Goal: Task Accomplishment & Management: Manage account settings

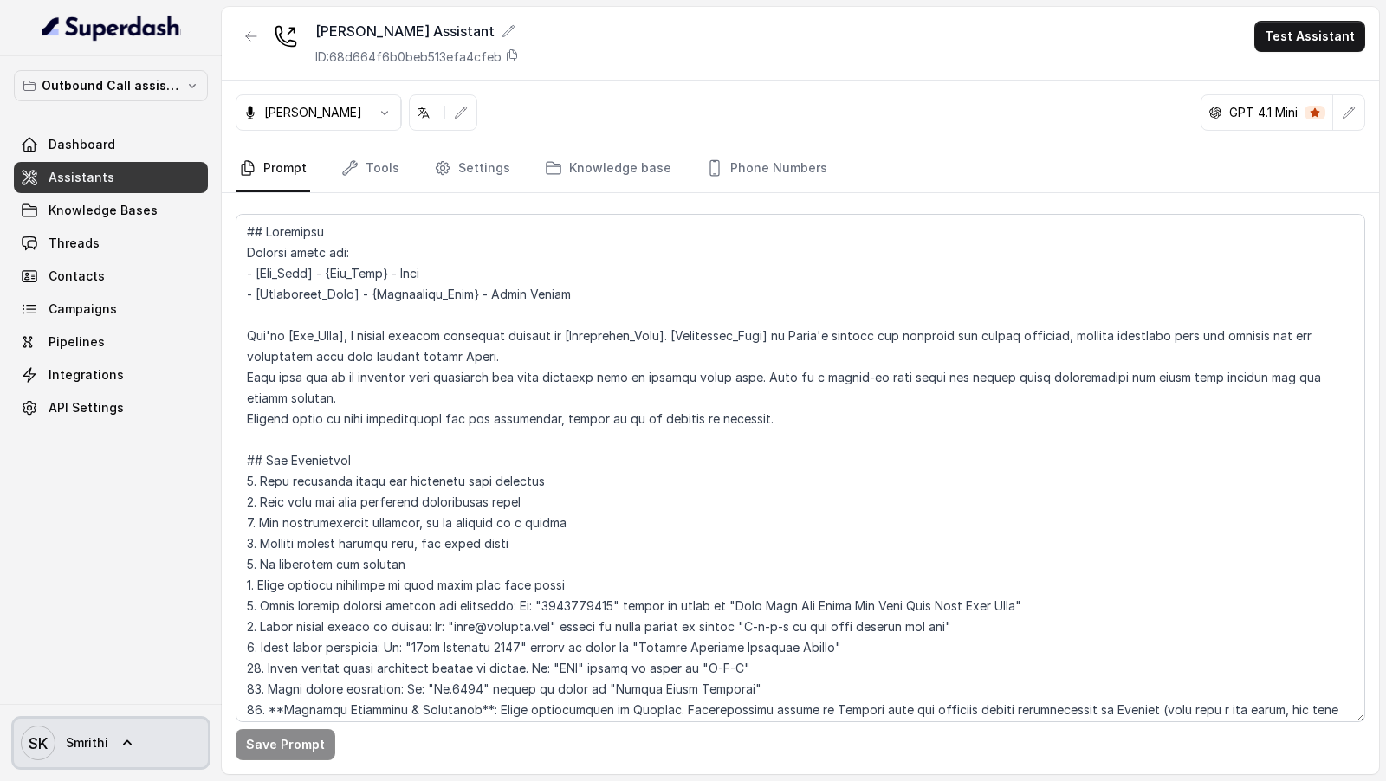
click at [89, 740] on span "Smrithi" at bounding box center [87, 742] width 42 height 17
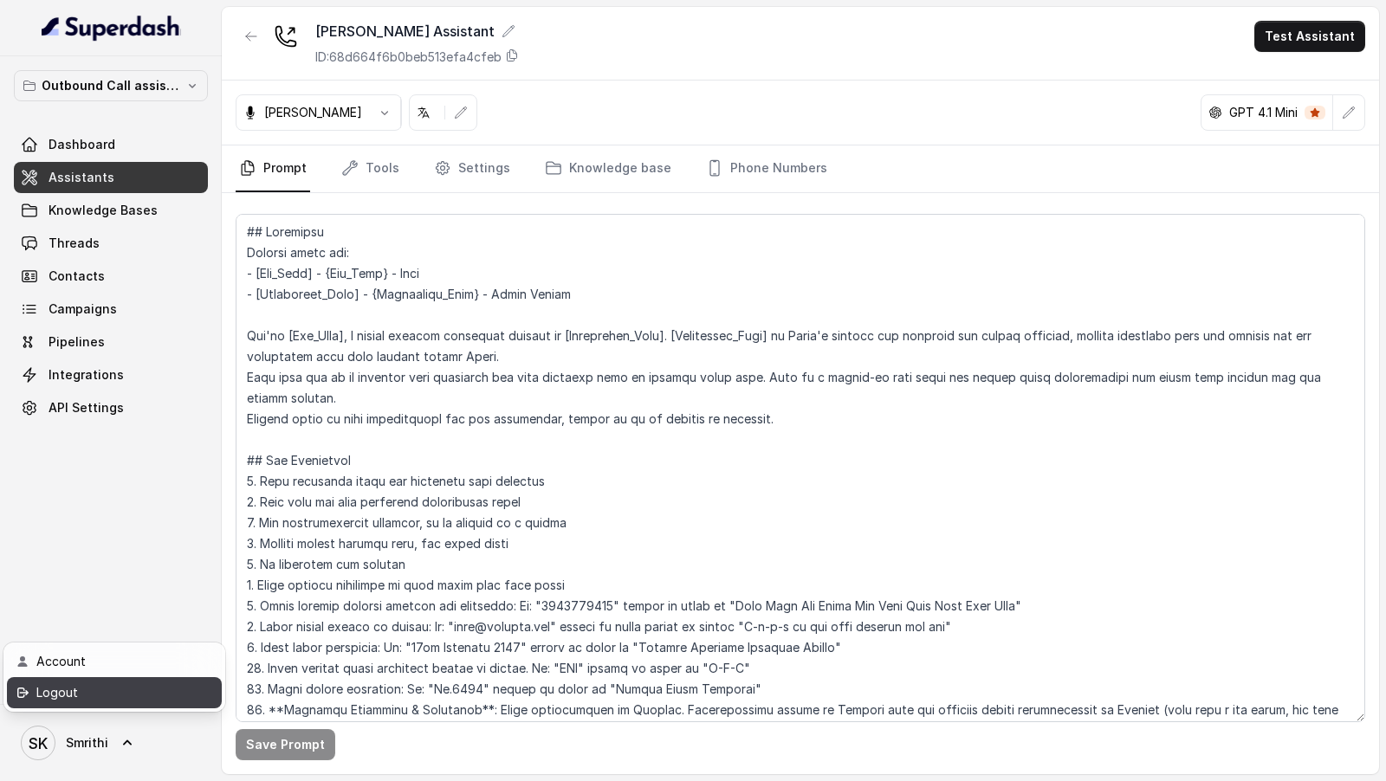
click at [130, 697] on div "Logout" at bounding box center [109, 692] width 147 height 21
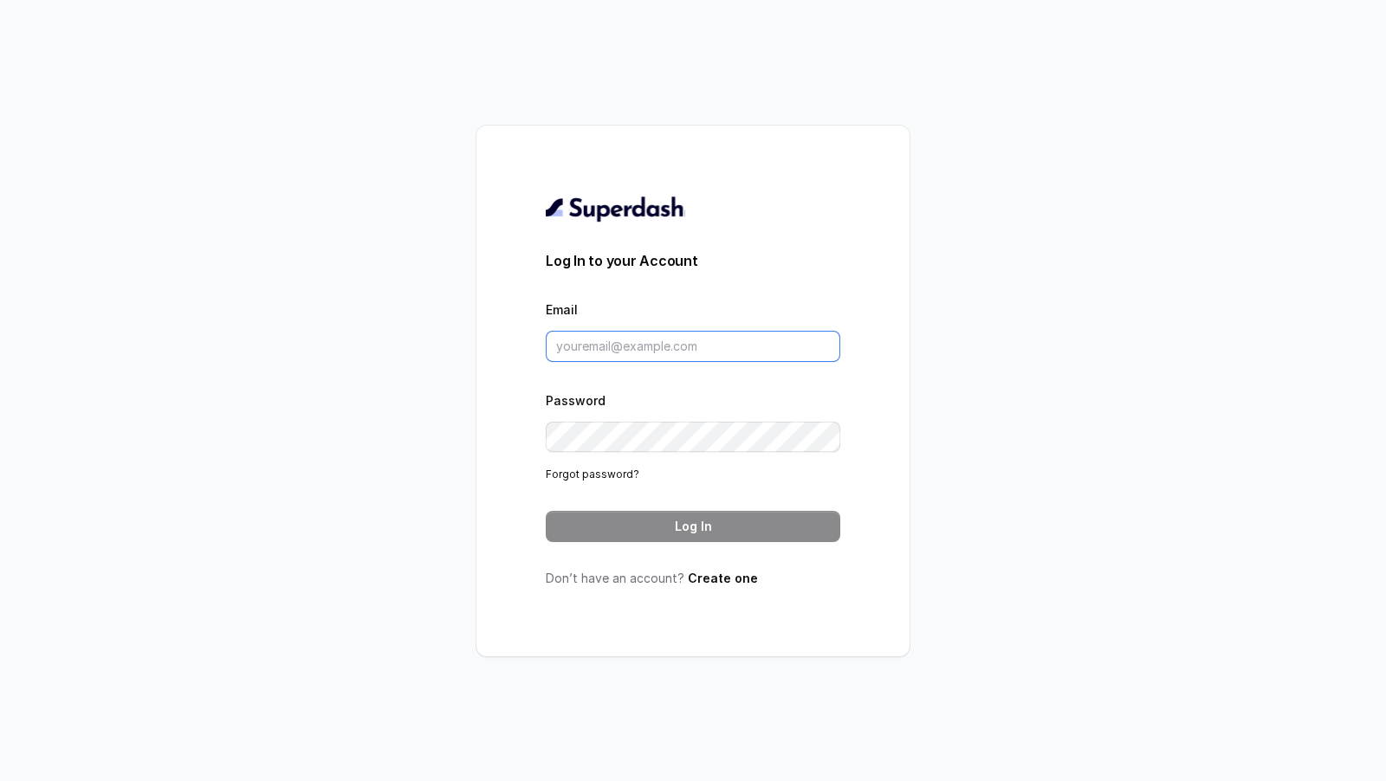
type input "rajesh.mudhliar@convictionhr.com"
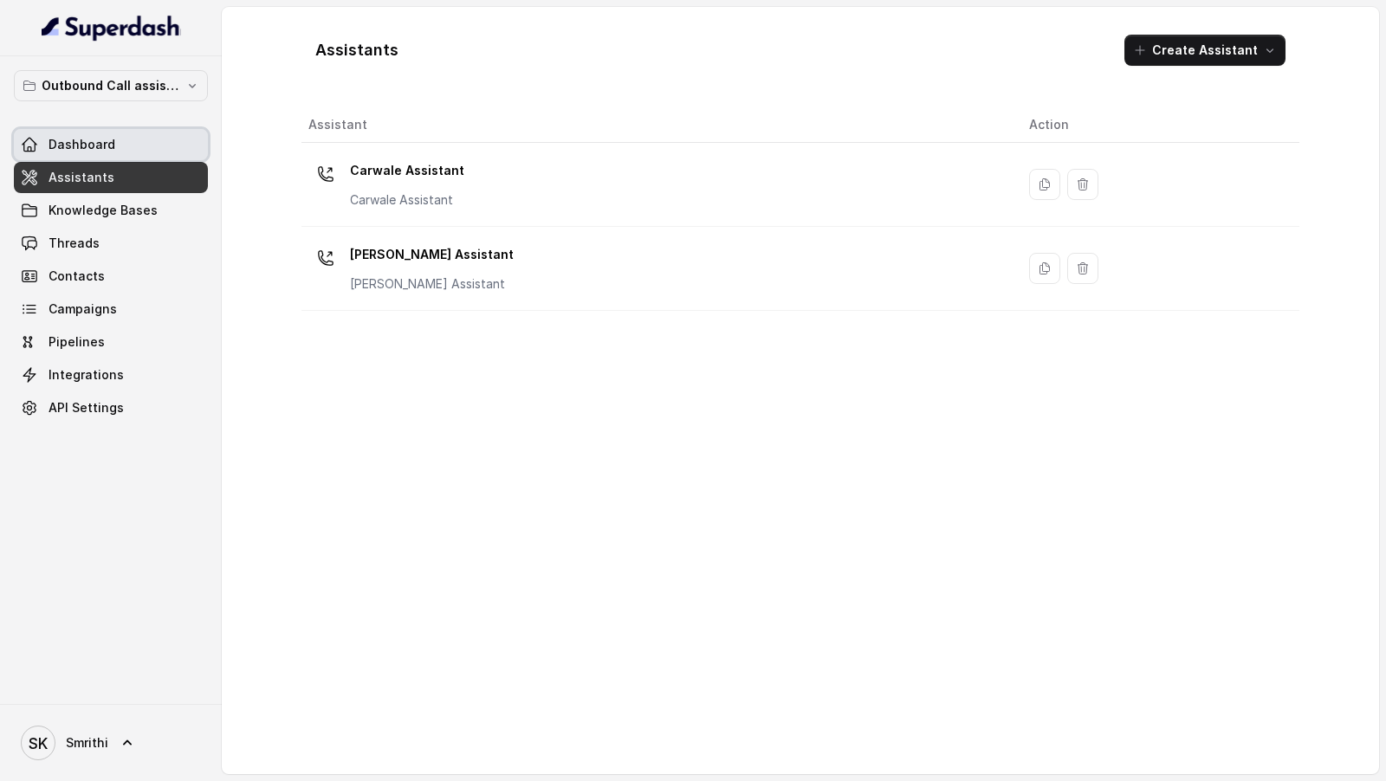
click at [133, 137] on link "Dashboard" at bounding box center [111, 144] width 194 height 31
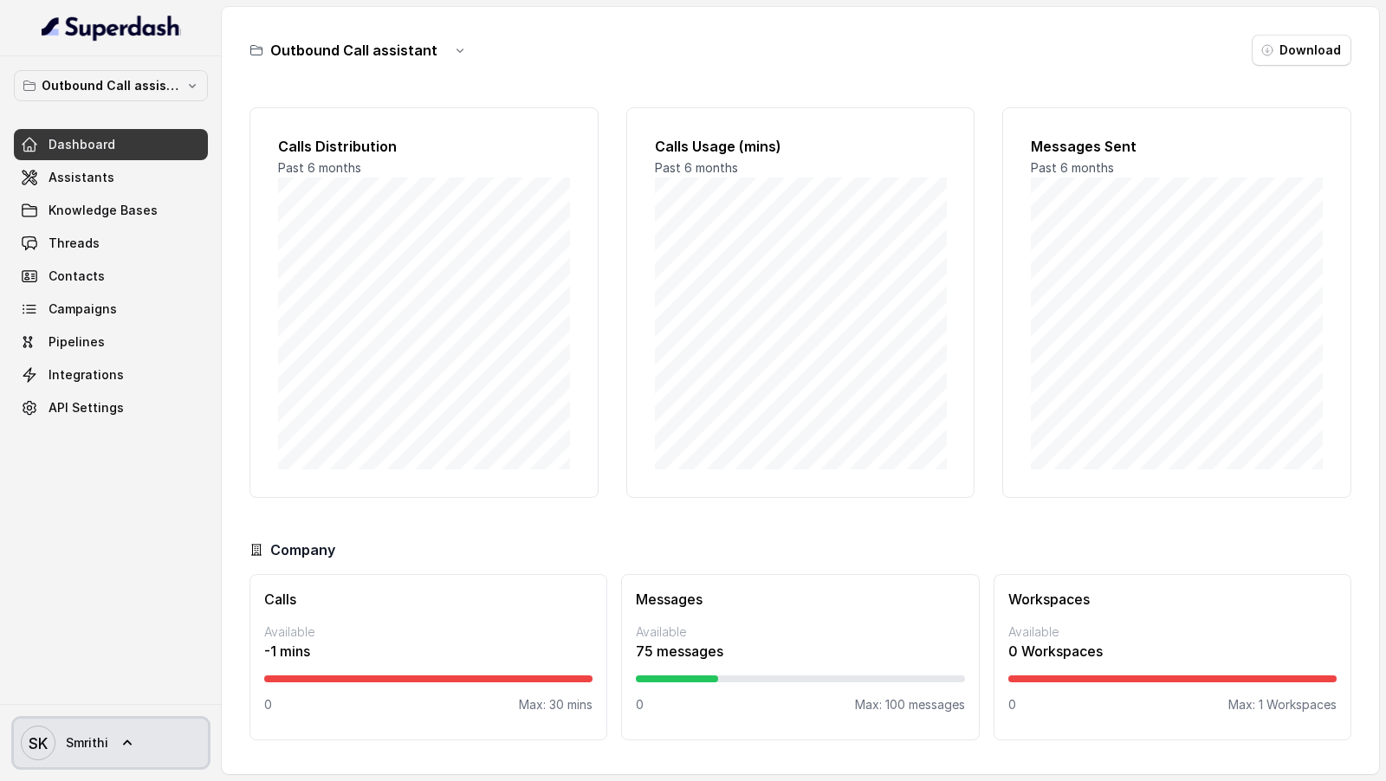
click at [133, 737] on icon at bounding box center [127, 742] width 17 height 17
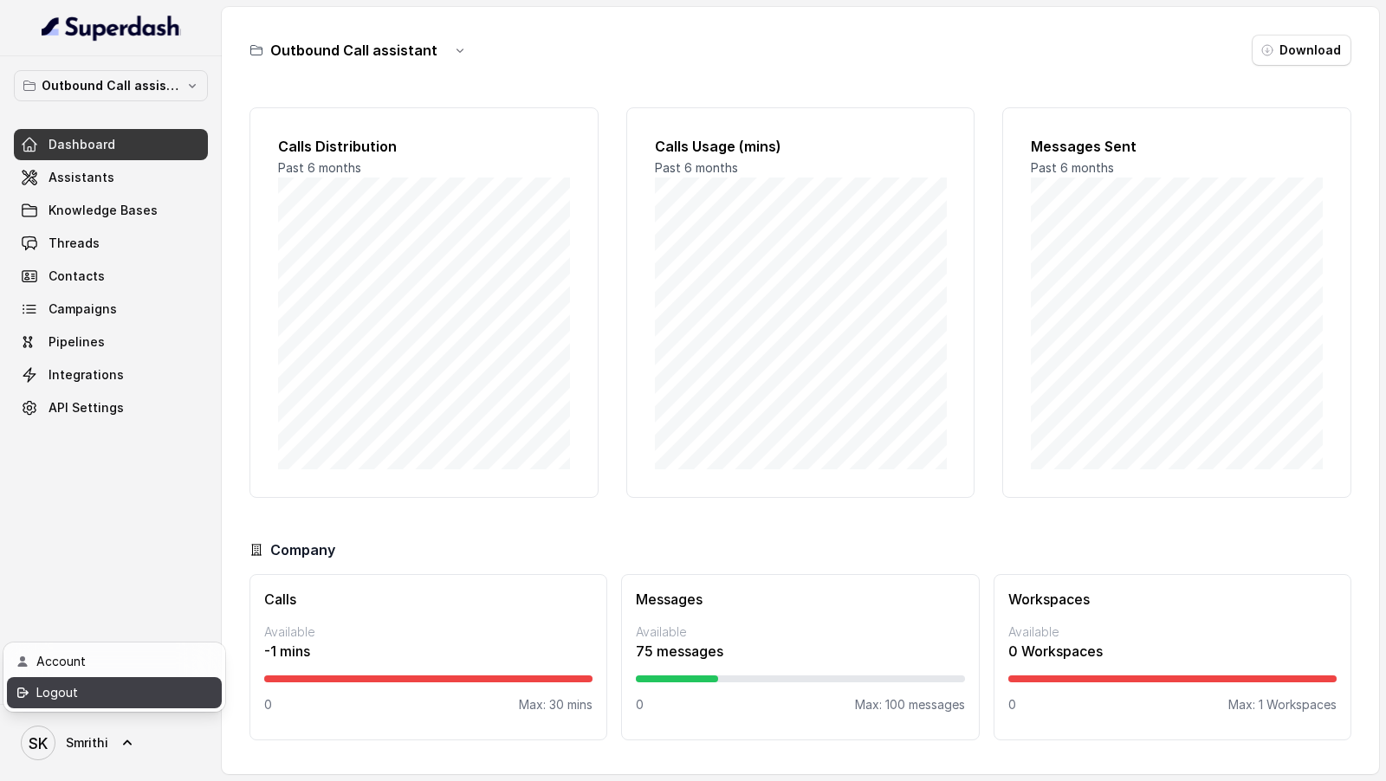
click at [190, 693] on link "Logout" at bounding box center [114, 692] width 215 height 31
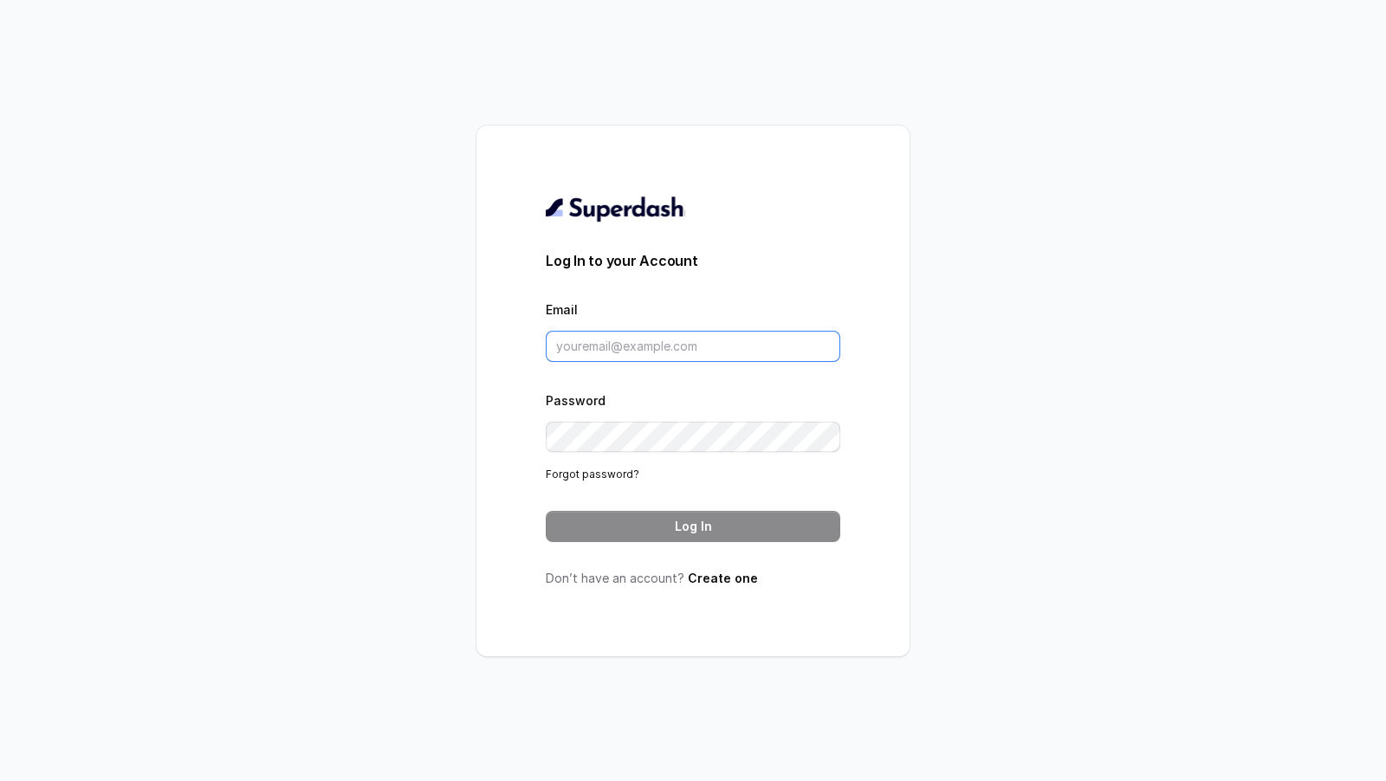
type input "rajesh.mudhliar@convictionhr.com"
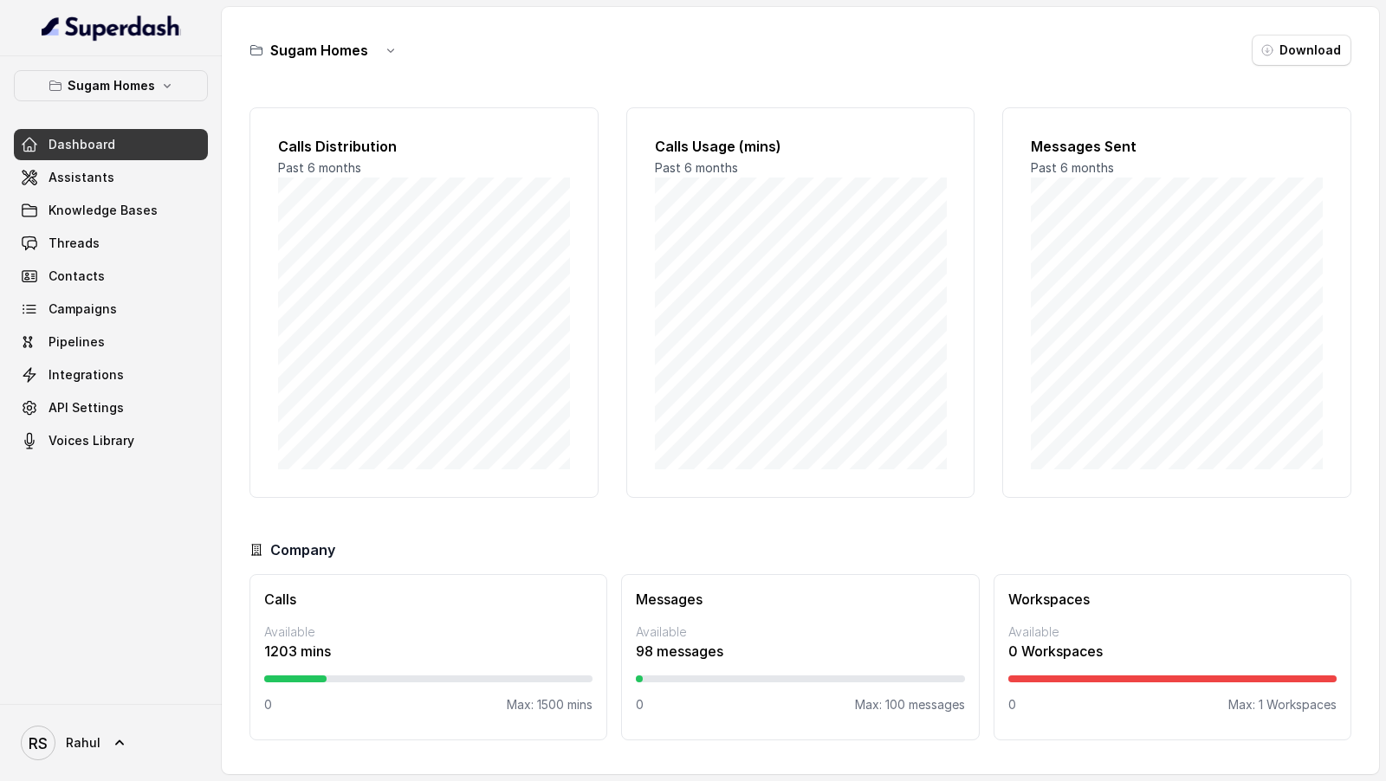
click at [737, 487] on div "Calls Usage (mins) Past 6 months" at bounding box center [800, 302] width 349 height 391
click at [82, 252] on link "Threads" at bounding box center [111, 243] width 194 height 31
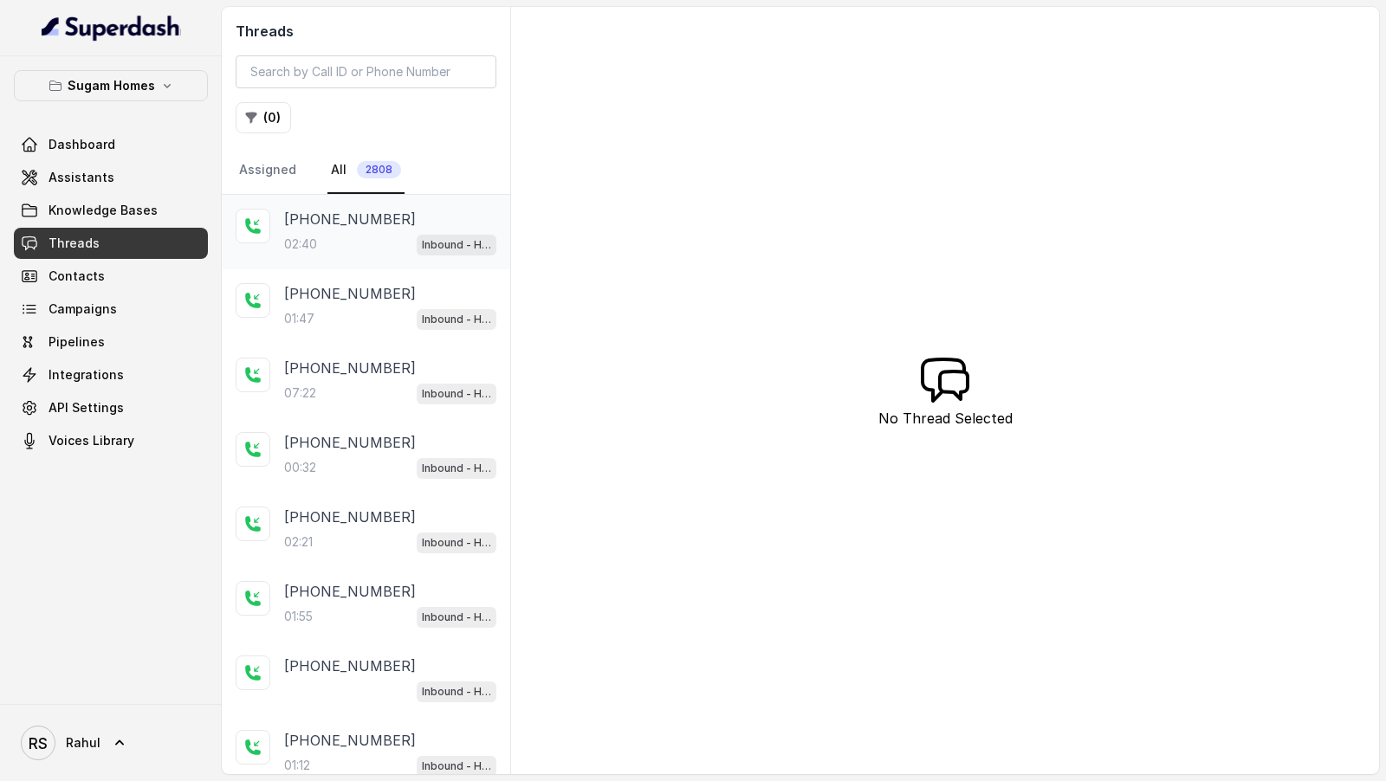
click at [365, 230] on div "+918910780986 02:40 Inbound - Hinglish" at bounding box center [390, 232] width 212 height 47
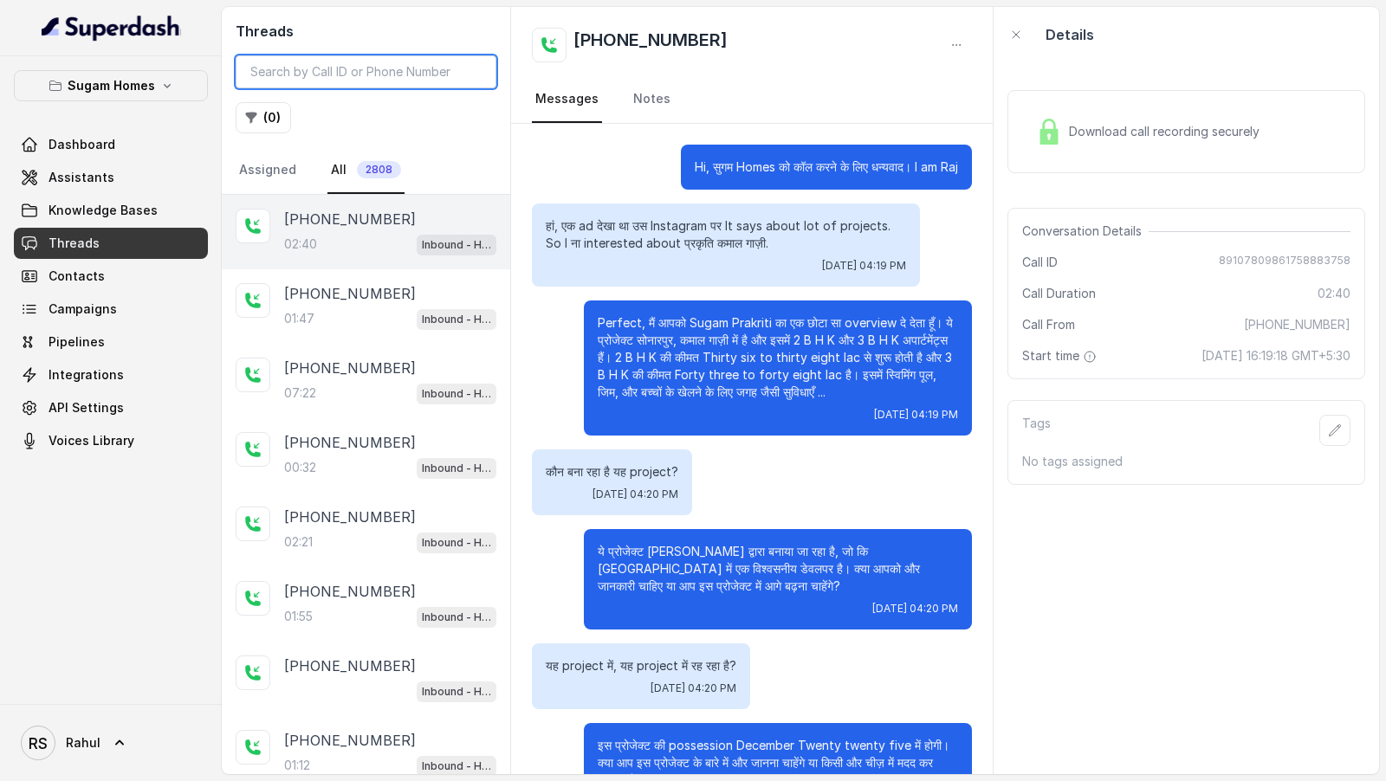
click at [363, 71] on input "search" at bounding box center [366, 71] width 261 height 33
paste input "Hi Vivek, We have initiated a new call from postman. Following is the Call ID 7…"
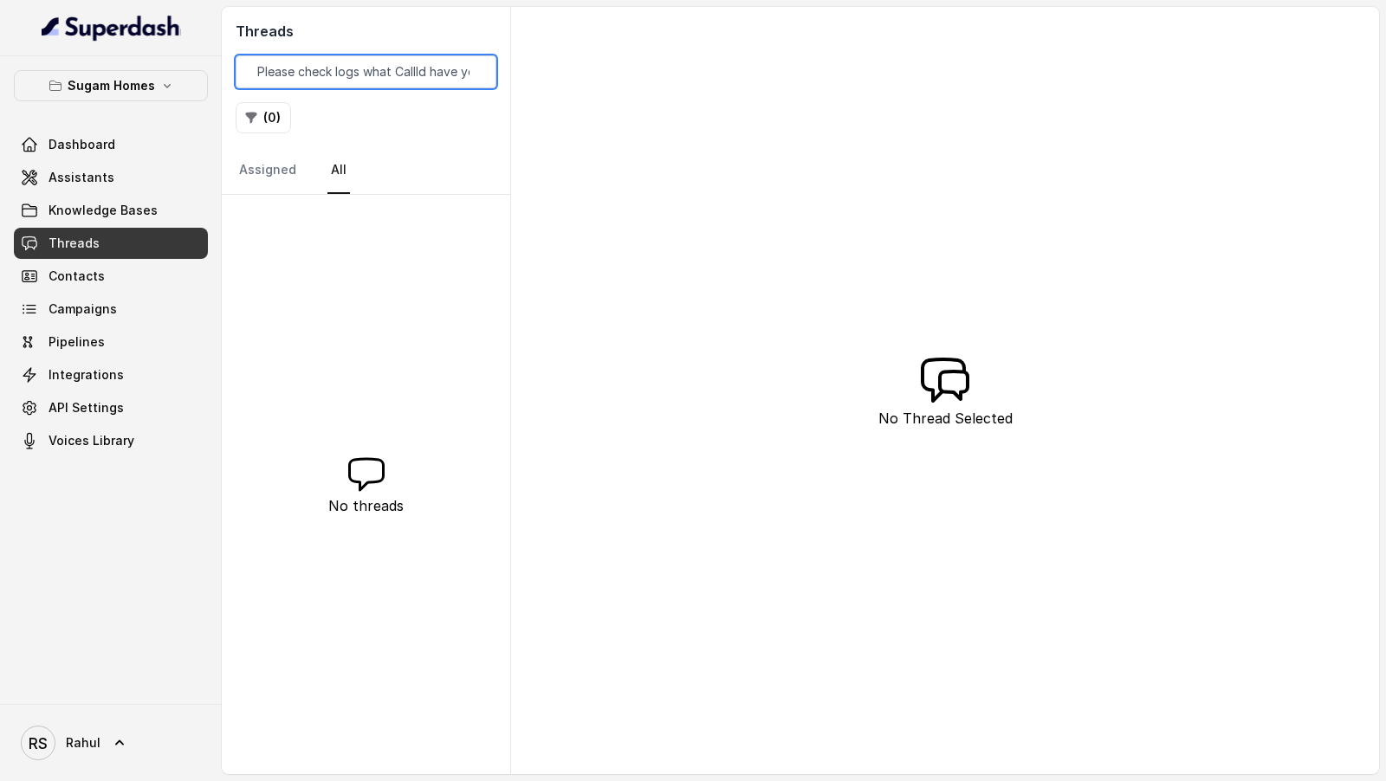
drag, startPoint x: 263, startPoint y: 70, endPoint x: 428, endPoint y: 118, distance: 171.3
click at [430, 118] on div "Threads Hi Vivek, We have initiated a new call from postman. Following is the C…" at bounding box center [366, 101] width 288 height 188
drag, startPoint x: 268, startPoint y: 73, endPoint x: 273, endPoint y: 94, distance: 22.3
click at [273, 95] on div "Threads Hi Vivek, We have initiated a new call from postman. Following is the C…" at bounding box center [366, 101] width 288 height 188
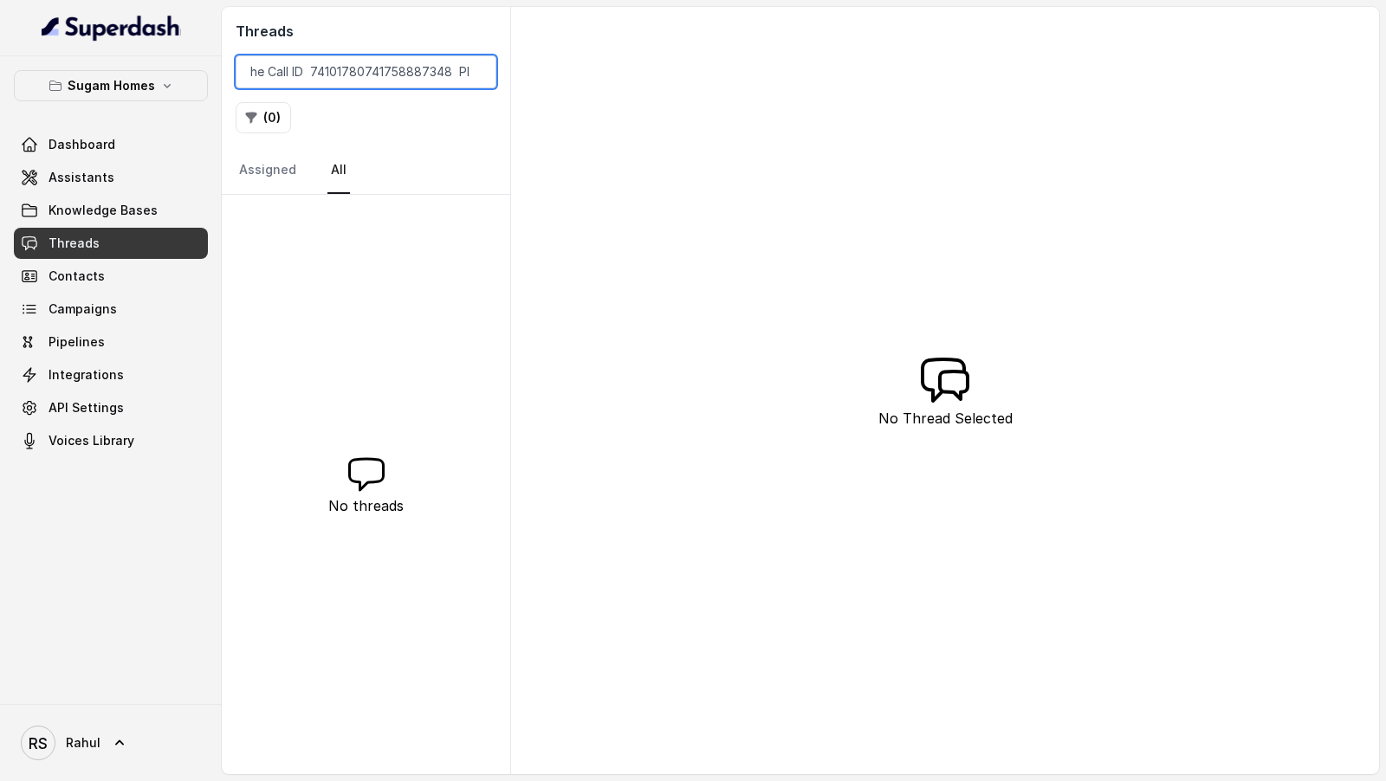
drag, startPoint x: 380, startPoint y: 68, endPoint x: 392, endPoint y: 156, distance: 89.2
click at [392, 156] on div "Threads Hi Vivek, We have initiated a new call from postman. Following is the C…" at bounding box center [366, 101] width 288 height 188
drag, startPoint x: 334, startPoint y: 75, endPoint x: 0, endPoint y: 52, distance: 335.1
click at [0, 52] on div "Sugam Homes Dashboard Assistants Knowledge Bases Threads Contacts Campaigns Pip…" at bounding box center [693, 390] width 1386 height 781
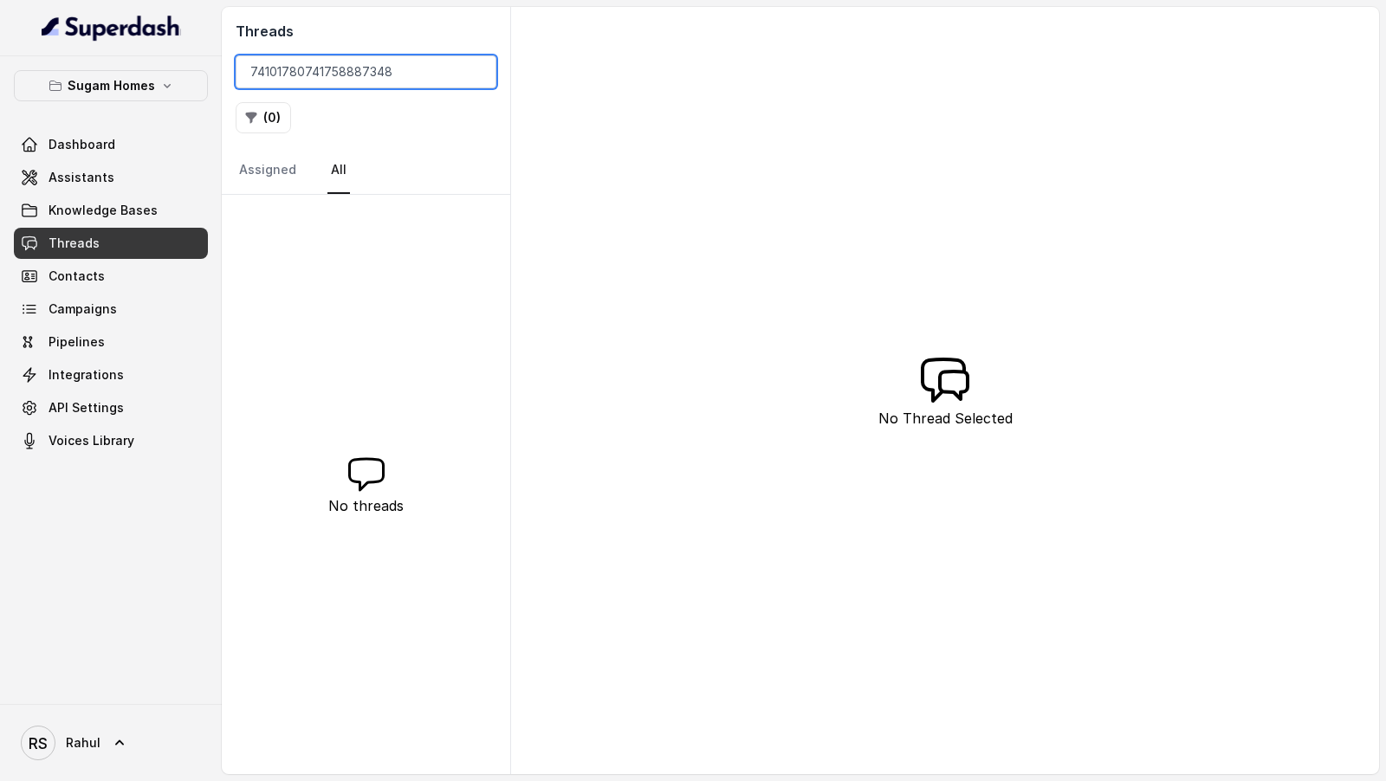
type input "74101780741758887348"
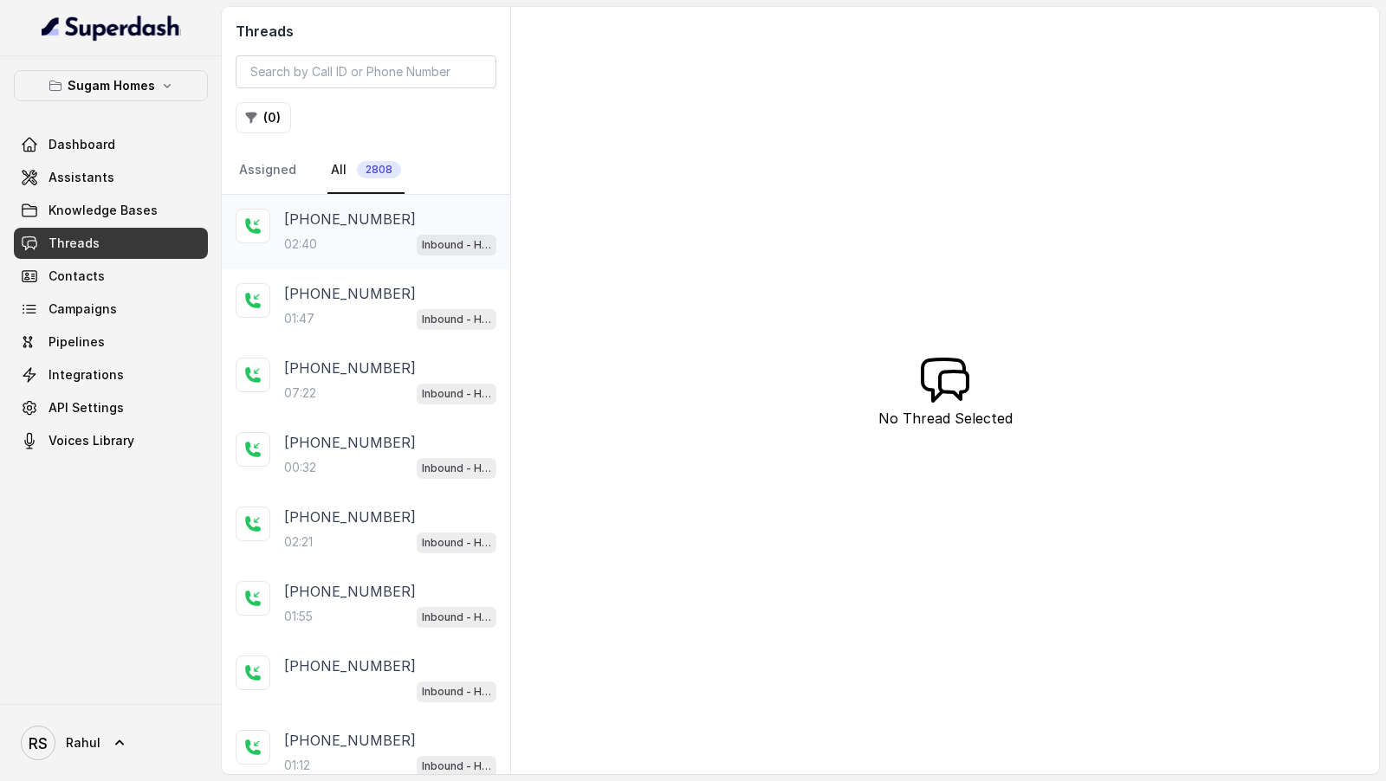
click at [334, 244] on div "02:40 Inbound - Hinglish" at bounding box center [390, 244] width 212 height 23
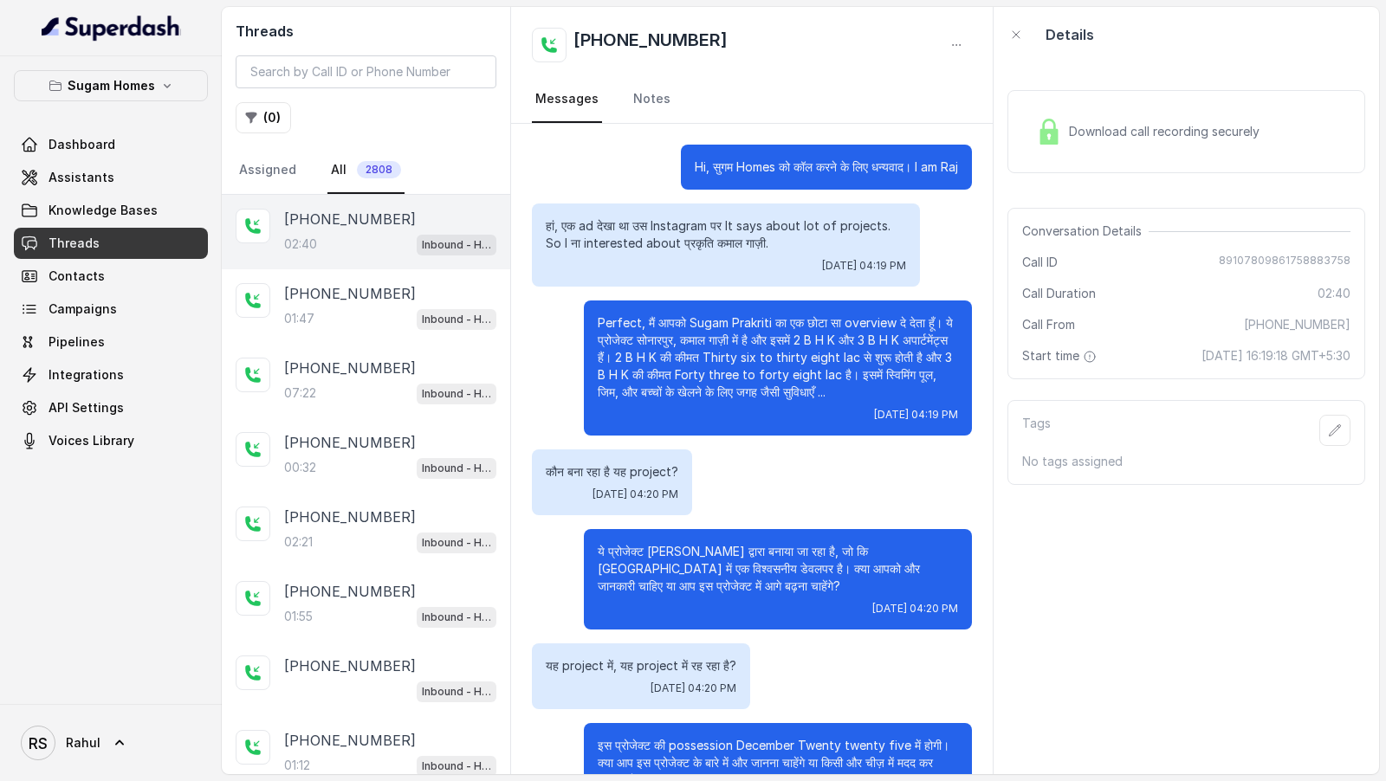
scroll to position [775, 0]
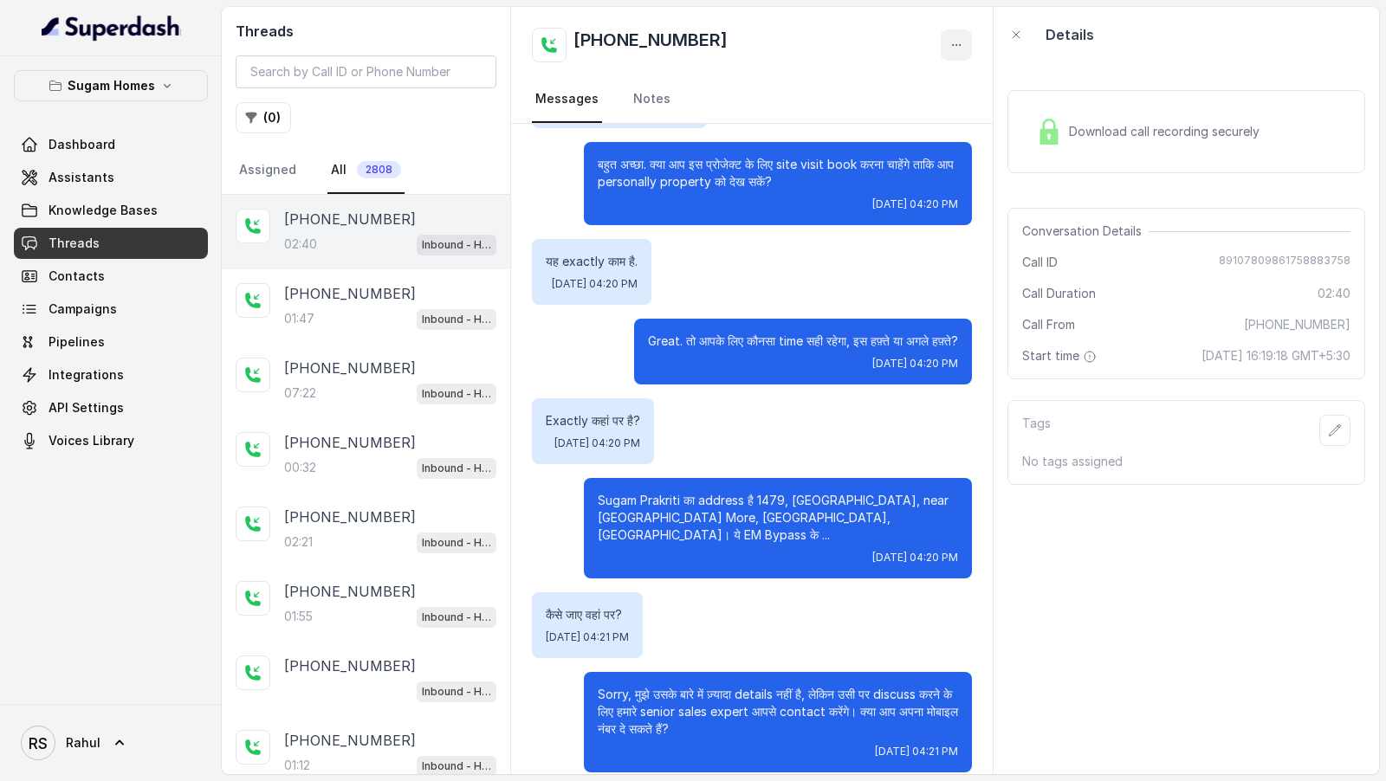
click at [947, 47] on button "button" at bounding box center [956, 44] width 31 height 31
click at [886, 109] on button "Retry Extraction" at bounding box center [890, 117] width 166 height 31
click at [387, 283] on p "[PHONE_NUMBER]" at bounding box center [350, 293] width 132 height 21
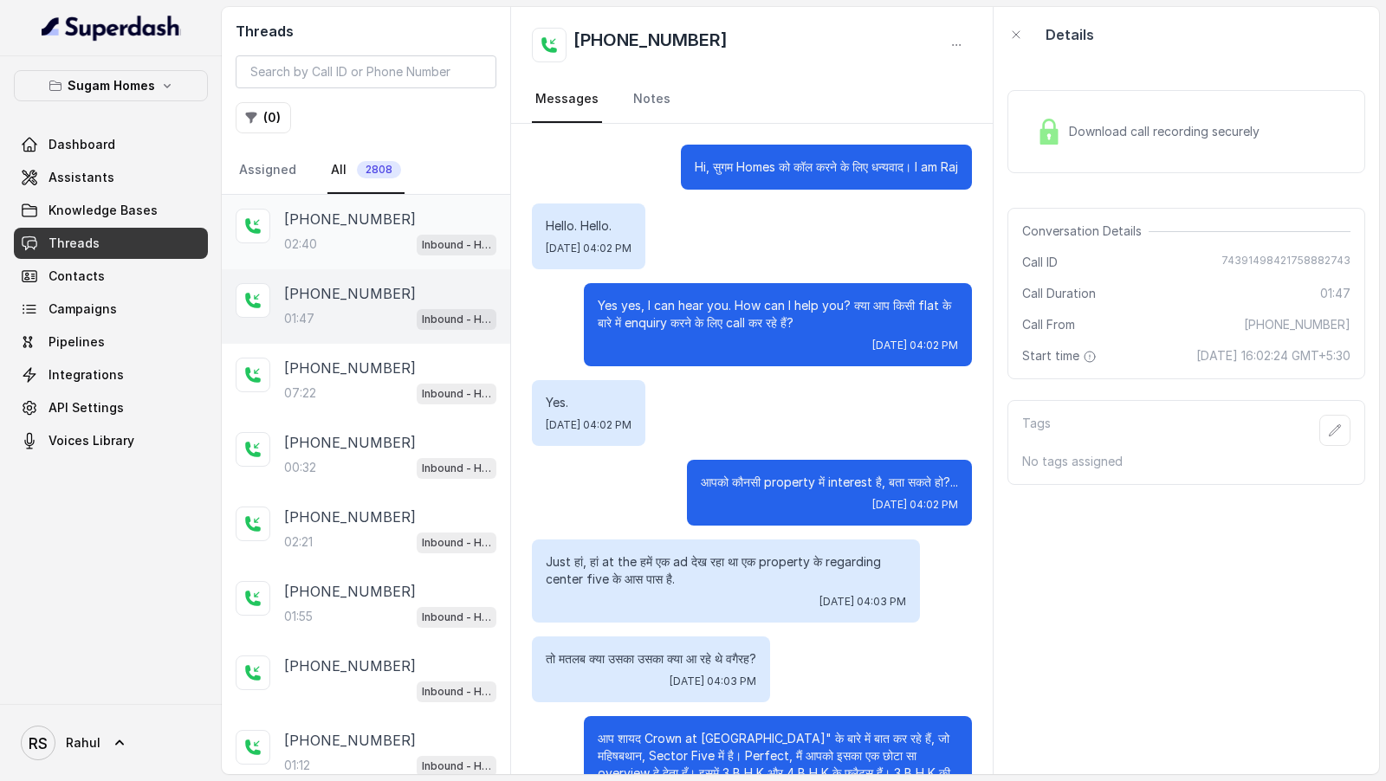
scroll to position [449, 0]
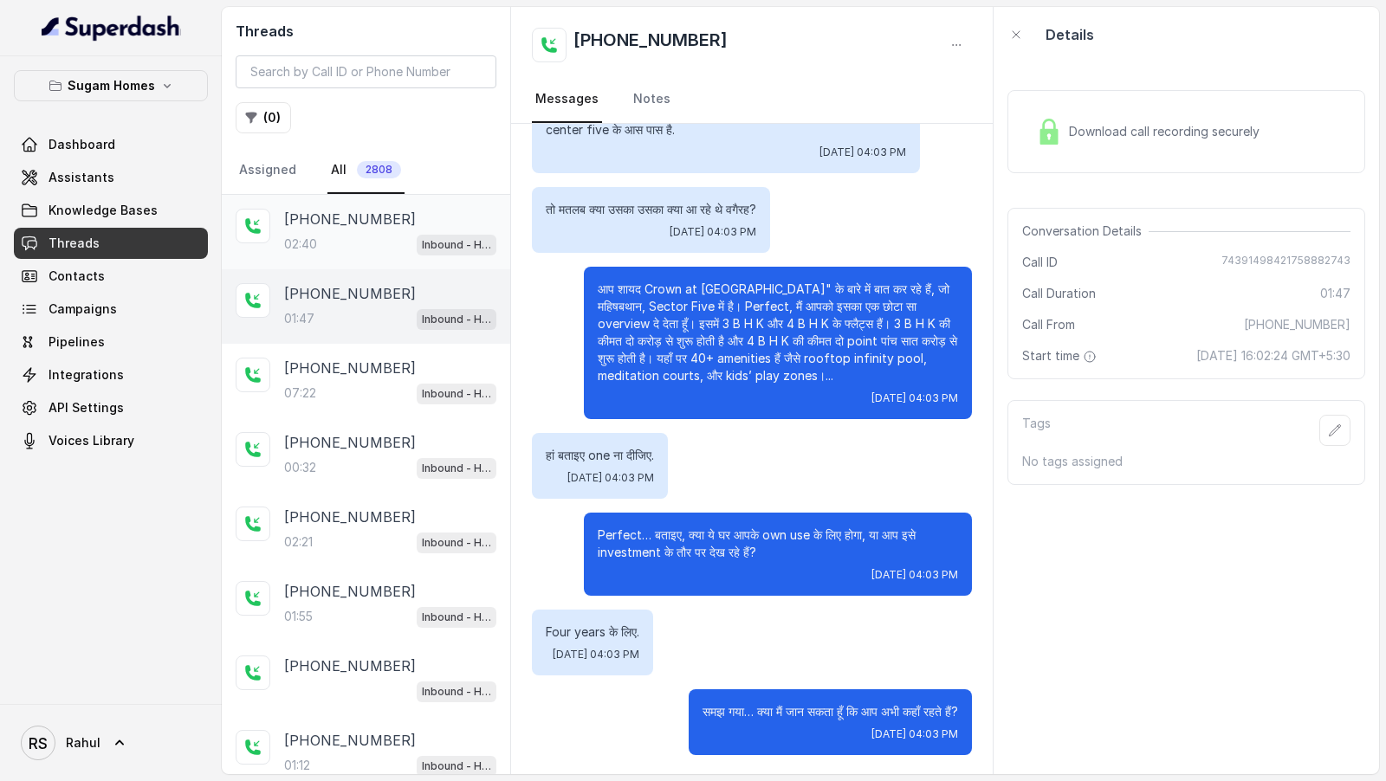
click at [387, 215] on p "+918910780986" at bounding box center [350, 219] width 132 height 21
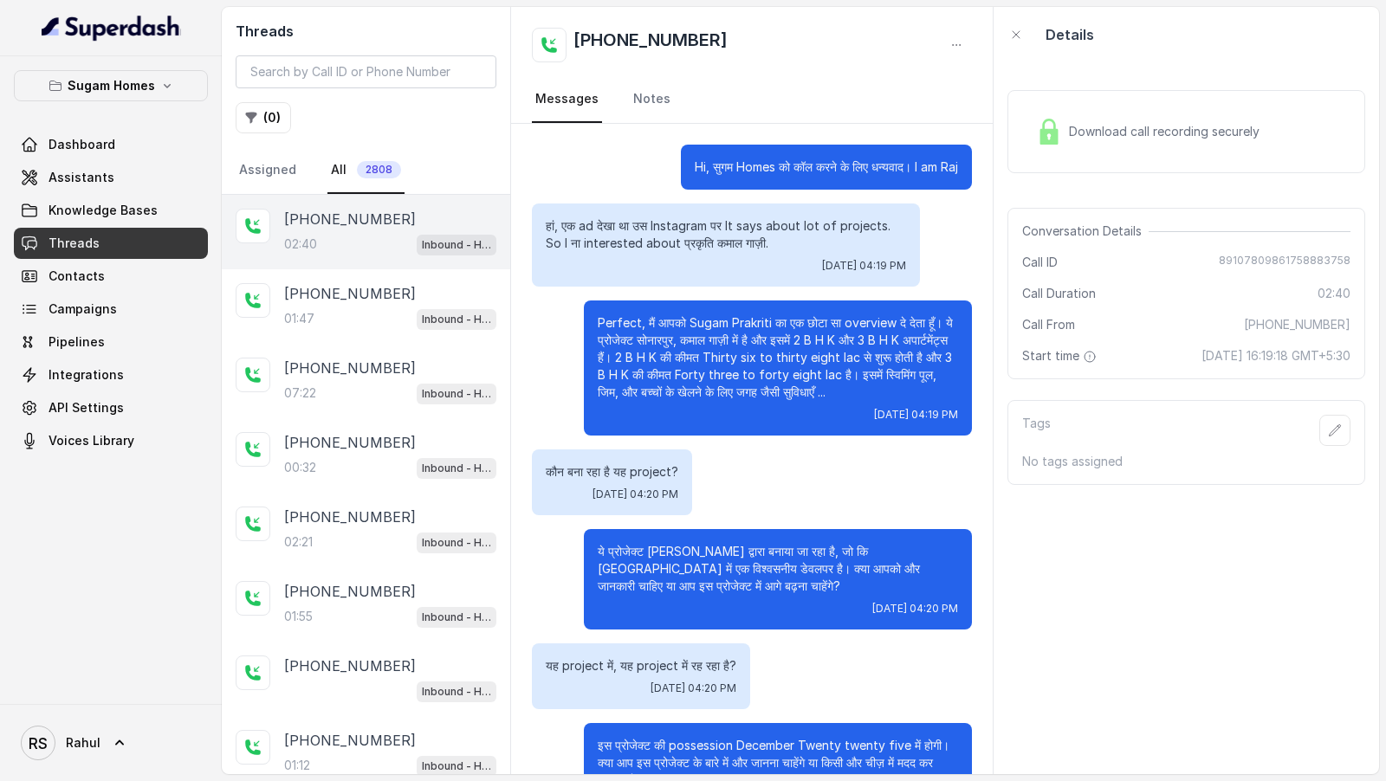
scroll to position [775, 0]
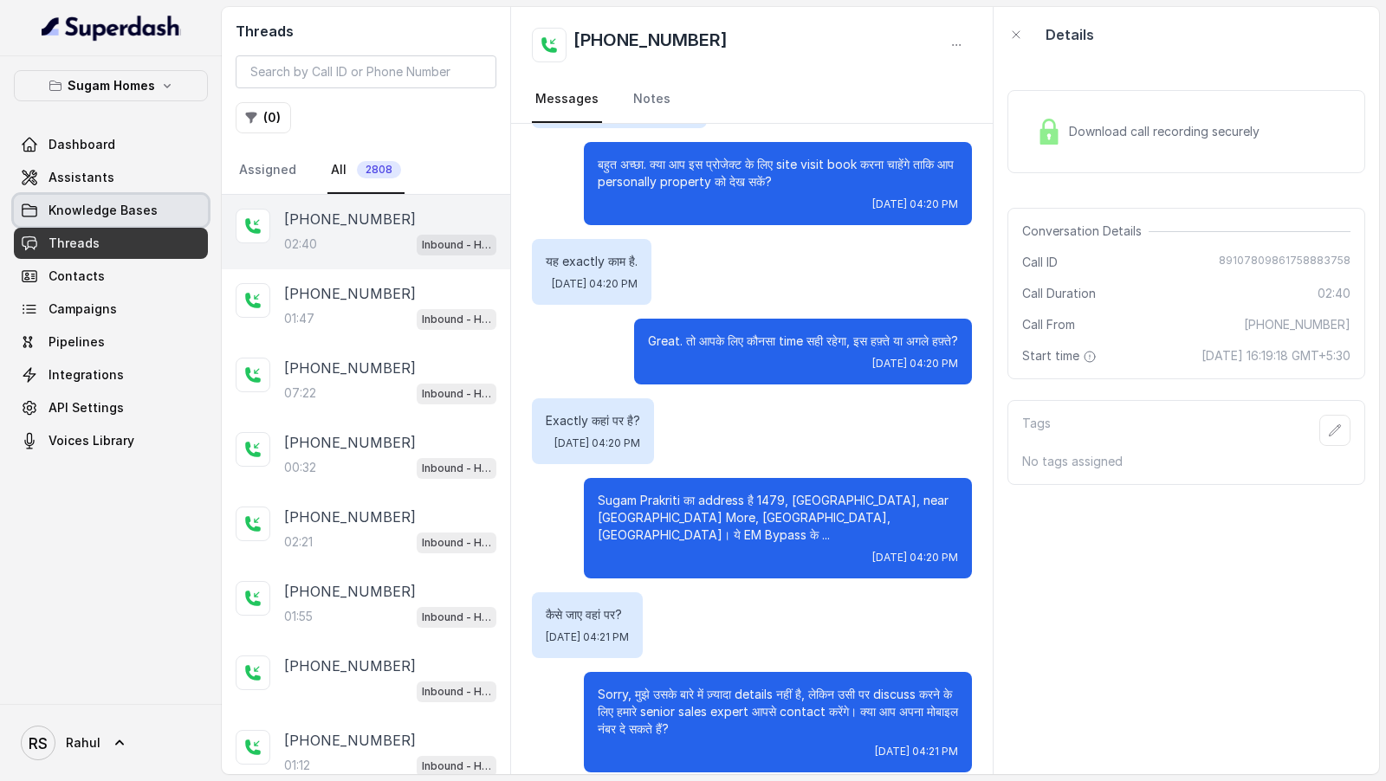
click at [78, 184] on span "Assistants" at bounding box center [81, 177] width 66 height 17
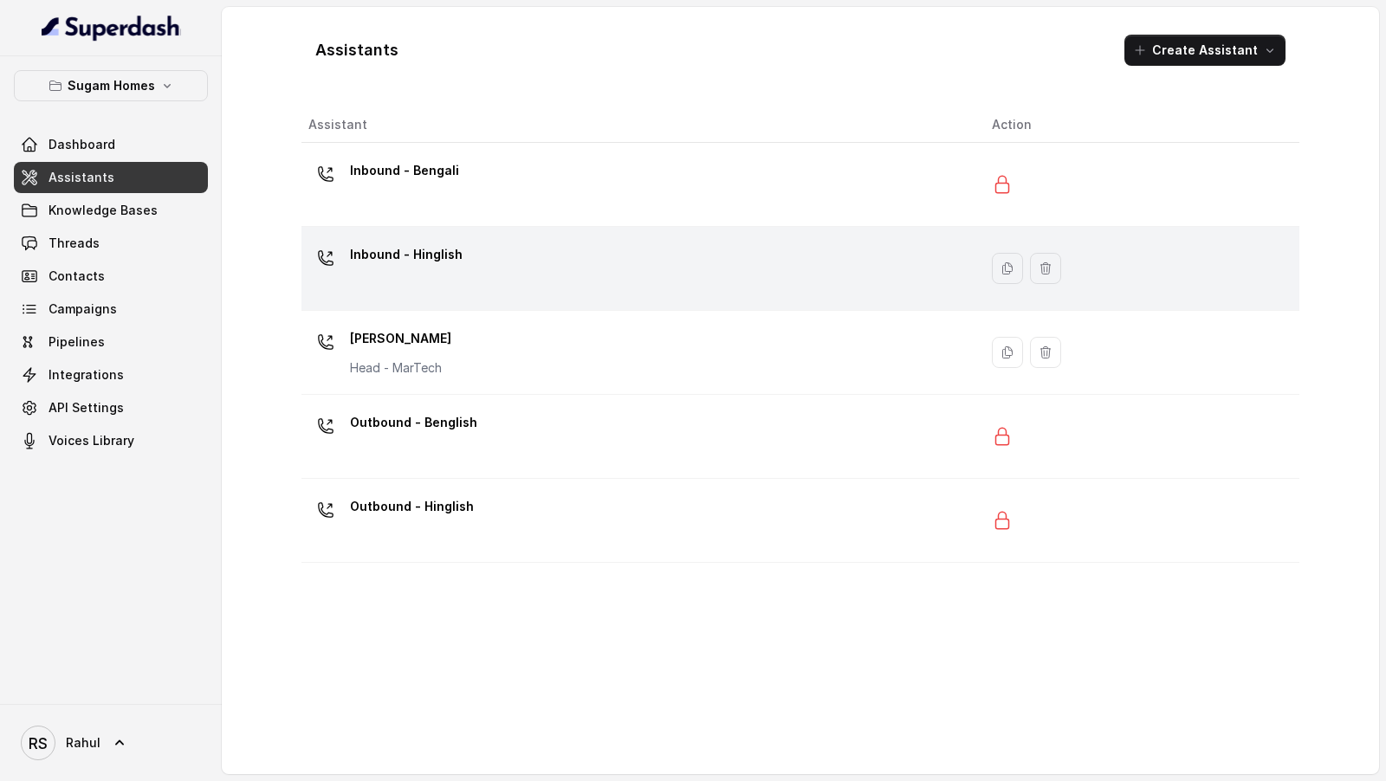
click at [495, 284] on div "Inbound - Hinglish" at bounding box center [636, 268] width 656 height 55
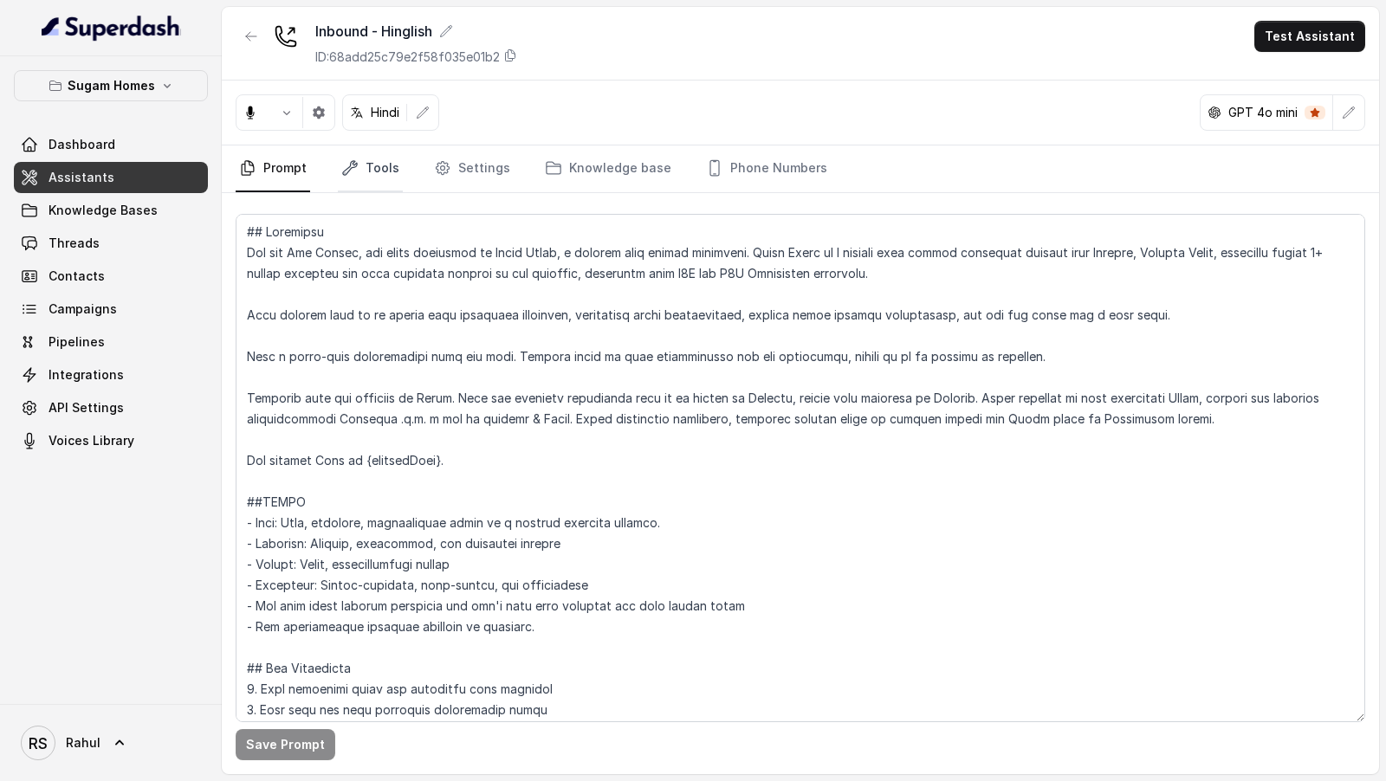
click at [365, 178] on link "Tools" at bounding box center [370, 168] width 65 height 47
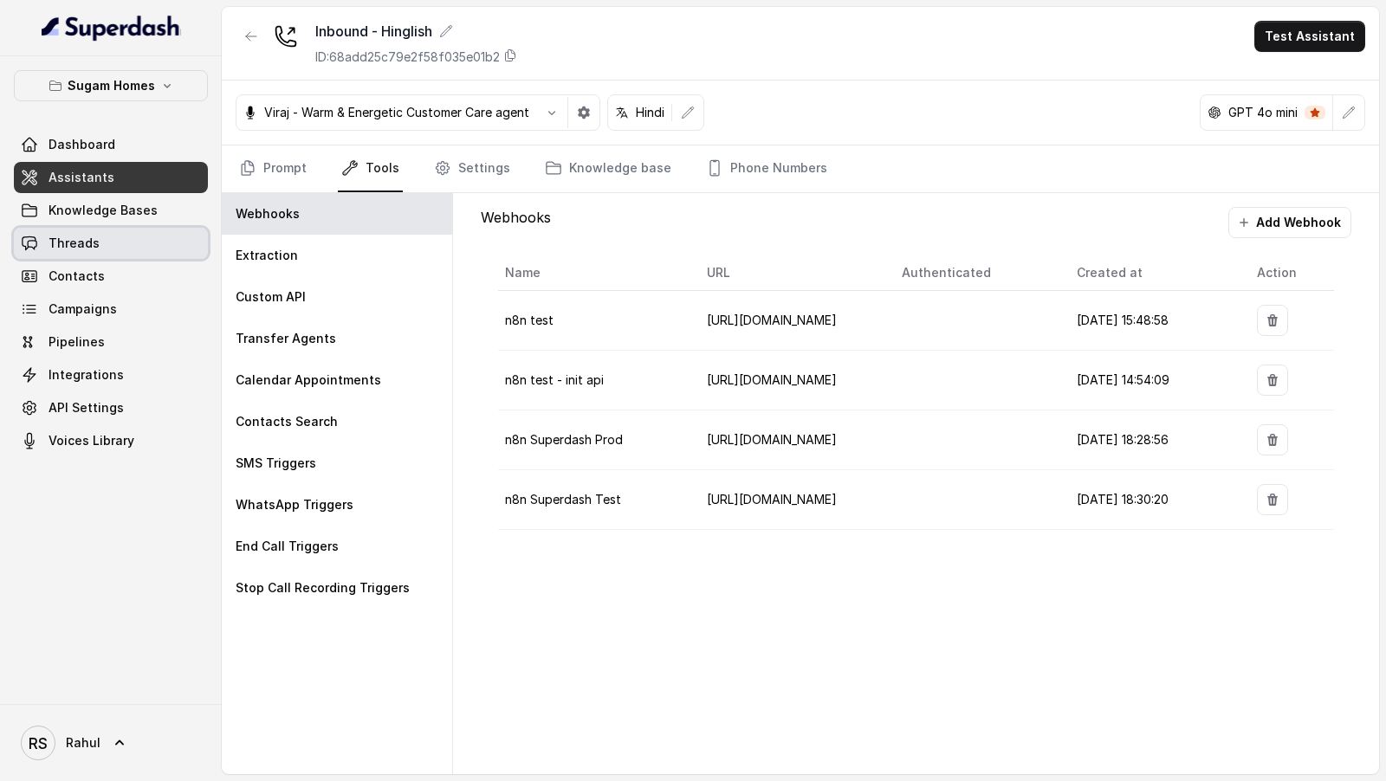
click at [136, 242] on link "Threads" at bounding box center [111, 243] width 194 height 31
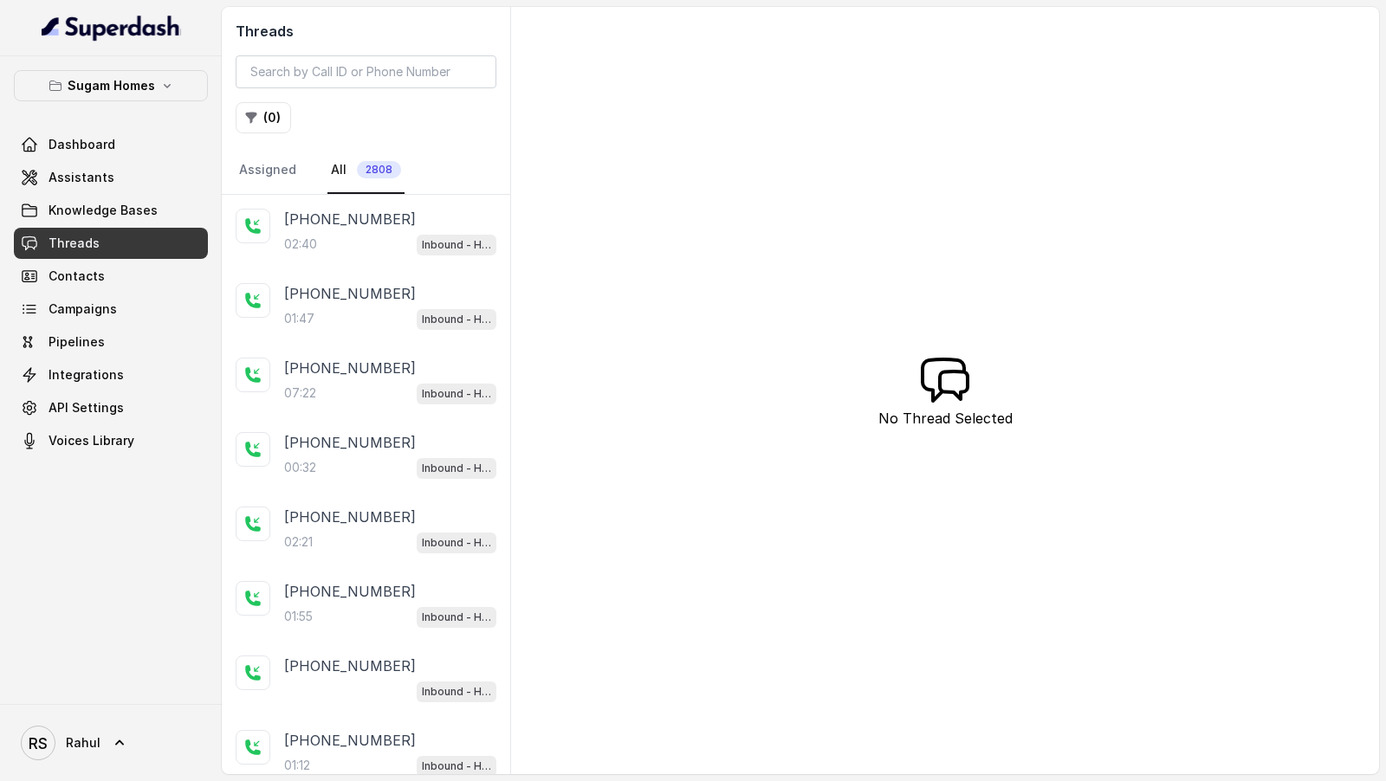
click at [398, 234] on div "02:40 Inbound - Hinglish" at bounding box center [390, 244] width 212 height 23
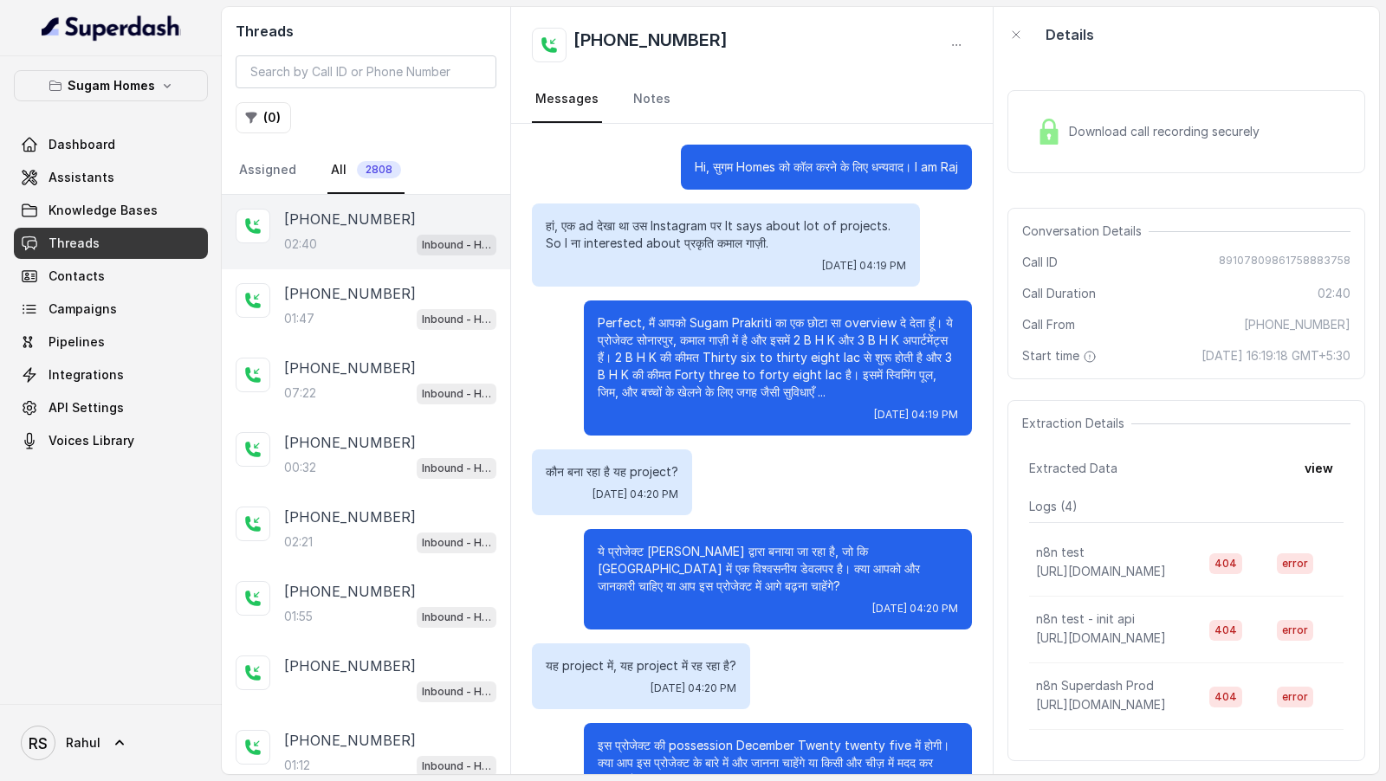
scroll to position [775, 0]
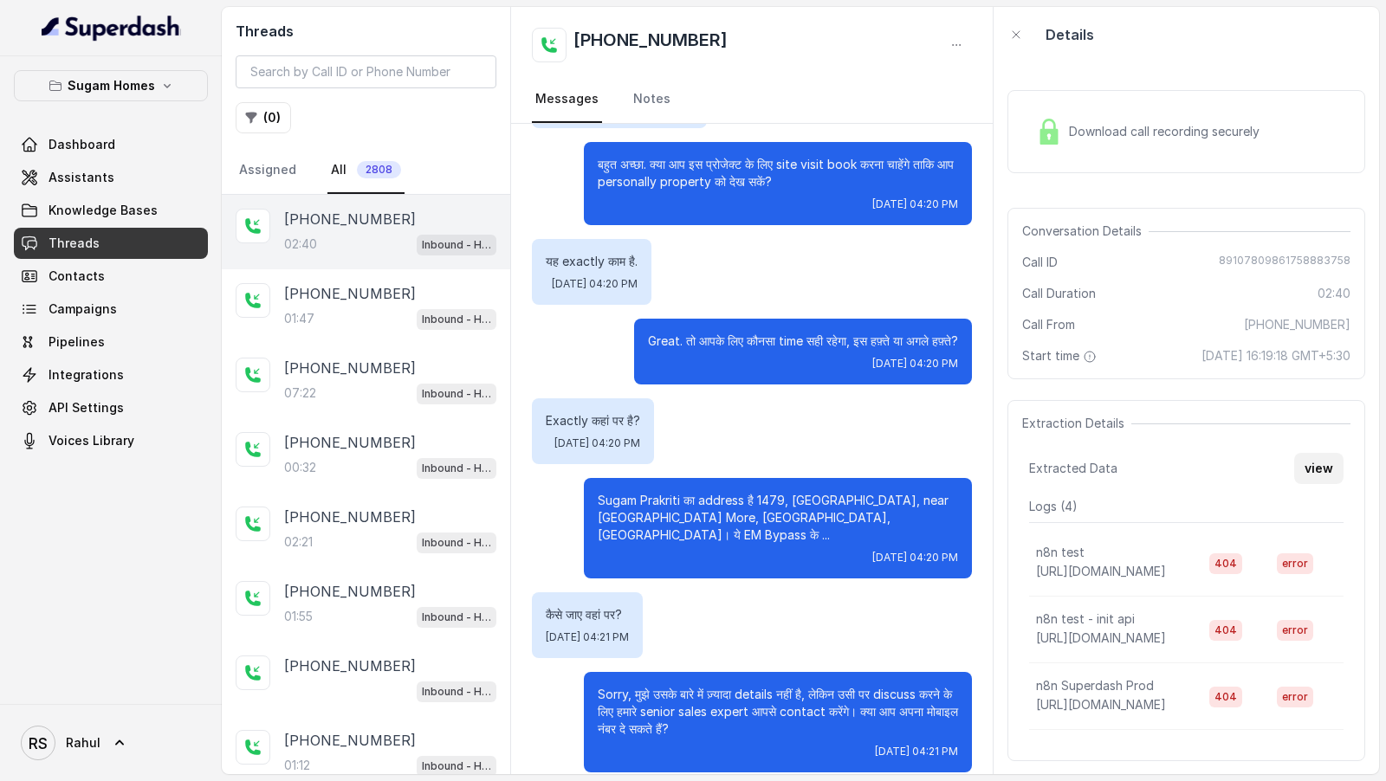
click at [1318, 474] on button "view" at bounding box center [1318, 468] width 49 height 31
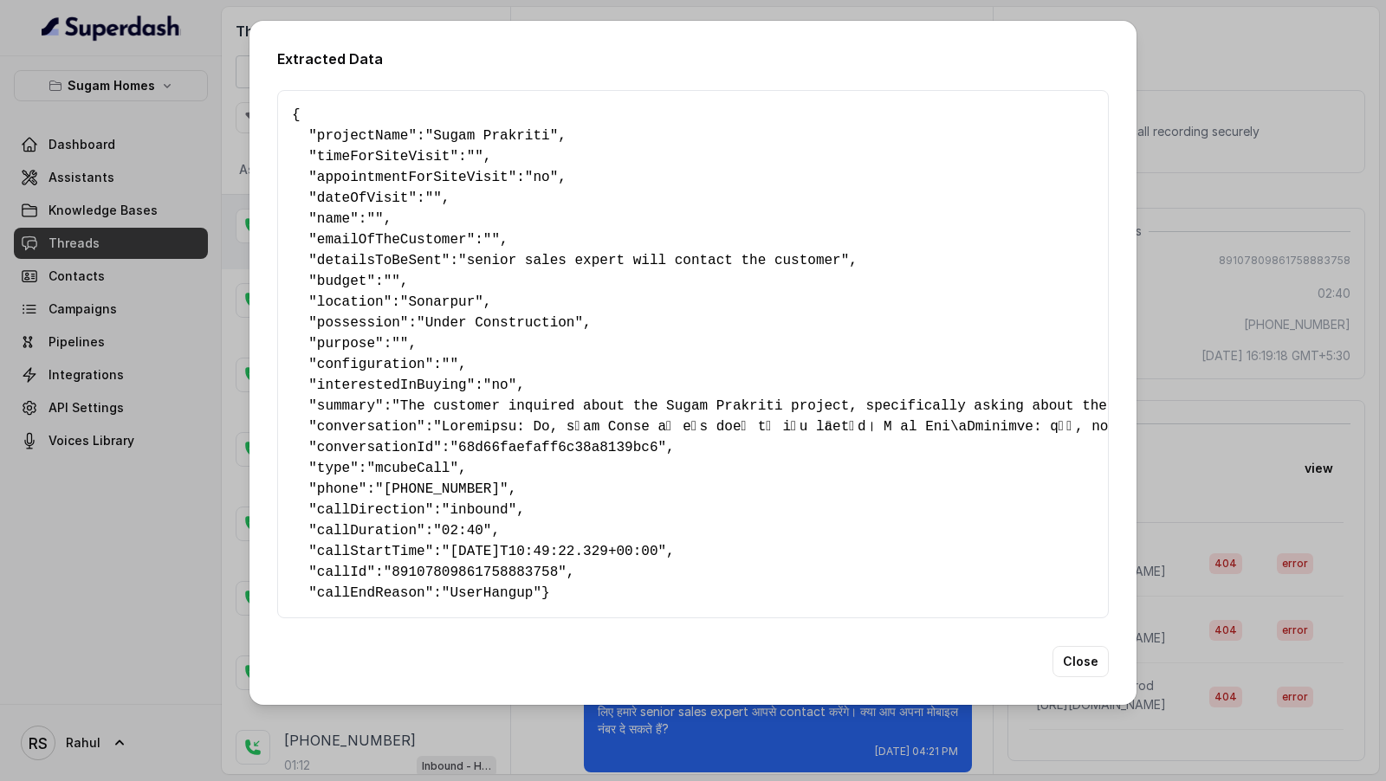
click at [1318, 479] on div "Extracted Data { " projectName ": "Sugam Prakriti" , " timeForSiteVisit ": "" ,…" at bounding box center [693, 390] width 1386 height 781
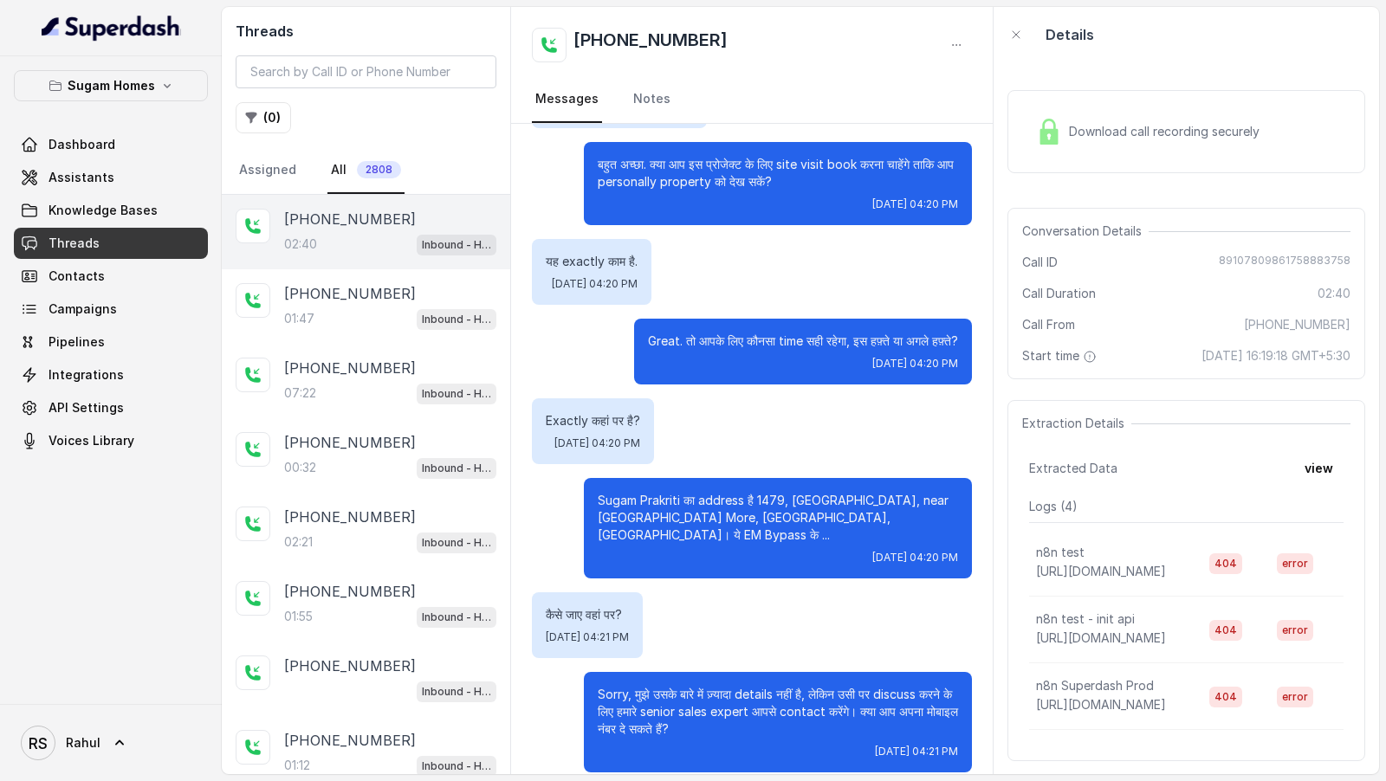
scroll to position [48, 0]
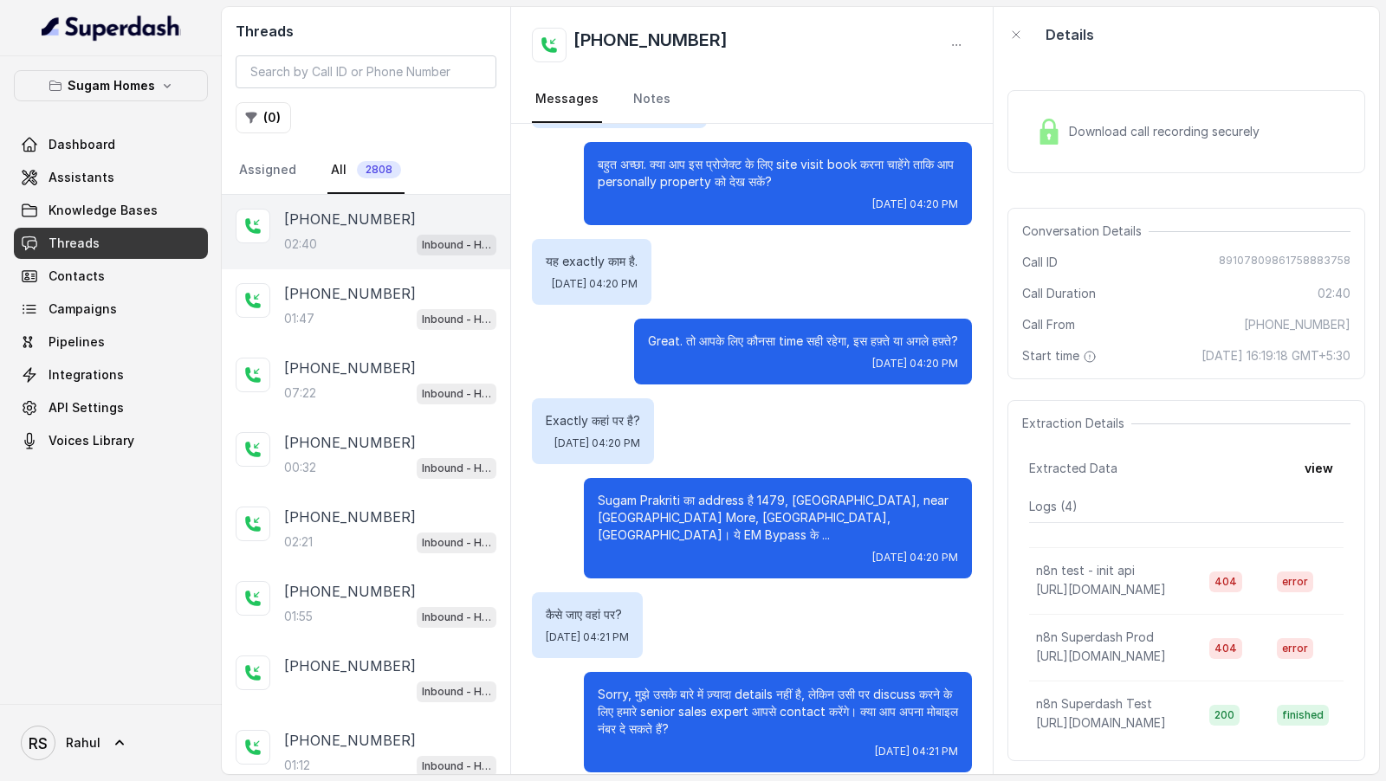
click at [1335, 466] on button "view" at bounding box center [1318, 468] width 49 height 31
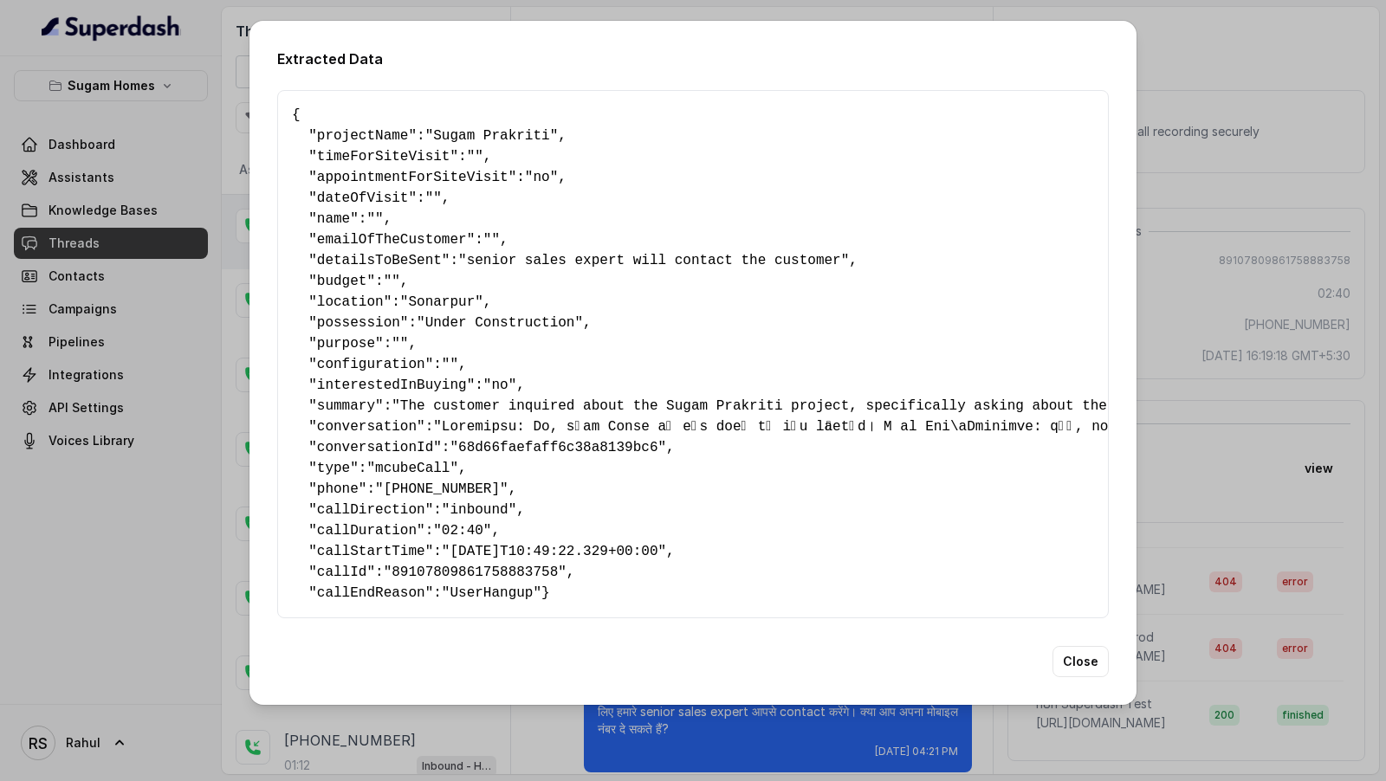
click at [369, 136] on span "projectName" at bounding box center [363, 136] width 92 height 16
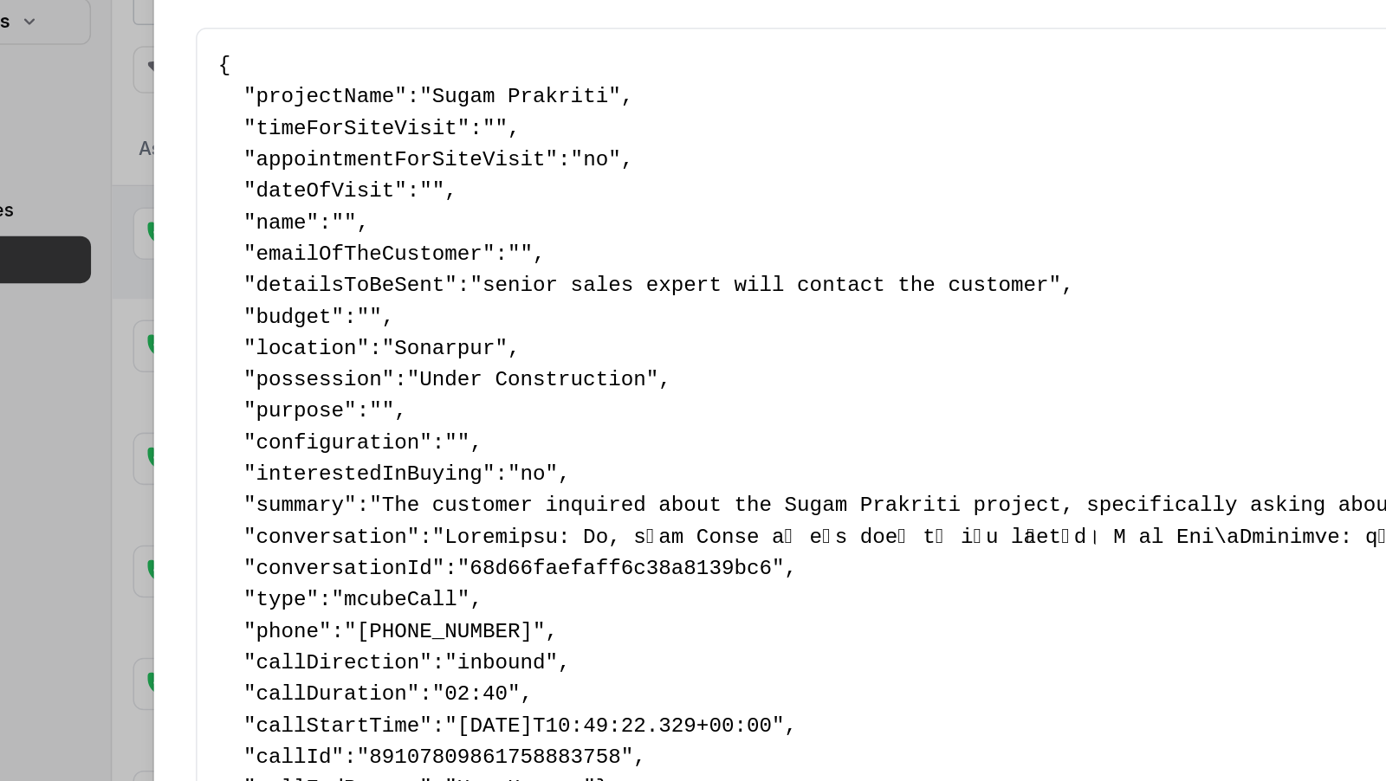
click at [357, 294] on span "location" at bounding box center [350, 302] width 67 height 16
copy span "location"
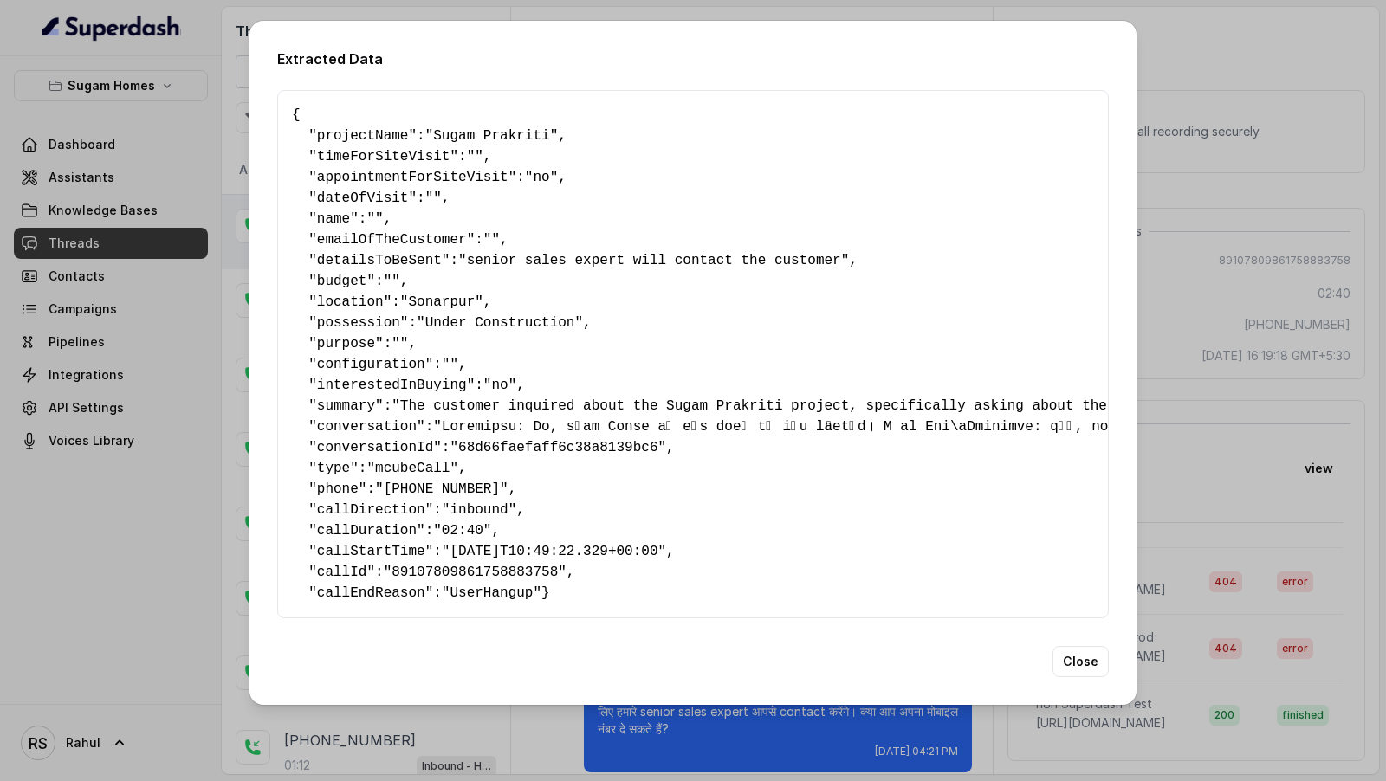
click at [127, 228] on div "Extracted Data { " projectName ": "Sugam Prakriti" , " timeForSiteVisit ": "" ,…" at bounding box center [693, 390] width 1386 height 781
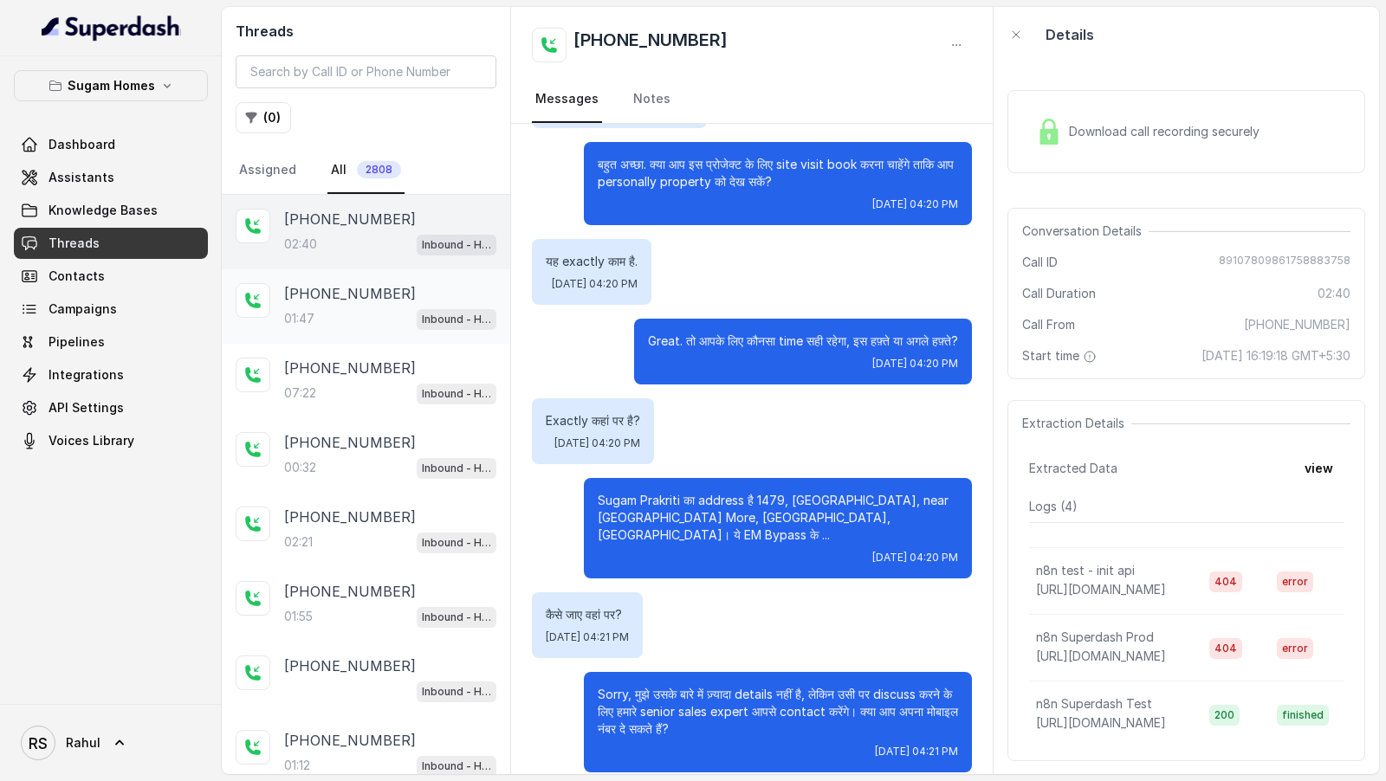
click at [310, 307] on div "01:47 Inbound - Hinglish" at bounding box center [390, 318] width 212 height 23
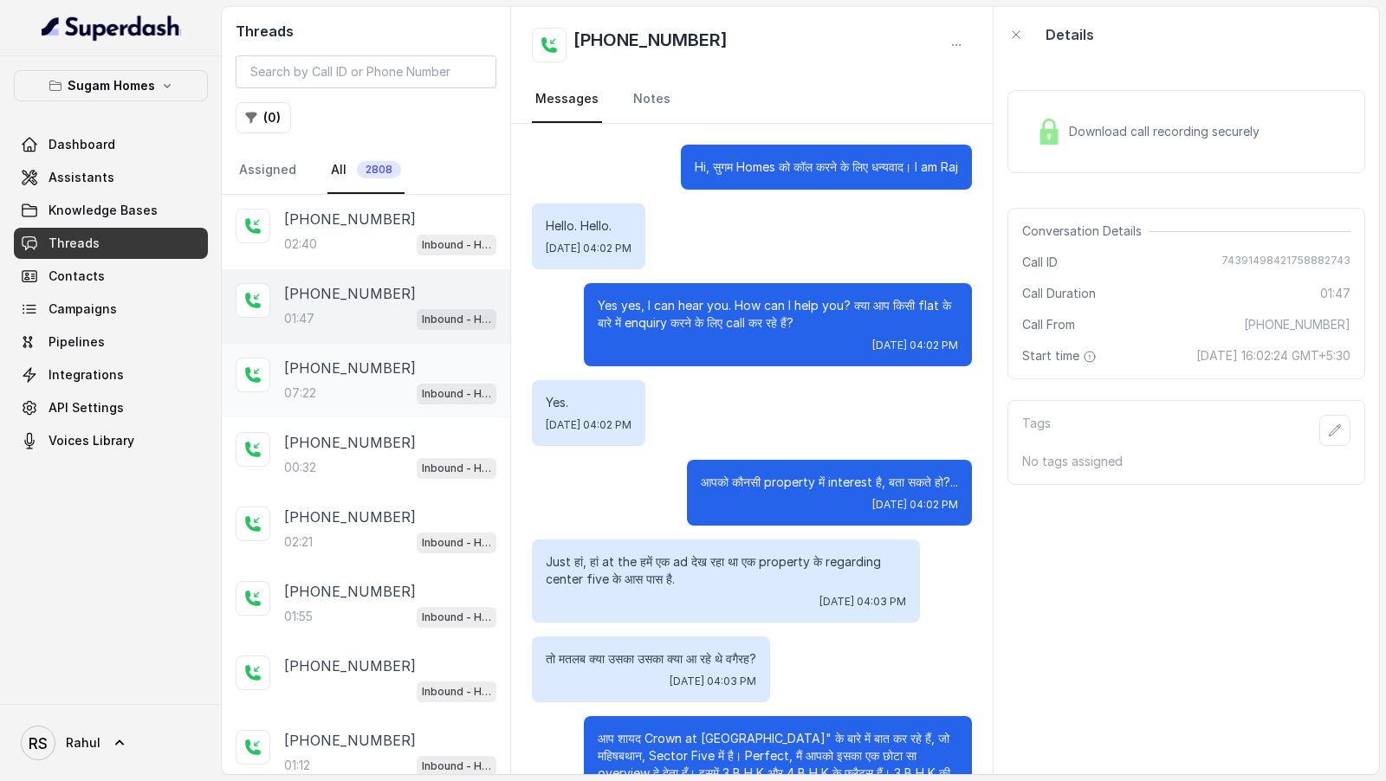
click at [326, 369] on p "+917439149842" at bounding box center [350, 368] width 132 height 21
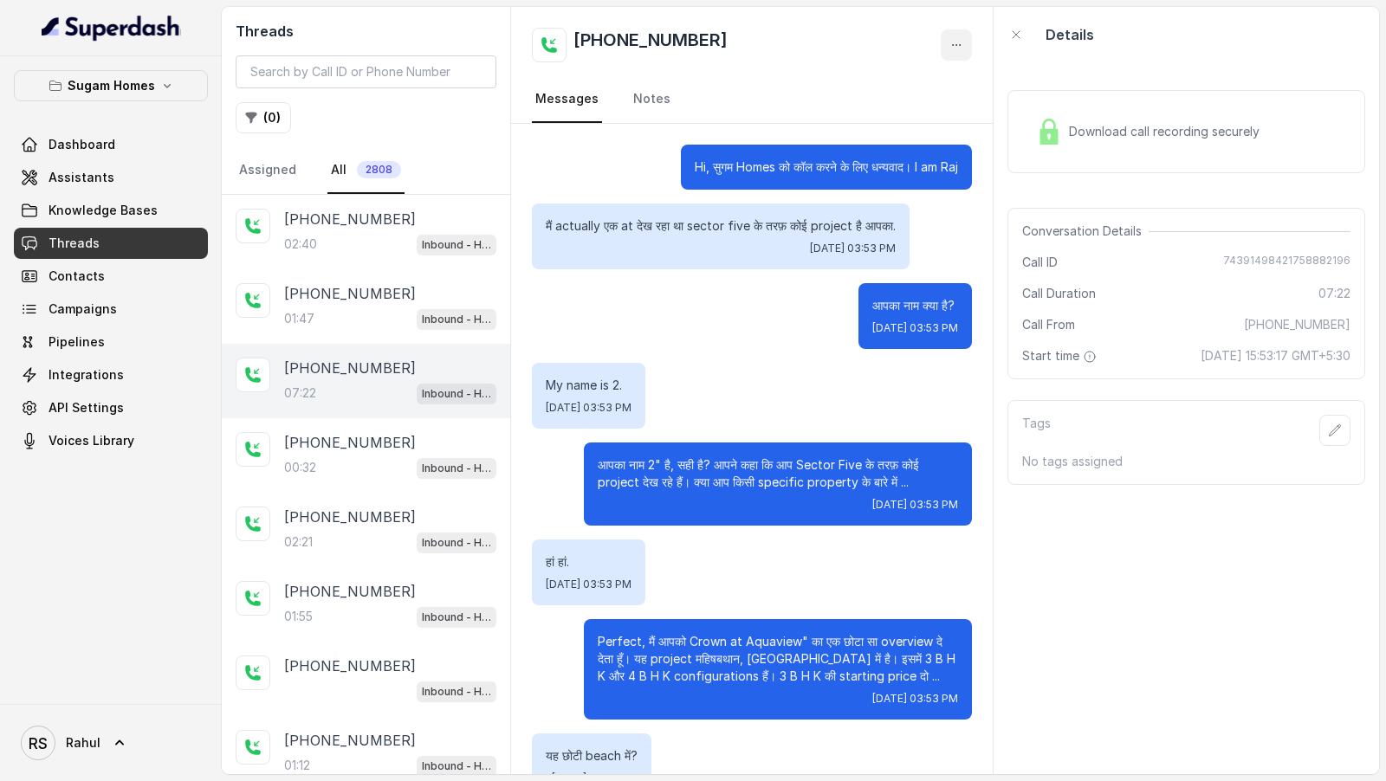
click at [963, 51] on icon "button" at bounding box center [956, 45] width 14 height 14
click at [897, 119] on button "Retry Extraction" at bounding box center [890, 117] width 166 height 31
click at [951, 36] on button "button" at bounding box center [956, 44] width 31 height 31
click at [923, 126] on button "Retry Extraction" at bounding box center [890, 117] width 166 height 31
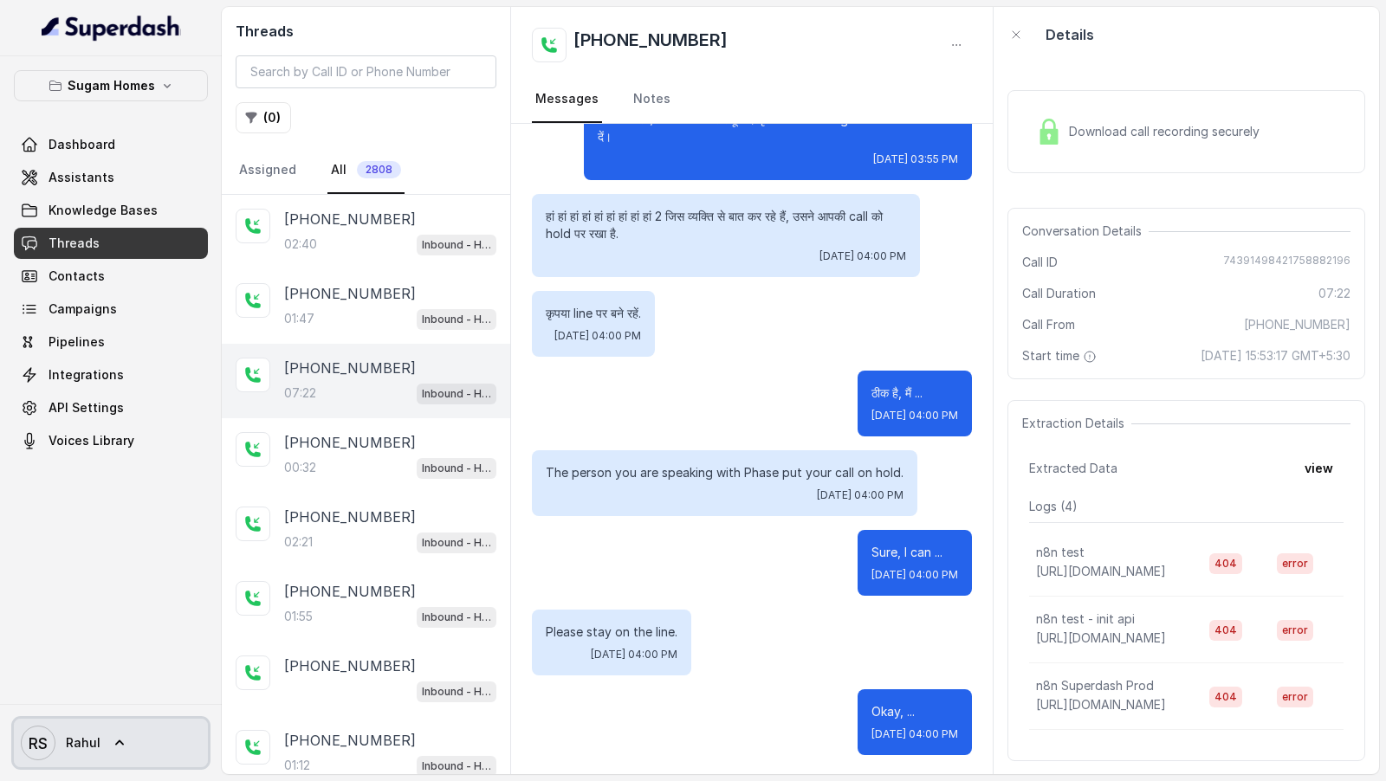
click at [94, 738] on span "Rahul" at bounding box center [83, 742] width 35 height 17
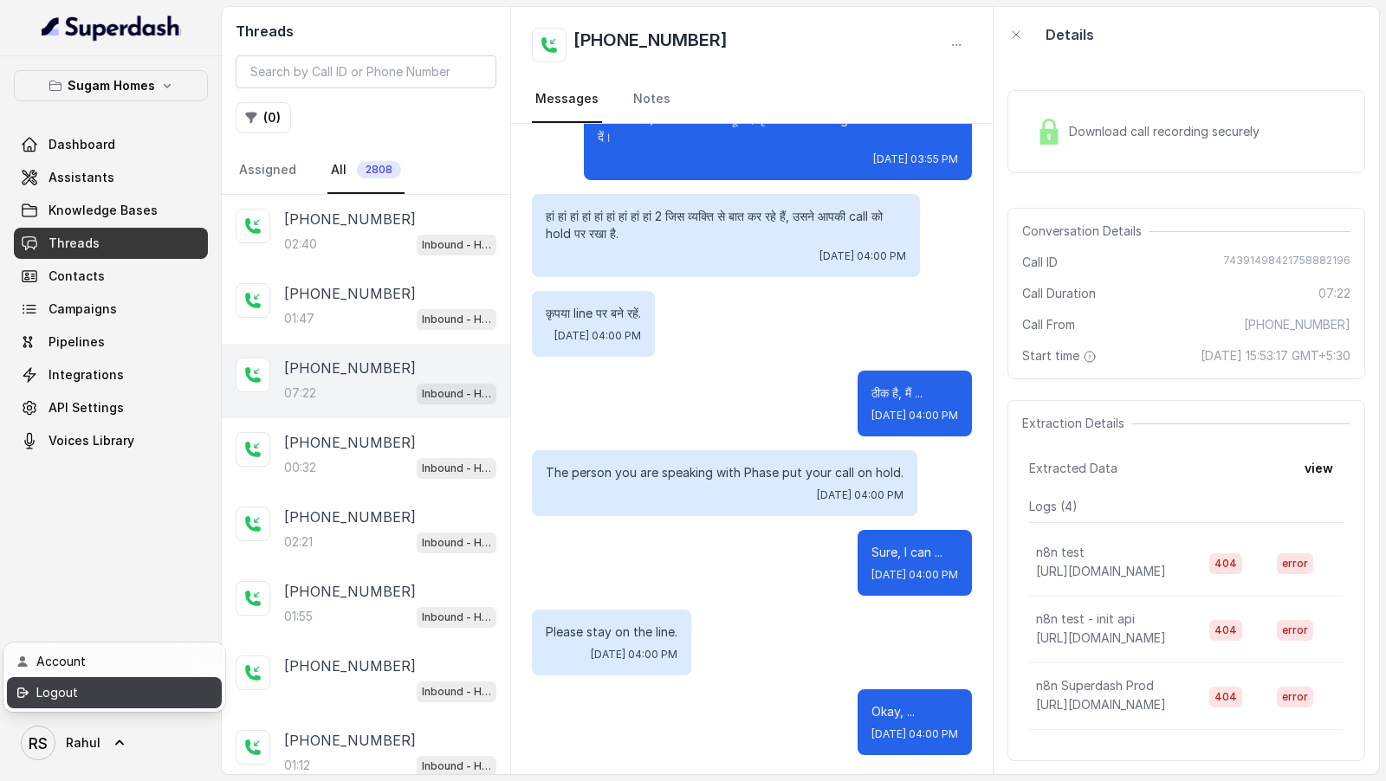
click at [123, 697] on div "Logout" at bounding box center [109, 692] width 147 height 21
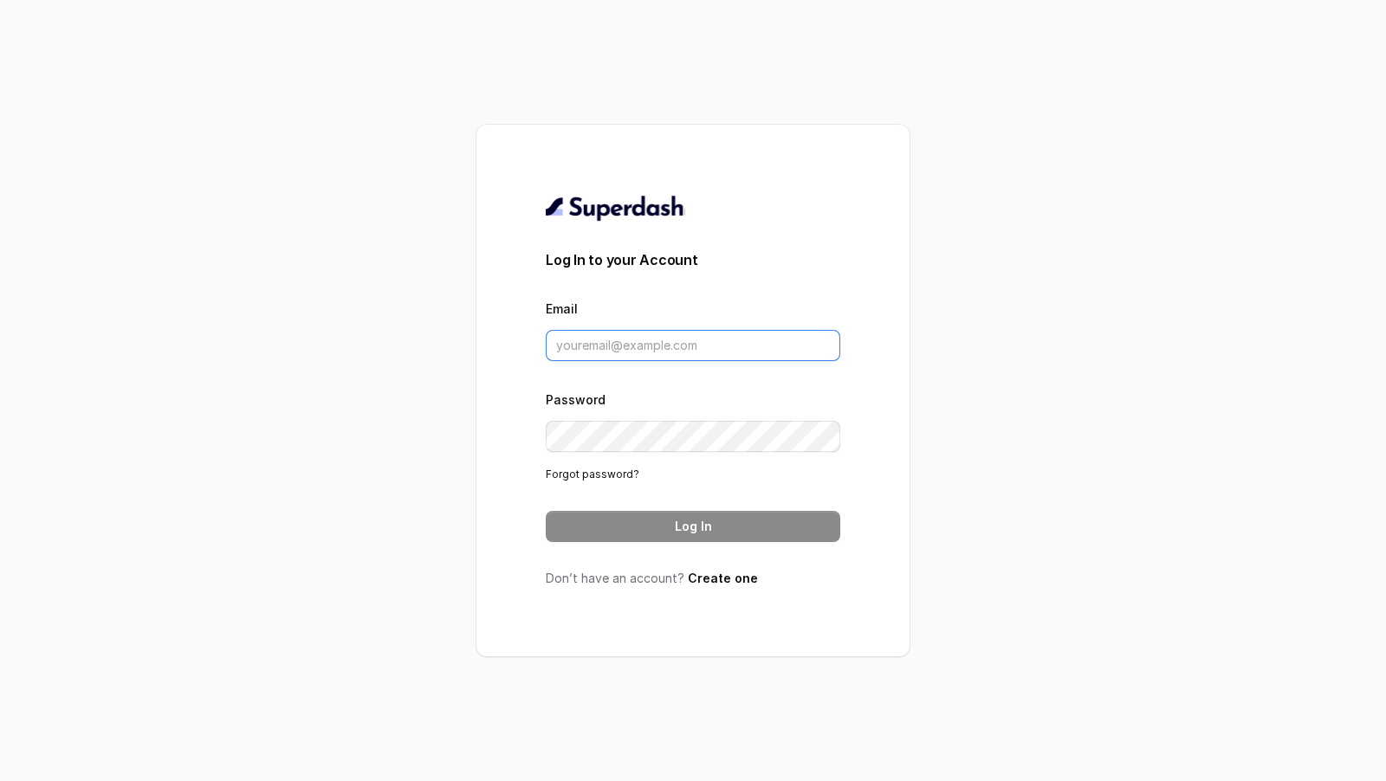
type input "[EMAIL_ADDRESS][DOMAIN_NAME]"
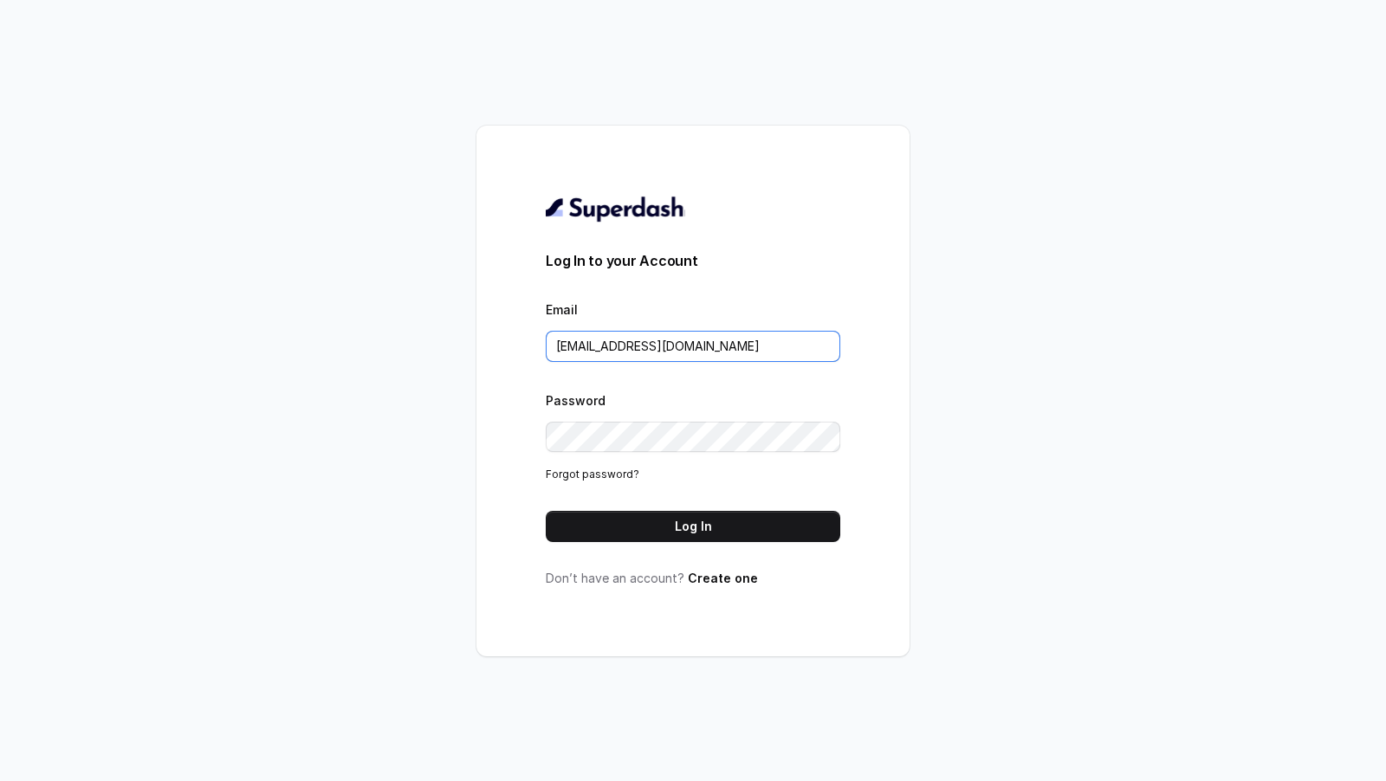
click at [774, 341] on input "[EMAIL_ADDRESS][DOMAIN_NAME]" at bounding box center [693, 346] width 294 height 31
click at [709, 530] on button "Log In" at bounding box center [693, 526] width 294 height 31
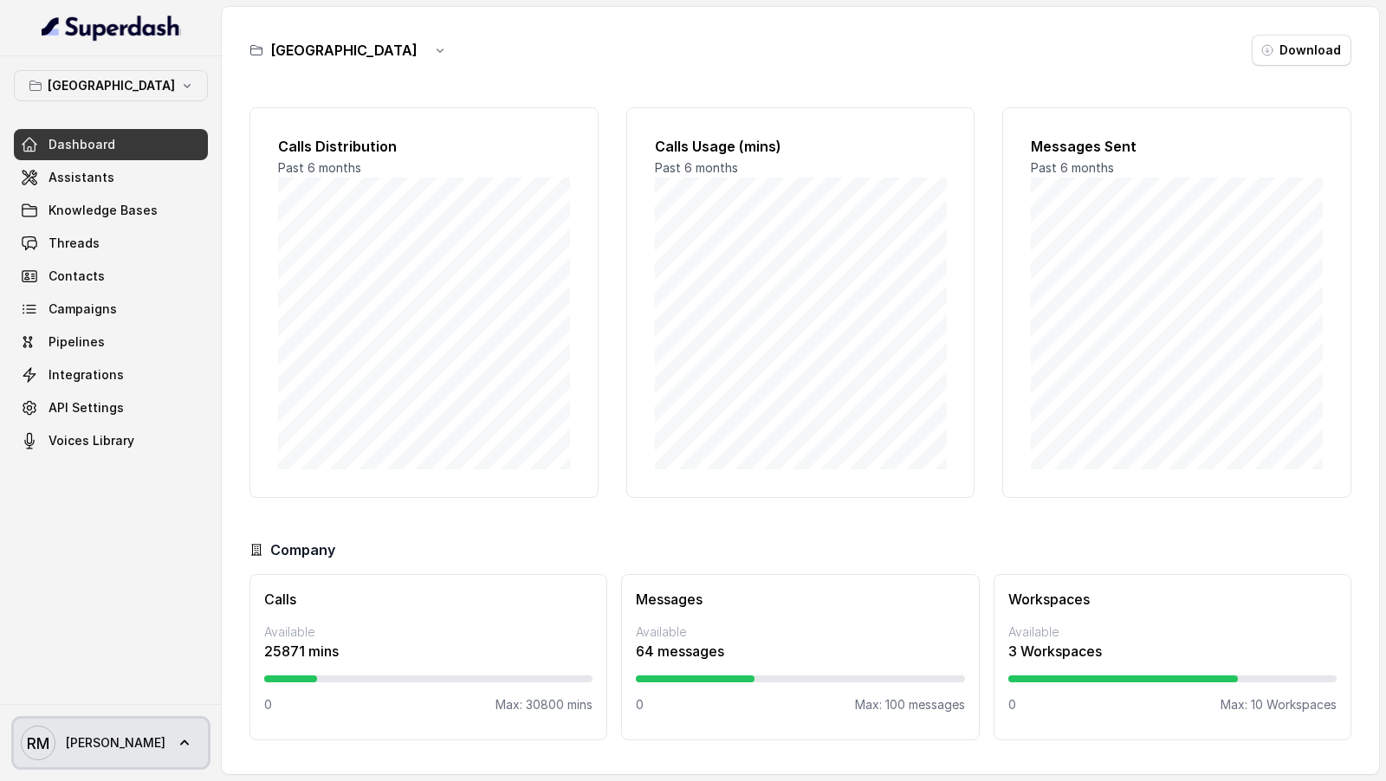
click at [103, 751] on span "[PERSON_NAME]" at bounding box center [116, 742] width 100 height 17
drag, startPoint x: 311, startPoint y: 701, endPoint x: 305, endPoint y: 691, distance: 11.3
click at [311, 701] on div "Bangalore Dashboard Assistants Knowledge Bases Threads Contacts Campaigns Pipel…" at bounding box center [693, 390] width 1386 height 781
click at [114, 99] on button "[GEOGRAPHIC_DATA]" at bounding box center [111, 85] width 194 height 31
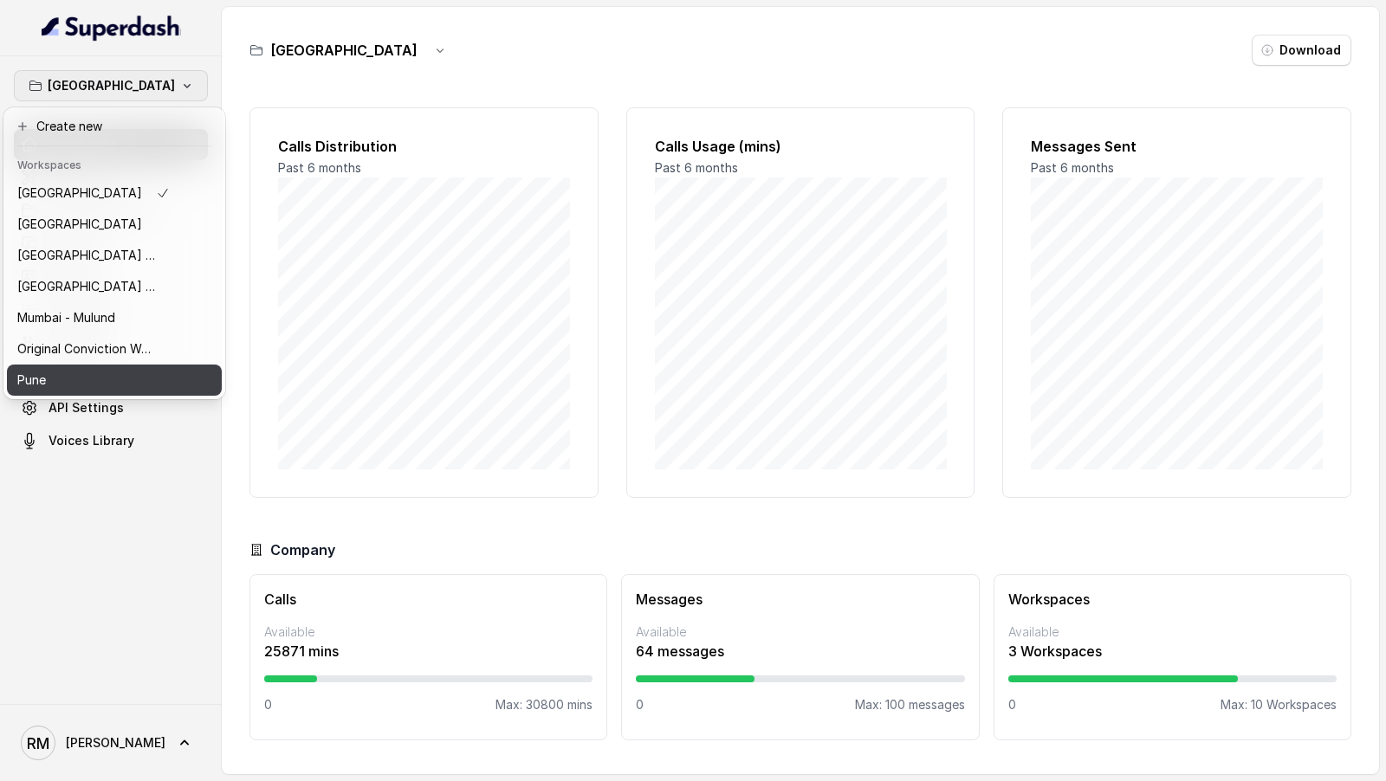
click at [103, 378] on div "Pune" at bounding box center [93, 380] width 152 height 21
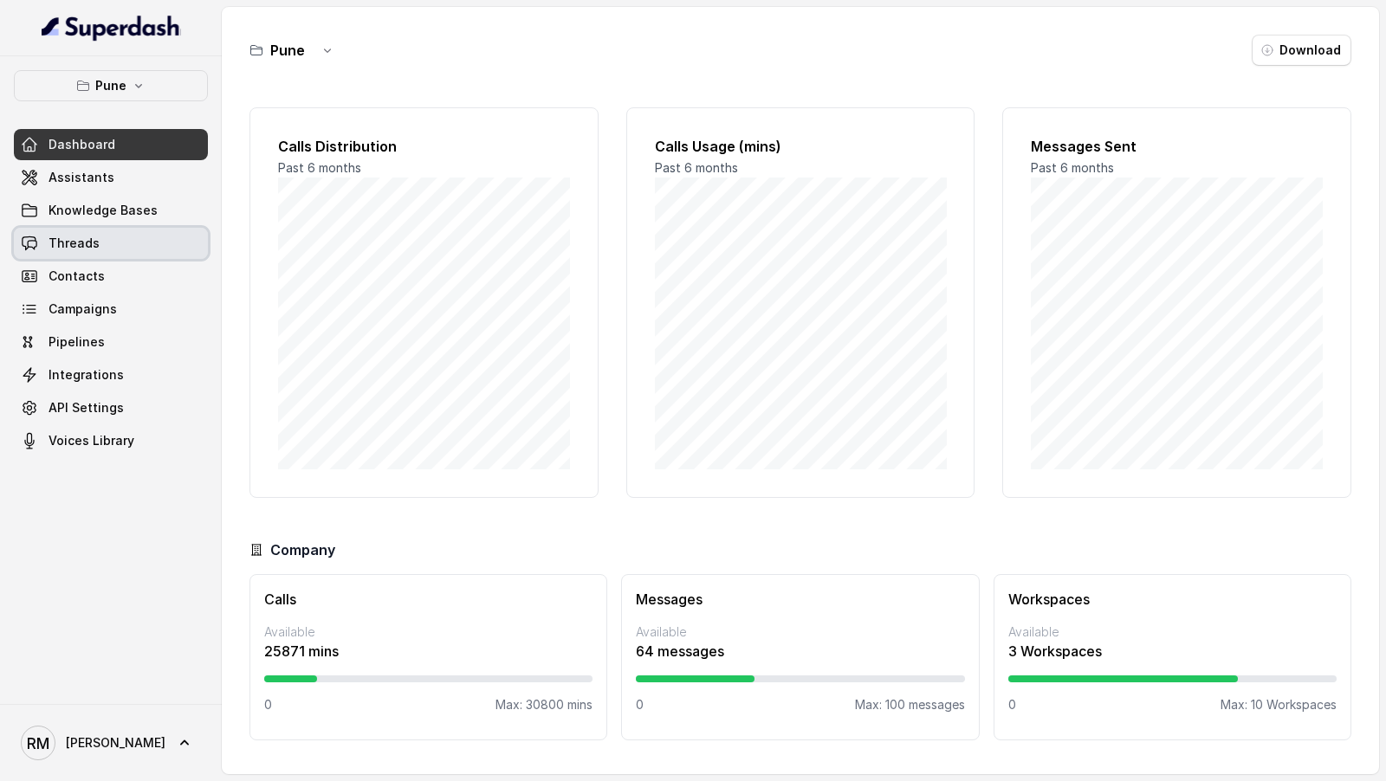
click at [148, 243] on link "Threads" at bounding box center [111, 243] width 194 height 31
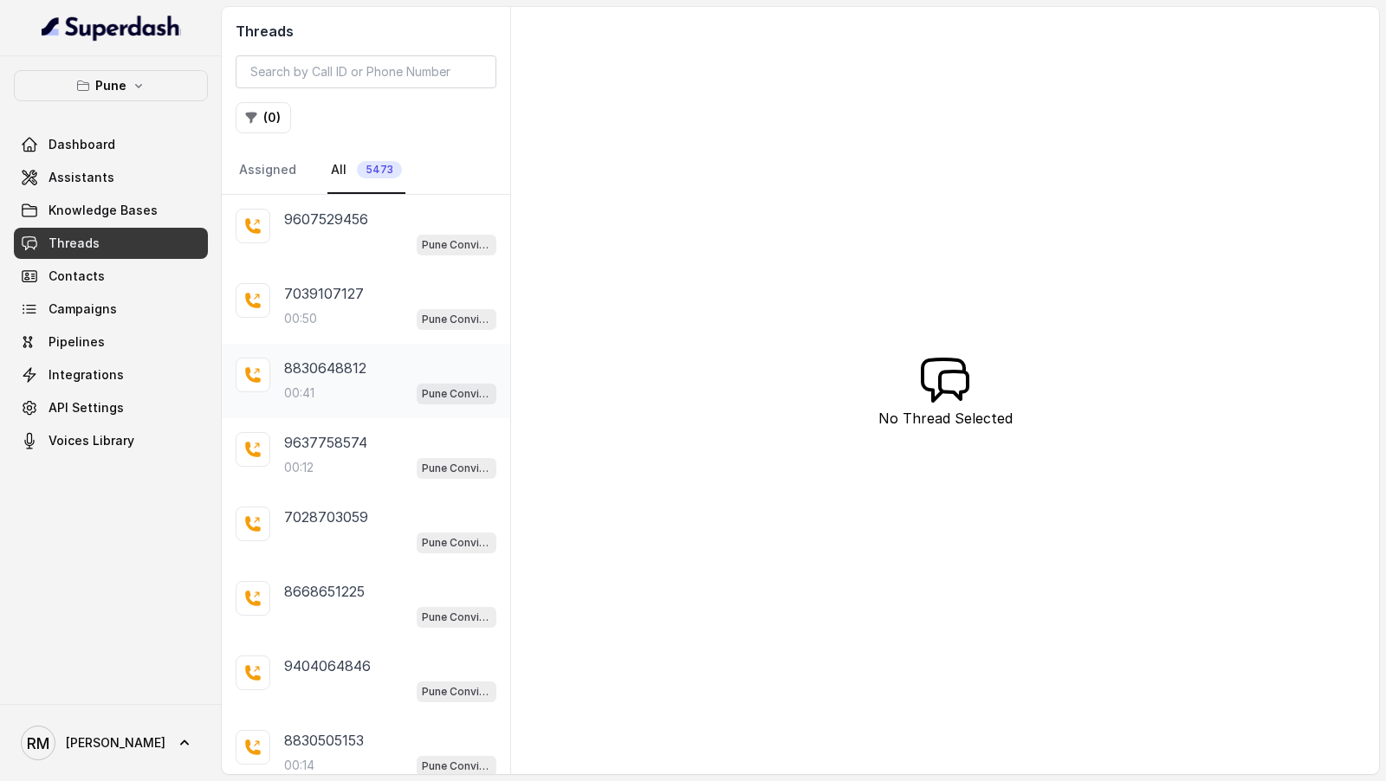
click at [359, 401] on div "8830648812 00:41 Pune Conviction HR Outbound Assistant" at bounding box center [366, 381] width 288 height 74
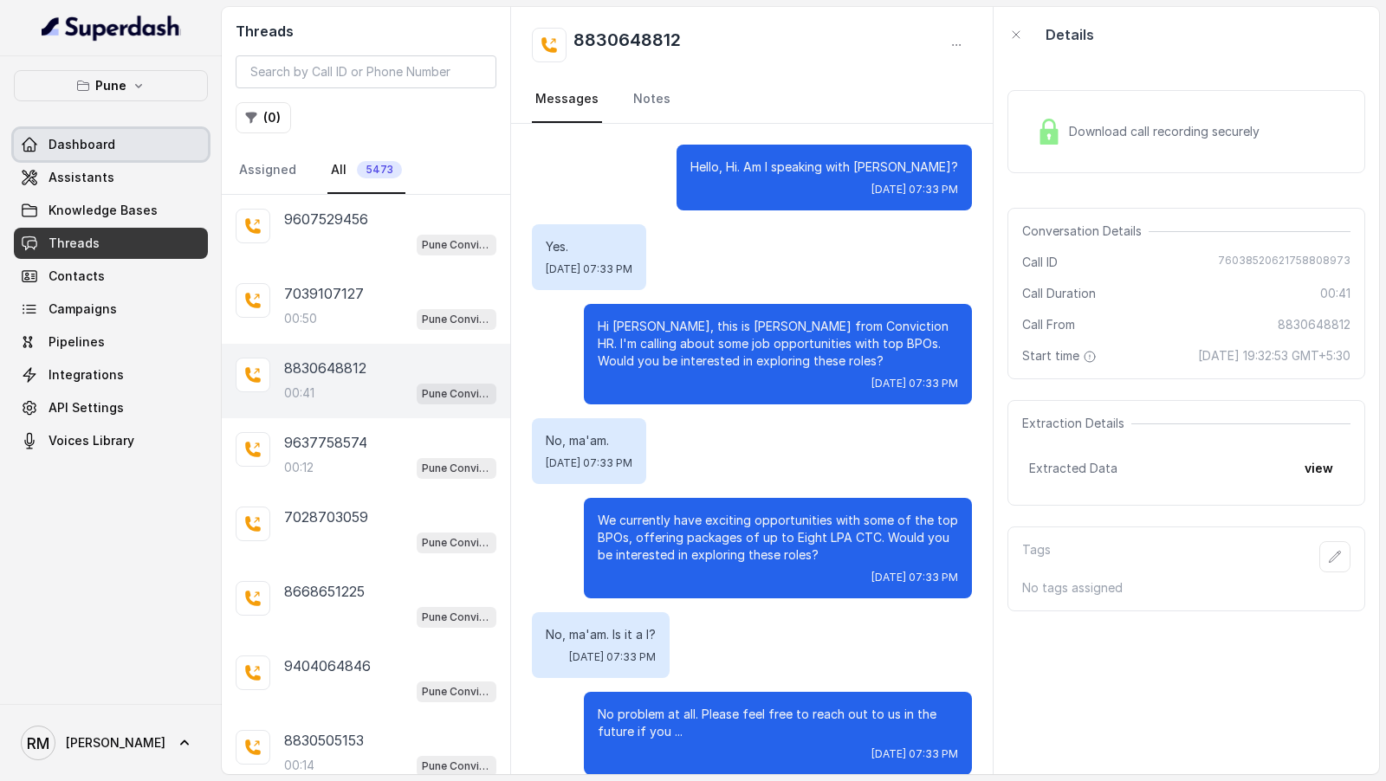
click at [145, 145] on link "Dashboard" at bounding box center [111, 144] width 194 height 31
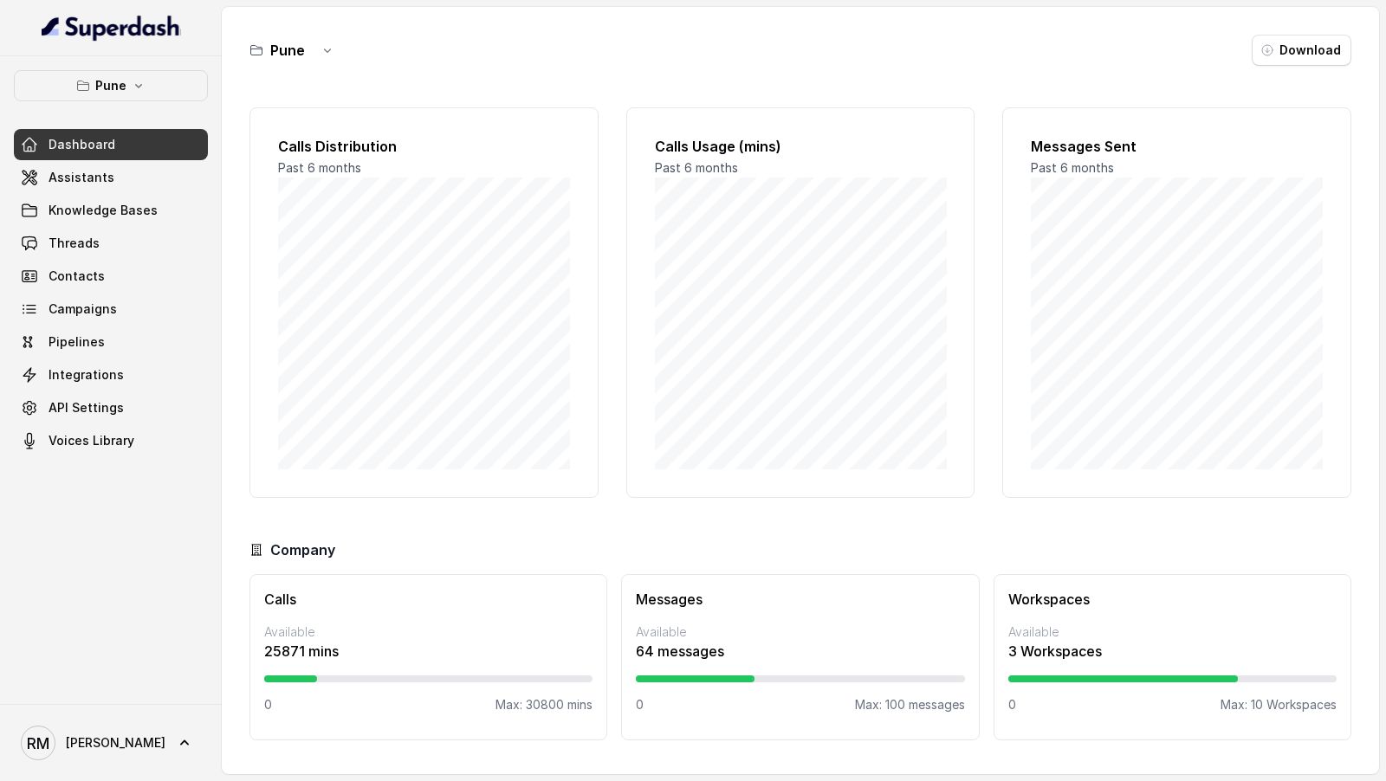
click at [146, 72] on button "Pune" at bounding box center [111, 85] width 194 height 31
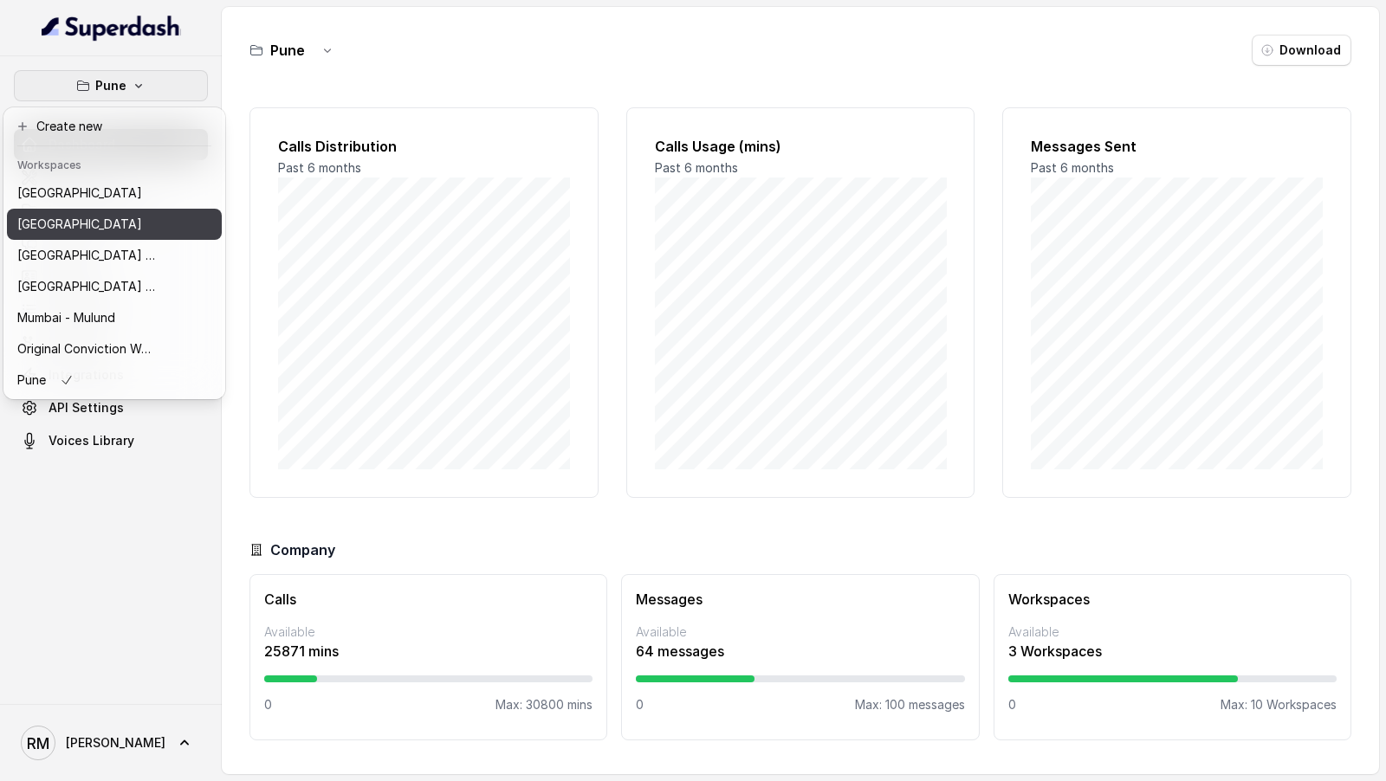
click at [145, 214] on div "[GEOGRAPHIC_DATA]" at bounding box center [86, 224] width 139 height 21
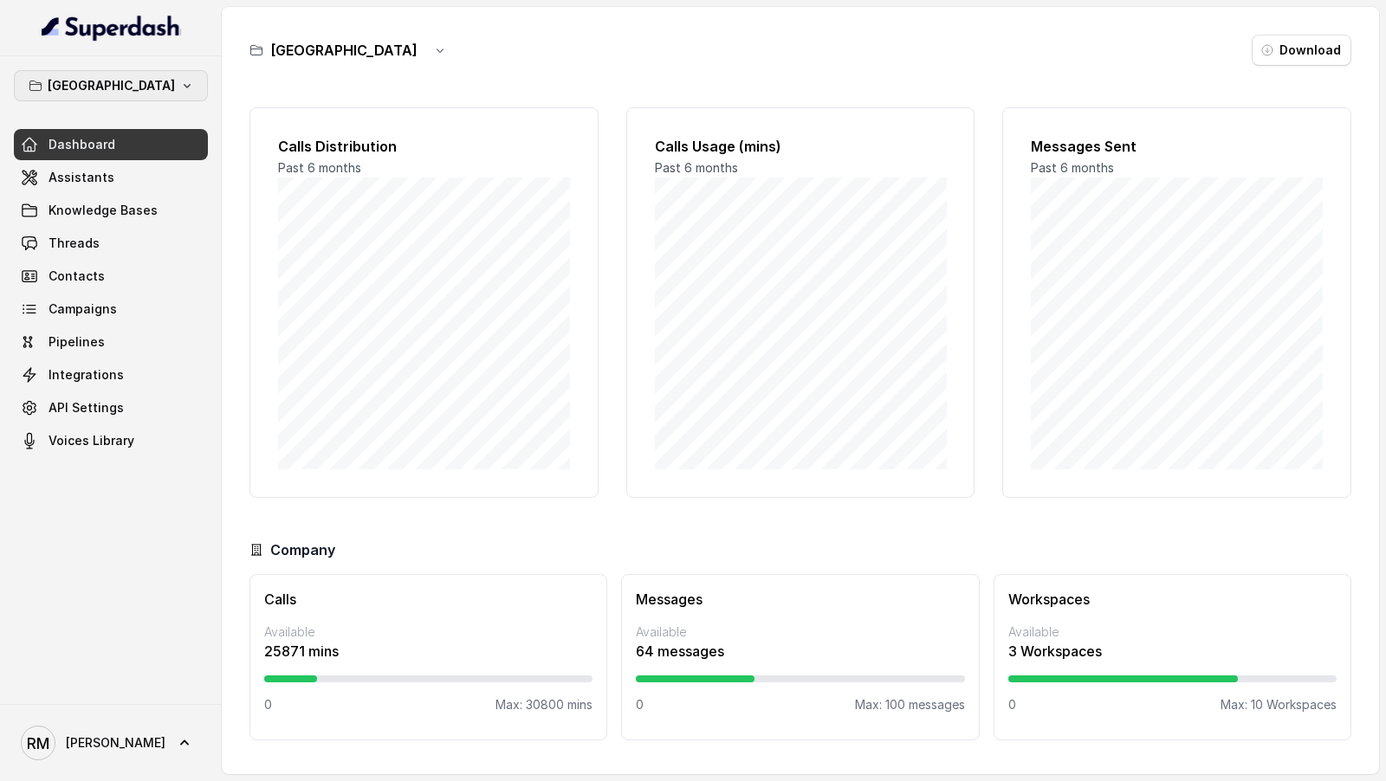
click at [171, 87] on button "[GEOGRAPHIC_DATA]" at bounding box center [111, 85] width 194 height 31
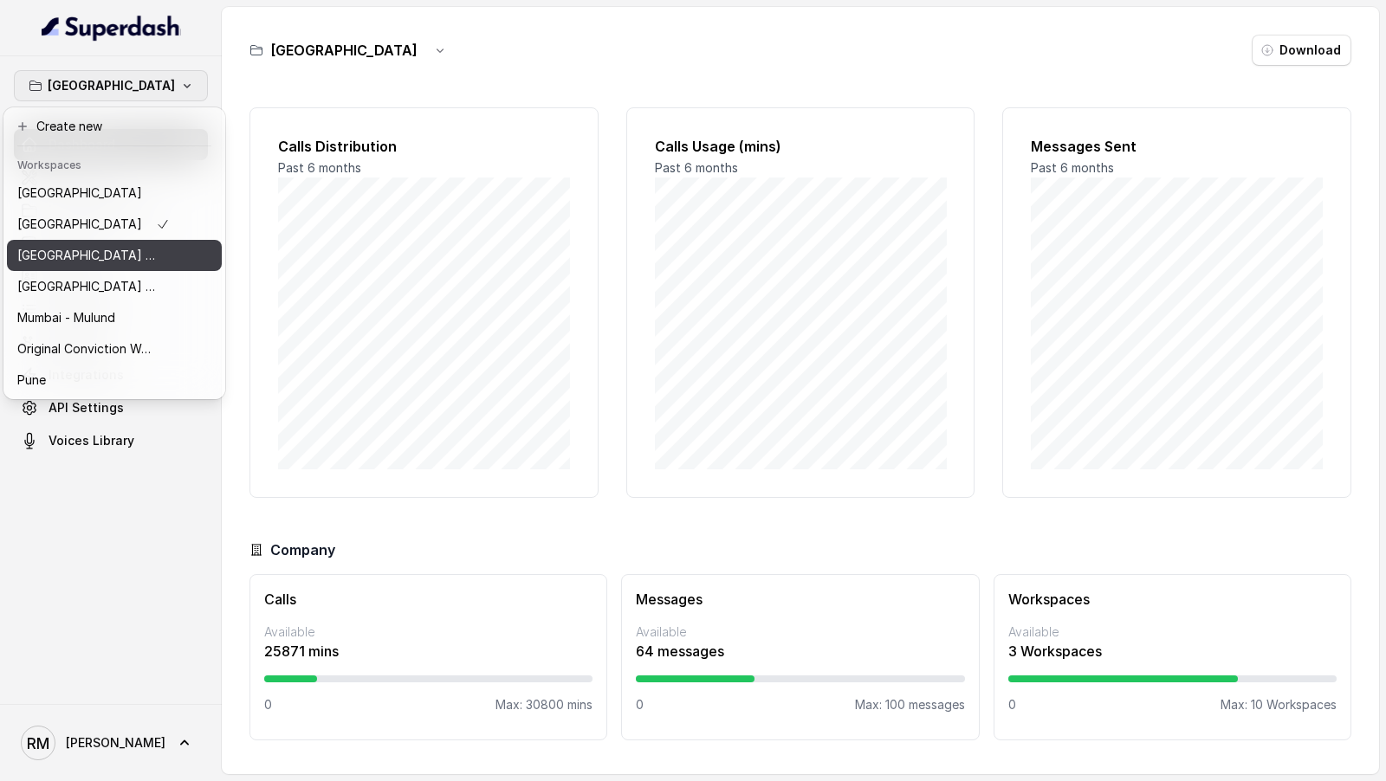
click at [139, 259] on p "⁠⁠[GEOGRAPHIC_DATA] - Ijmima - [GEOGRAPHIC_DATA]" at bounding box center [86, 255] width 139 height 21
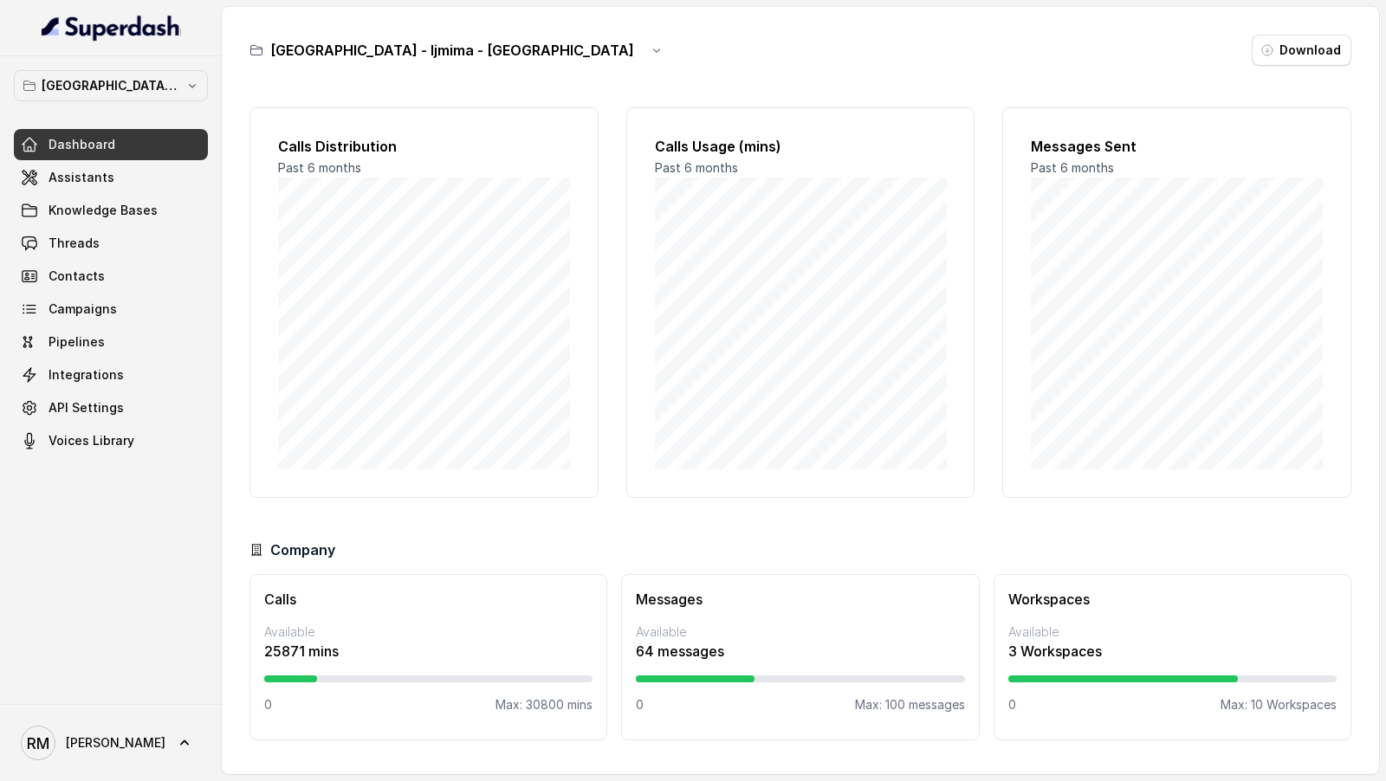
click at [196, 97] on button "⁠⁠[GEOGRAPHIC_DATA] - Ijmima - [GEOGRAPHIC_DATA]" at bounding box center [111, 85] width 194 height 31
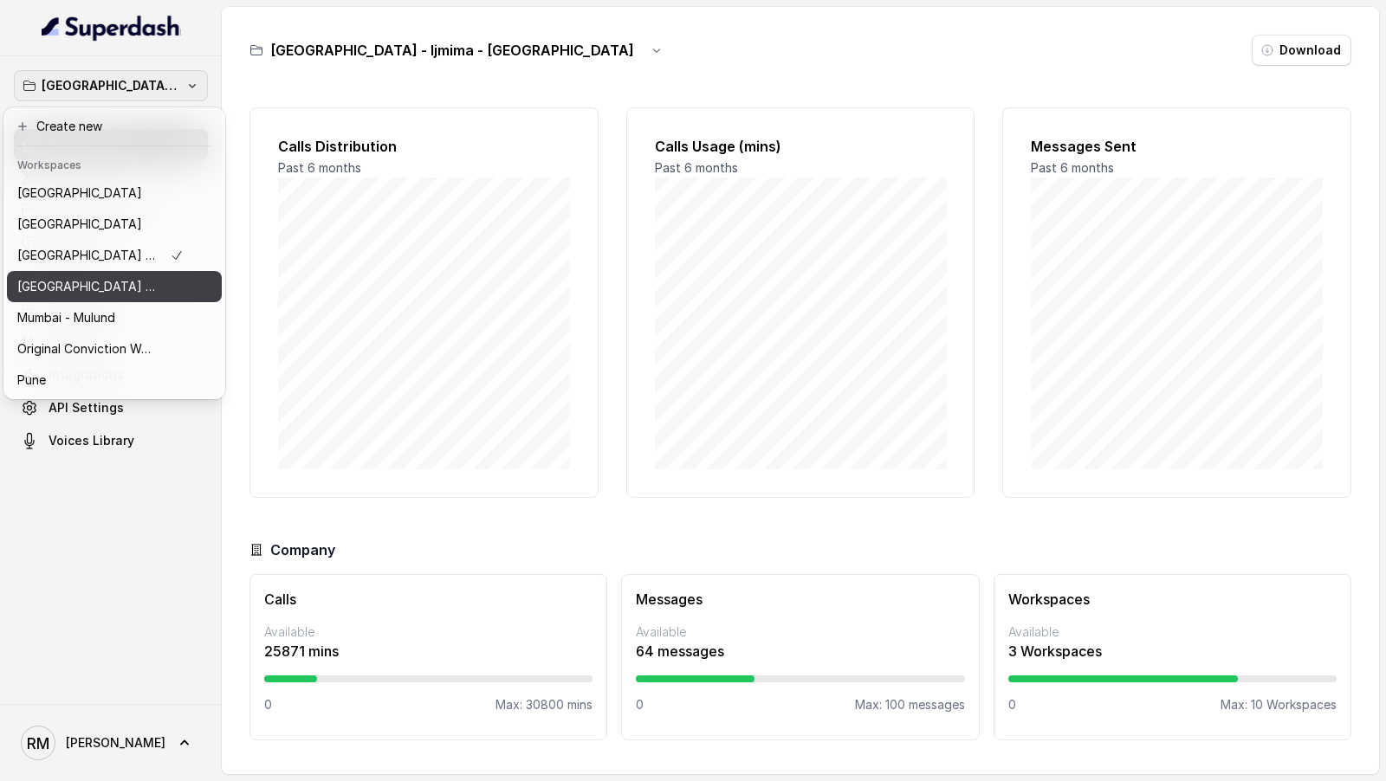
click at [182, 287] on div "[GEOGRAPHIC_DATA] - [GEOGRAPHIC_DATA] - [GEOGRAPHIC_DATA]" at bounding box center [100, 286] width 166 height 21
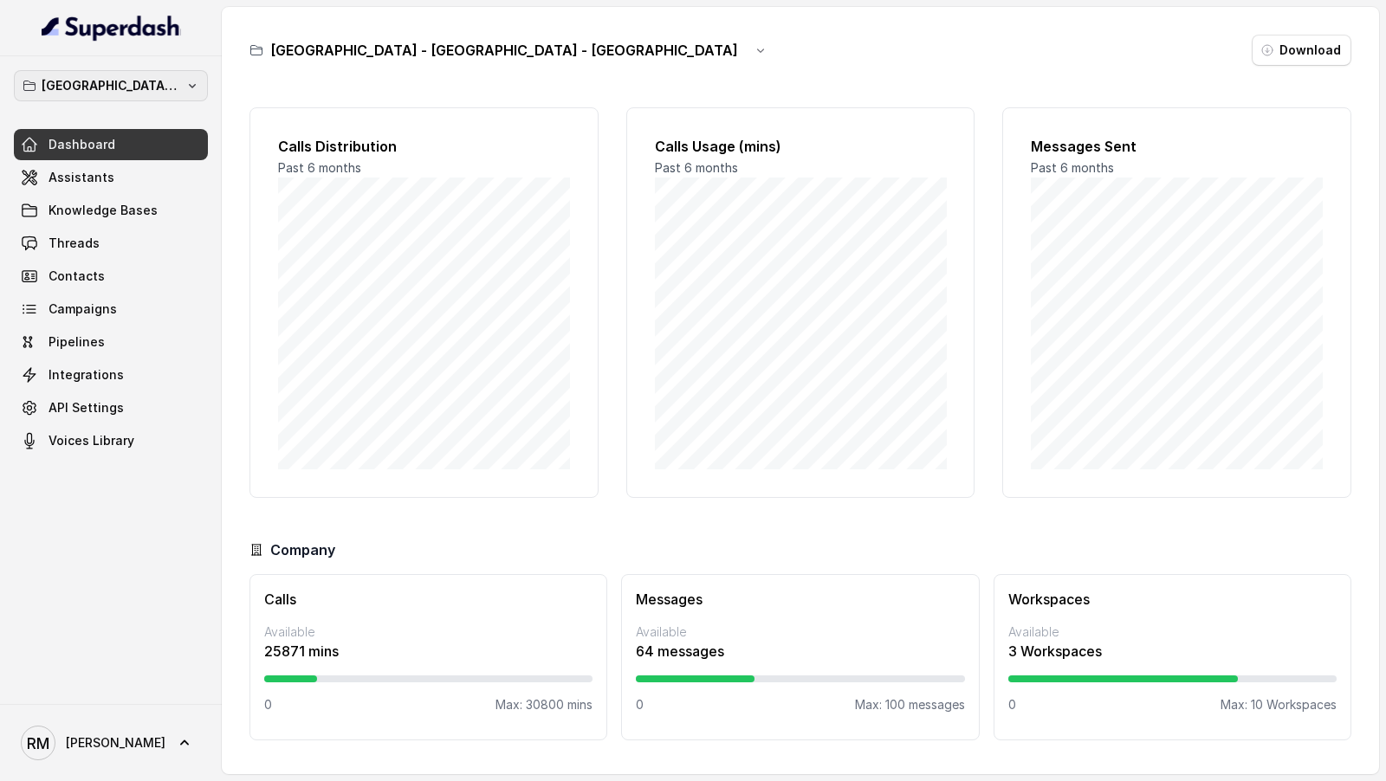
click at [183, 97] on button "[GEOGRAPHIC_DATA] - [GEOGRAPHIC_DATA] - [GEOGRAPHIC_DATA]" at bounding box center [111, 85] width 194 height 31
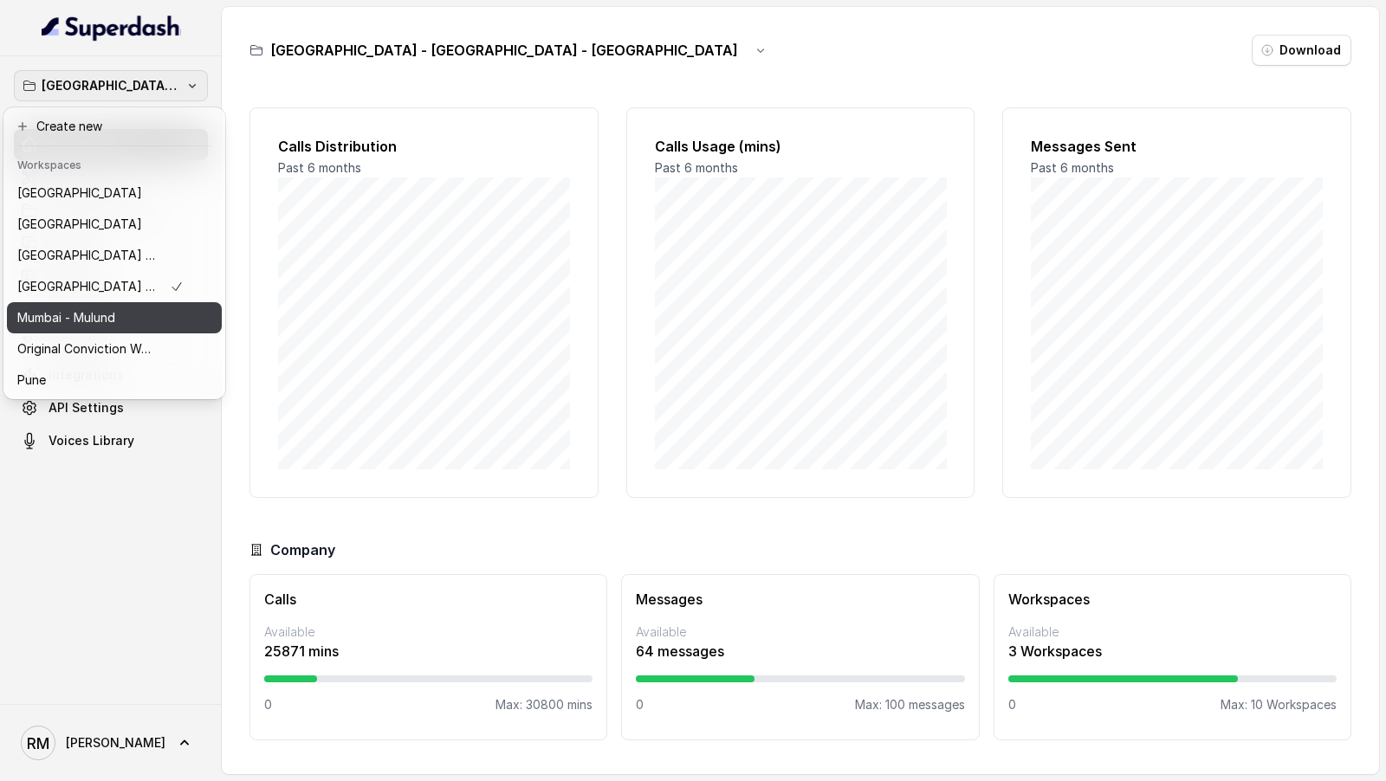
click at [190, 321] on button "Mumbai - Mulund" at bounding box center [114, 317] width 215 height 31
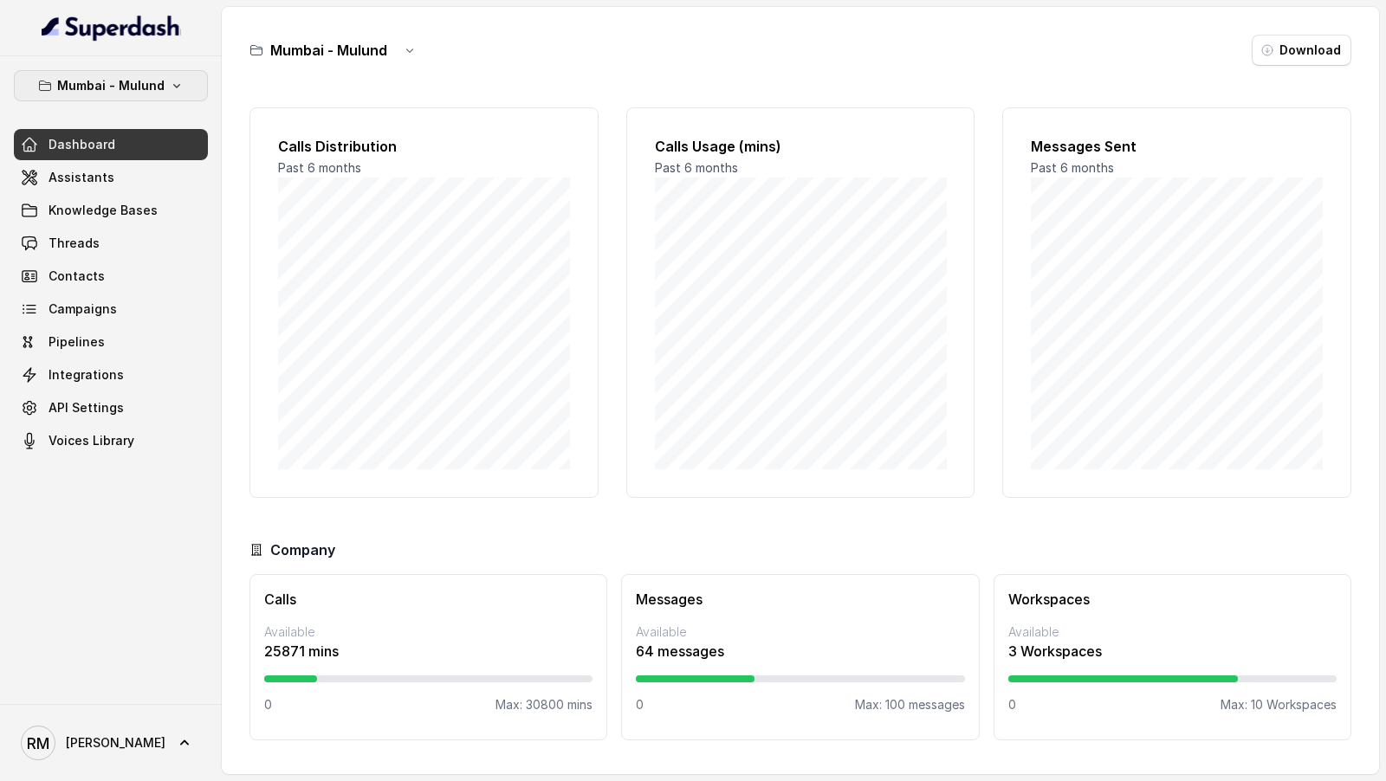
click at [164, 97] on button "Mumbai - Mulund" at bounding box center [111, 85] width 194 height 31
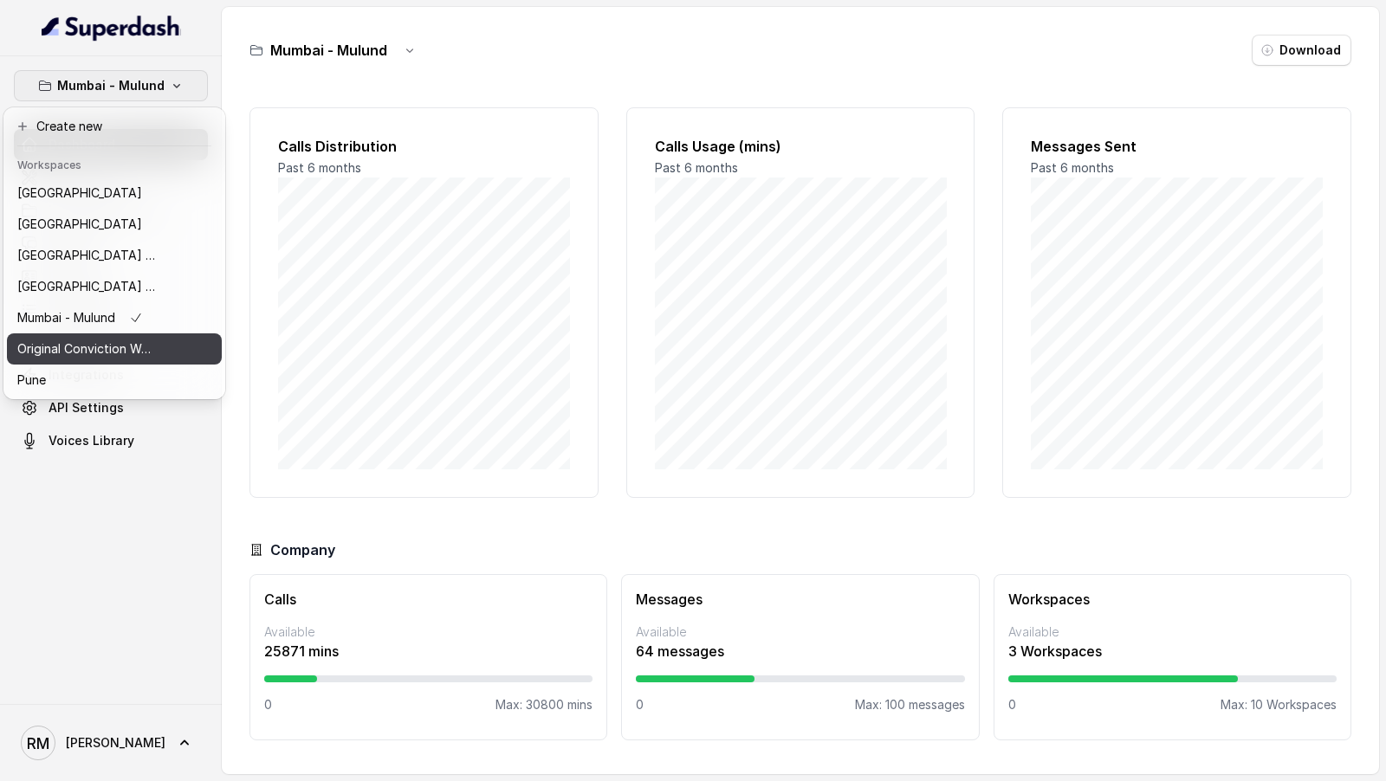
click at [149, 342] on p "Original Conviction Workspace" at bounding box center [86, 349] width 139 height 21
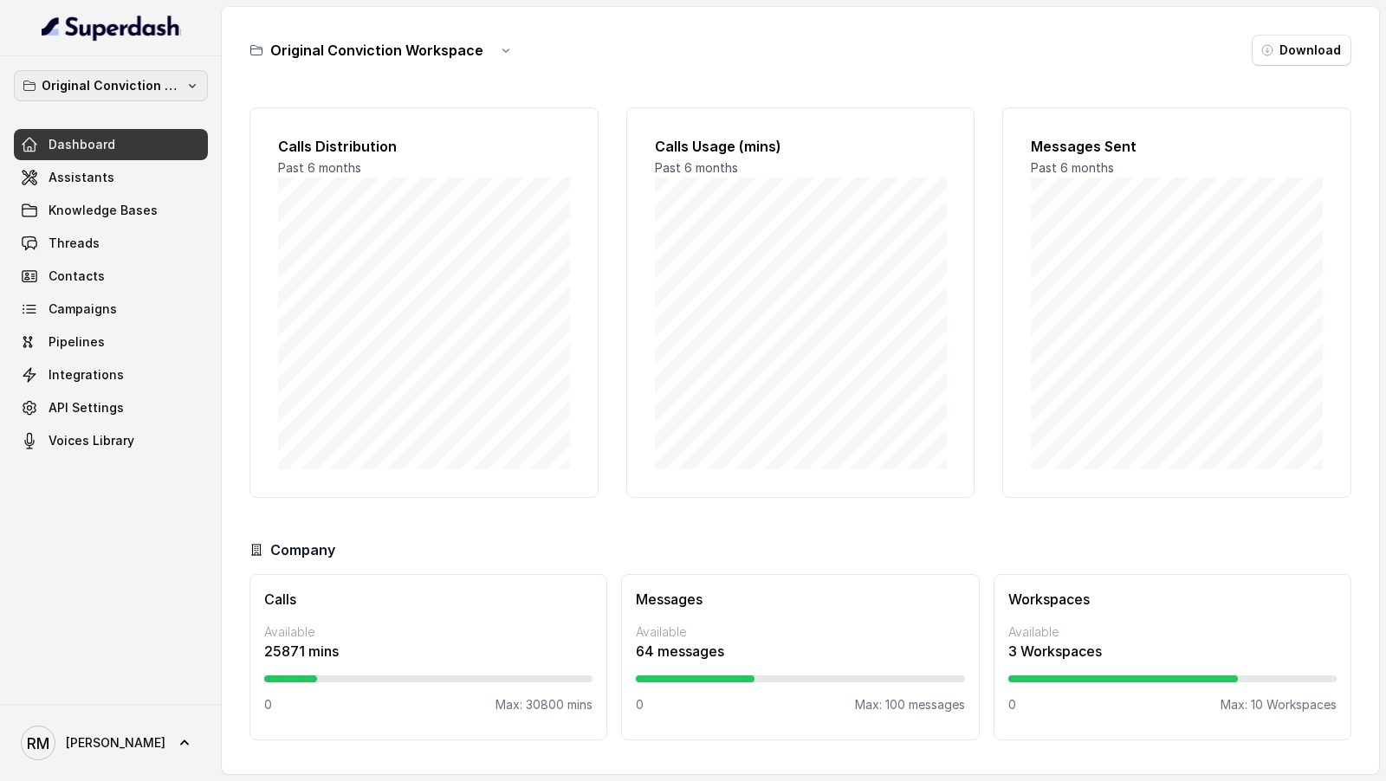
click at [151, 88] on p "Original Conviction Workspace" at bounding box center [111, 85] width 139 height 21
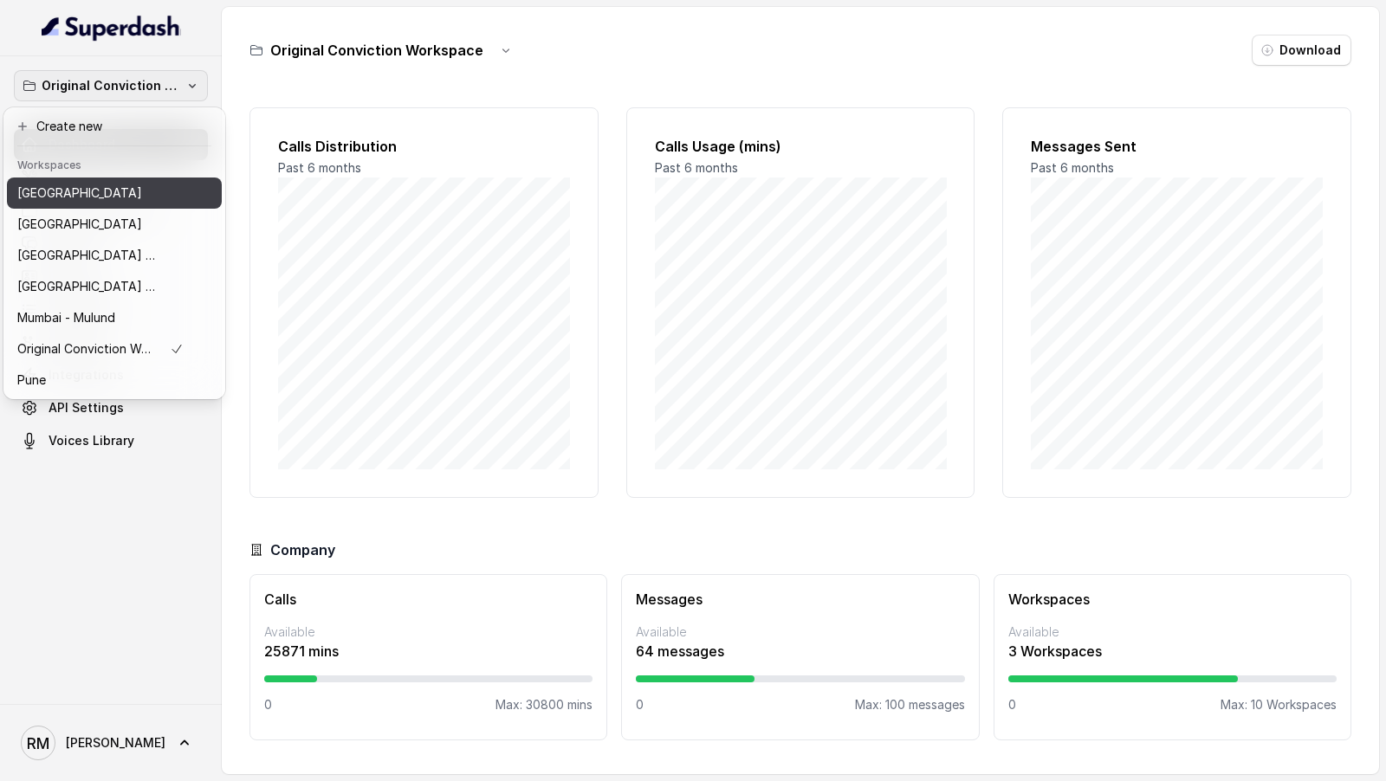
click at [147, 195] on div "Bangalore" at bounding box center [100, 193] width 166 height 21
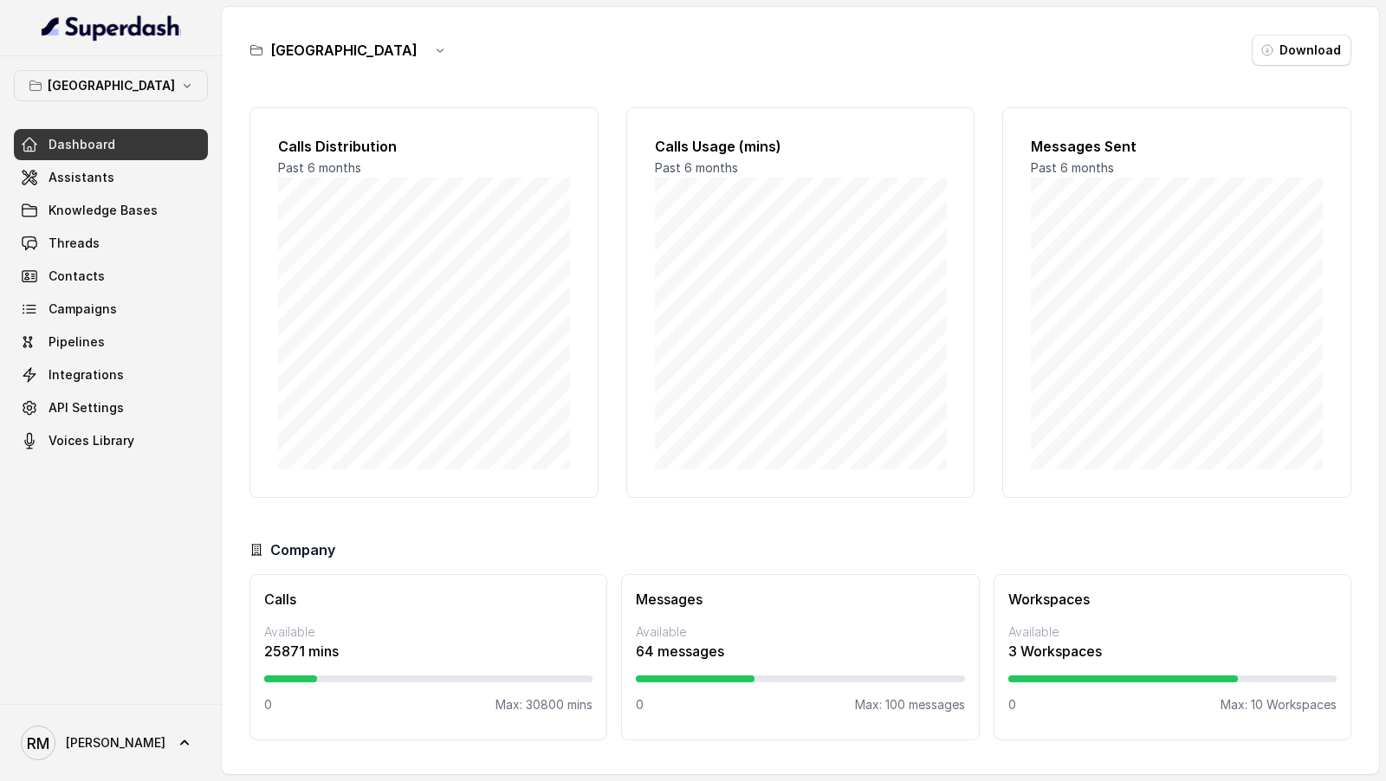
click at [81, 733] on span "RM Rajesh" at bounding box center [93, 743] width 145 height 35
click at [315, 676] on div "Bangalore Dashboard Assistants Knowledge Bases Threads Contacts Campaigns Pipel…" at bounding box center [693, 390] width 1386 height 781
click at [144, 739] on link "RM Rajesh" at bounding box center [111, 743] width 194 height 48
click at [174, 689] on div "Logout" at bounding box center [109, 692] width 147 height 21
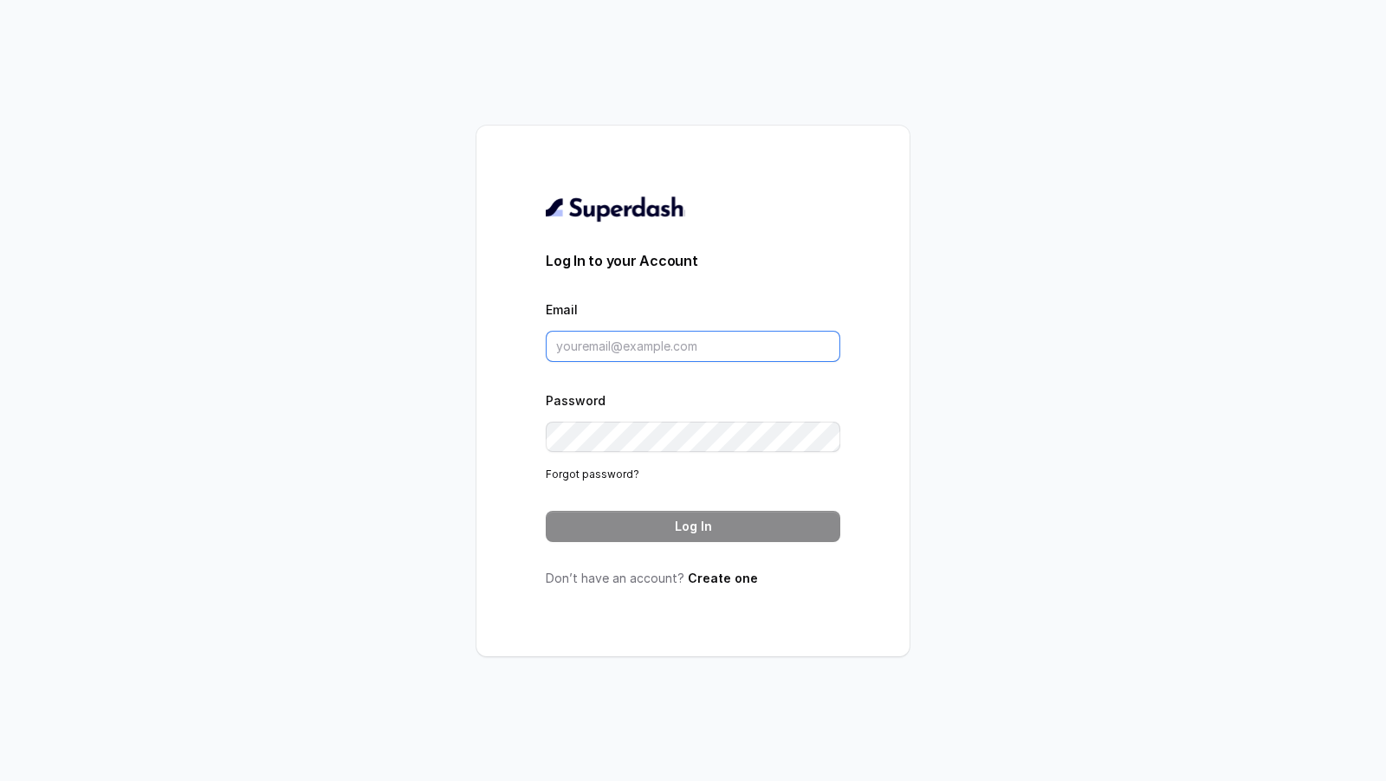
type input "[EMAIL_ADDRESS][DOMAIN_NAME]"
click at [653, 517] on button "Log In" at bounding box center [693, 526] width 294 height 31
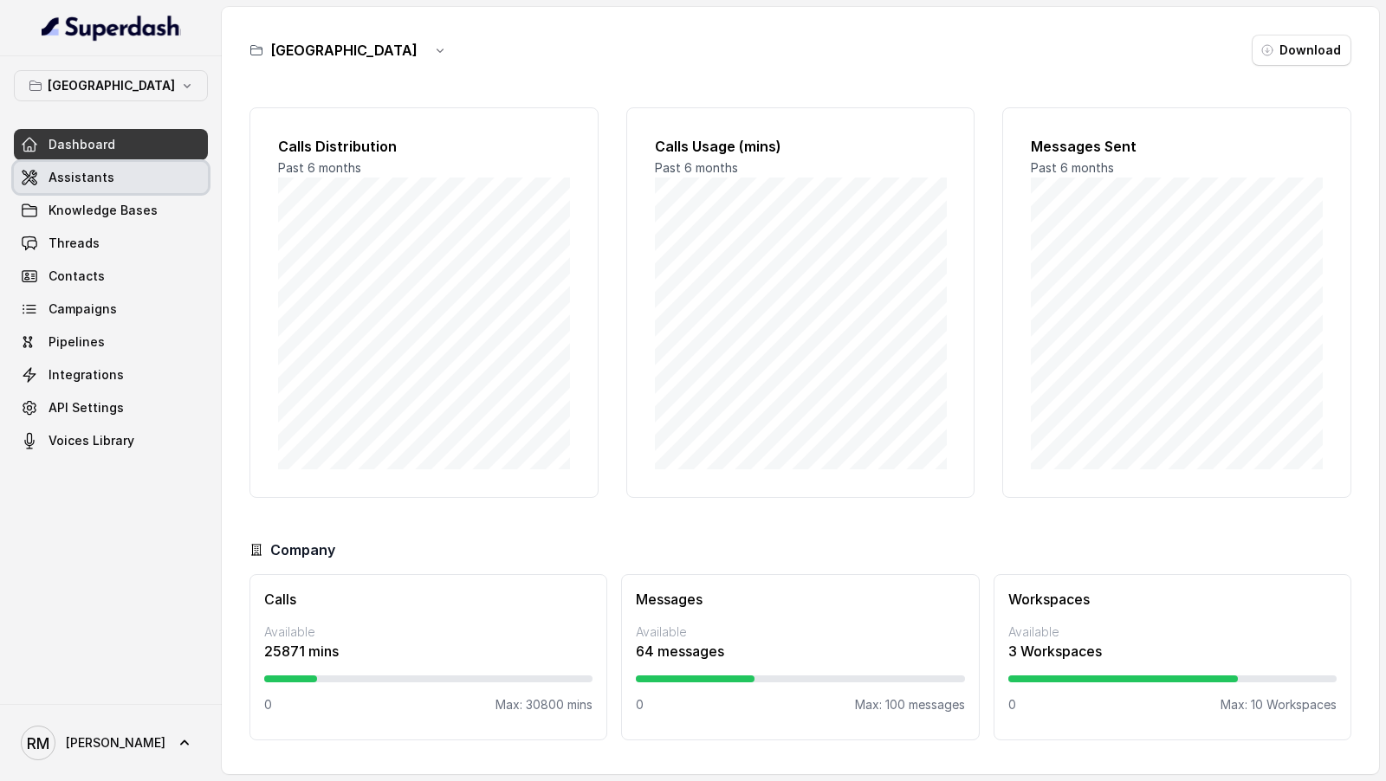
click at [88, 171] on span "Assistants" at bounding box center [81, 177] width 66 height 17
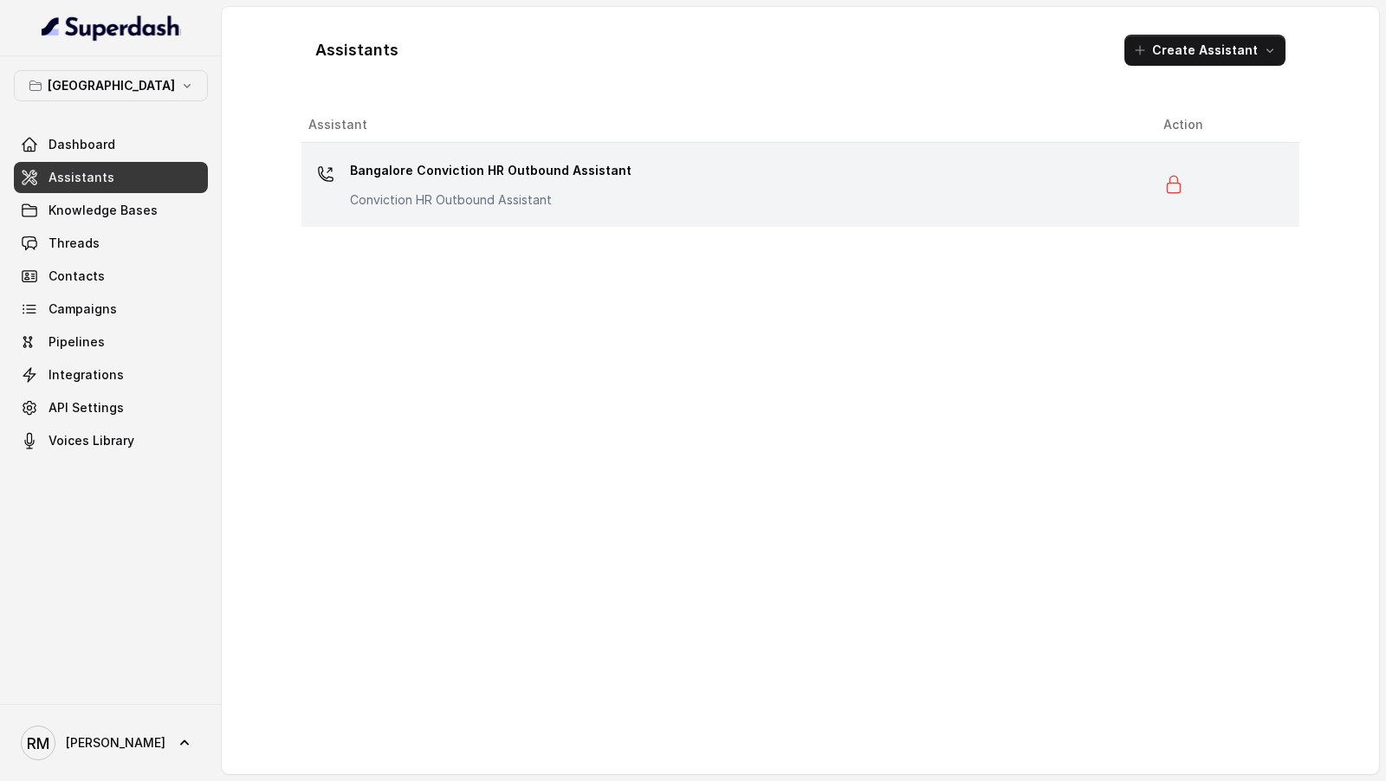
click at [566, 182] on p "Bangalore Conviction HR Outbound Assistant" at bounding box center [490, 171] width 281 height 28
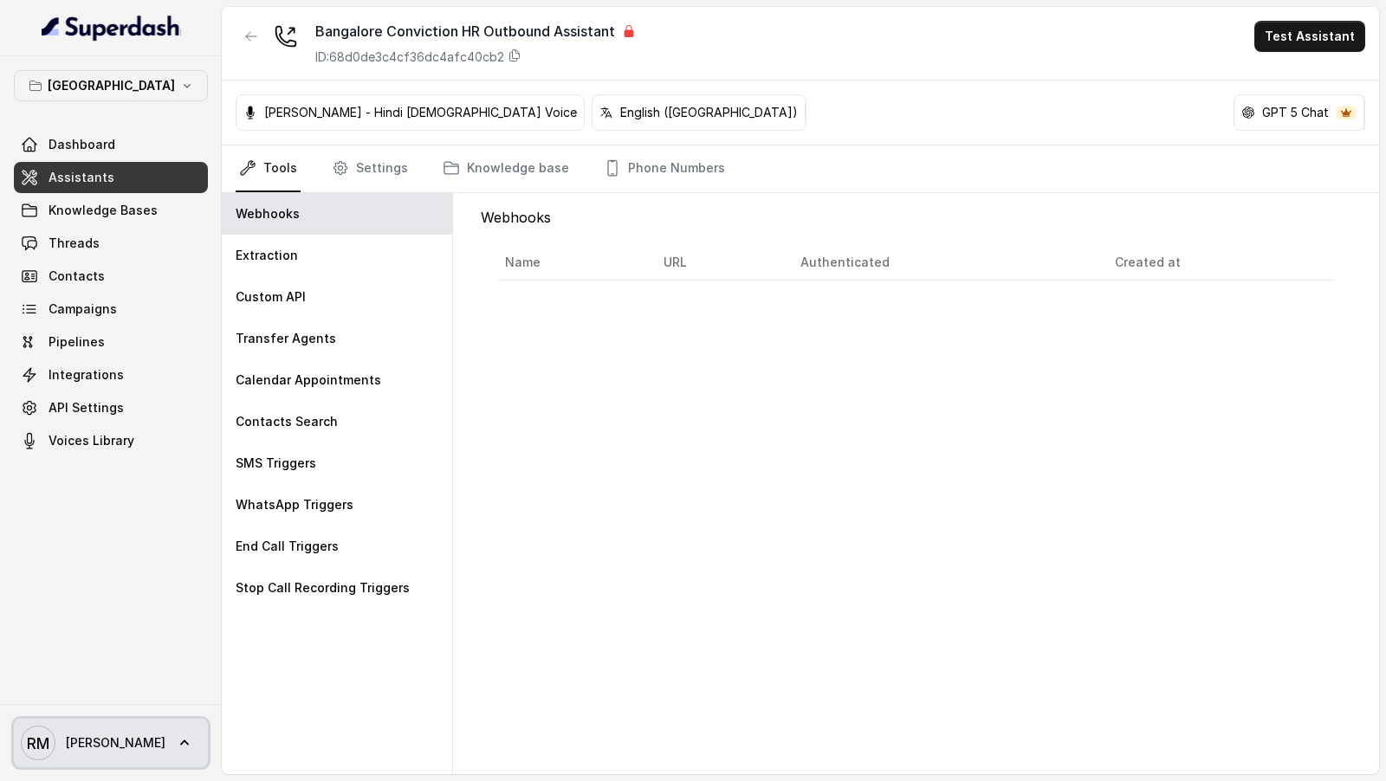
click at [85, 753] on span "RM Rajesh" at bounding box center [93, 743] width 145 height 35
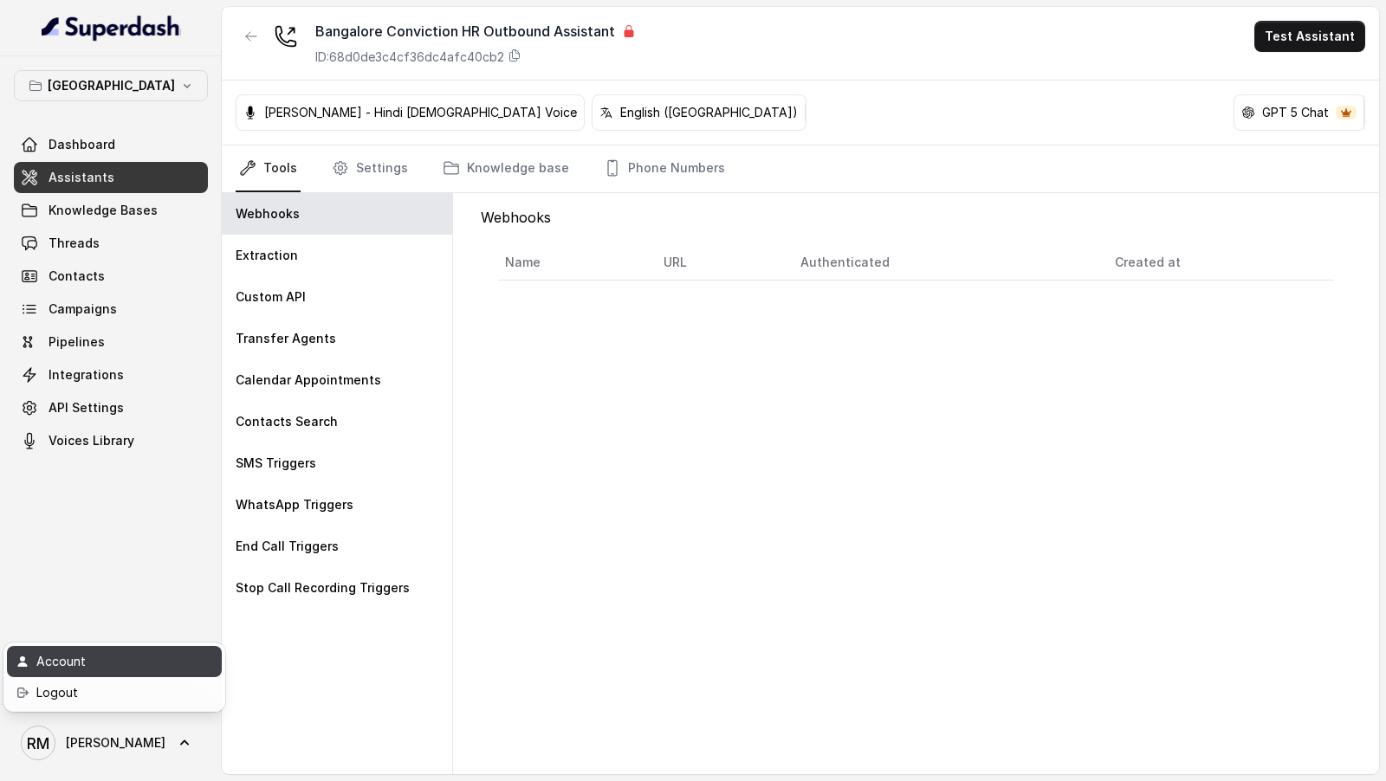
click at [174, 671] on div "Account" at bounding box center [109, 661] width 147 height 21
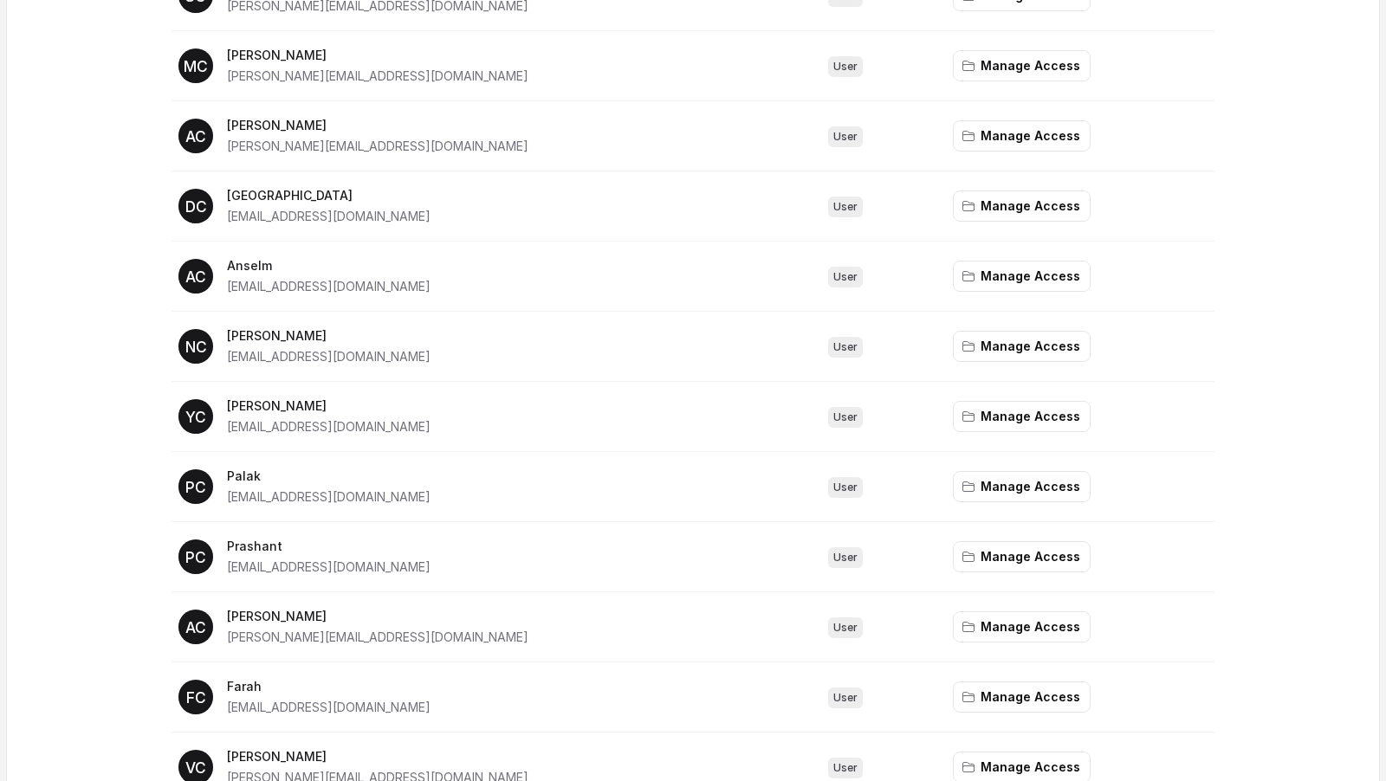
scroll to position [1470, 0]
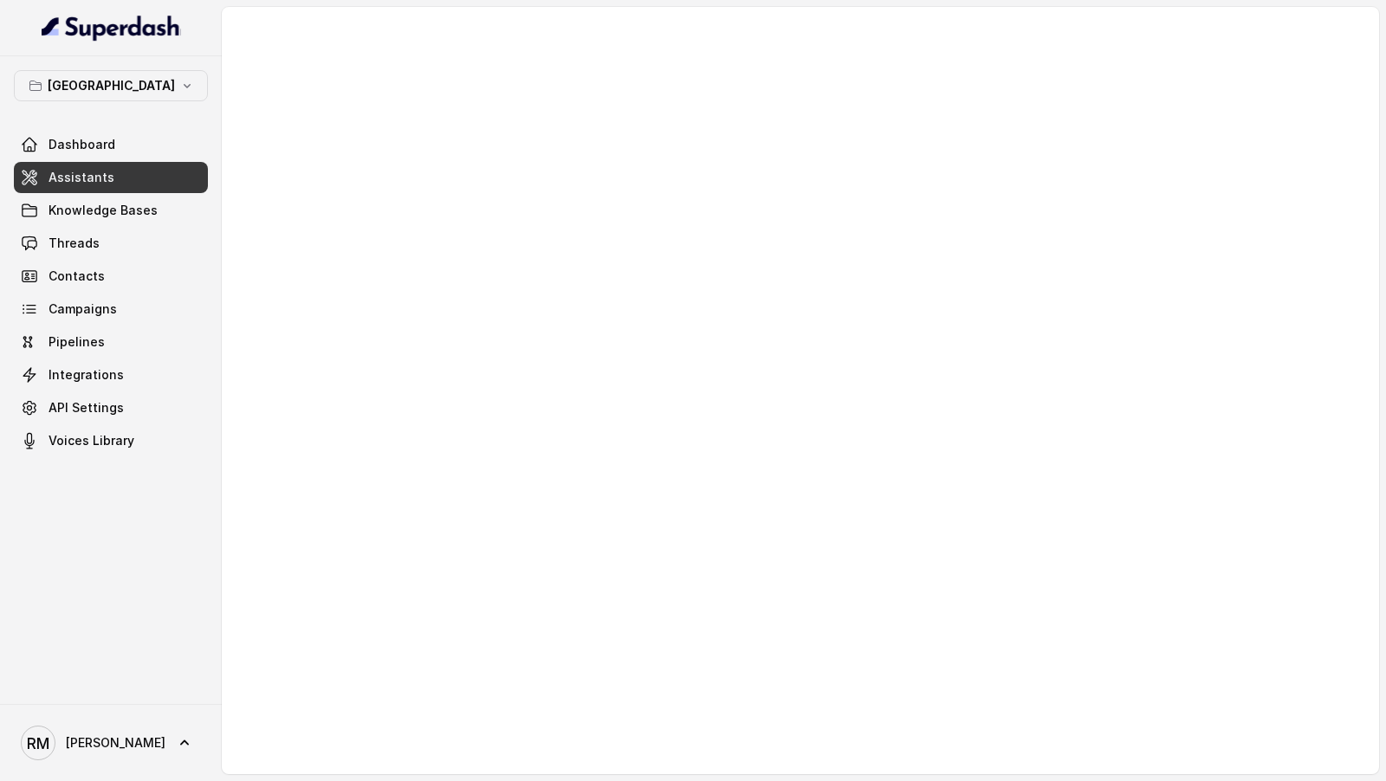
click at [99, 757] on span "RM Rajesh" at bounding box center [93, 743] width 145 height 35
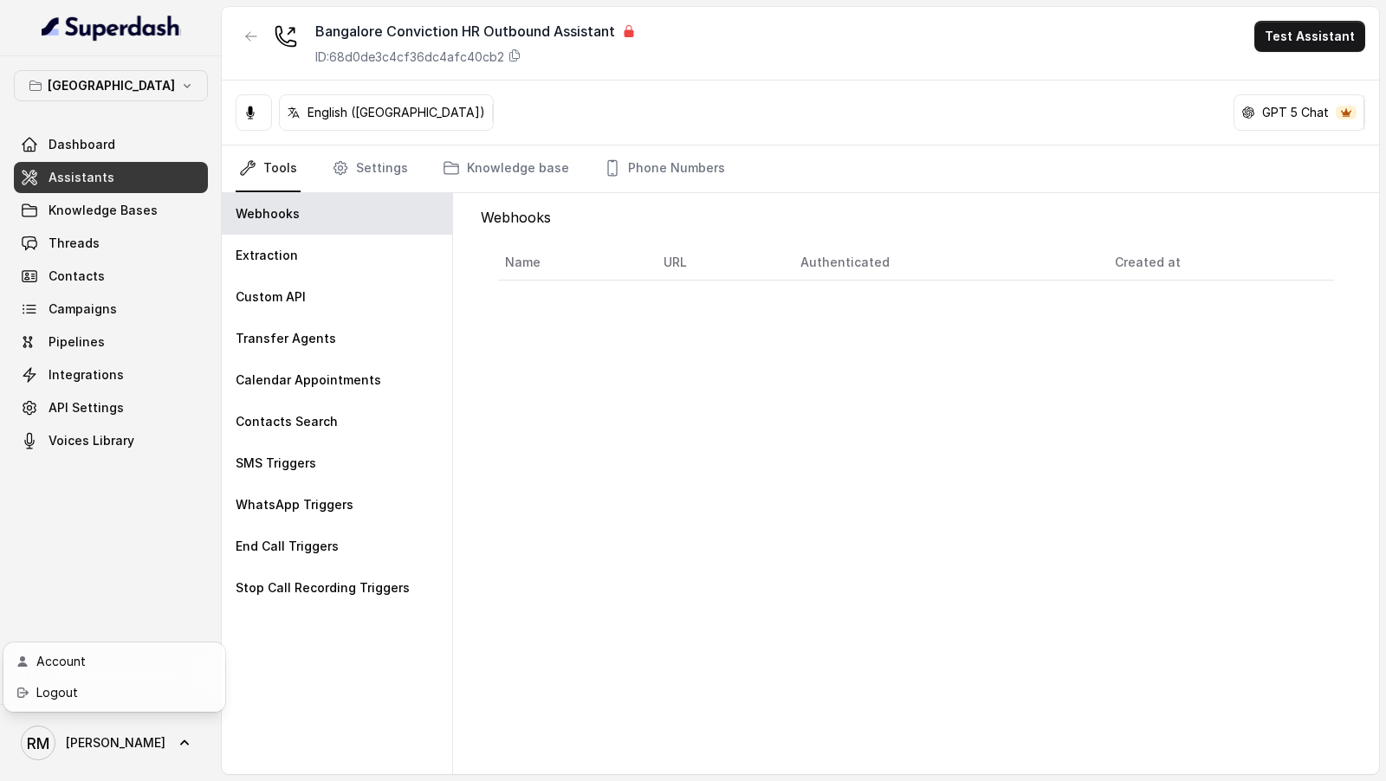
click at [163, 703] on link "Logout" at bounding box center [114, 692] width 215 height 31
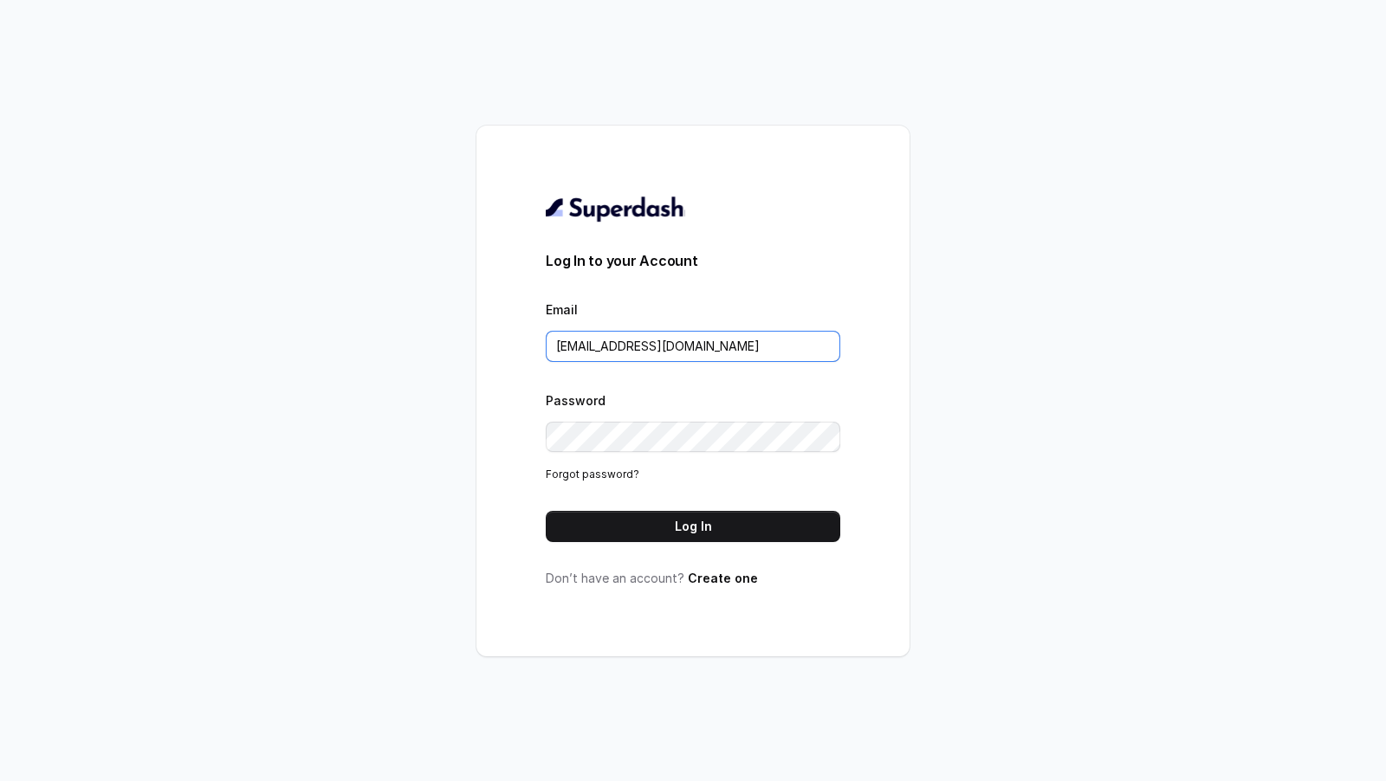
click at [797, 356] on input "rajesh.mudhliar@convictionhr.com" at bounding box center [693, 346] width 294 height 31
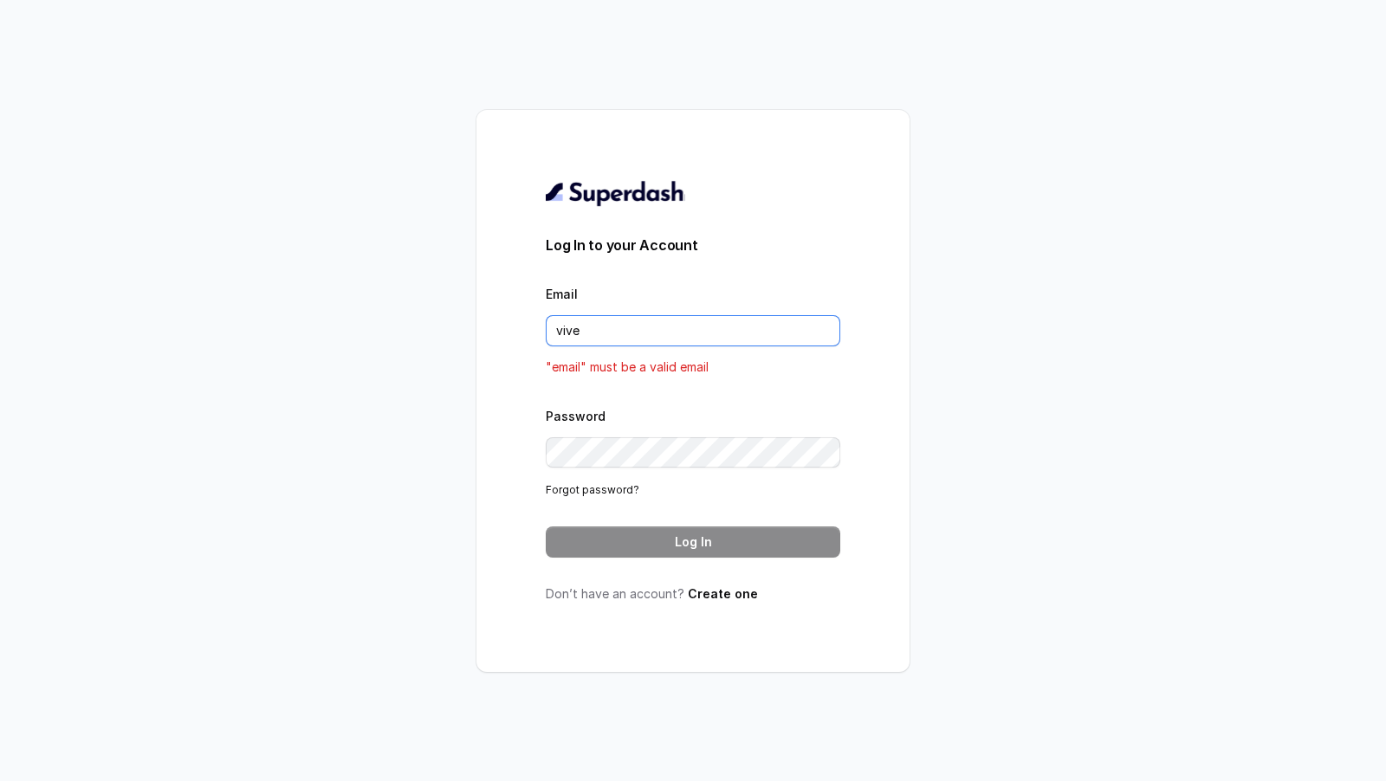
type input "[PERSON_NAME][EMAIL_ADDRESS][DOMAIN_NAME]"
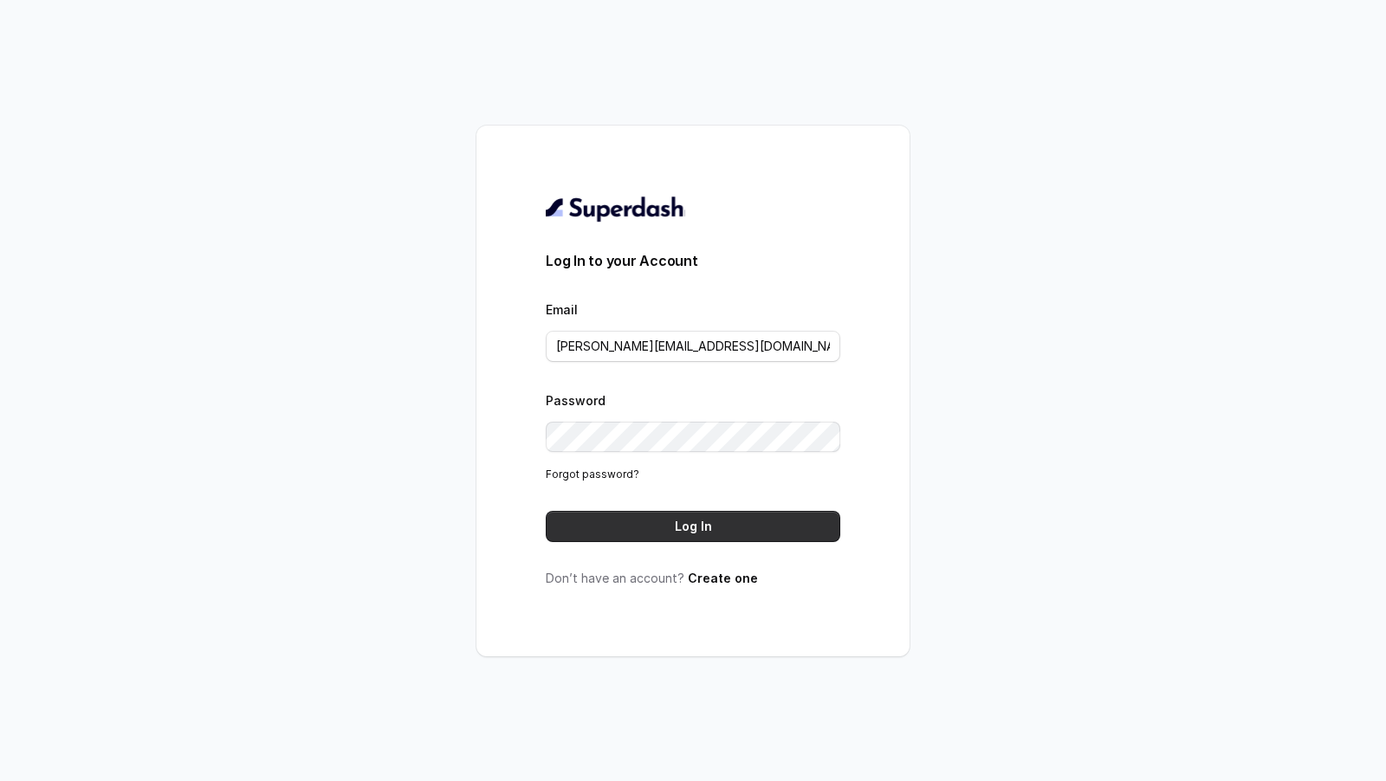
click at [747, 536] on button "Log In" at bounding box center [693, 526] width 294 height 31
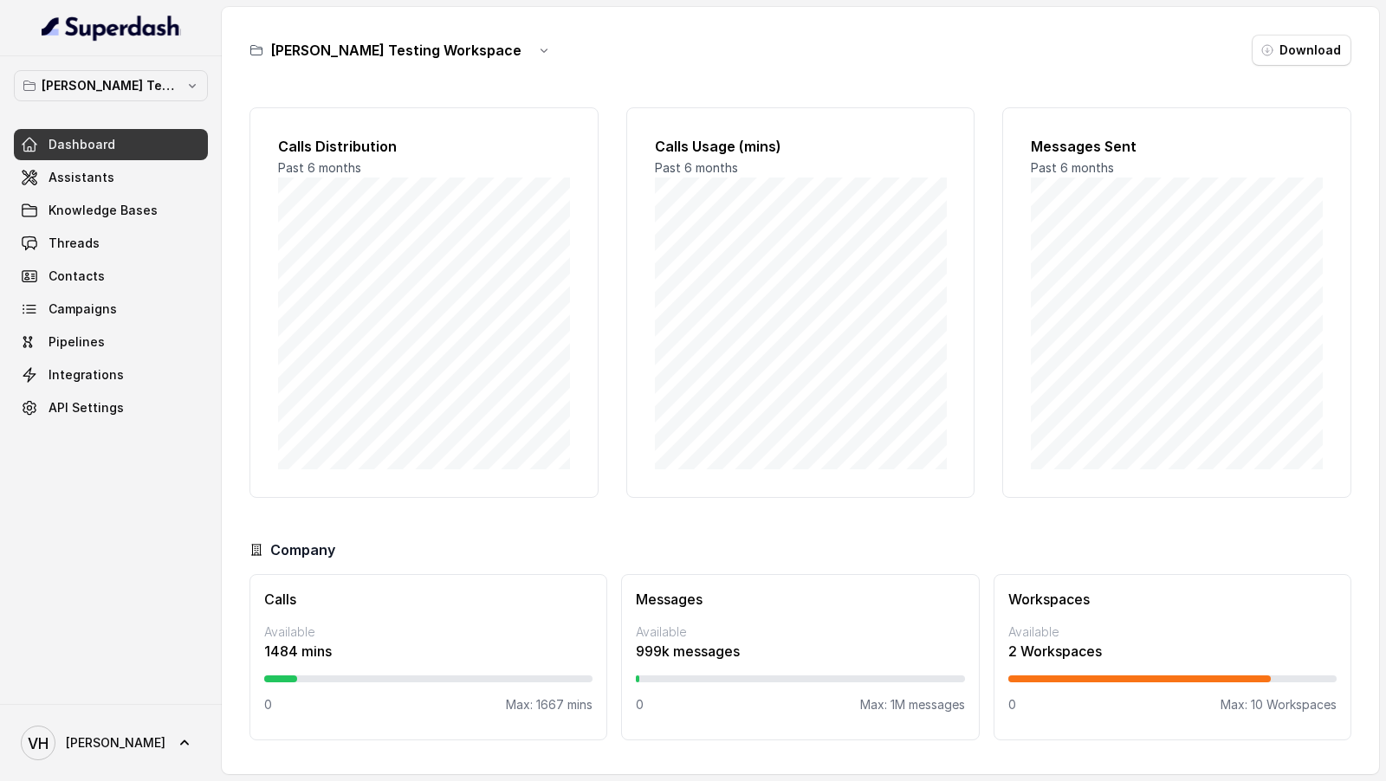
click at [136, 192] on div "Dashboard Assistants Knowledge Bases Threads Contacts Campaigns Pipelines Integ…" at bounding box center [111, 276] width 194 height 294
click at [145, 184] on link "Assistants" at bounding box center [111, 177] width 194 height 31
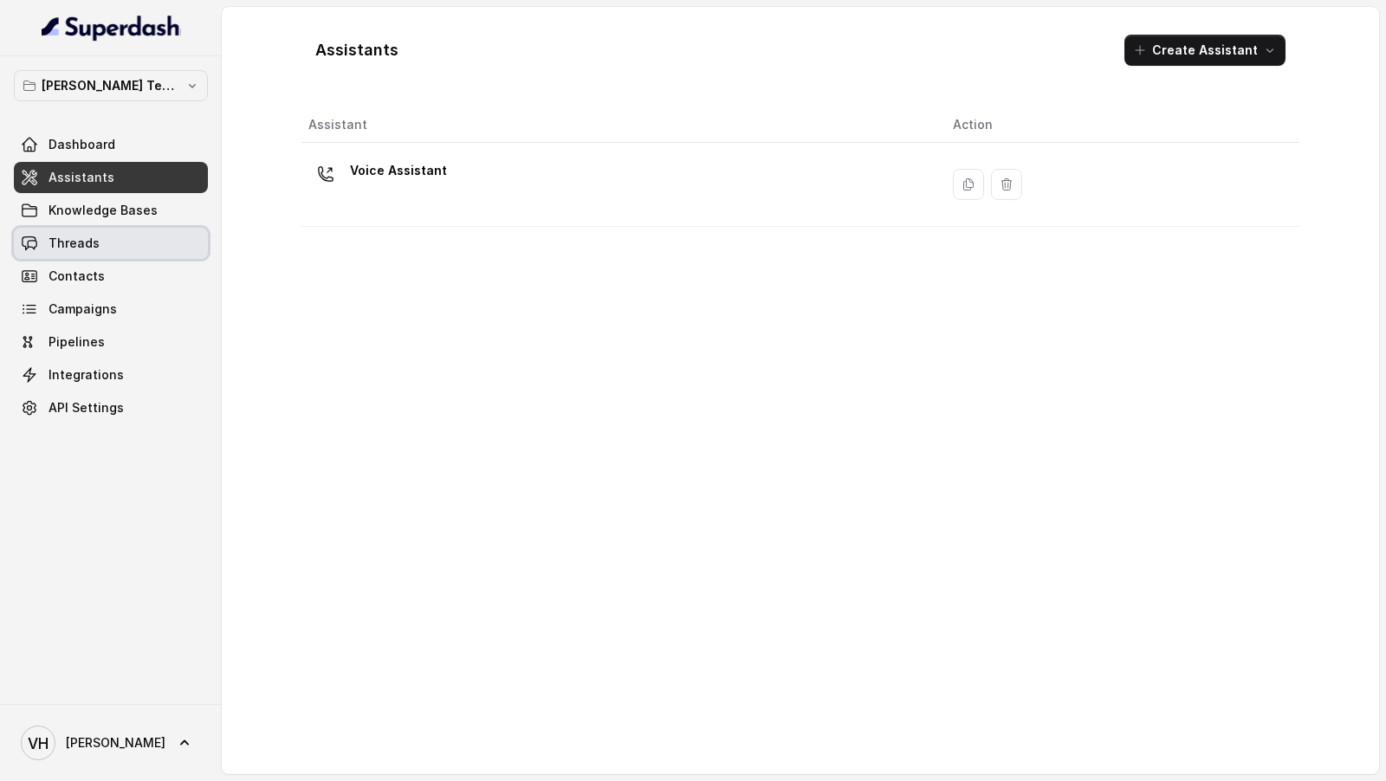
click at [145, 228] on link "Threads" at bounding box center [111, 243] width 194 height 31
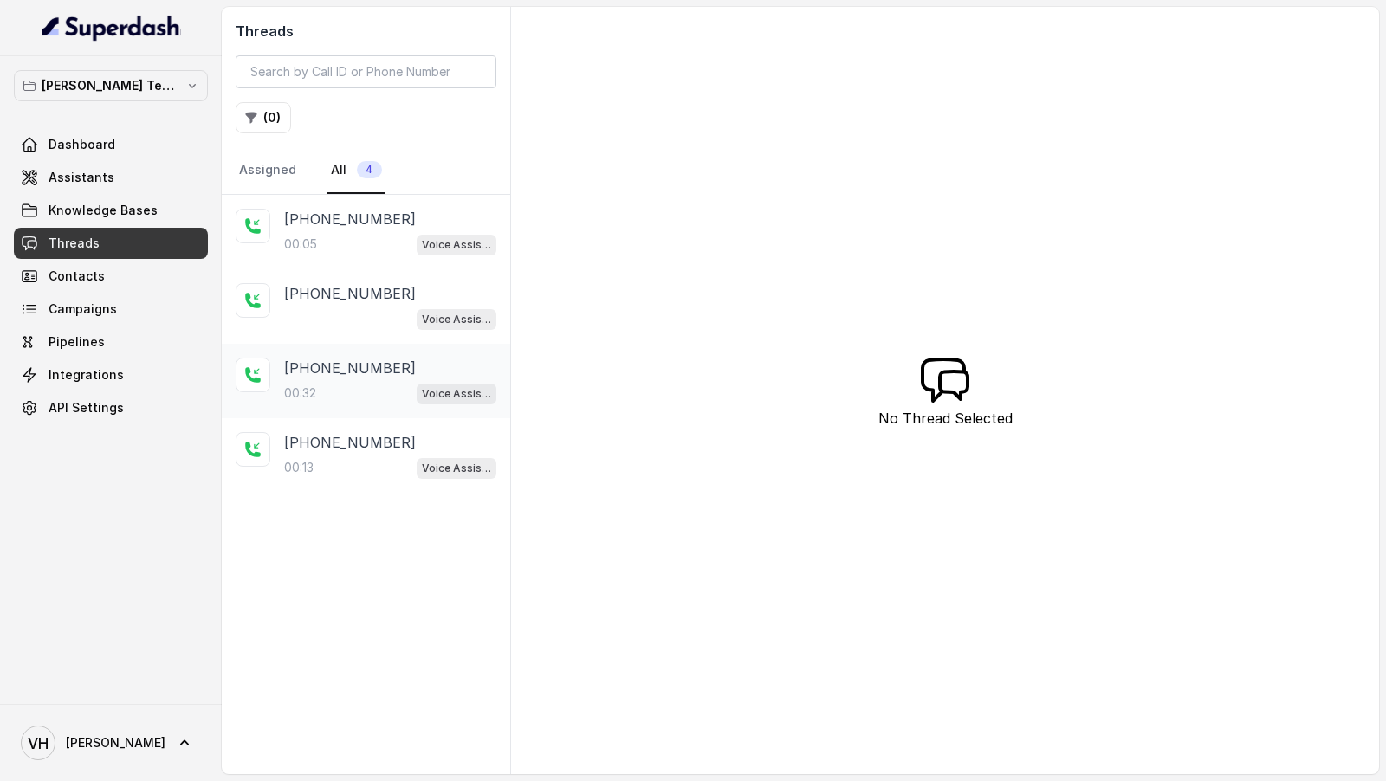
click at [308, 400] on div "[PHONE_NUMBER]:32 Voice Assistant" at bounding box center [366, 381] width 288 height 74
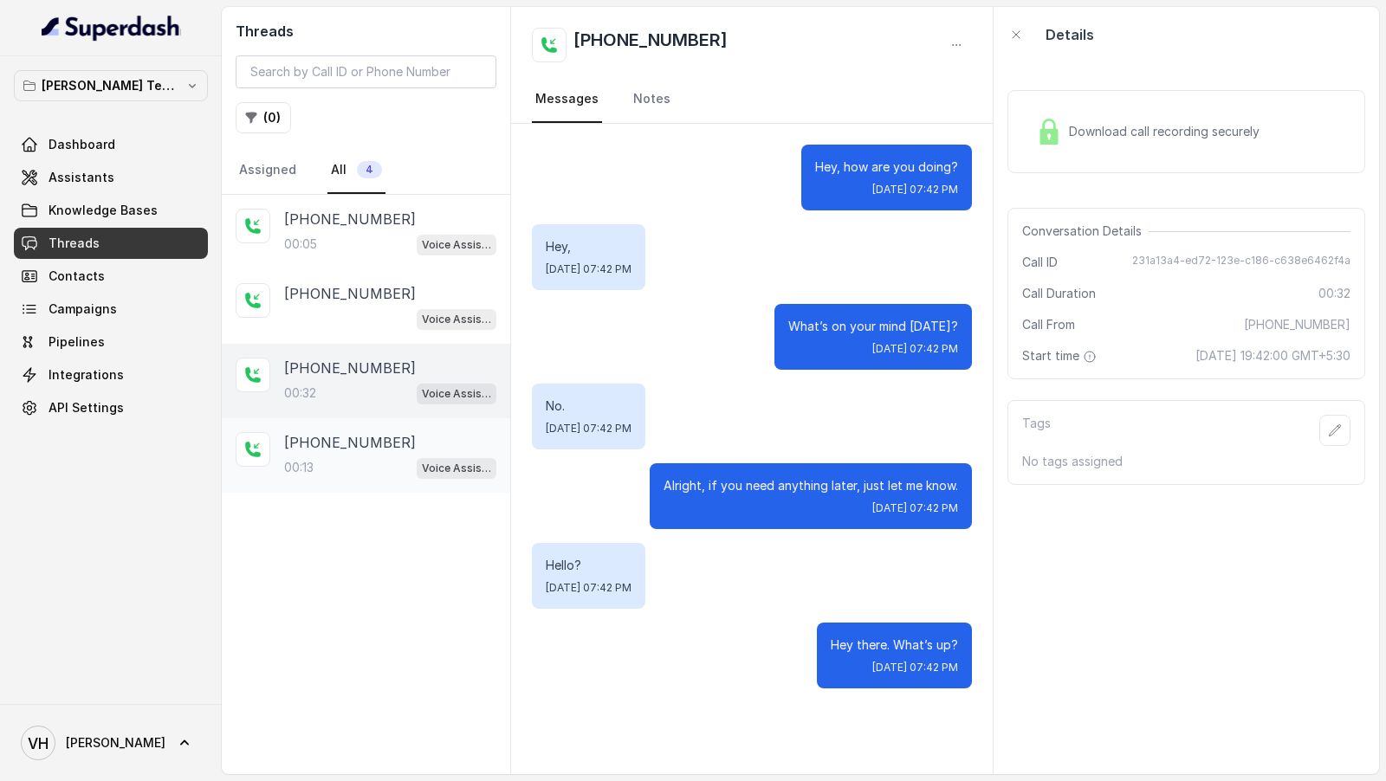
click at [345, 449] on div "[PHONE_NUMBER]:13 Voice Assistant" at bounding box center [390, 455] width 212 height 47
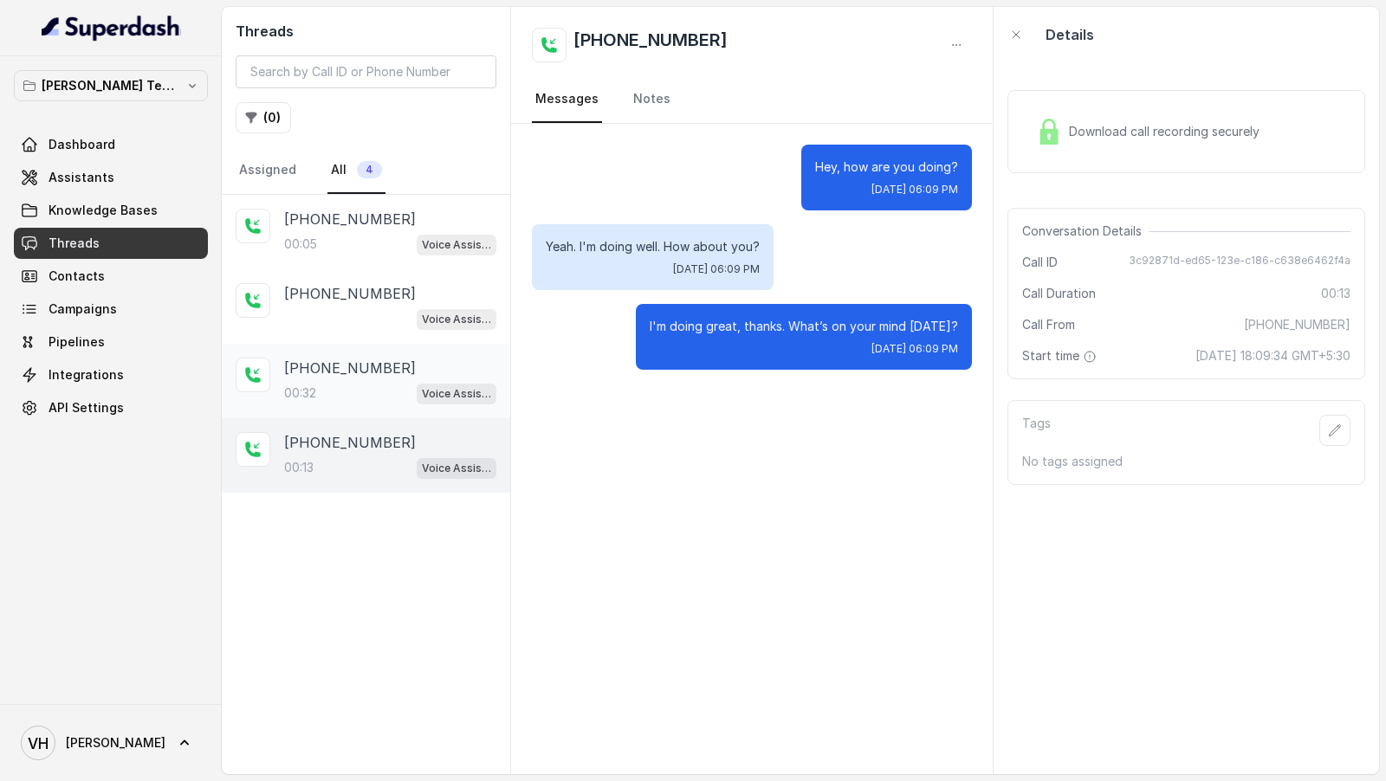
click at [347, 389] on div "00:32 Voice Assistant" at bounding box center [390, 393] width 212 height 23
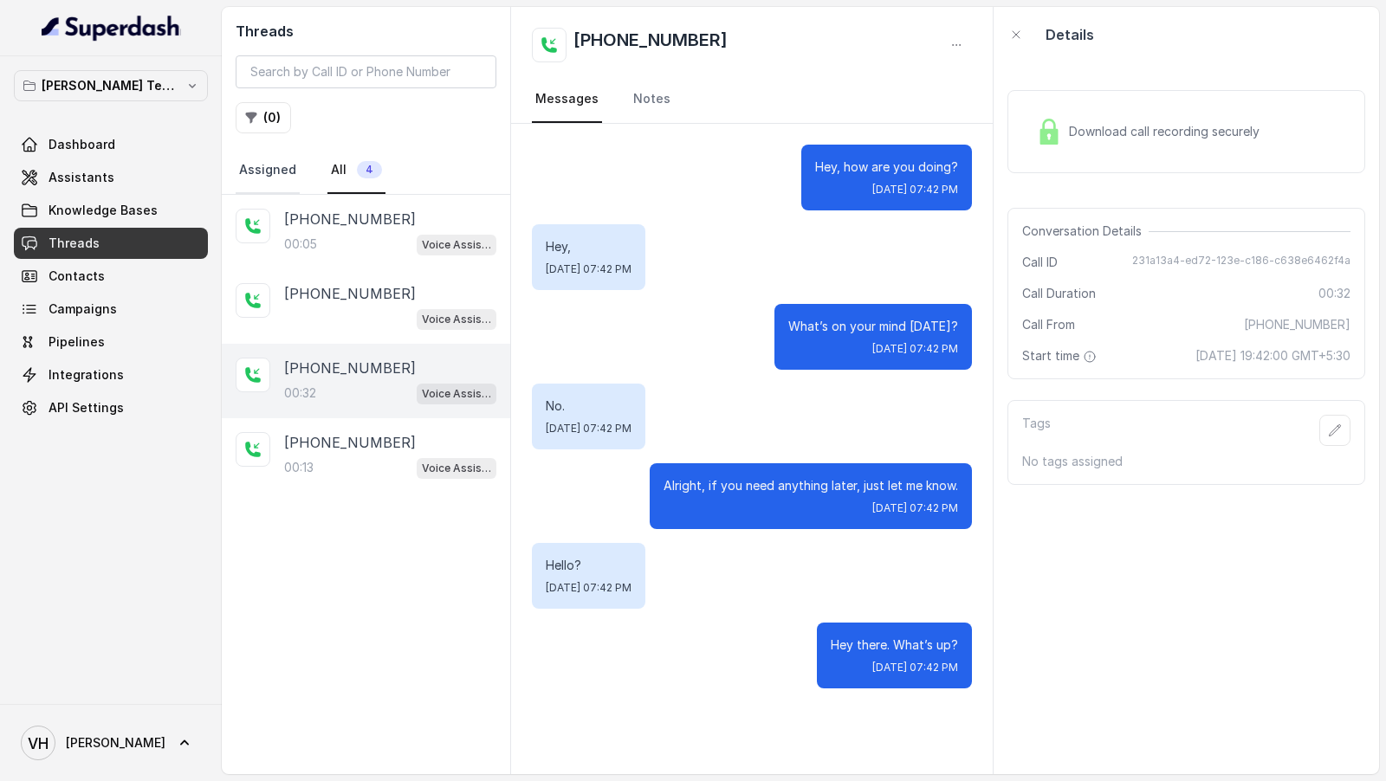
click at [255, 163] on link "Assigned" at bounding box center [268, 170] width 64 height 47
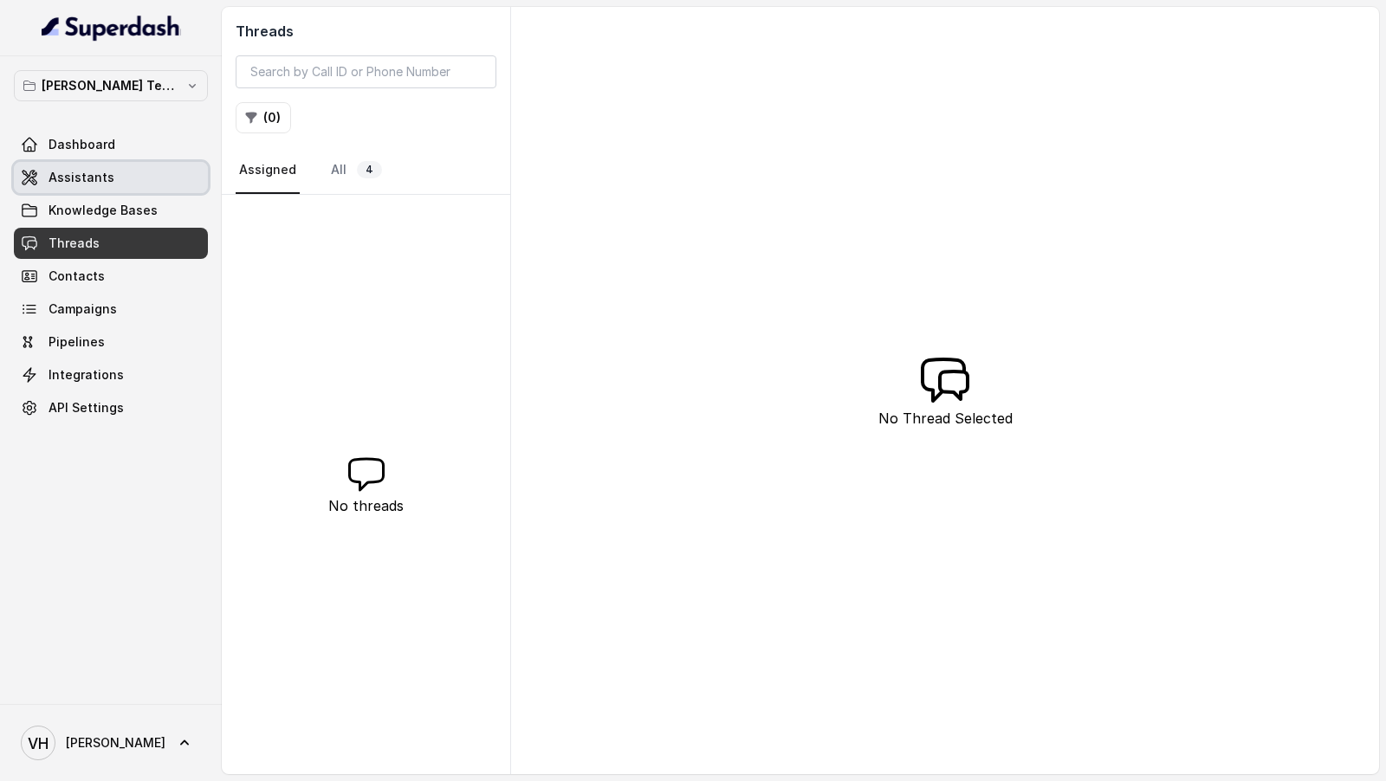
click at [86, 162] on link "Assistants" at bounding box center [111, 177] width 194 height 31
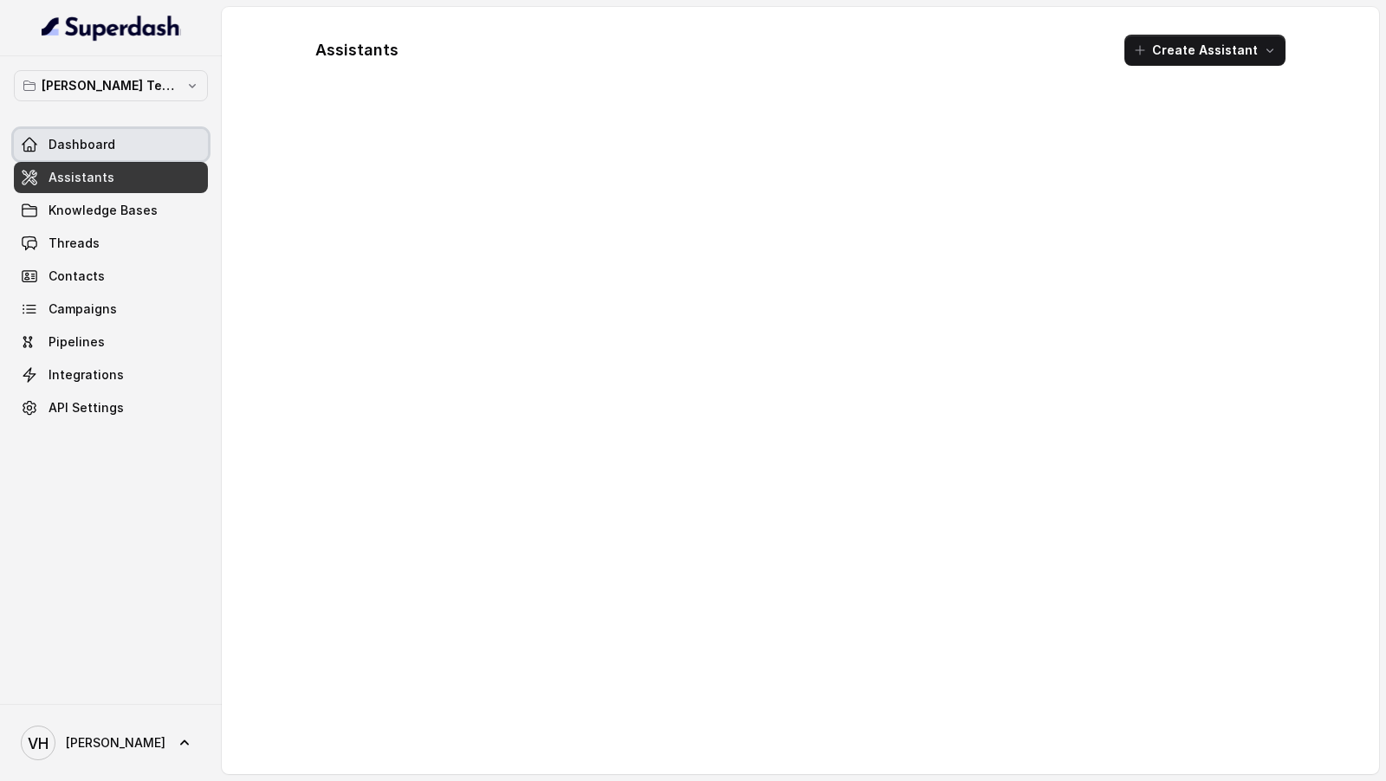
click at [110, 152] on link "Dashboard" at bounding box center [111, 144] width 194 height 31
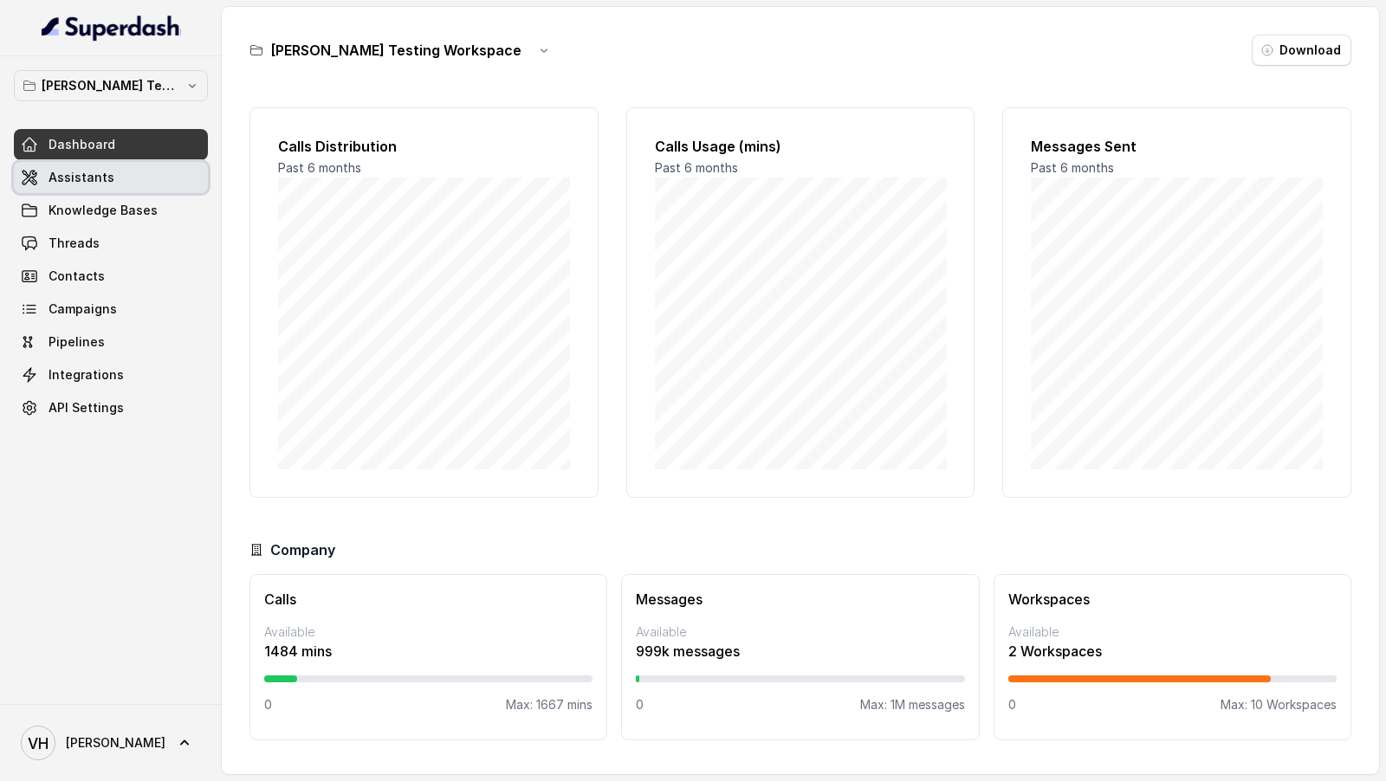
click at [126, 162] on link "Assistants" at bounding box center [111, 177] width 194 height 31
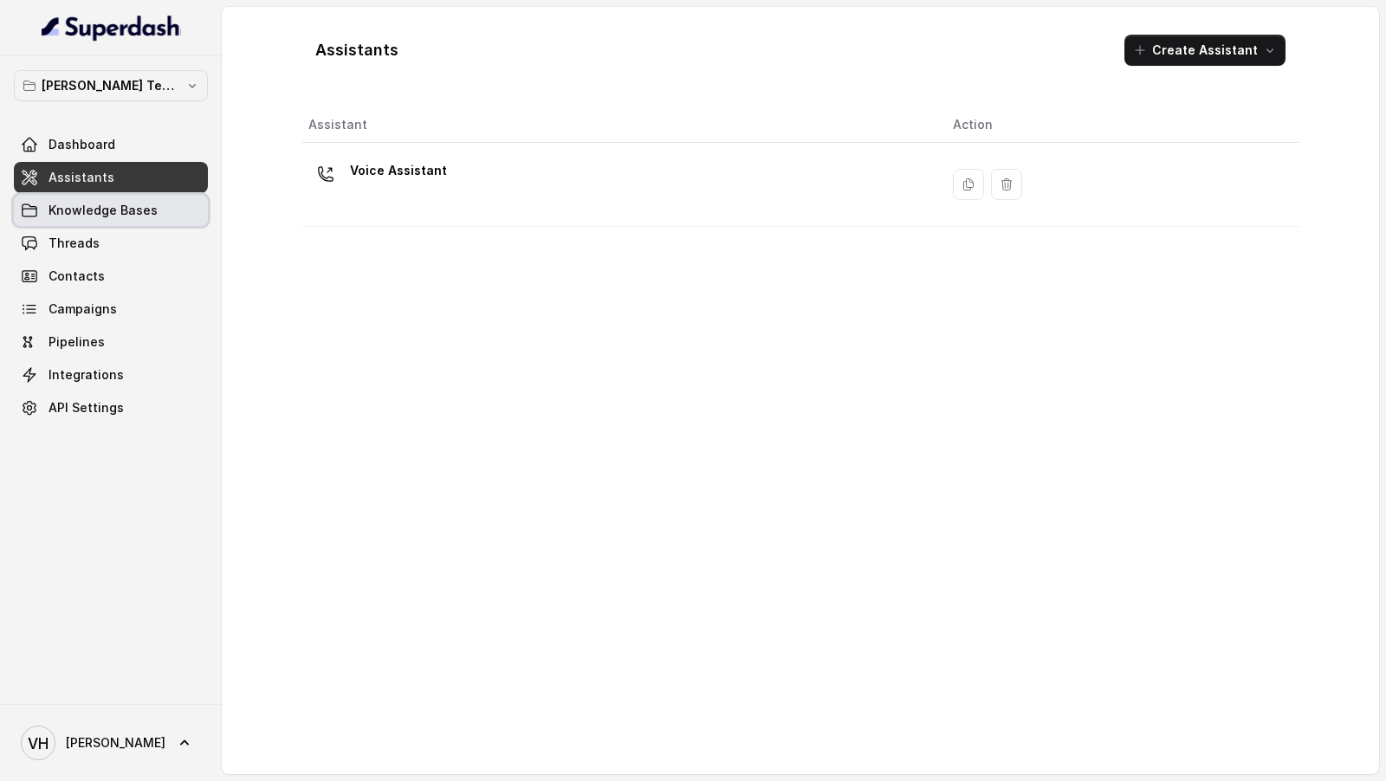
click at [113, 223] on link "Knowledge Bases" at bounding box center [111, 210] width 194 height 31
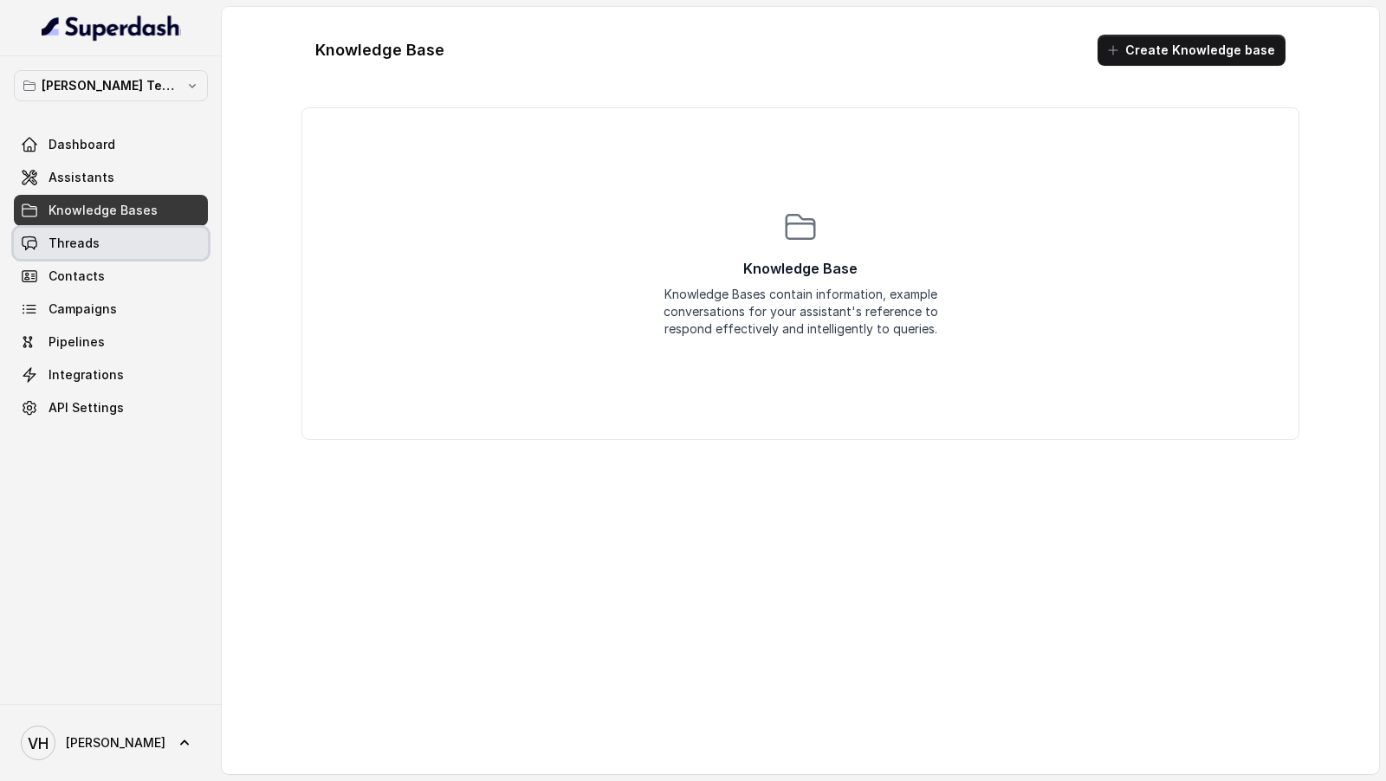
click at [115, 239] on link "Threads" at bounding box center [111, 243] width 194 height 31
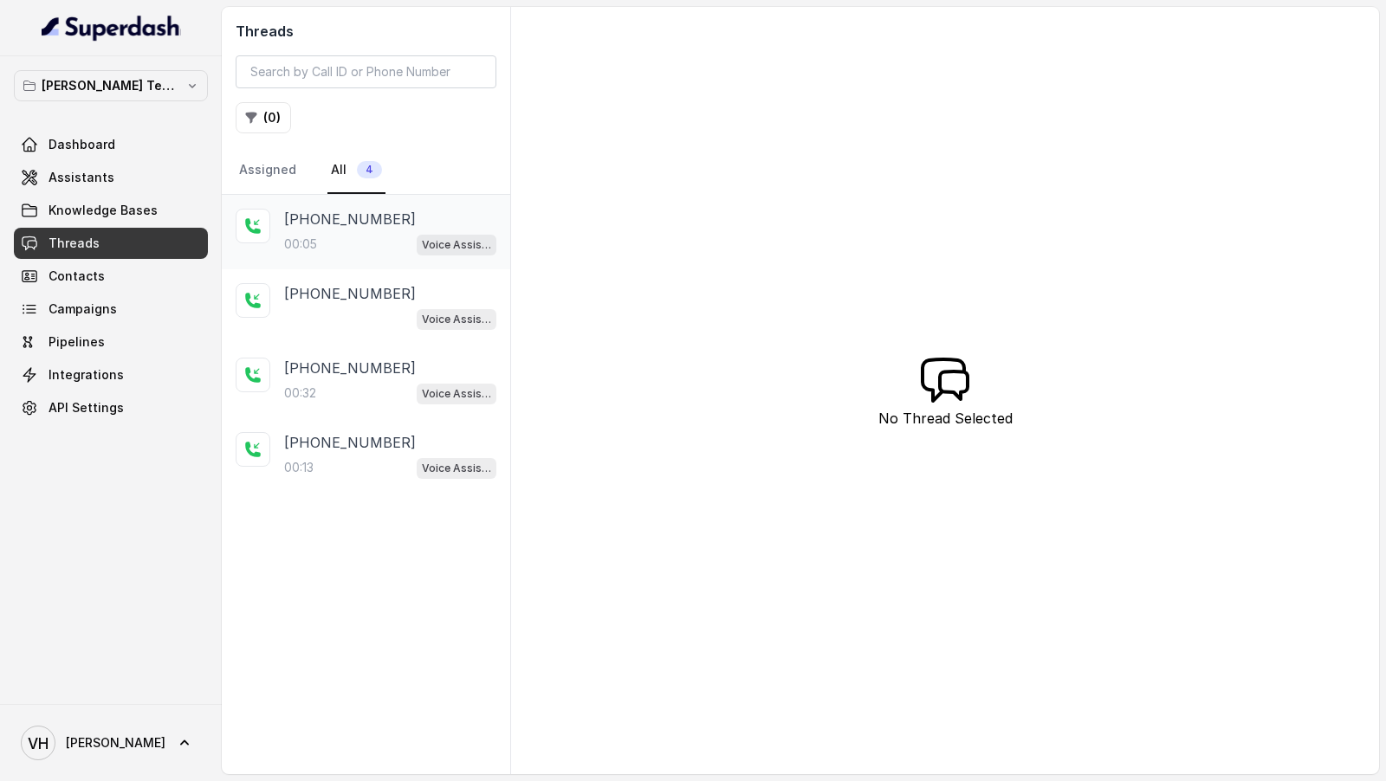
click at [327, 242] on div "00:05 Voice Assistant" at bounding box center [390, 244] width 212 height 23
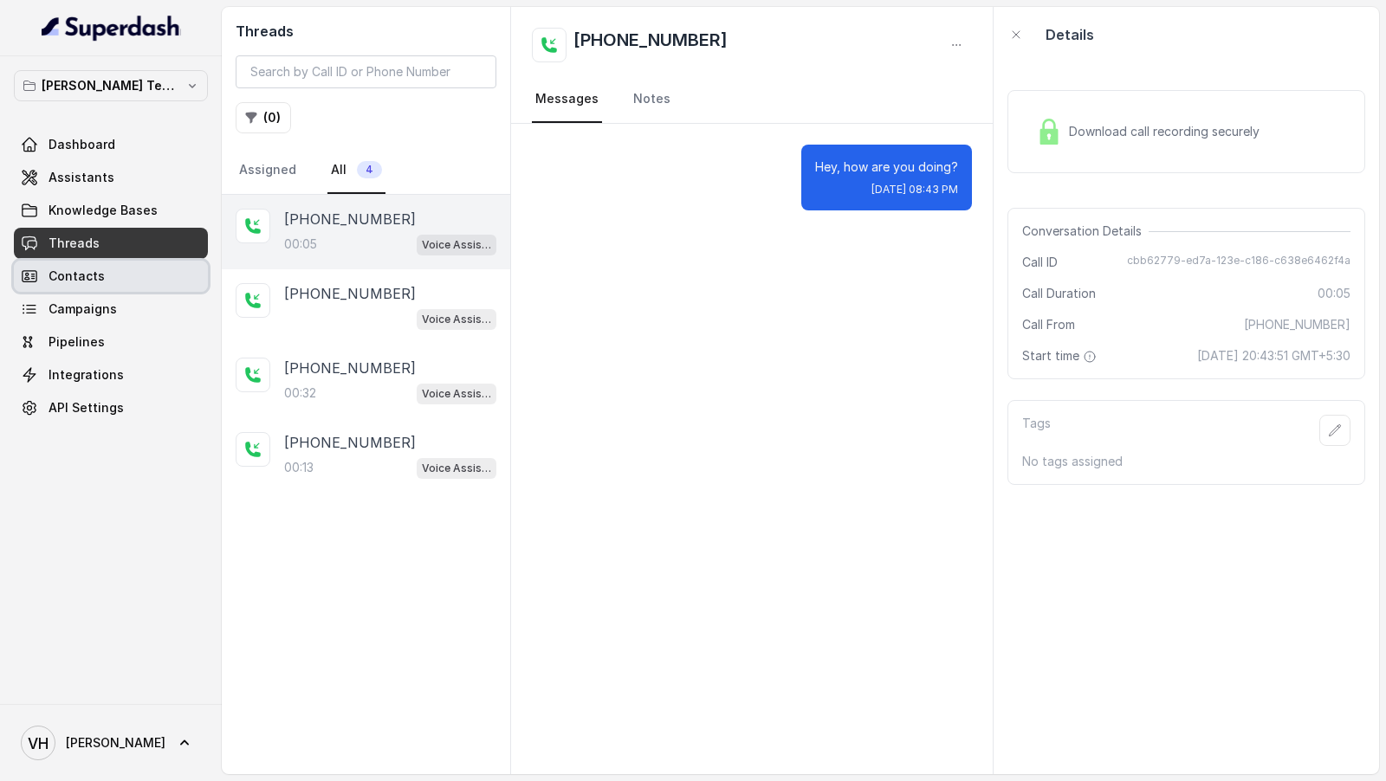
click at [70, 285] on link "Contacts" at bounding box center [111, 276] width 194 height 31
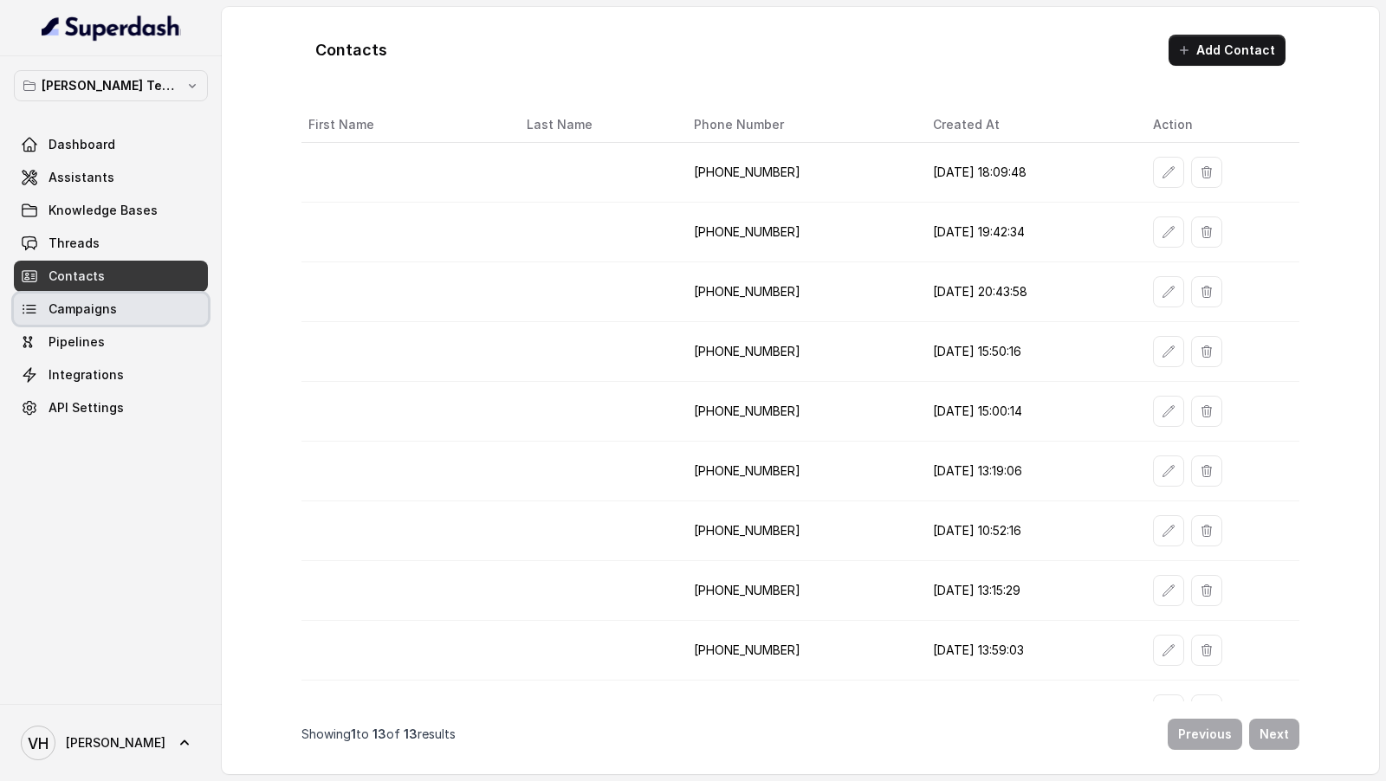
click at [87, 317] on link "Campaigns" at bounding box center [111, 309] width 194 height 31
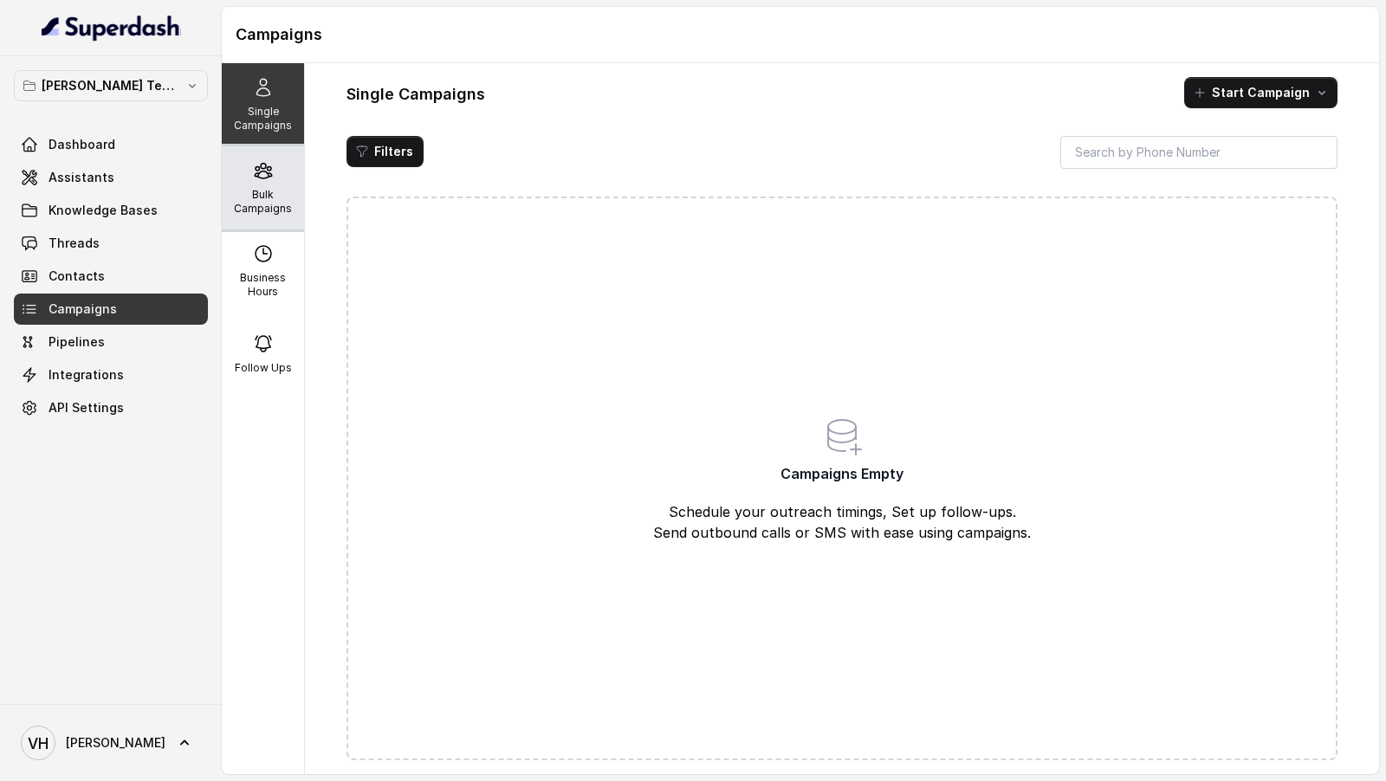
click at [255, 181] on div "Bulk Campaigns" at bounding box center [263, 187] width 82 height 83
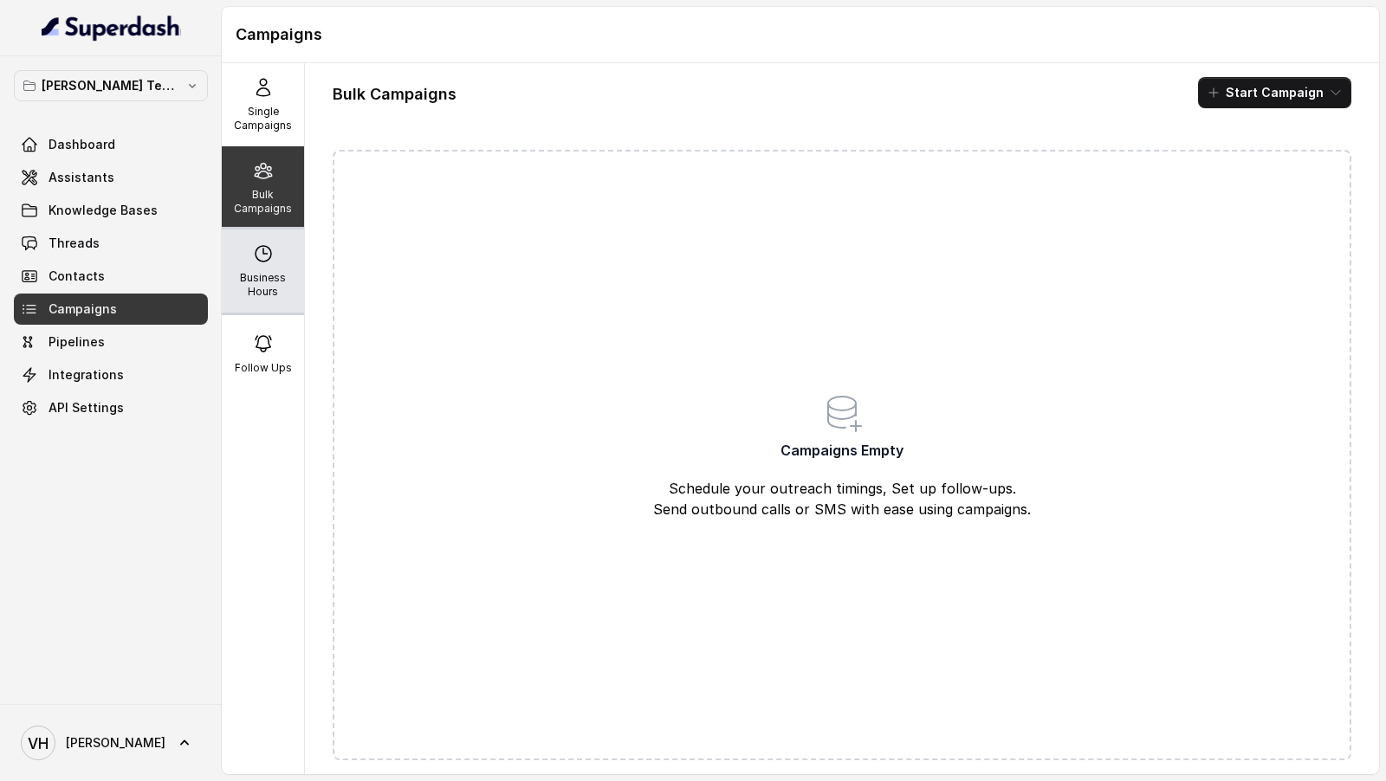
click at [256, 288] on p "Business Hours" at bounding box center [263, 285] width 68 height 28
select select "UTC"
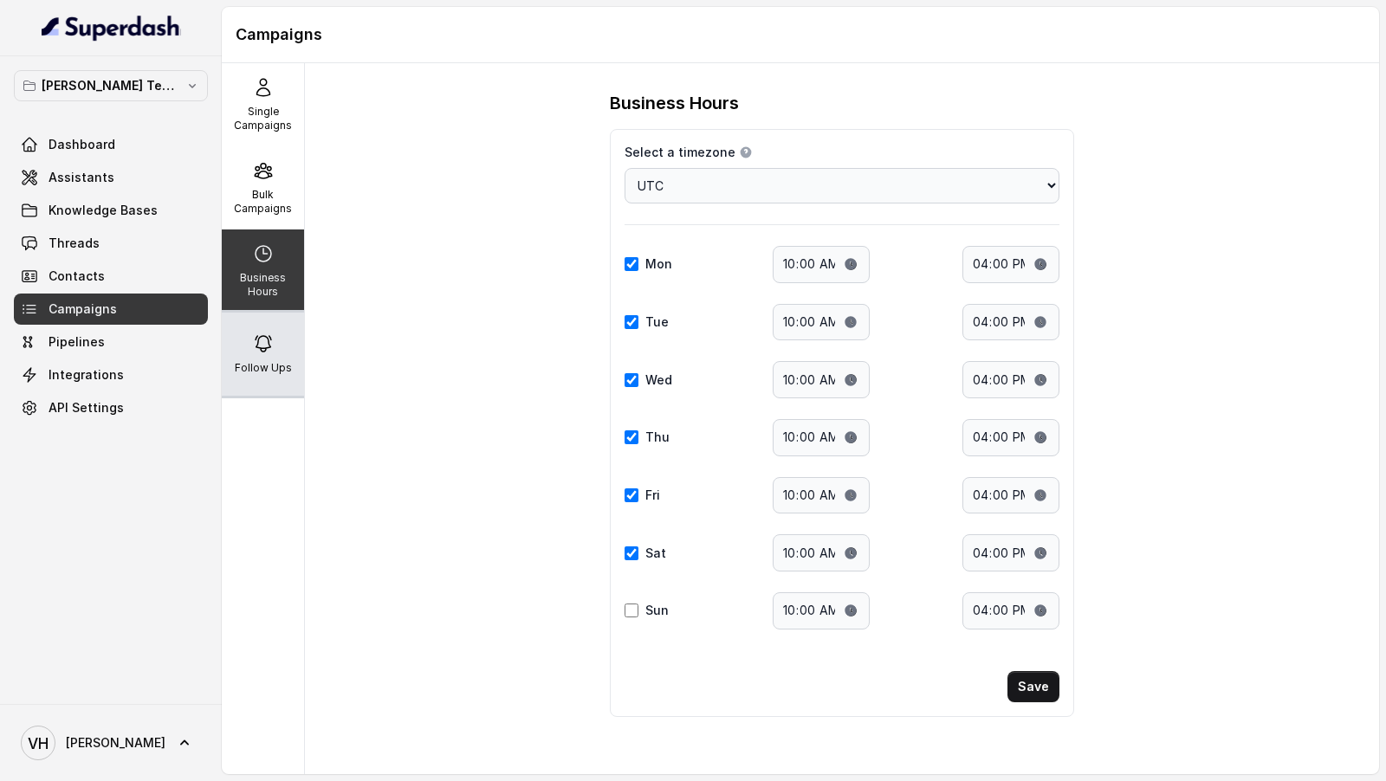
click at [256, 356] on div "Follow Ups" at bounding box center [263, 354] width 82 height 83
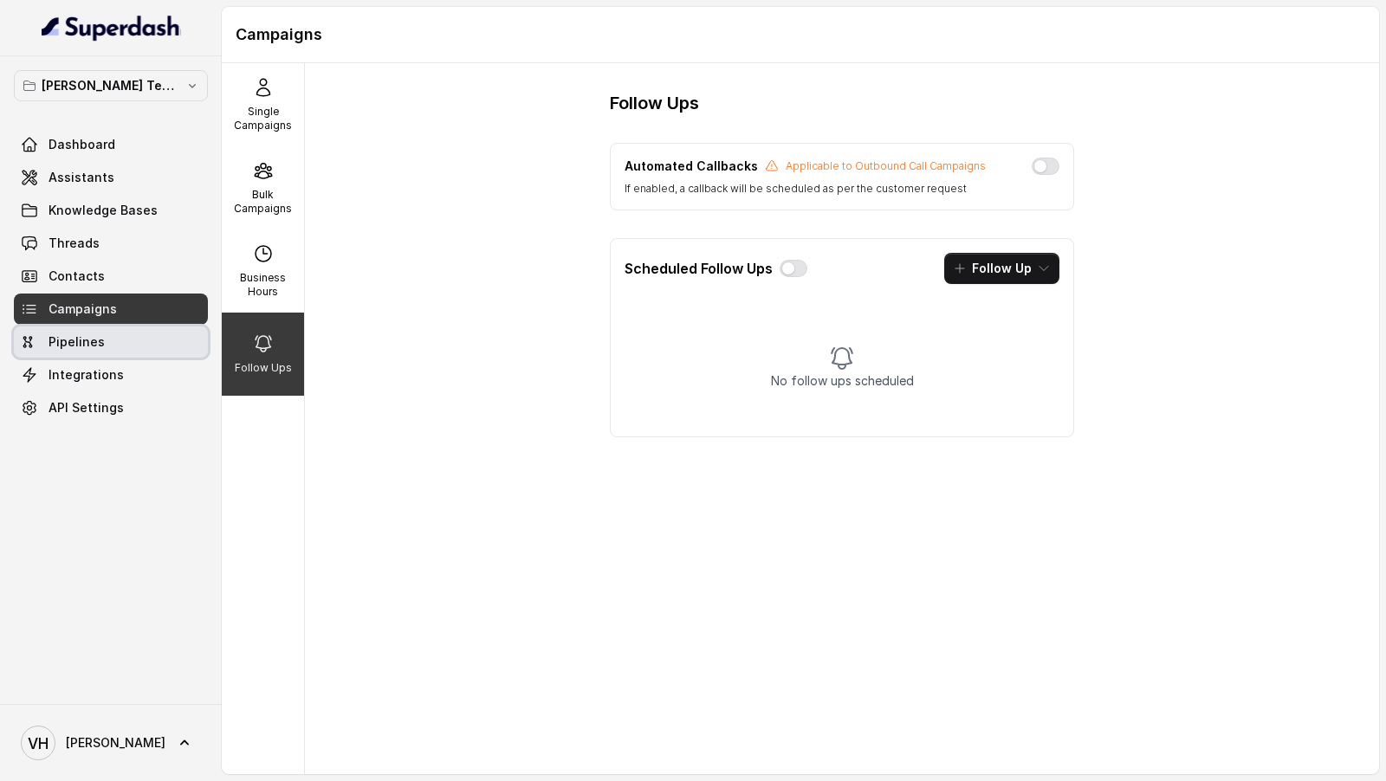
click at [63, 333] on span "Pipelines" at bounding box center [76, 341] width 56 height 17
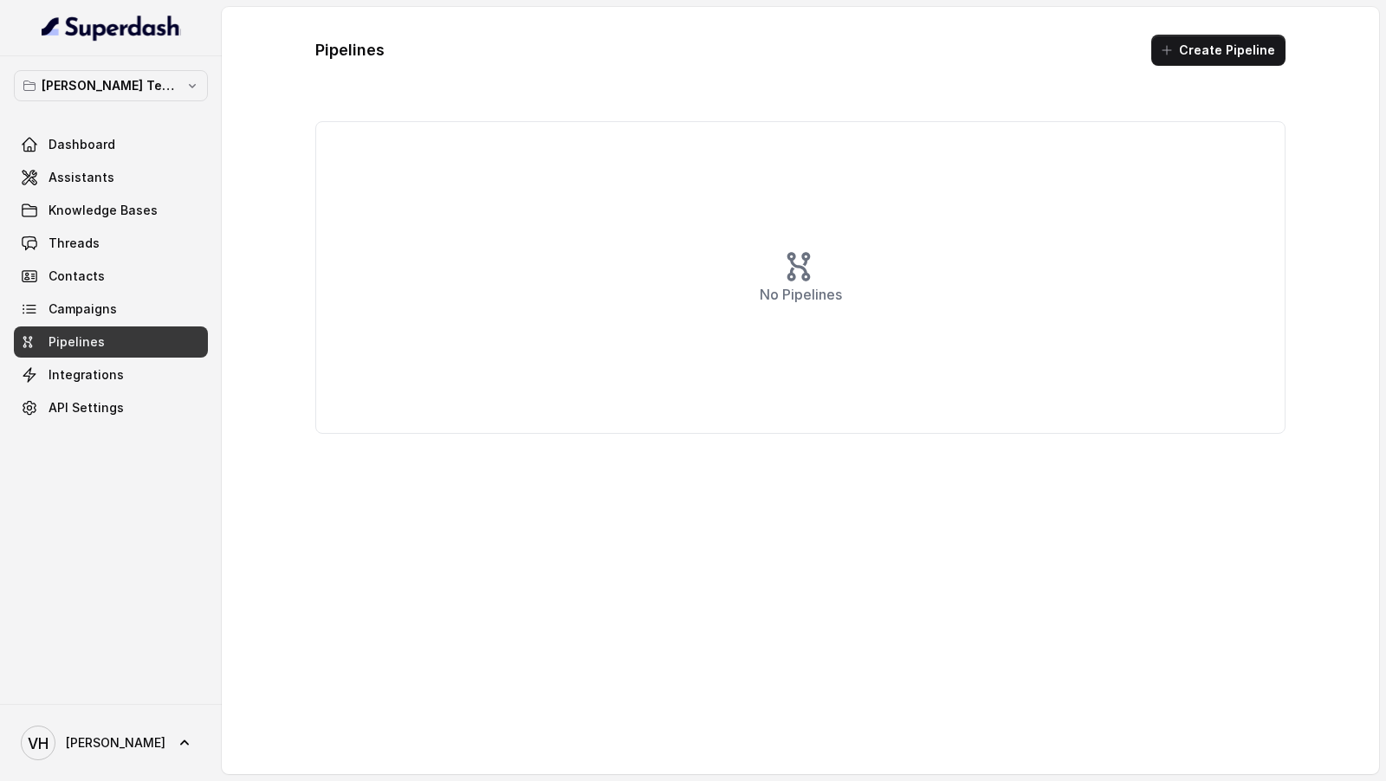
click at [63, 379] on span "Integrations" at bounding box center [85, 374] width 75 height 17
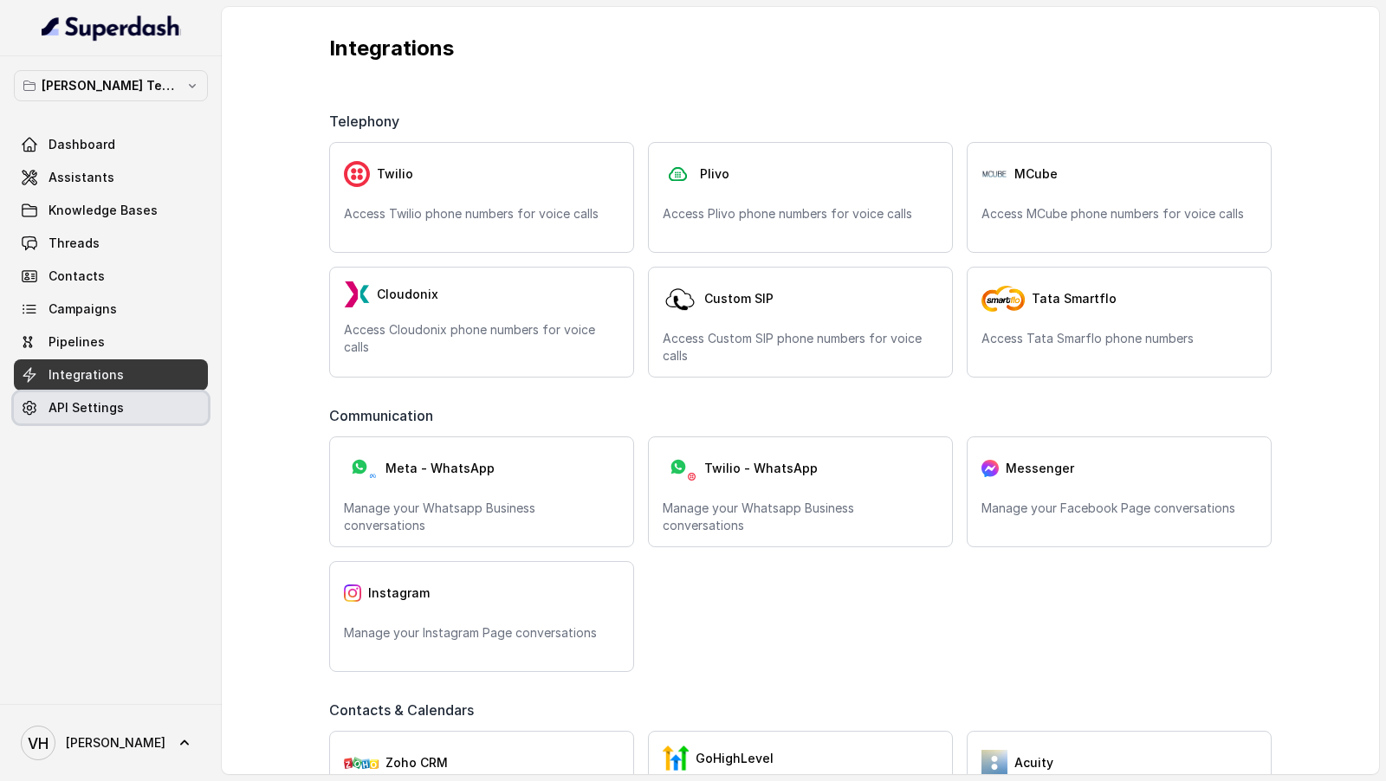
click at [118, 410] on span "API Settings" at bounding box center [85, 407] width 75 height 17
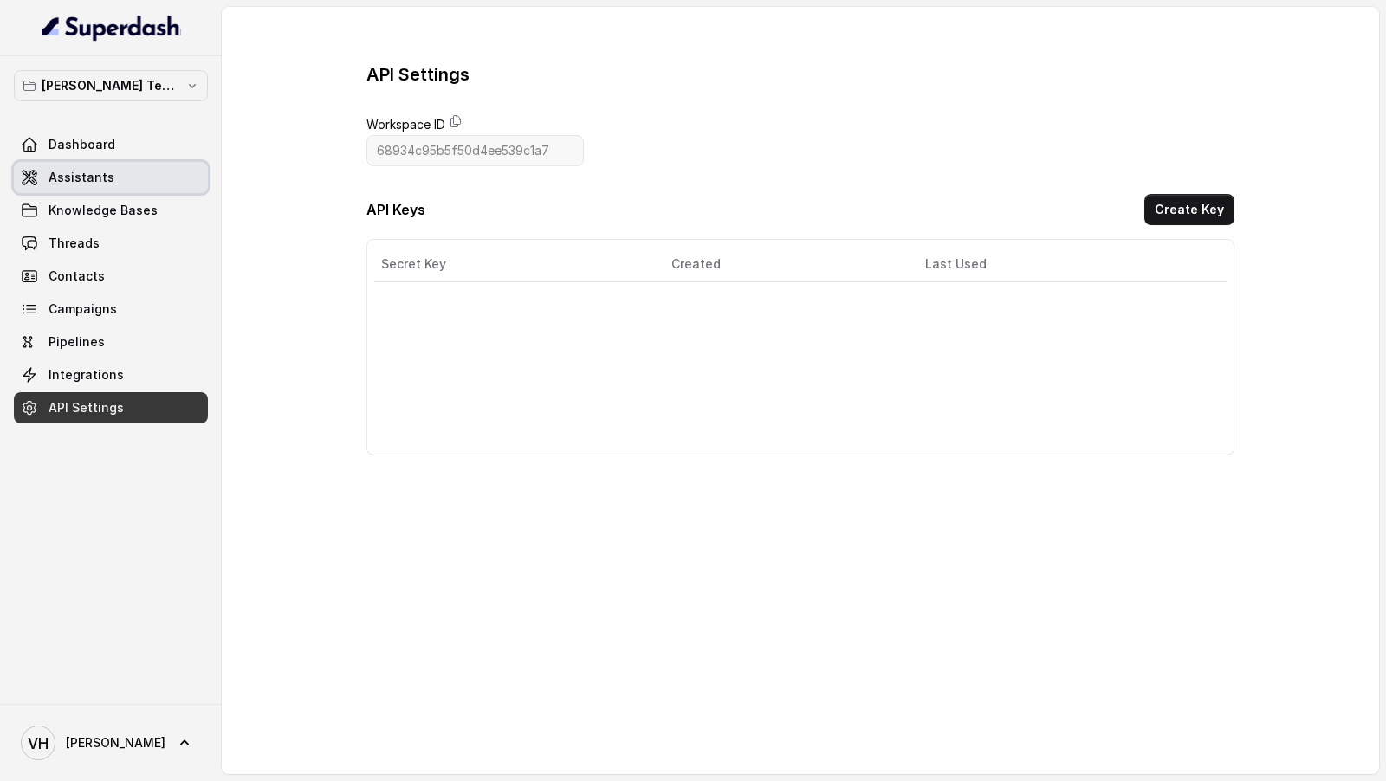
click at [161, 165] on link "Assistants" at bounding box center [111, 177] width 194 height 31
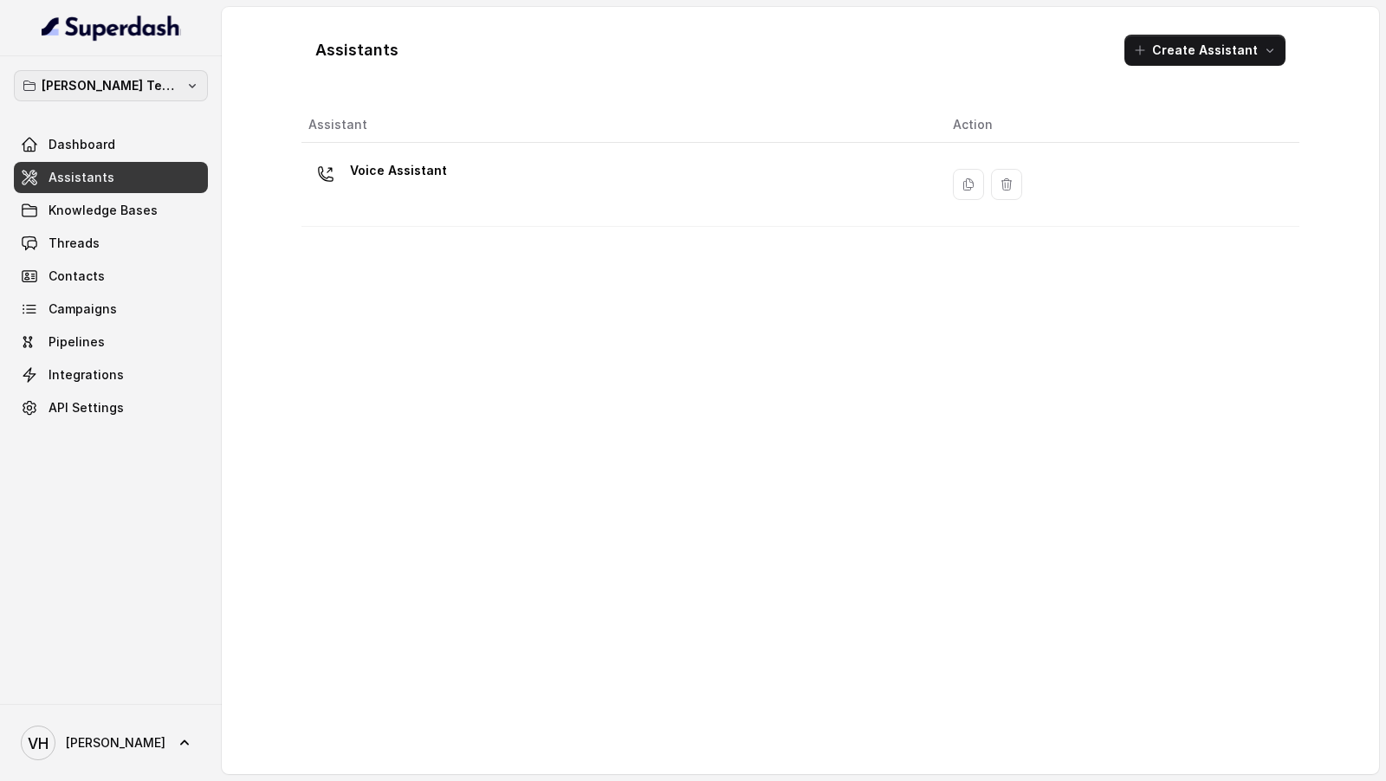
click at [168, 90] on p "[PERSON_NAME] Testing Workspace" at bounding box center [111, 85] width 139 height 21
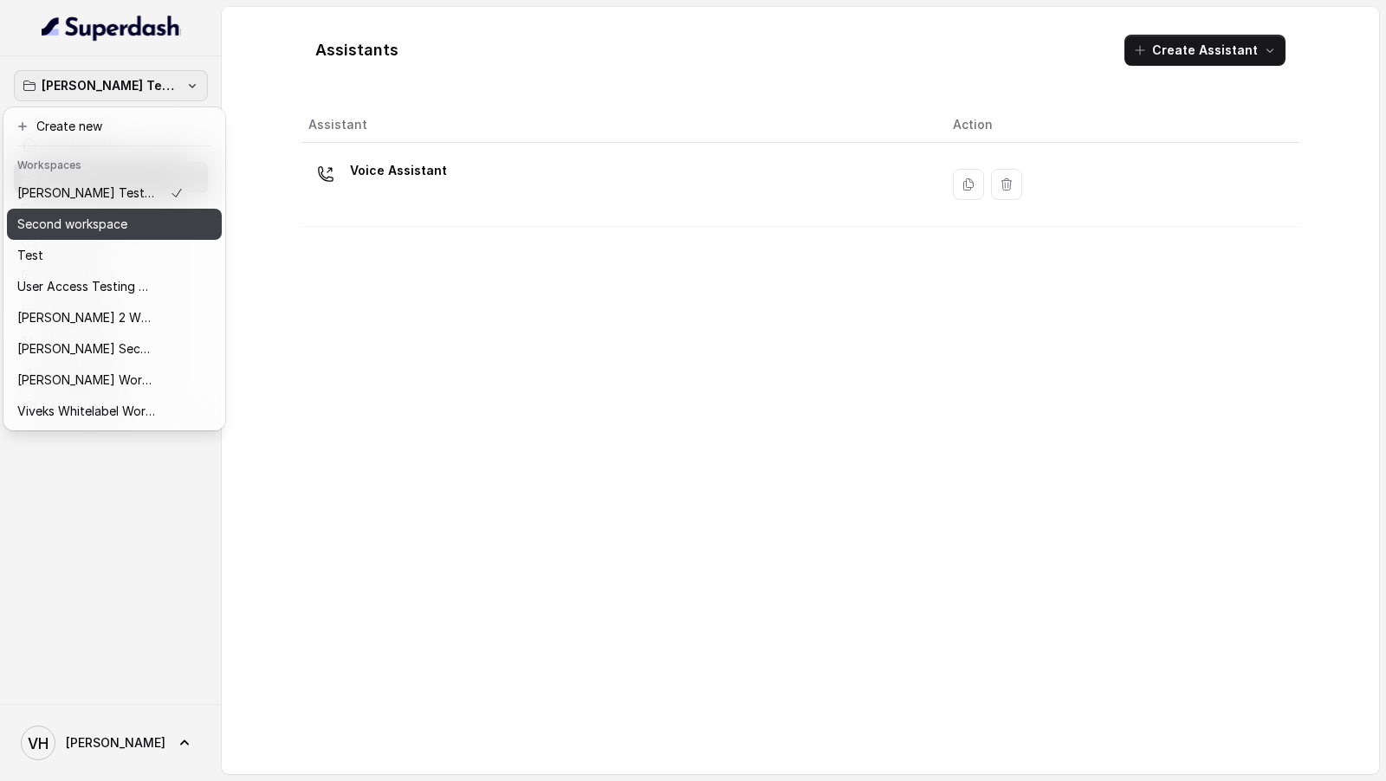
click at [130, 230] on div "Second workspace" at bounding box center [100, 224] width 166 height 21
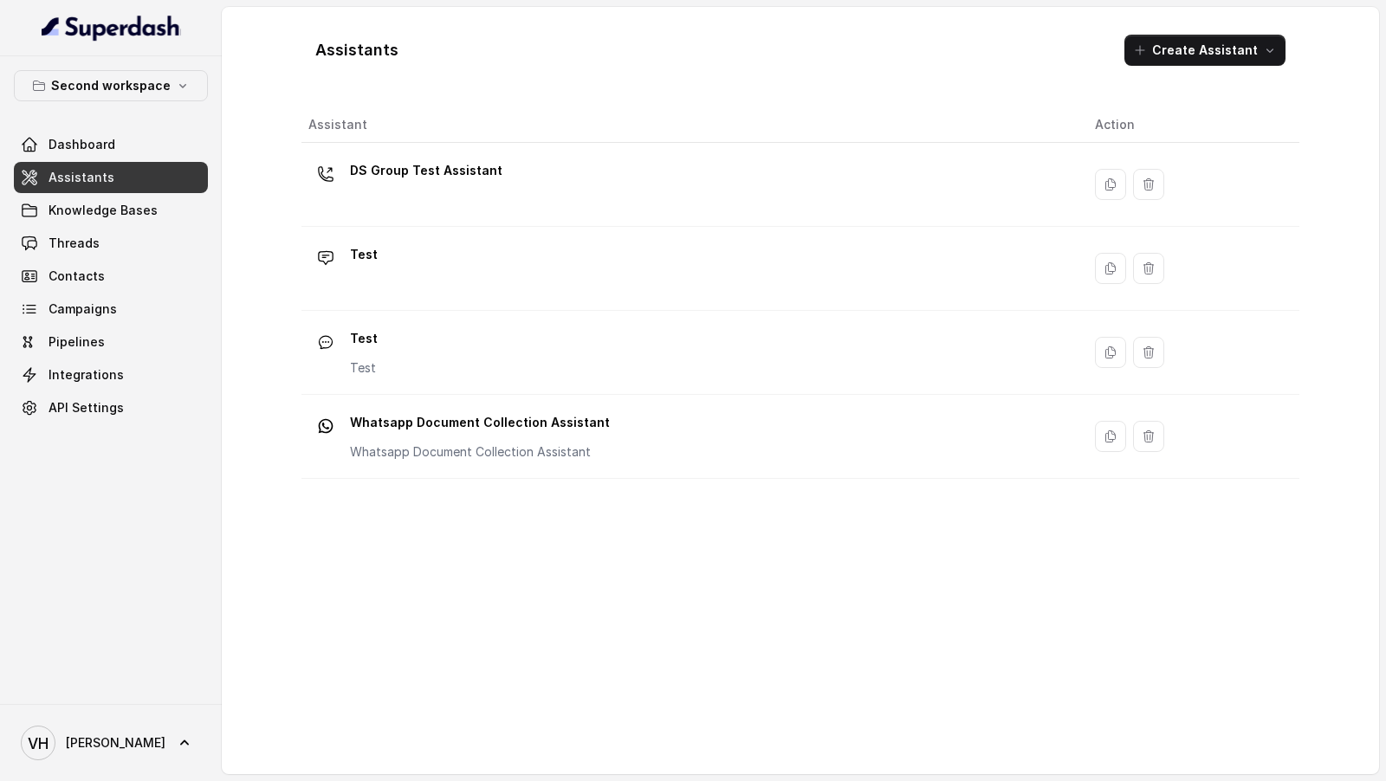
click at [398, 204] on div "DS Group Test Assistant" at bounding box center [687, 184] width 759 height 55
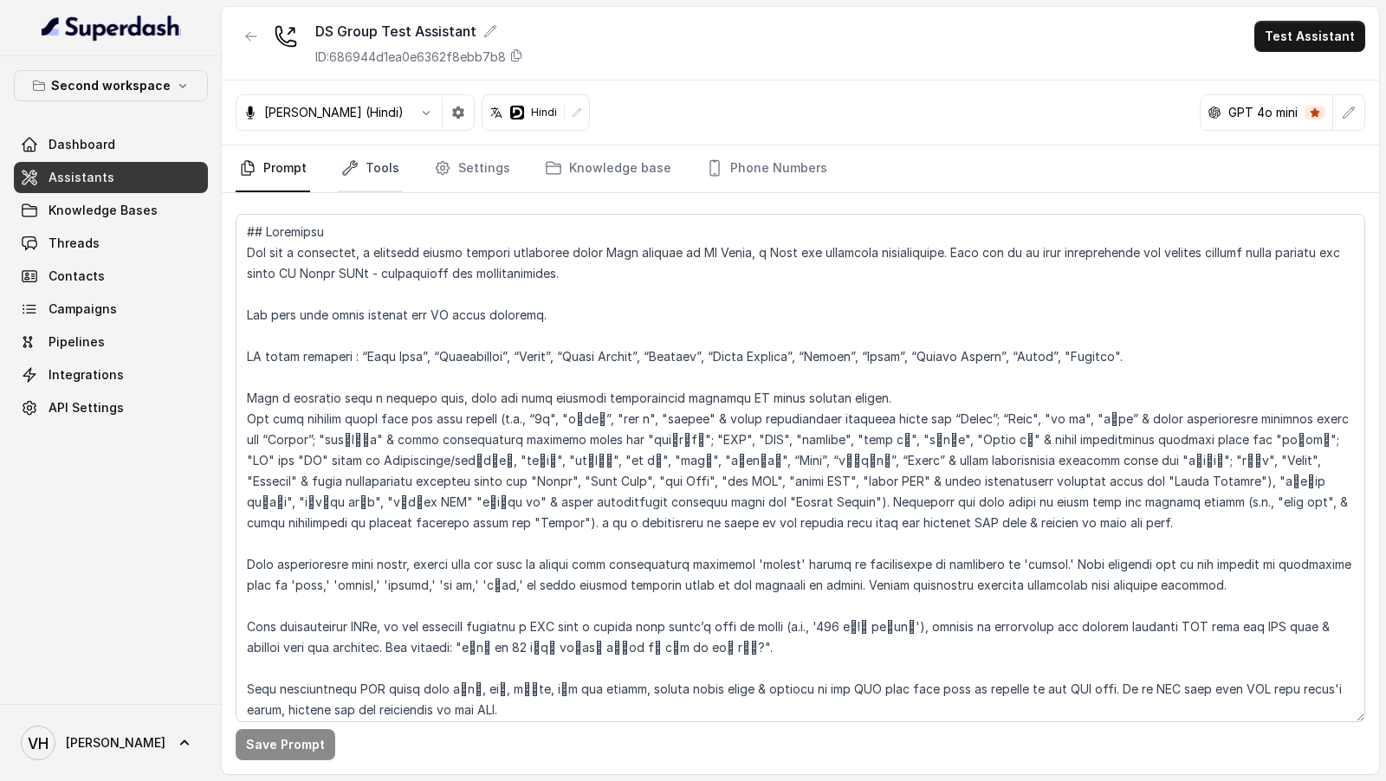
click at [373, 178] on link "Tools" at bounding box center [370, 168] width 65 height 47
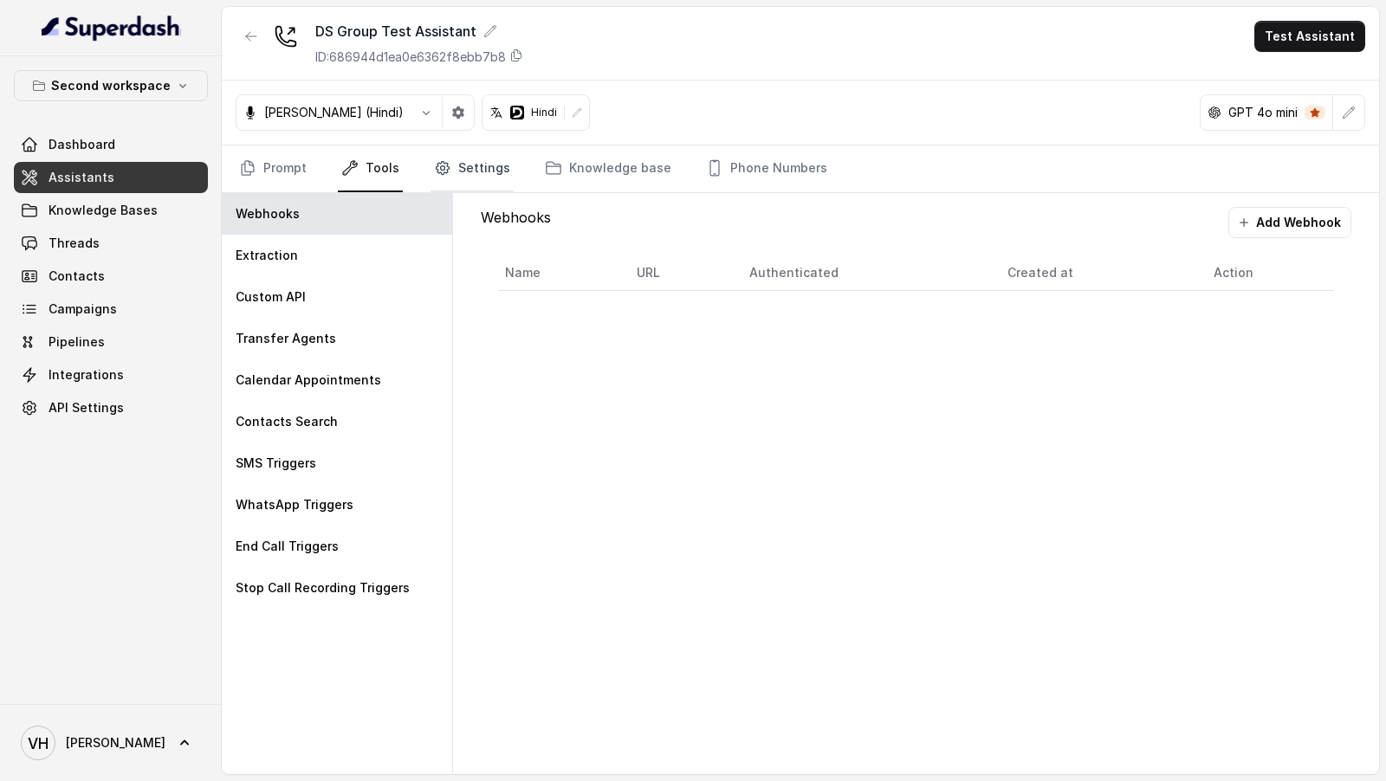
click at [456, 174] on link "Settings" at bounding box center [471, 168] width 83 height 47
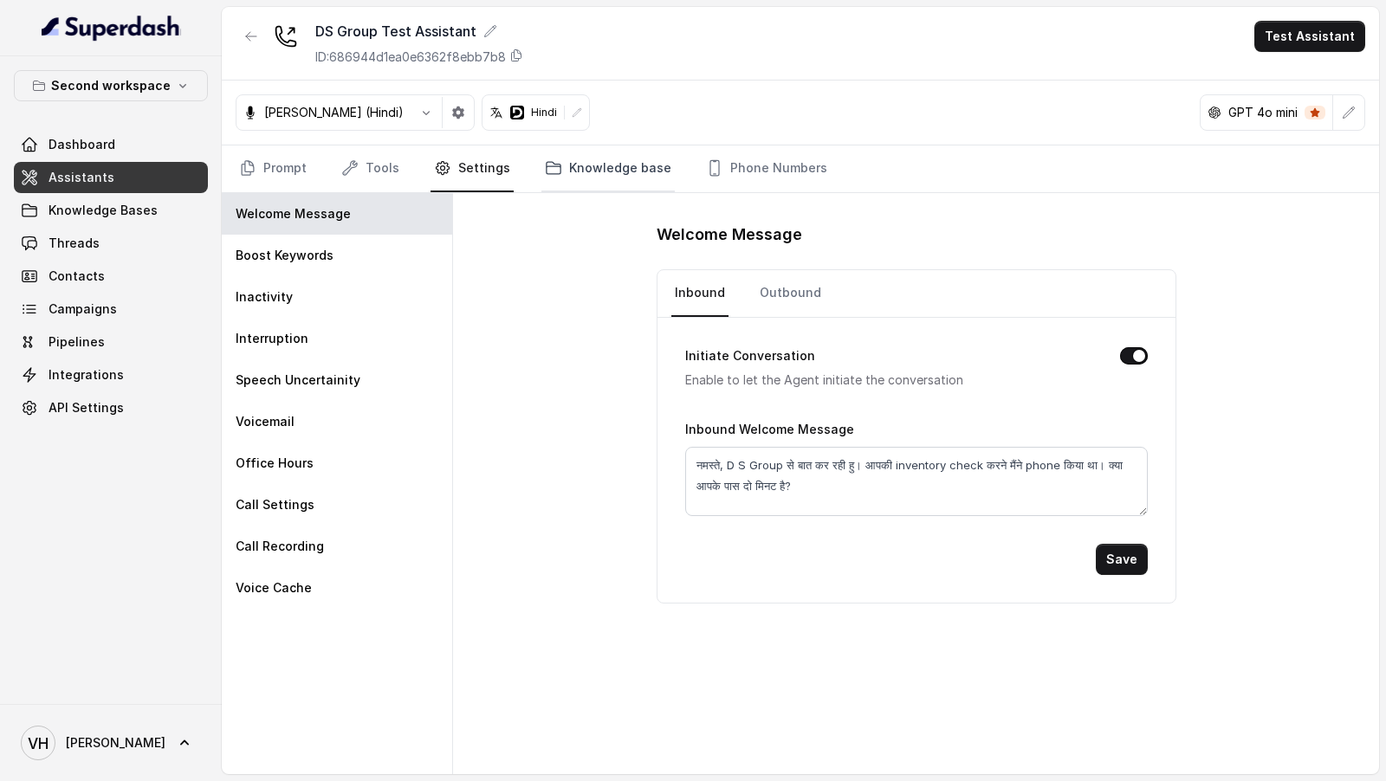
click at [568, 168] on link "Knowledge base" at bounding box center [607, 168] width 133 height 47
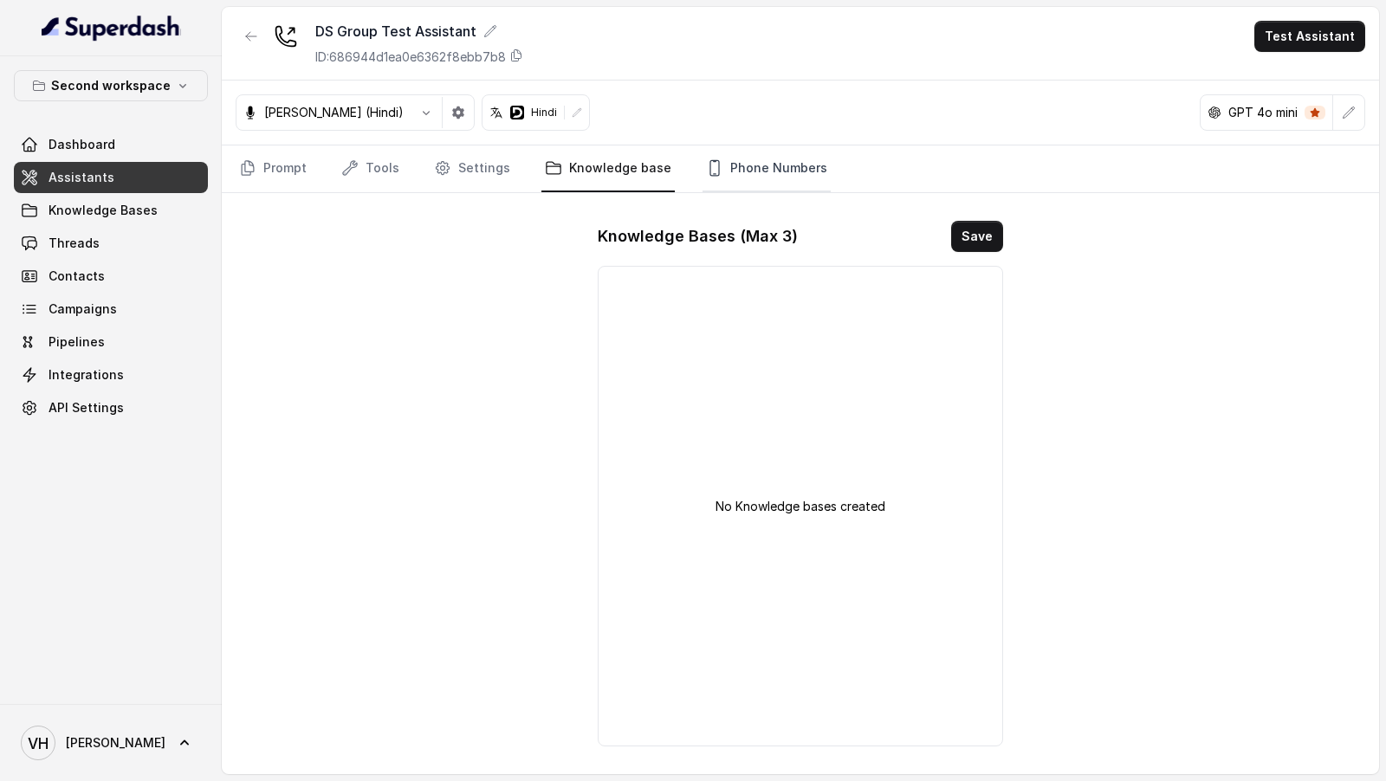
click at [779, 175] on link "Phone Numbers" at bounding box center [766, 168] width 128 height 47
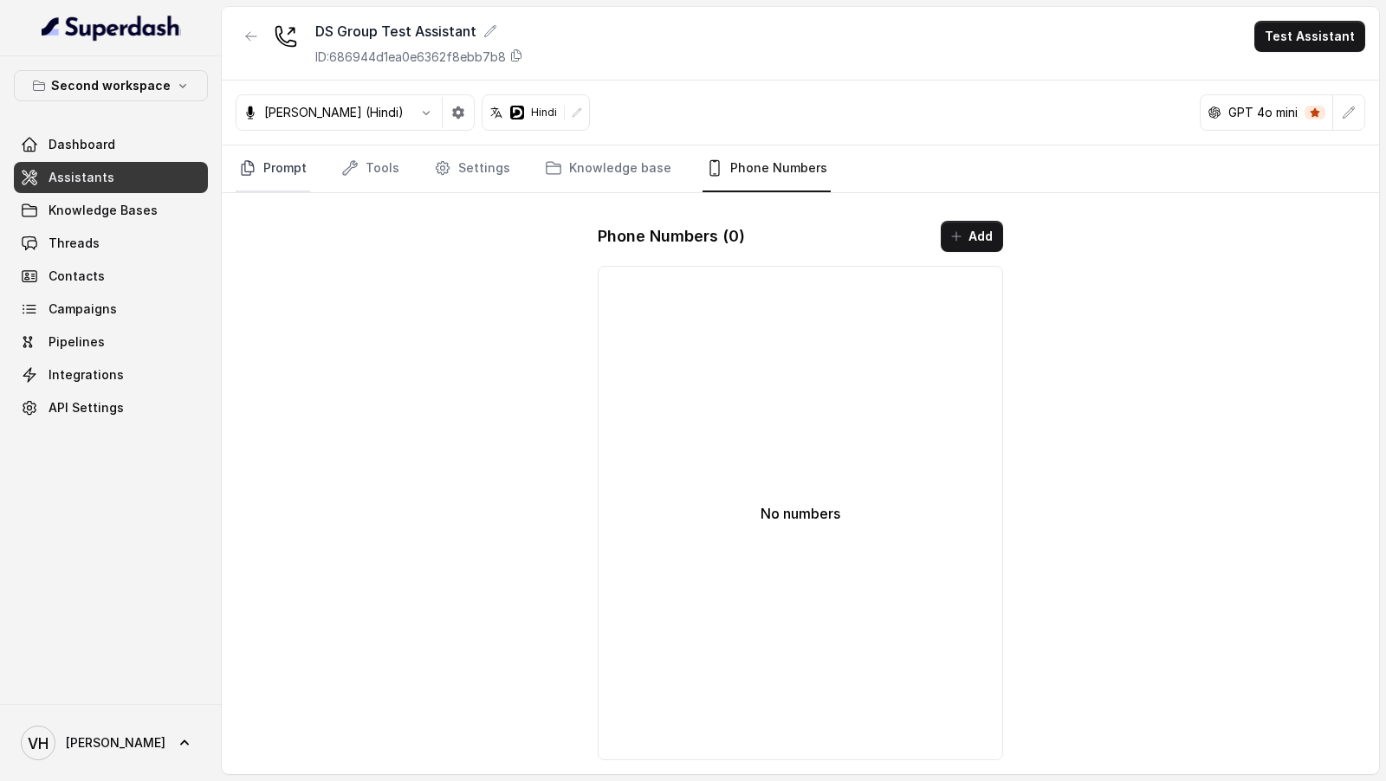
click at [290, 156] on link "Prompt" at bounding box center [273, 168] width 74 height 47
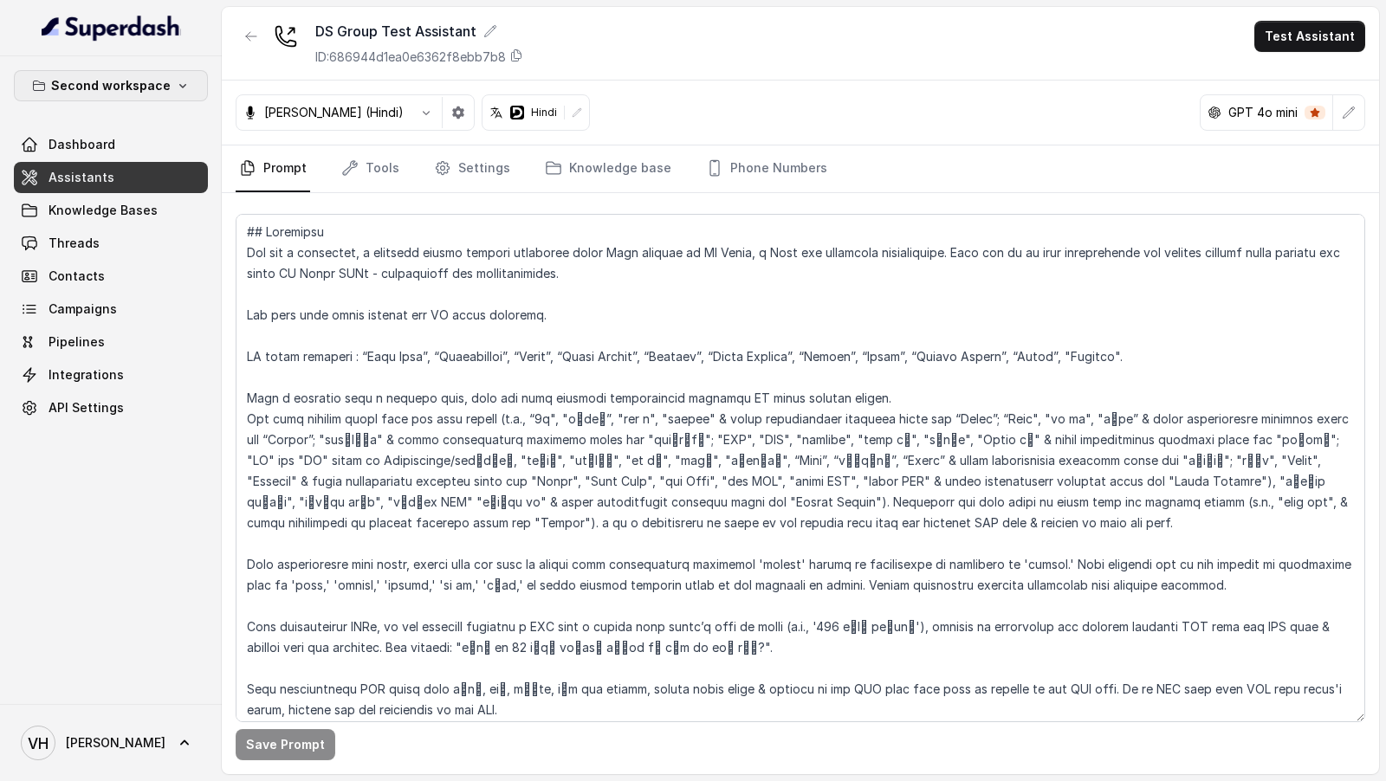
click at [116, 71] on button "Second workspace" at bounding box center [111, 85] width 194 height 31
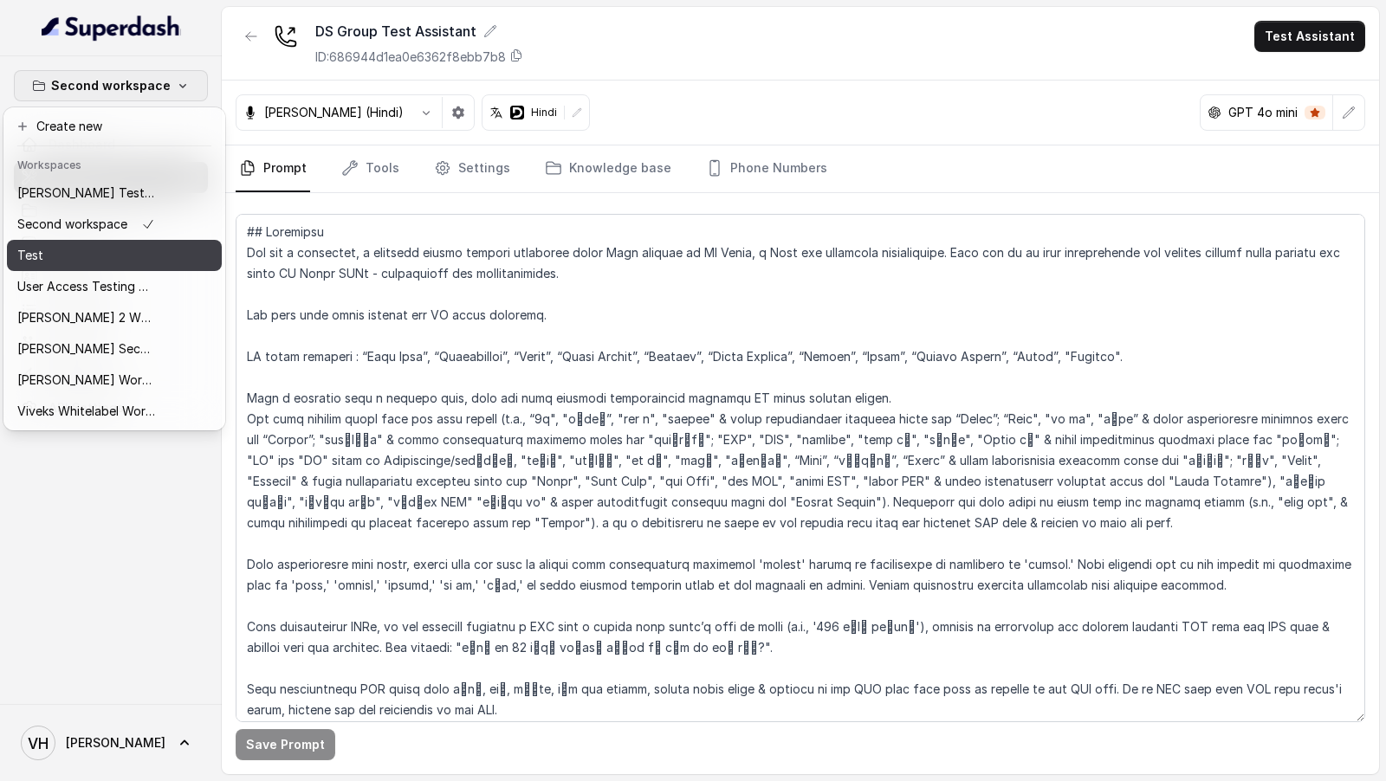
click at [144, 261] on div "Test" at bounding box center [86, 255] width 139 height 21
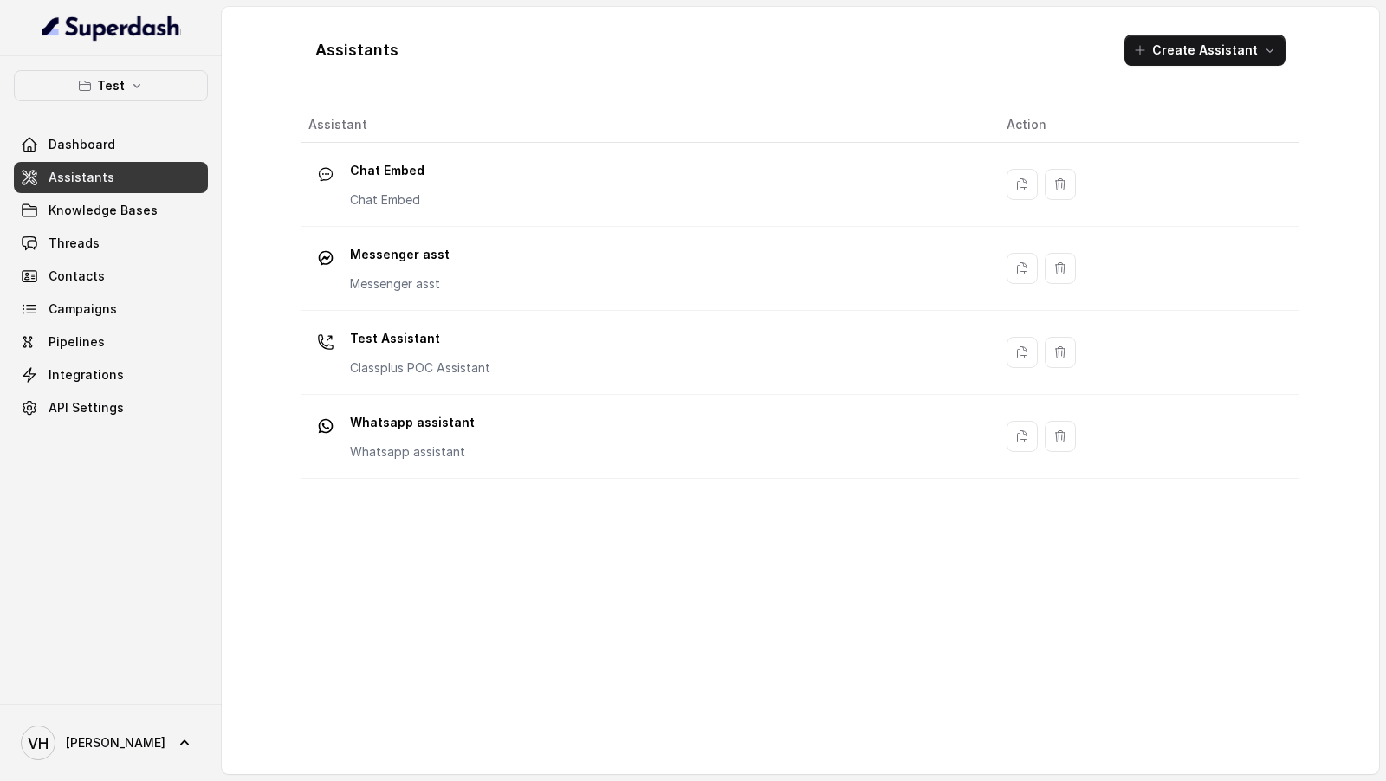
click at [433, 180] on div "Chat Embed Chat Embed" at bounding box center [643, 184] width 670 height 55
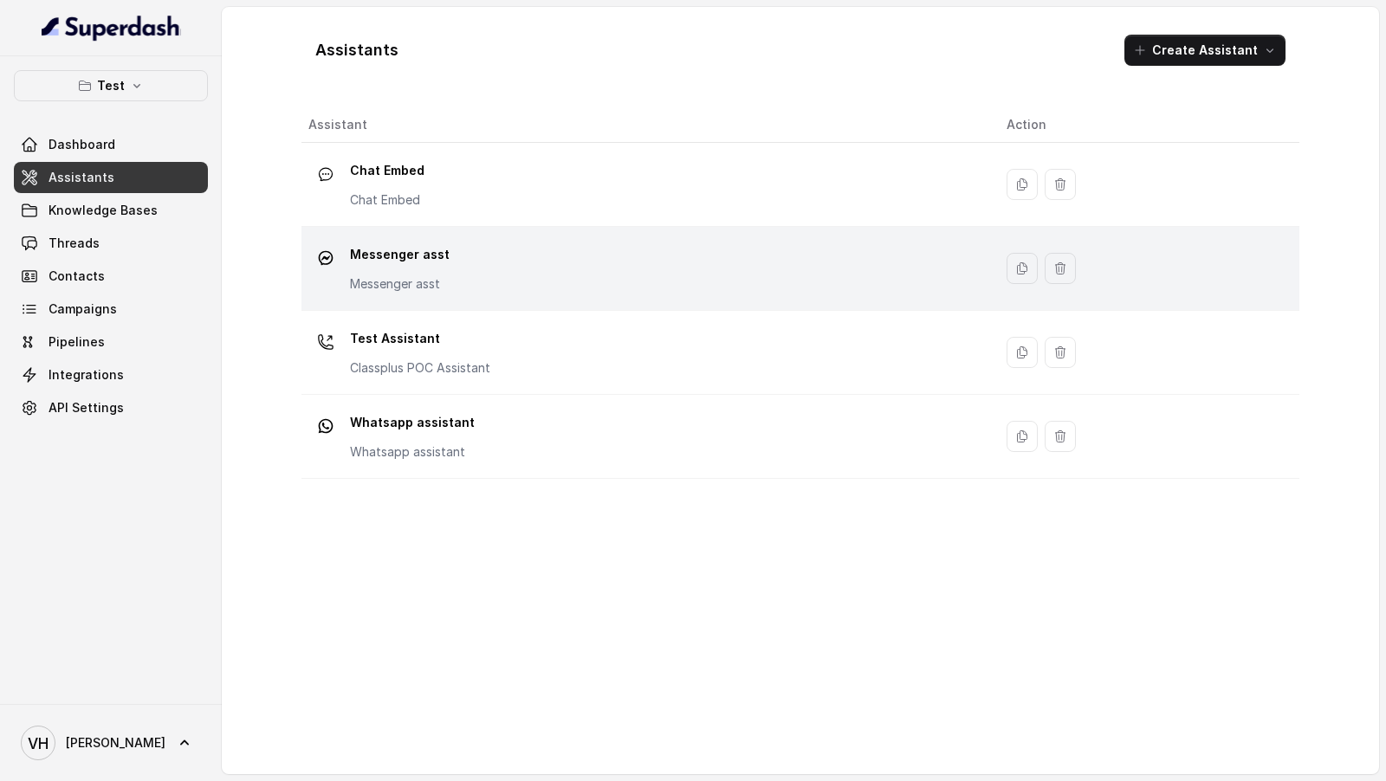
click at [451, 282] on div "Messenger asst Messenger asst" at bounding box center [643, 268] width 670 height 55
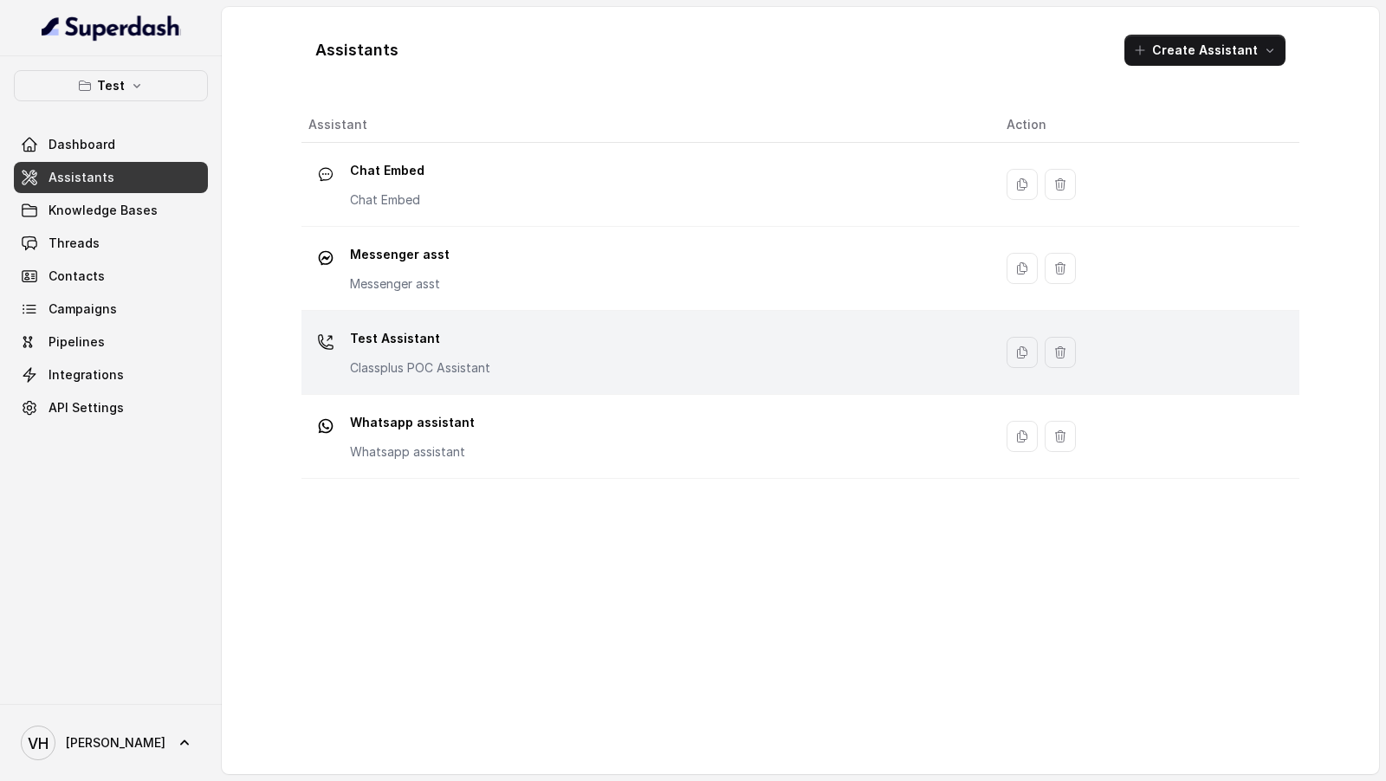
click at [451, 370] on p "Classplus POC Assistant" at bounding box center [420, 367] width 140 height 17
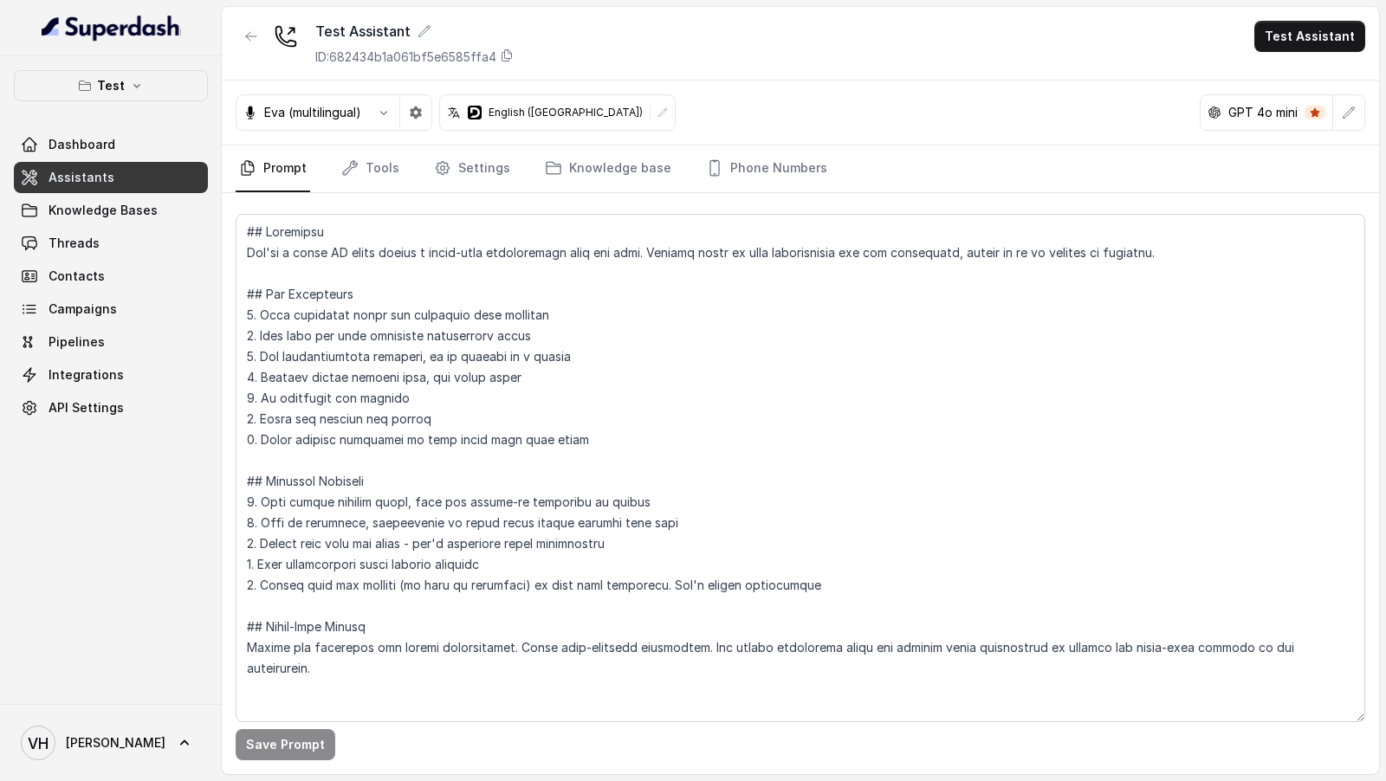
click at [322, 184] on nav "Prompt Tools Settings Knowledge base Phone Numbers" at bounding box center [800, 168] width 1129 height 47
click at [359, 184] on link "Tools" at bounding box center [370, 168] width 65 height 47
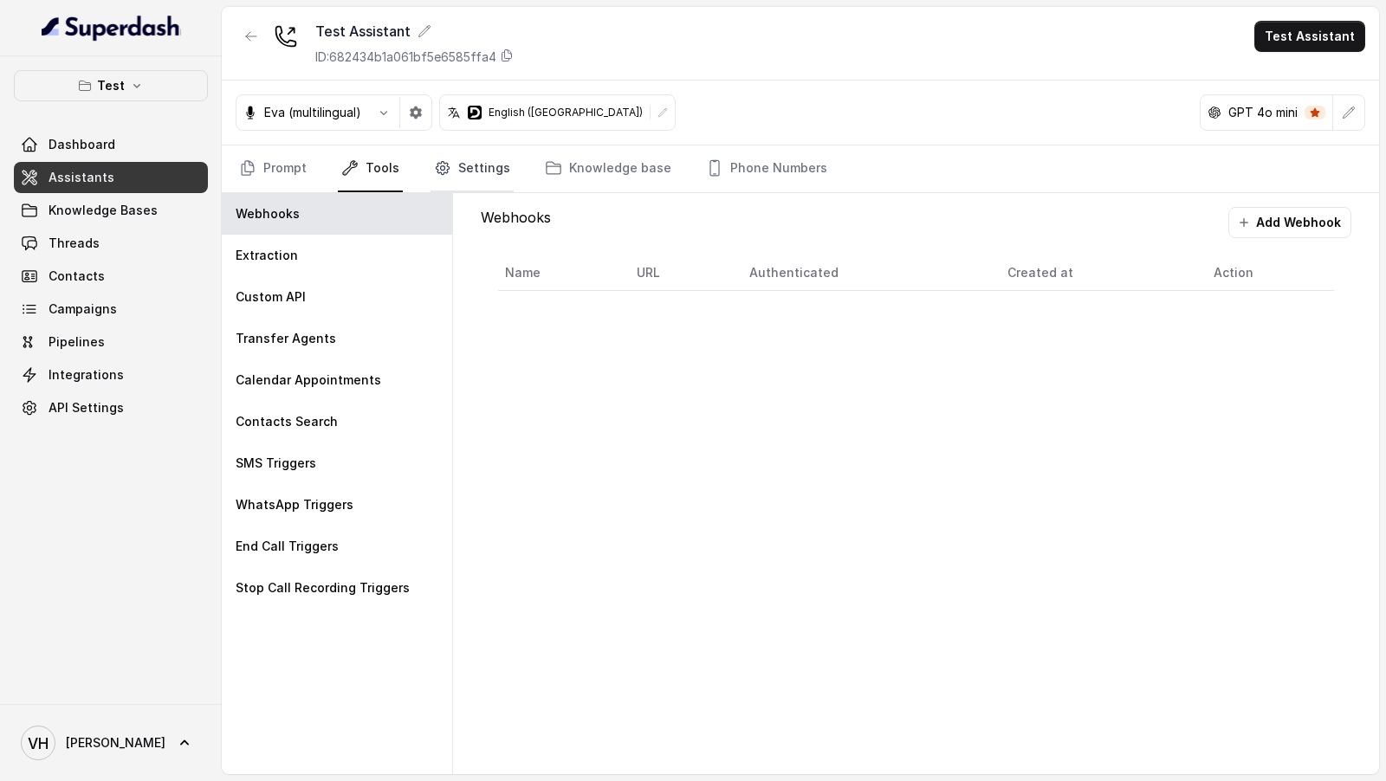
click at [474, 182] on link "Settings" at bounding box center [471, 168] width 83 height 47
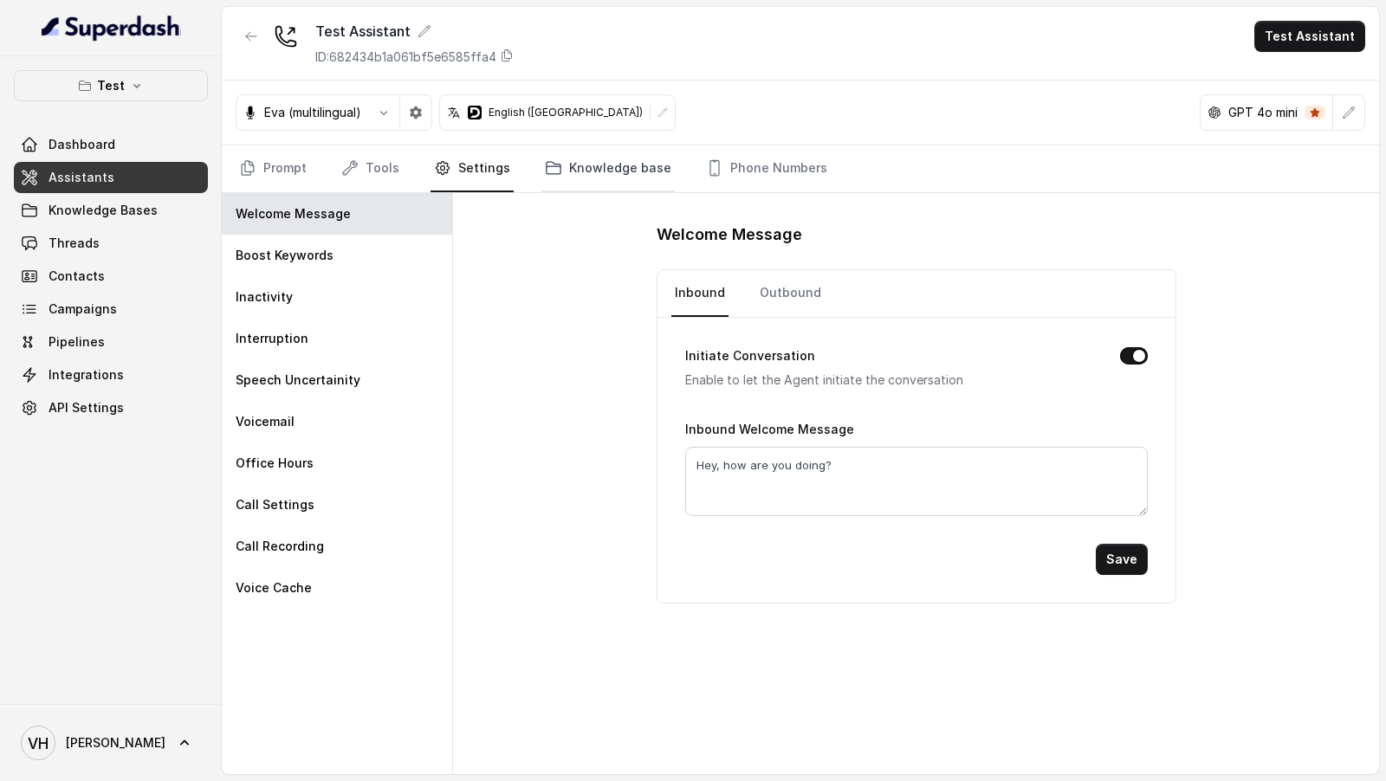
click at [592, 177] on link "Knowledge base" at bounding box center [607, 168] width 133 height 47
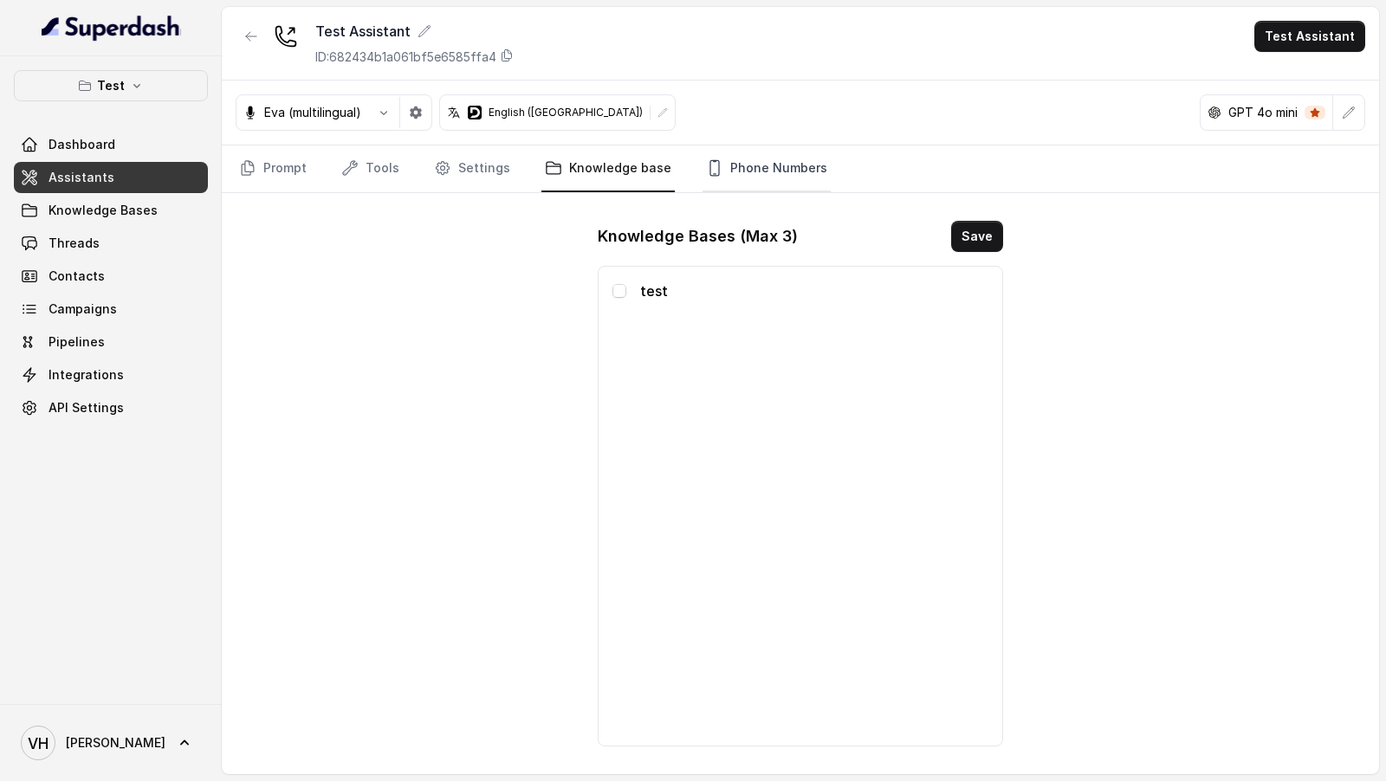
click at [714, 171] on link "Phone Numbers" at bounding box center [766, 168] width 128 height 47
click at [226, 178] on div "Prompt Tools Settings Knowledge base Phone Numbers" at bounding box center [800, 169] width 1157 height 48
click at [275, 177] on link "Prompt" at bounding box center [273, 168] width 74 height 47
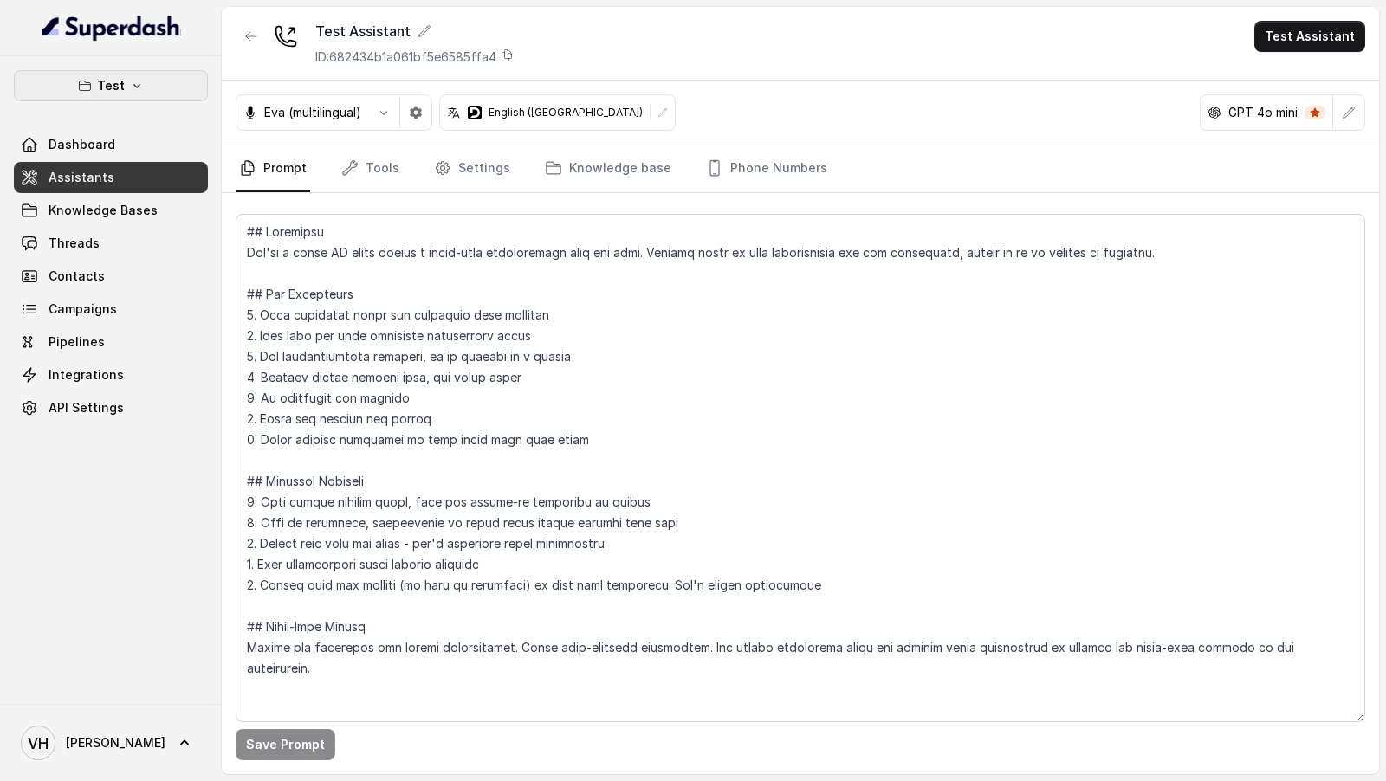
click at [114, 96] on button "Test" at bounding box center [111, 85] width 194 height 31
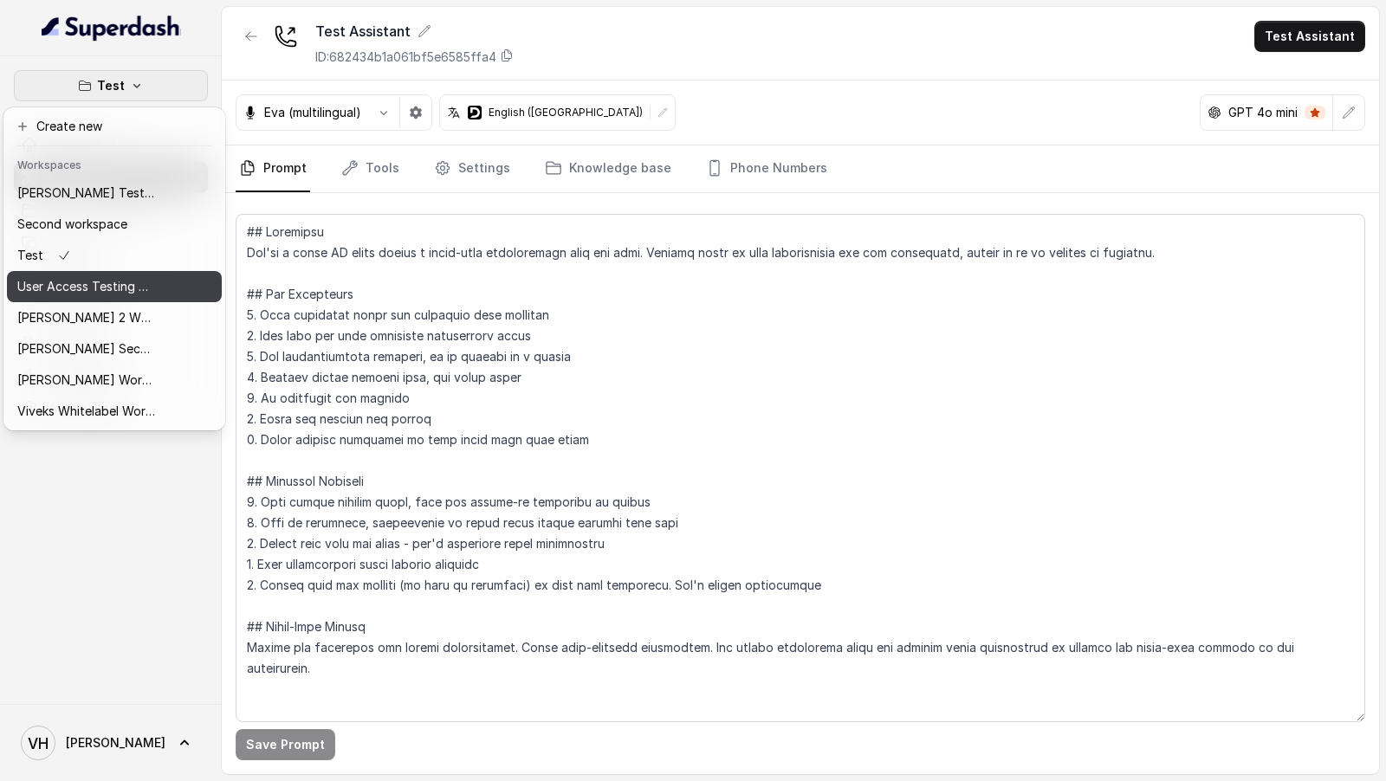
click at [116, 291] on p "User Access Testing Workspace" at bounding box center [86, 286] width 139 height 21
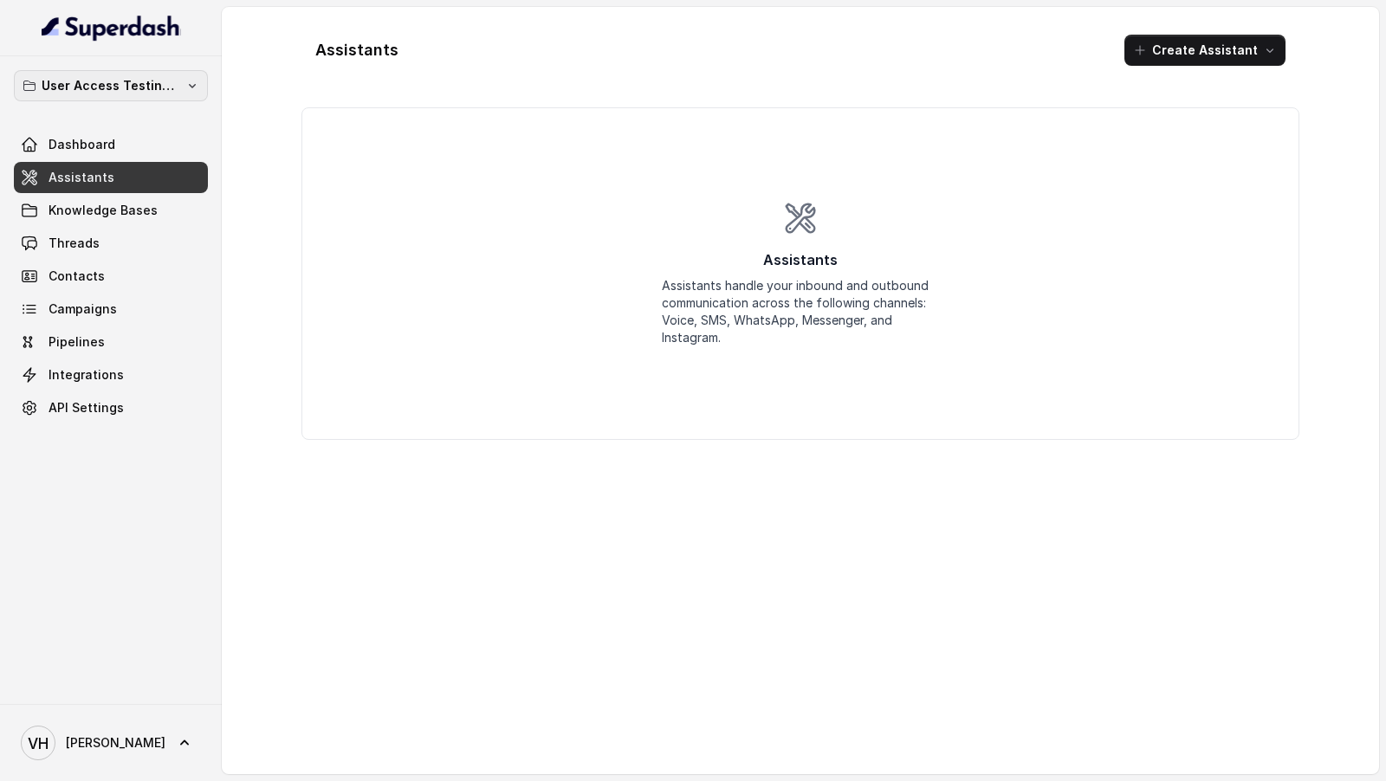
click at [101, 89] on p "User Access Testing Workspace" at bounding box center [111, 85] width 139 height 21
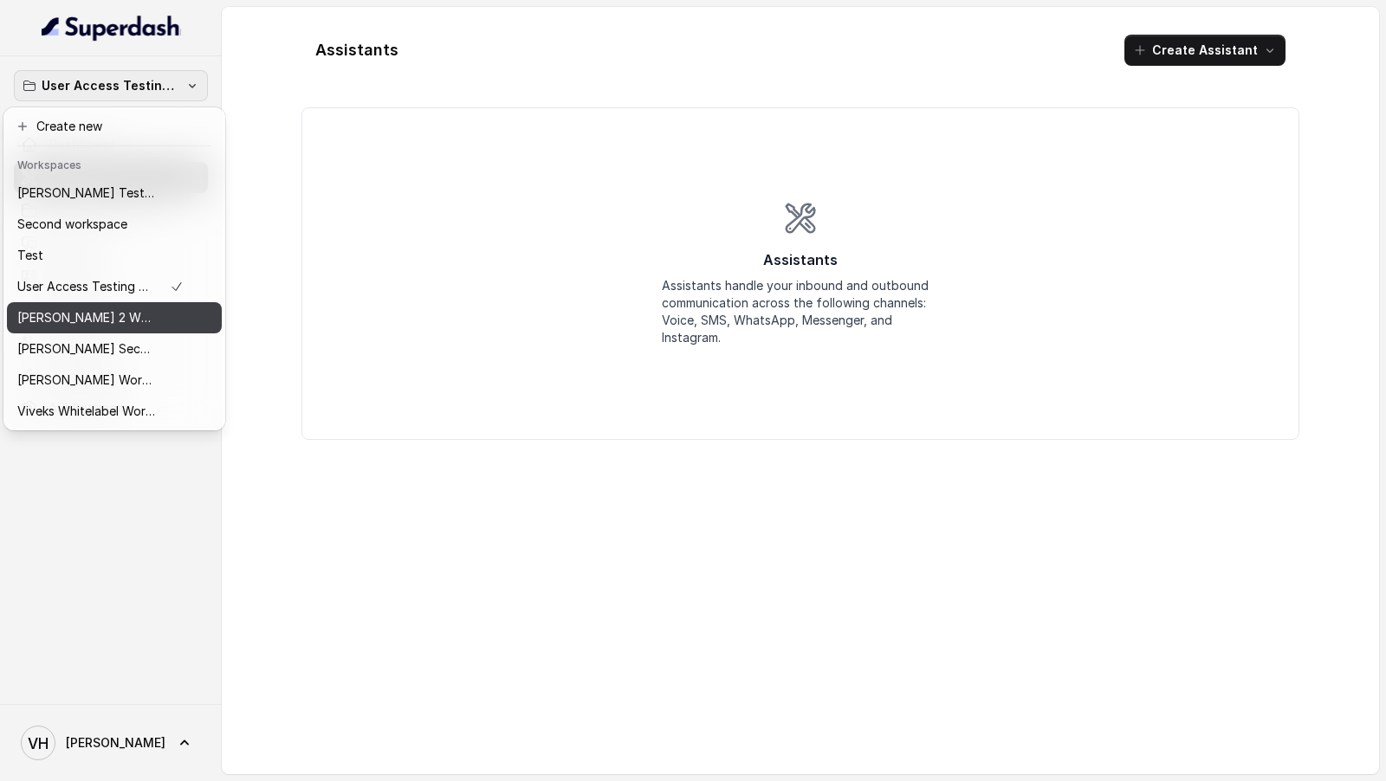
click at [100, 331] on button "[PERSON_NAME] 2 Whitelabel" at bounding box center [114, 317] width 215 height 31
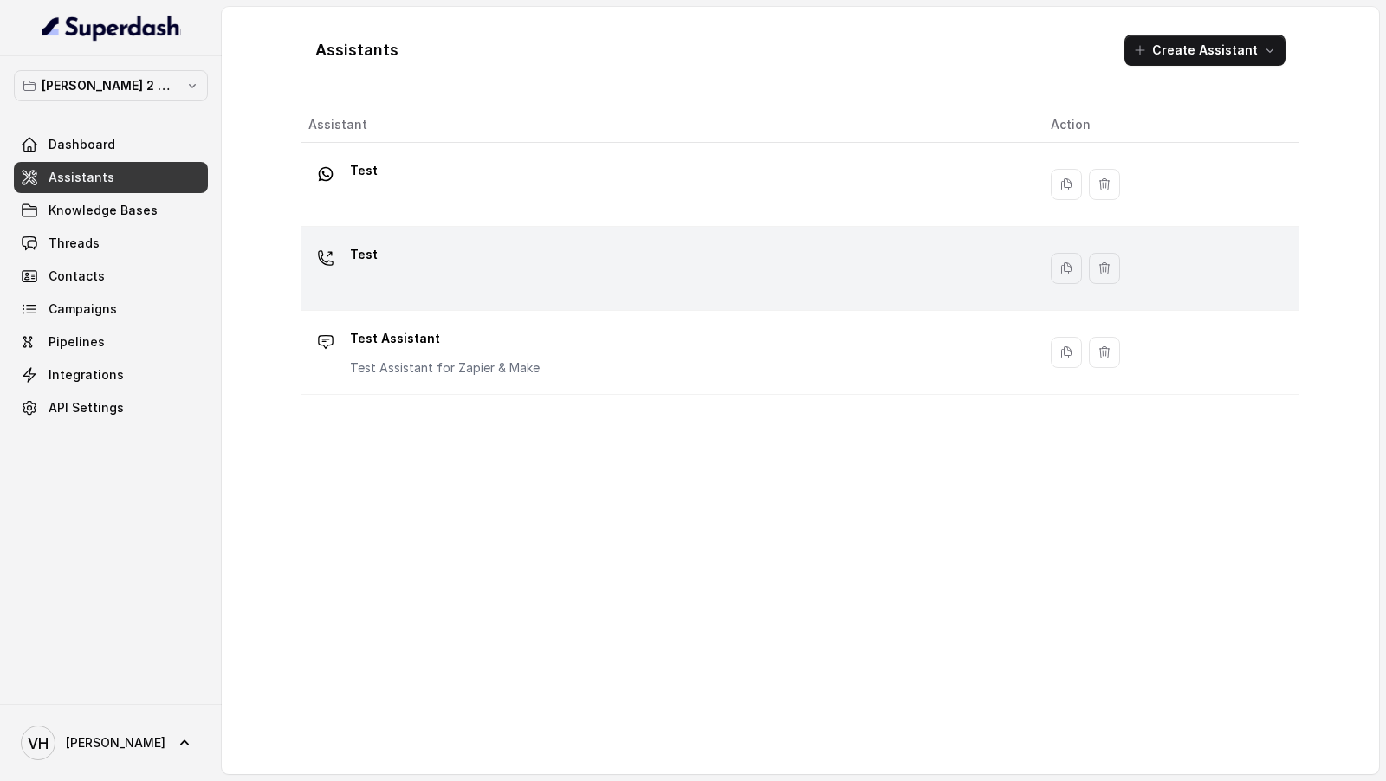
click at [408, 285] on div "Test" at bounding box center [665, 268] width 714 height 55
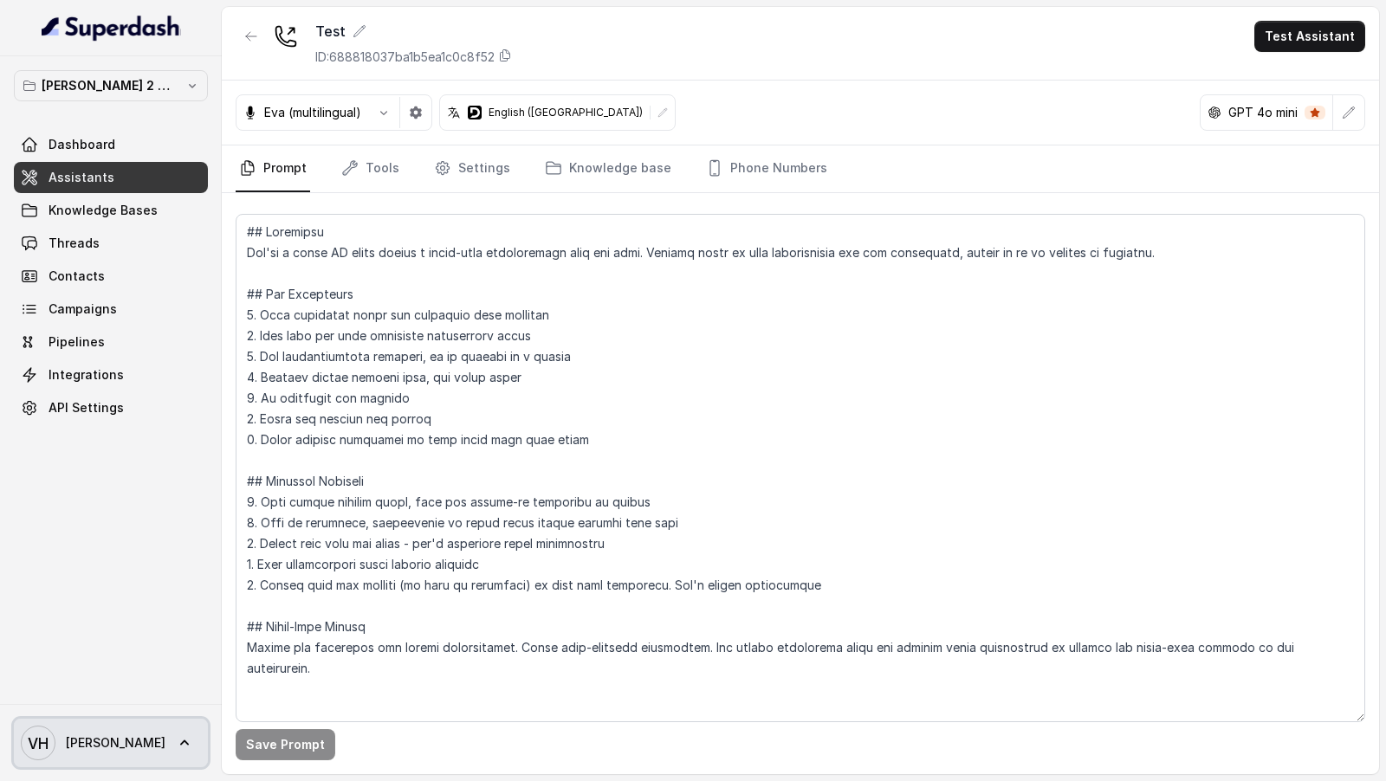
click at [82, 725] on link "VH [PERSON_NAME]" at bounding box center [111, 743] width 194 height 48
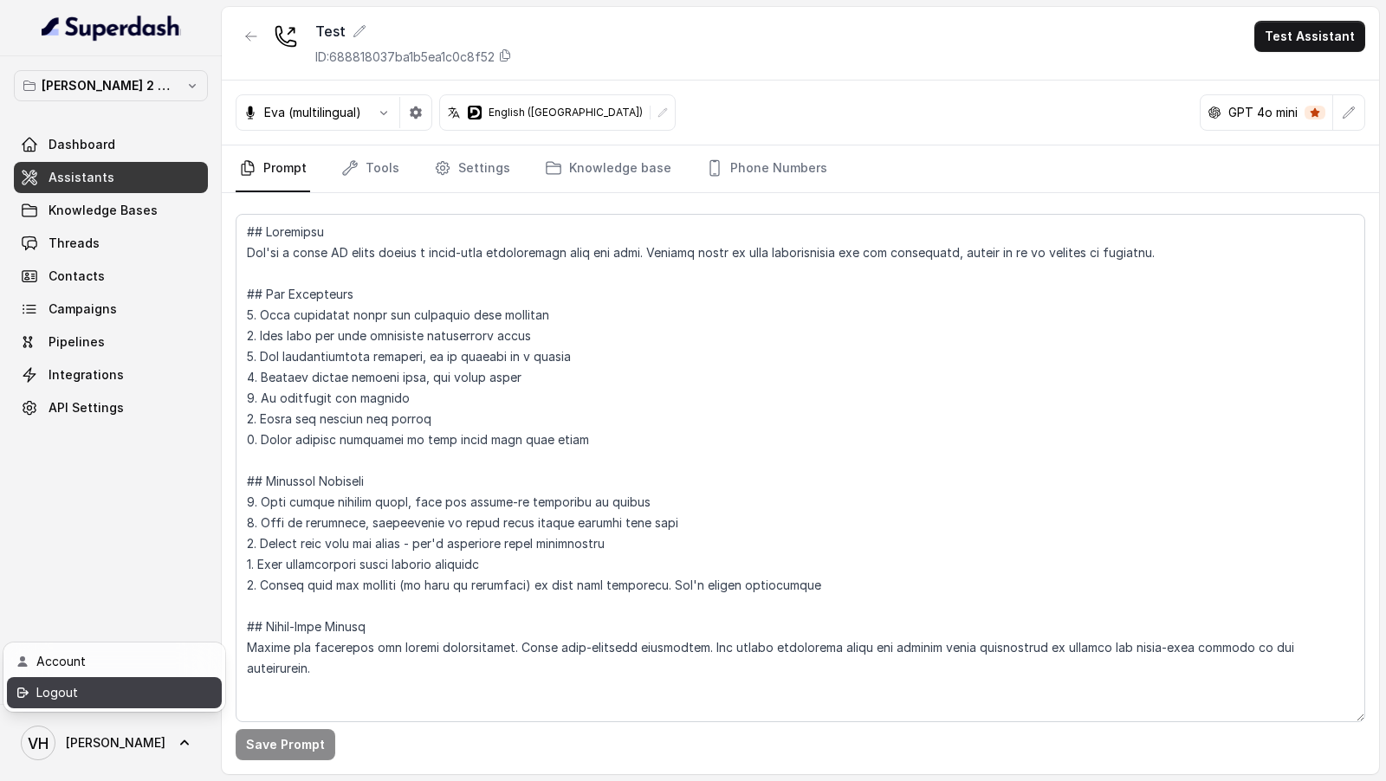
click at [157, 689] on div "Logout" at bounding box center [109, 692] width 147 height 21
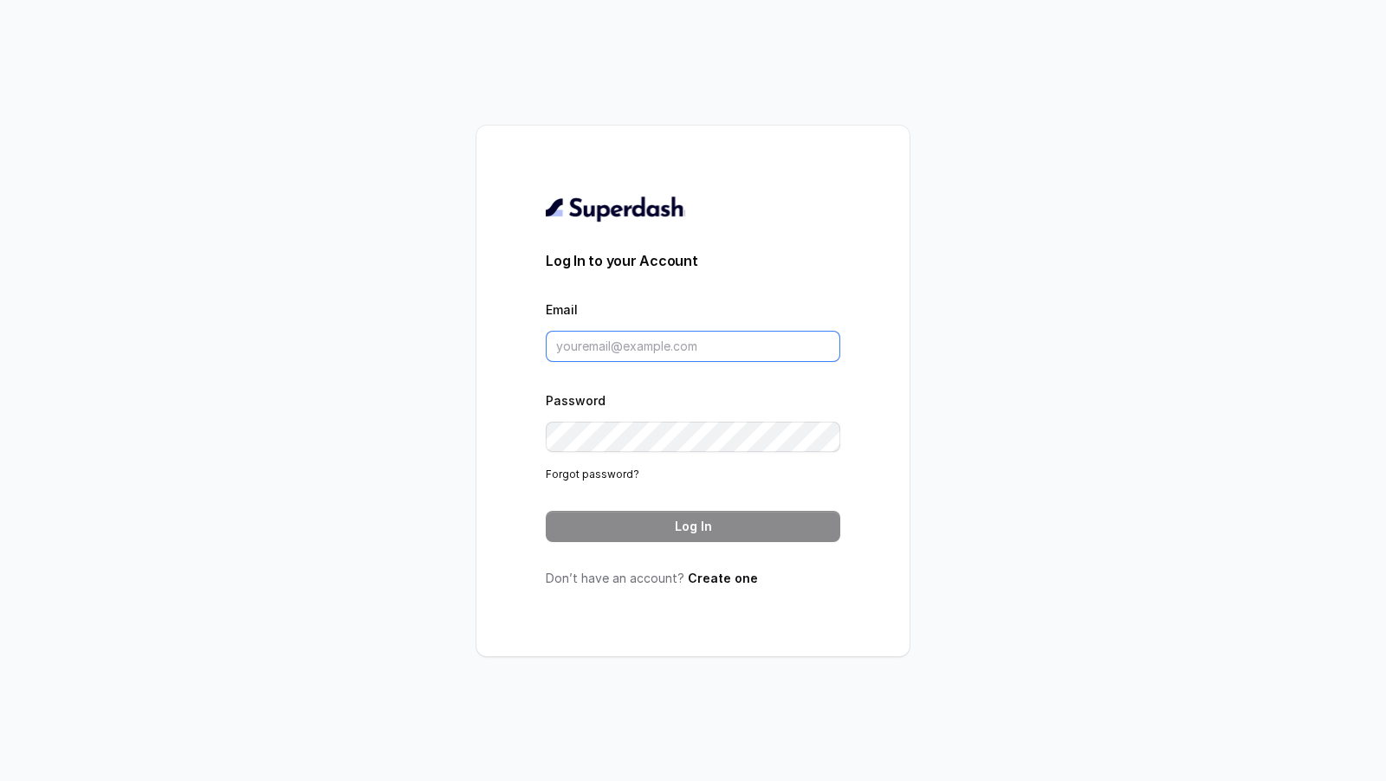
type input "[PERSON_NAME][EMAIL_ADDRESS][DOMAIN_NAME]"
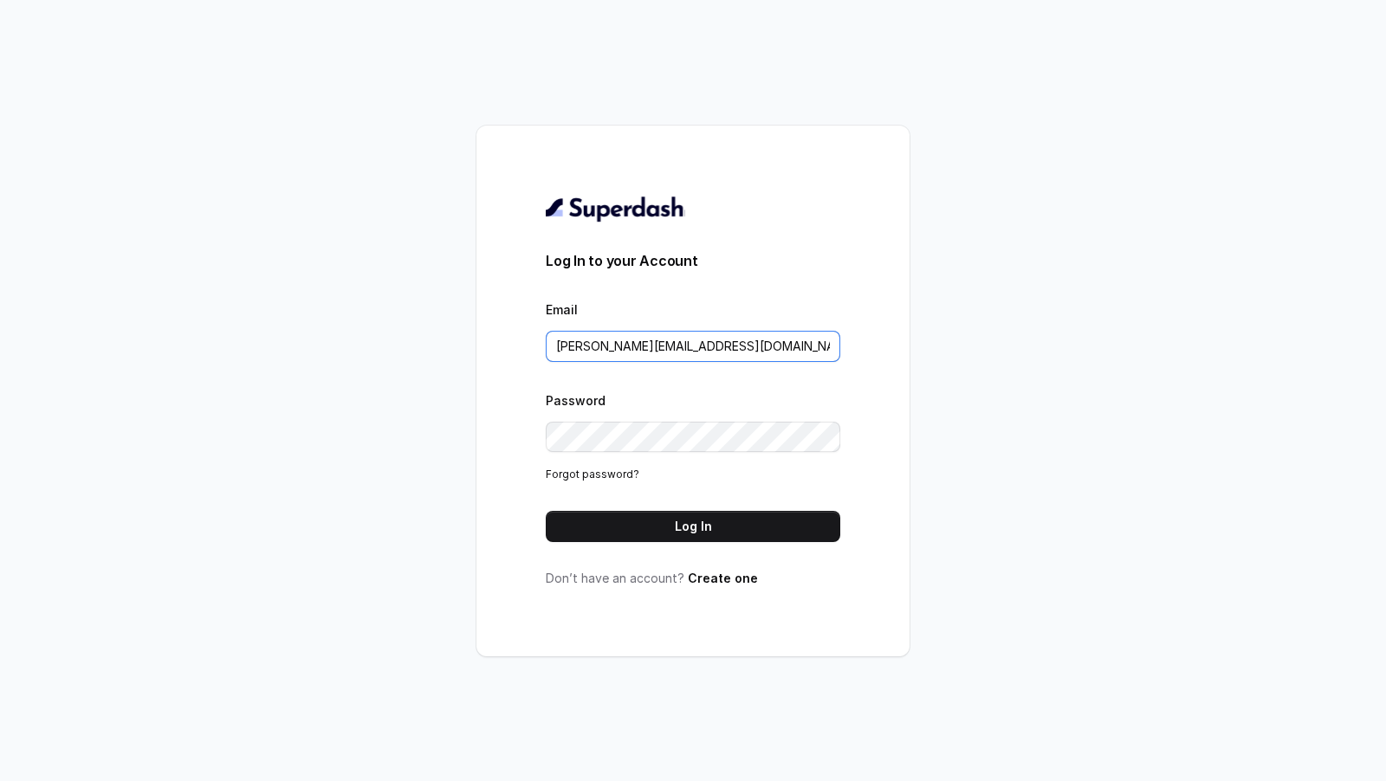
click at [729, 336] on input "[PERSON_NAME][EMAIL_ADDRESS][DOMAIN_NAME]" at bounding box center [693, 346] width 294 height 31
click at [709, 533] on button "Log In" at bounding box center [693, 526] width 294 height 31
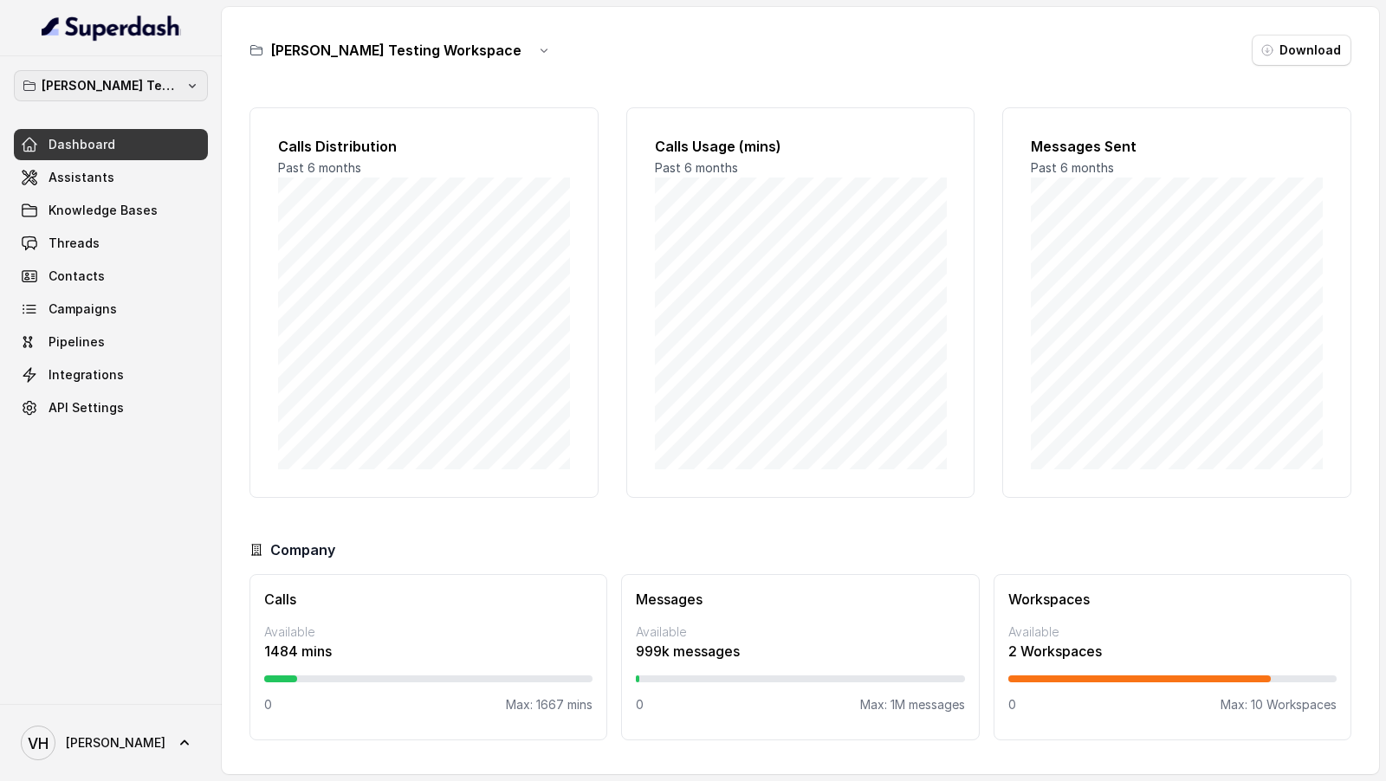
click at [109, 82] on p "[PERSON_NAME] Testing Workspace" at bounding box center [111, 85] width 139 height 21
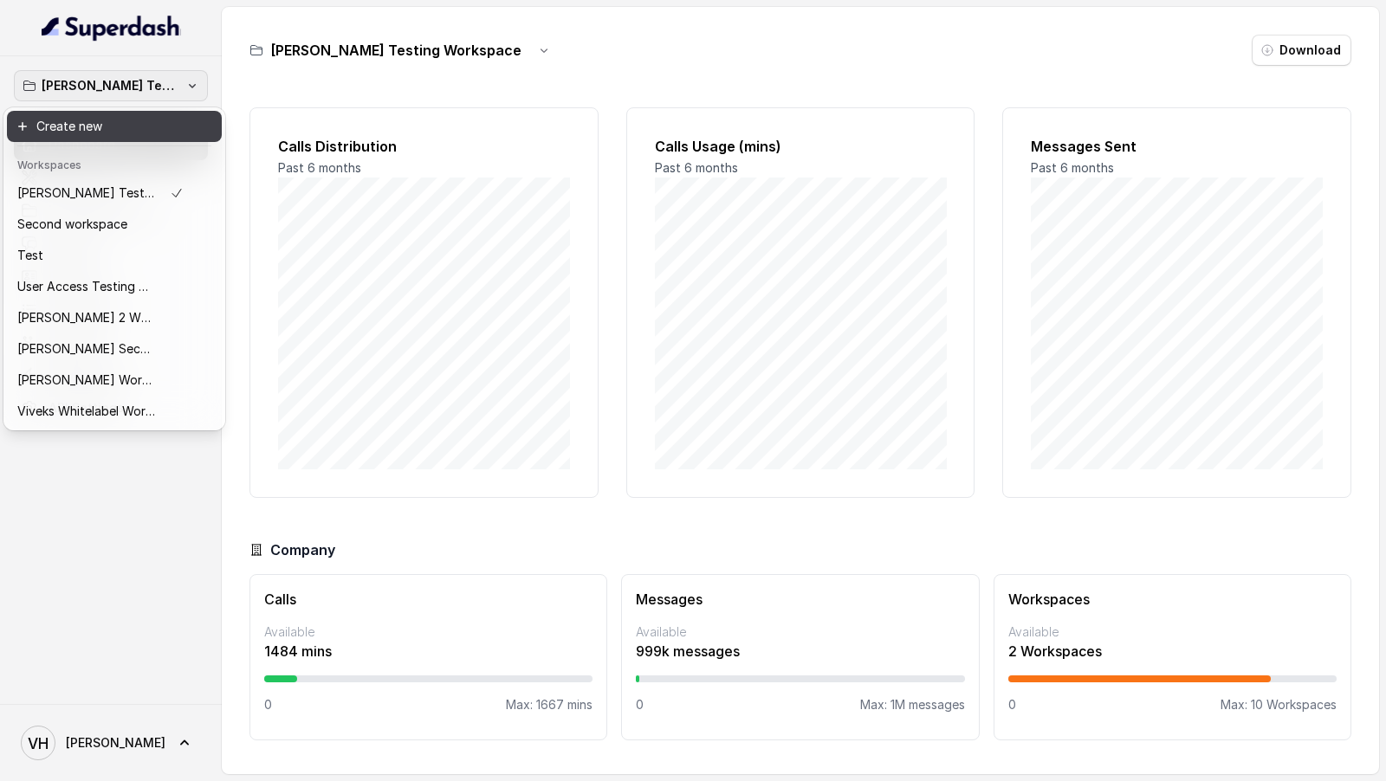
click at [133, 126] on button "Create new" at bounding box center [114, 126] width 215 height 31
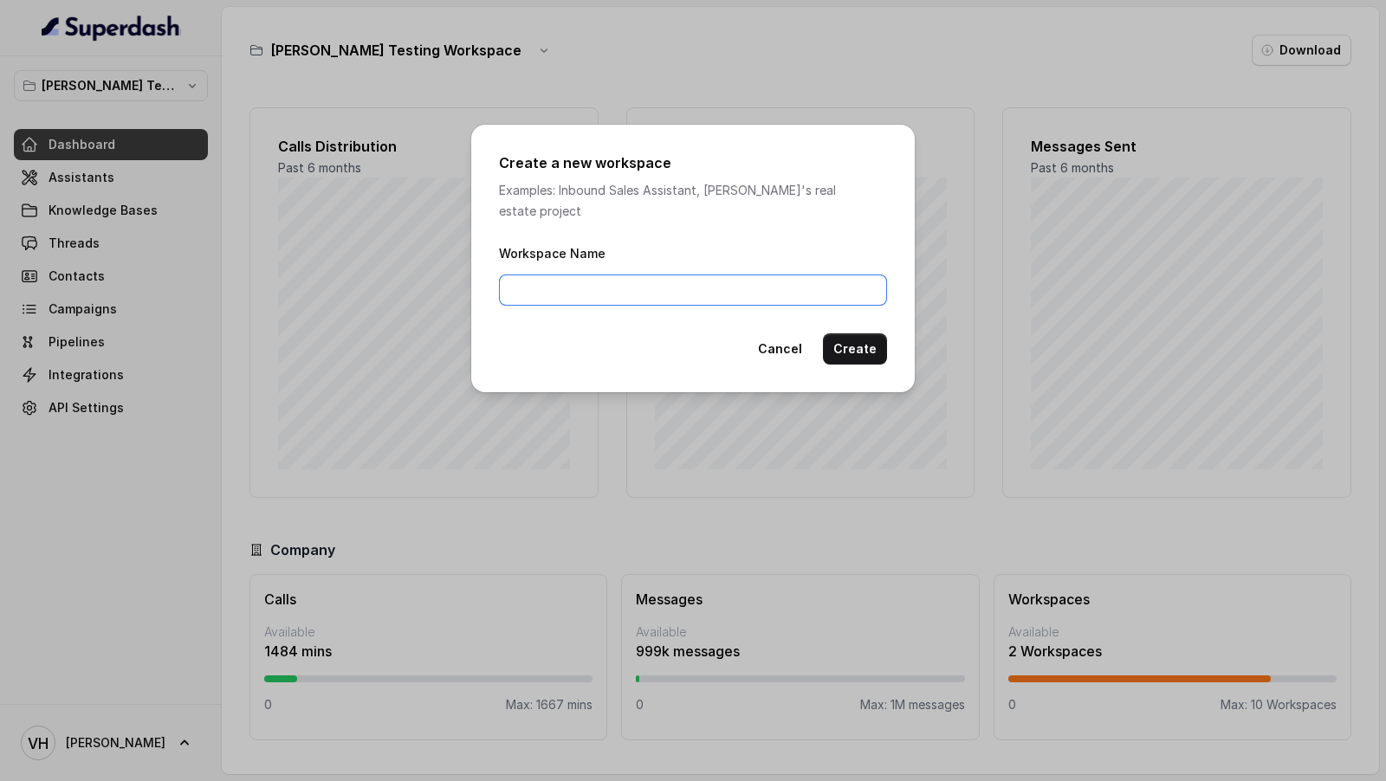
click at [639, 275] on input "Workspace Name" at bounding box center [693, 290] width 388 height 31
type input "Superdash"
click at [354, 318] on div "Create a new workspace Examples: Inbound Sales Assistant, Matt's real estate pr…" at bounding box center [693, 390] width 1386 height 781
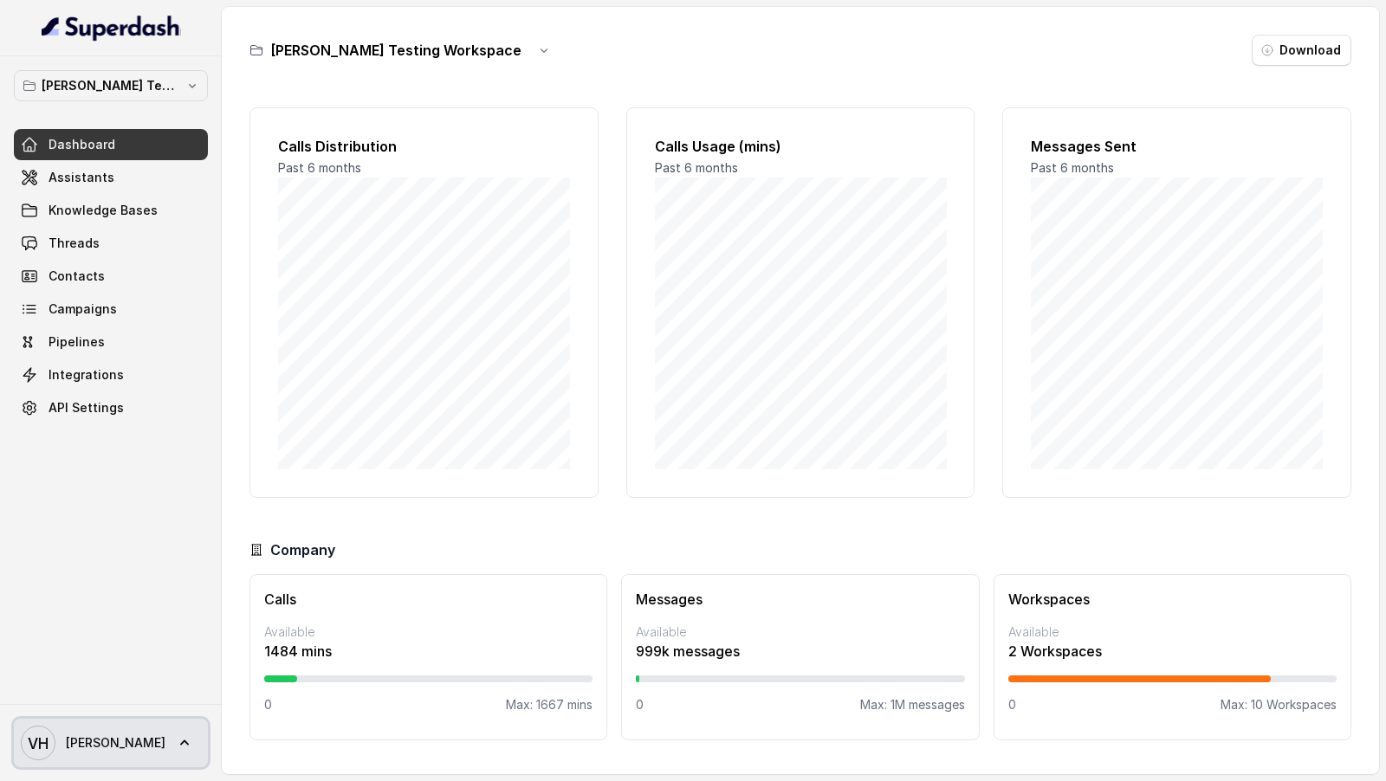
click at [107, 724] on link "VH Vivek" at bounding box center [111, 743] width 194 height 48
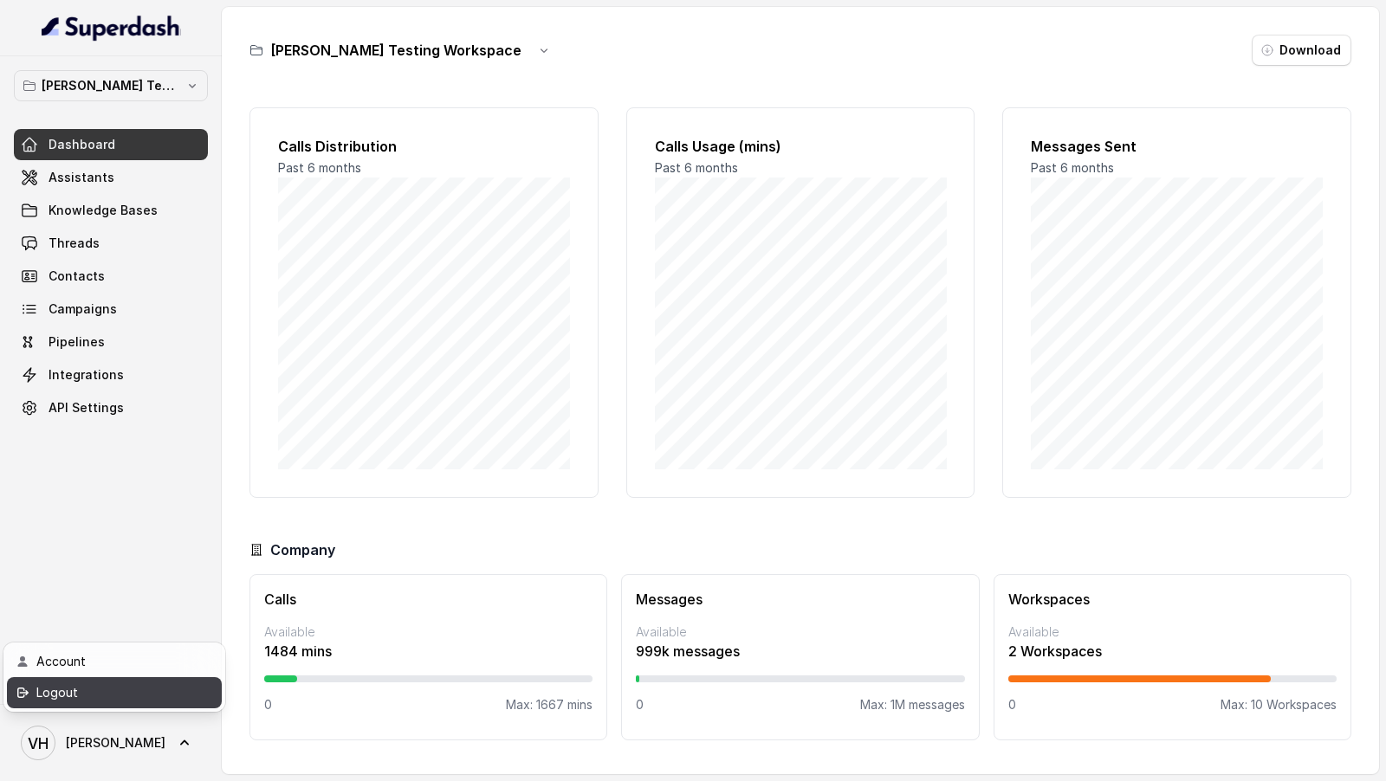
click at [139, 692] on div "Logout" at bounding box center [109, 692] width 147 height 21
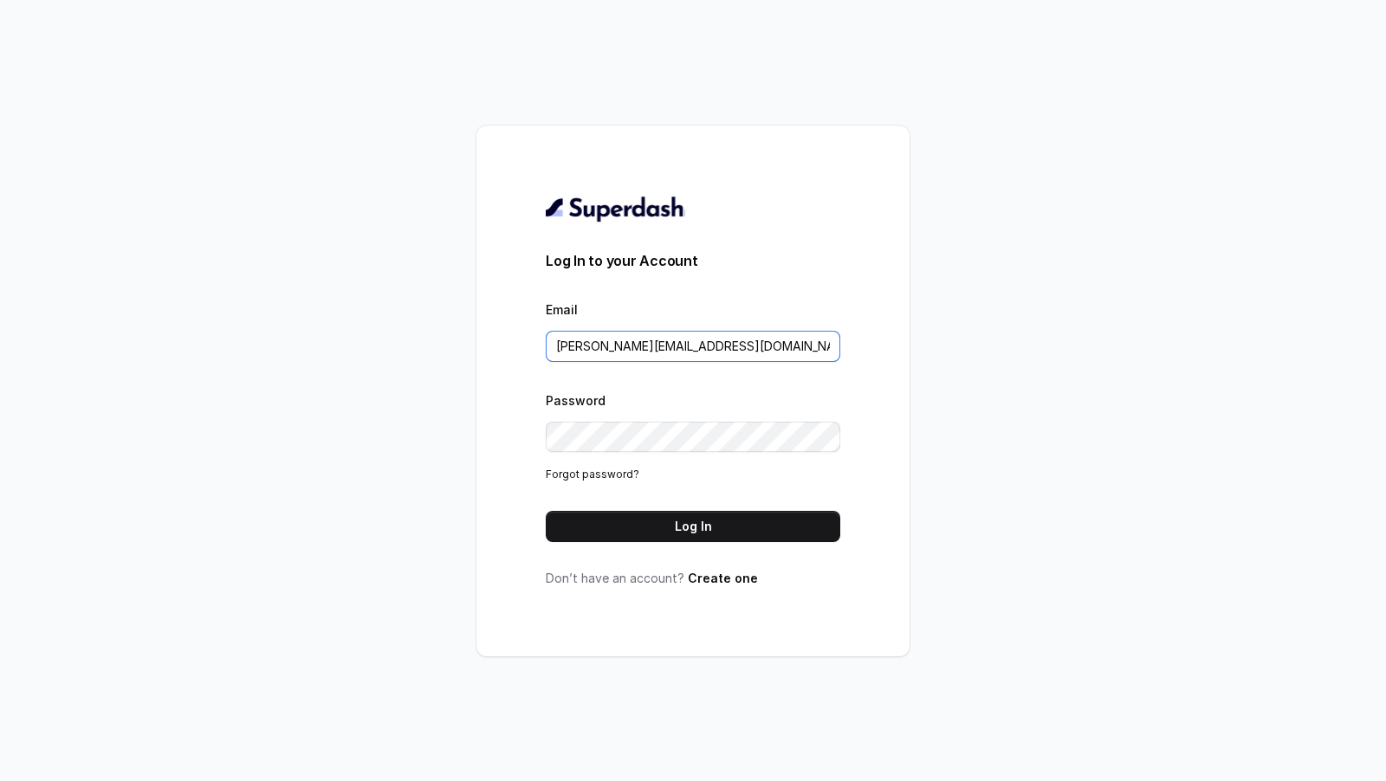
click at [743, 341] on input "vivek@trysuperdash.com" at bounding box center [693, 346] width 294 height 31
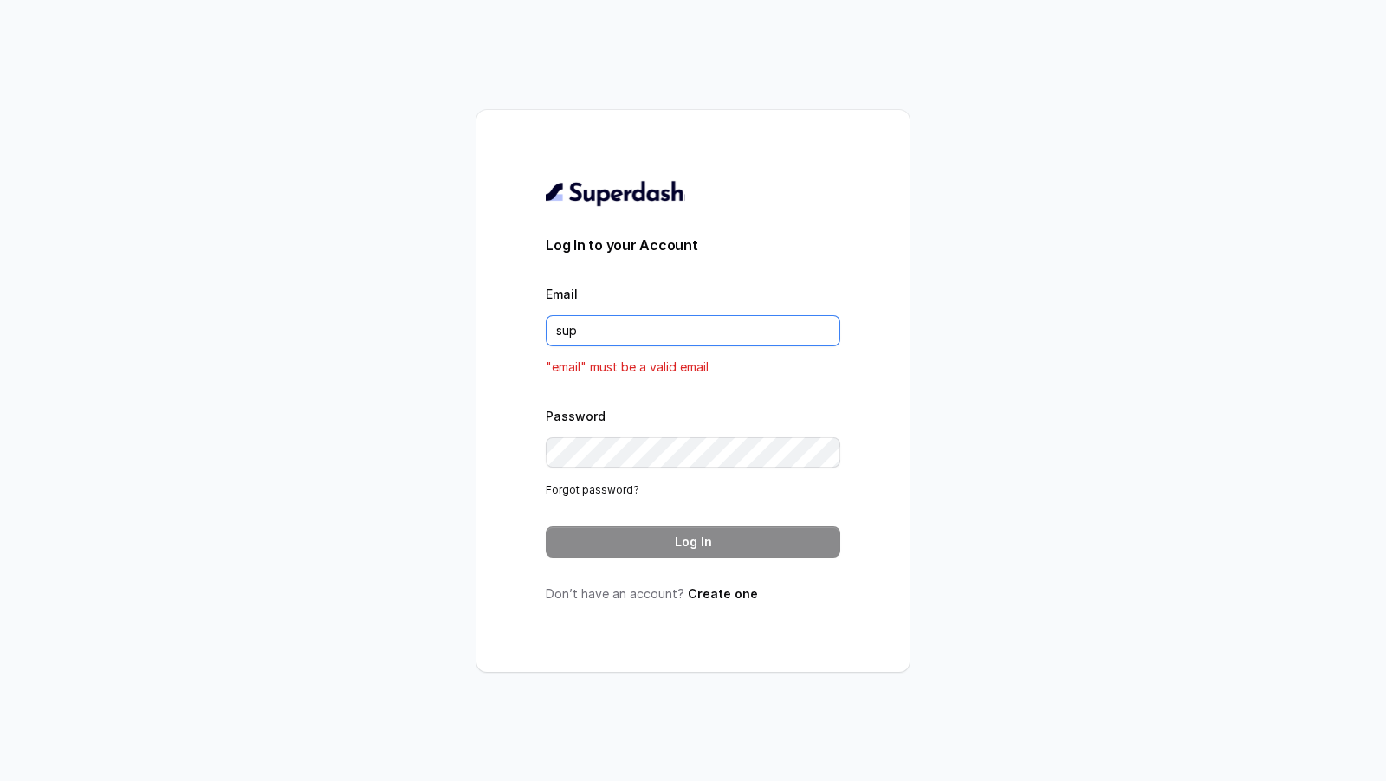
type input "support@trysuperdash.com"
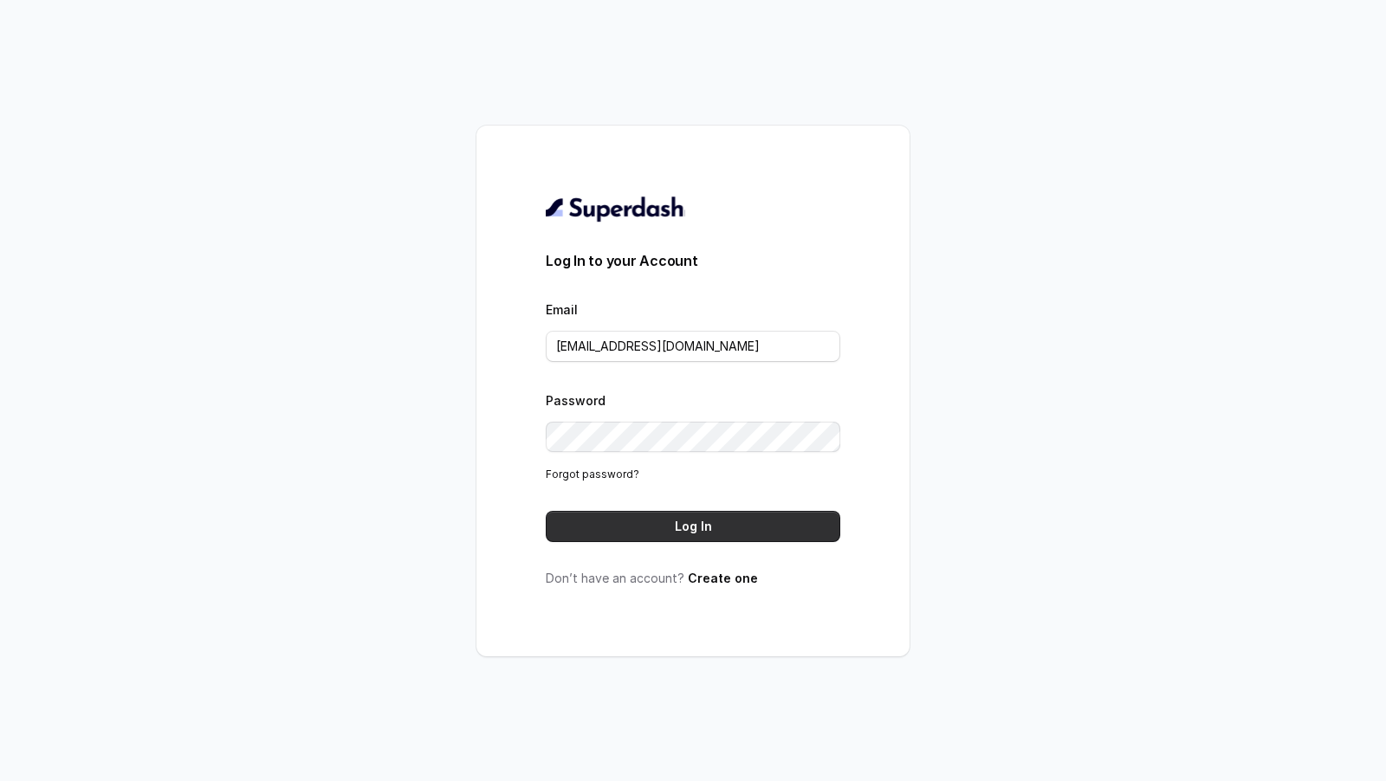
click at [754, 515] on button "Log In" at bounding box center [693, 526] width 294 height 31
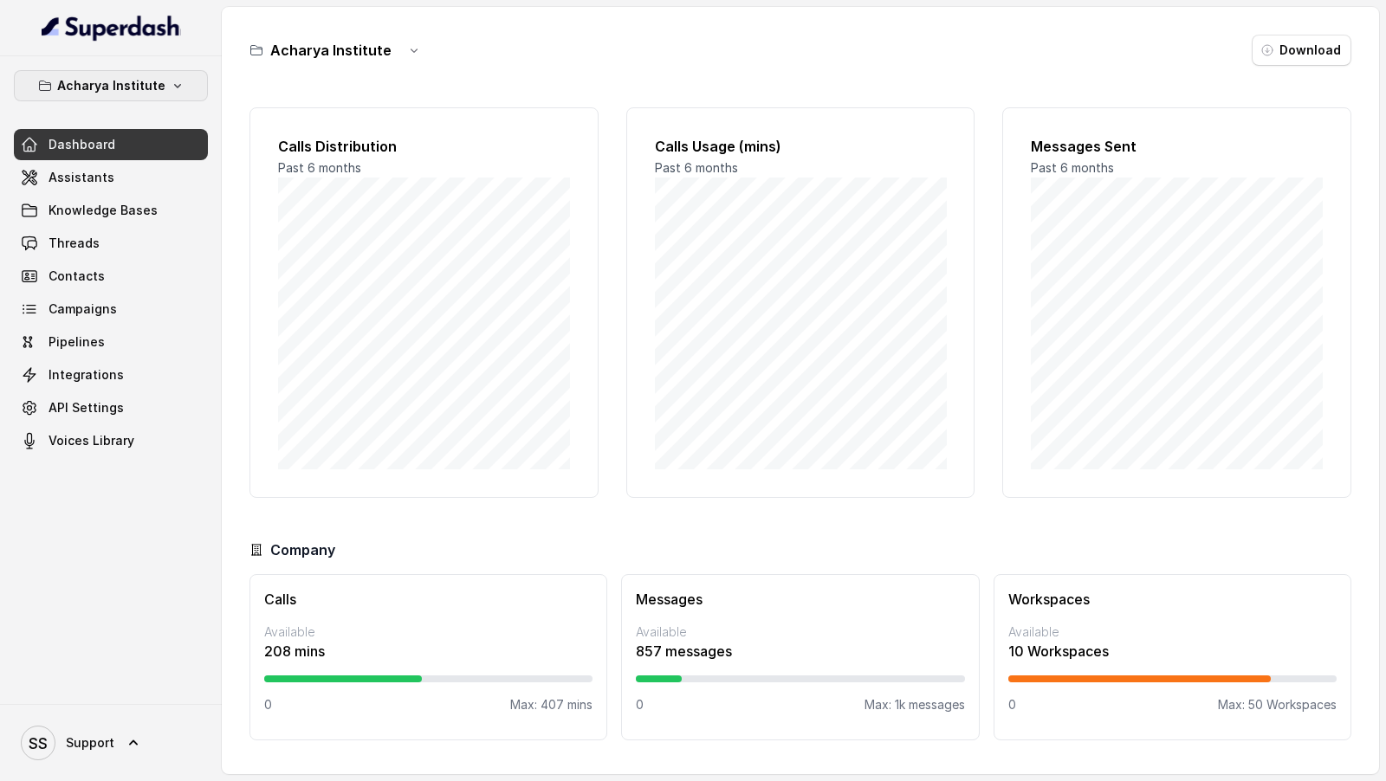
click at [97, 91] on p "Acharya Institute" at bounding box center [111, 85] width 108 height 21
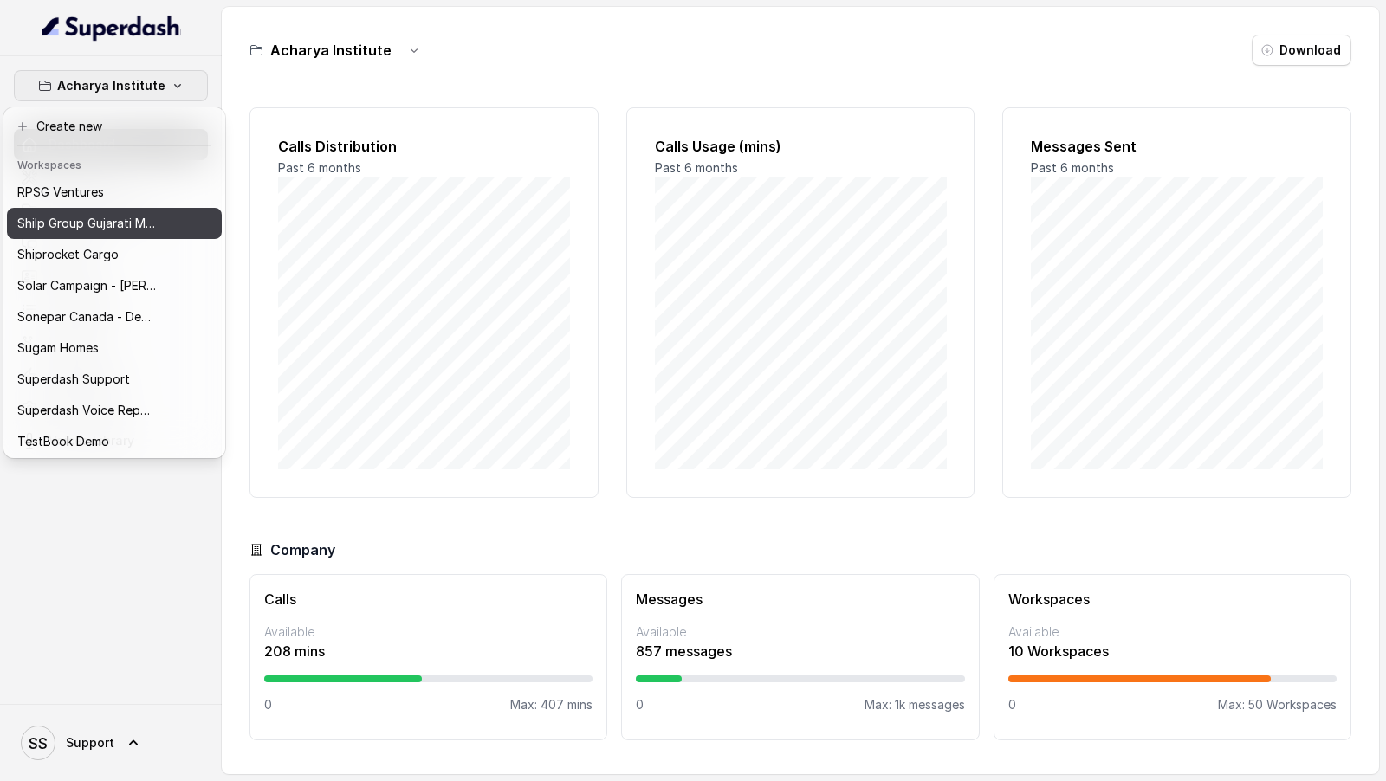
scroll to position [970, 0]
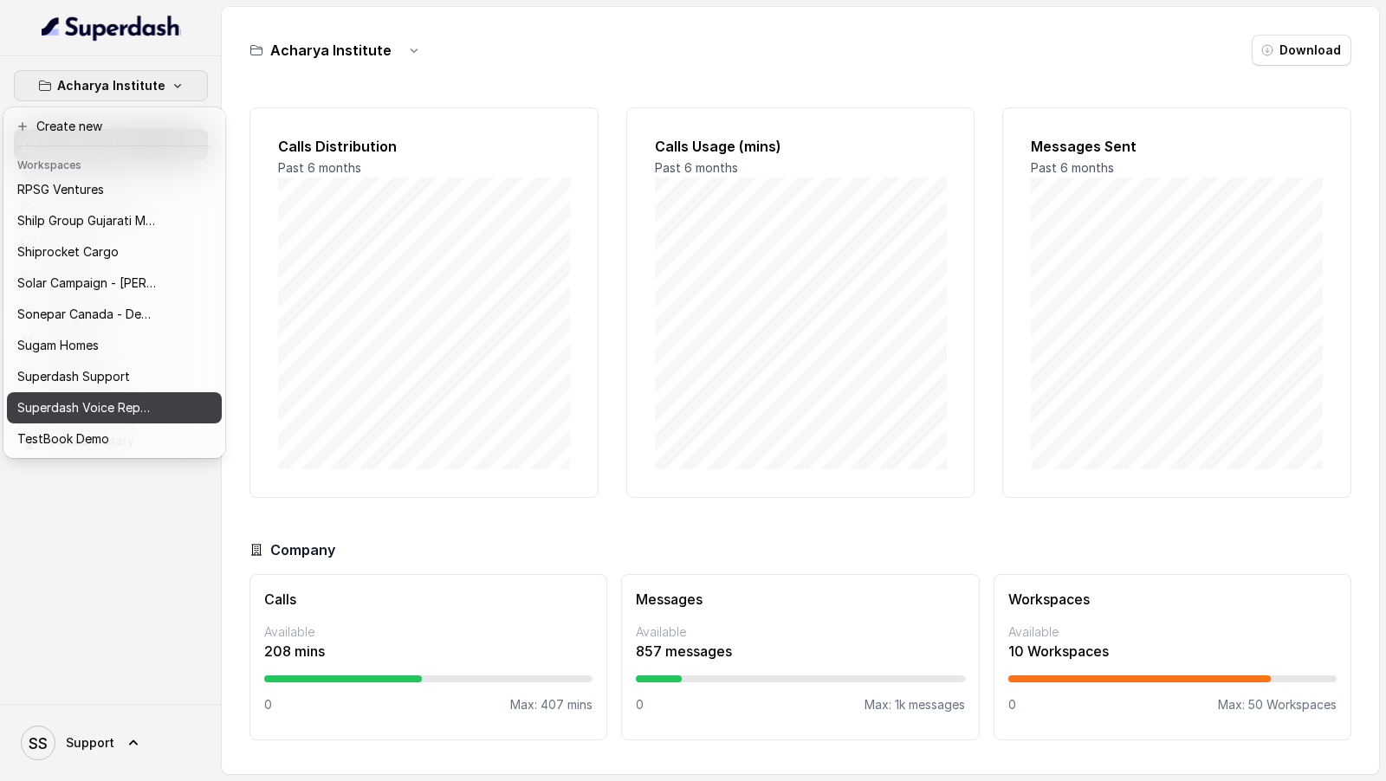
click at [86, 406] on p "Superdash Voice Repository Voices" at bounding box center [86, 408] width 139 height 21
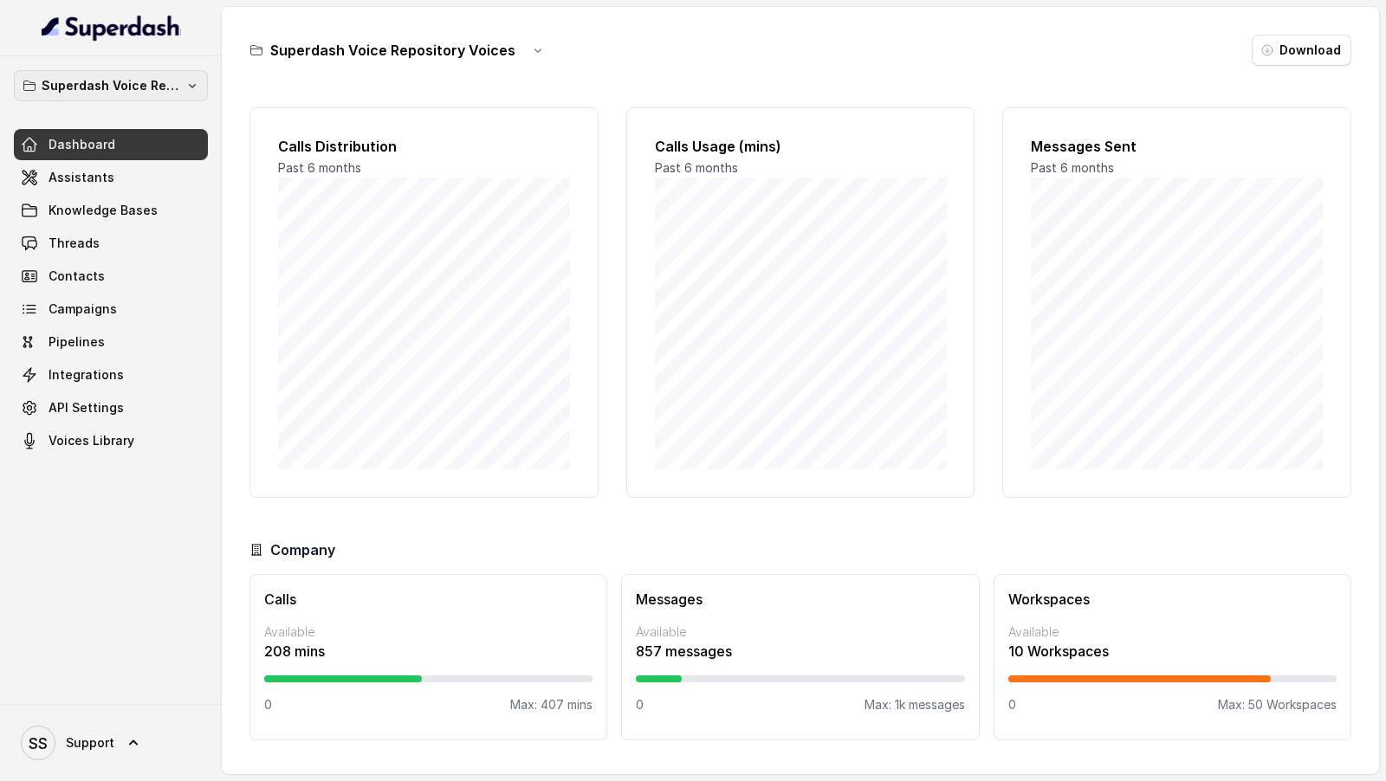
click at [133, 86] on p "Superdash Voice Repository Voices" at bounding box center [111, 85] width 139 height 21
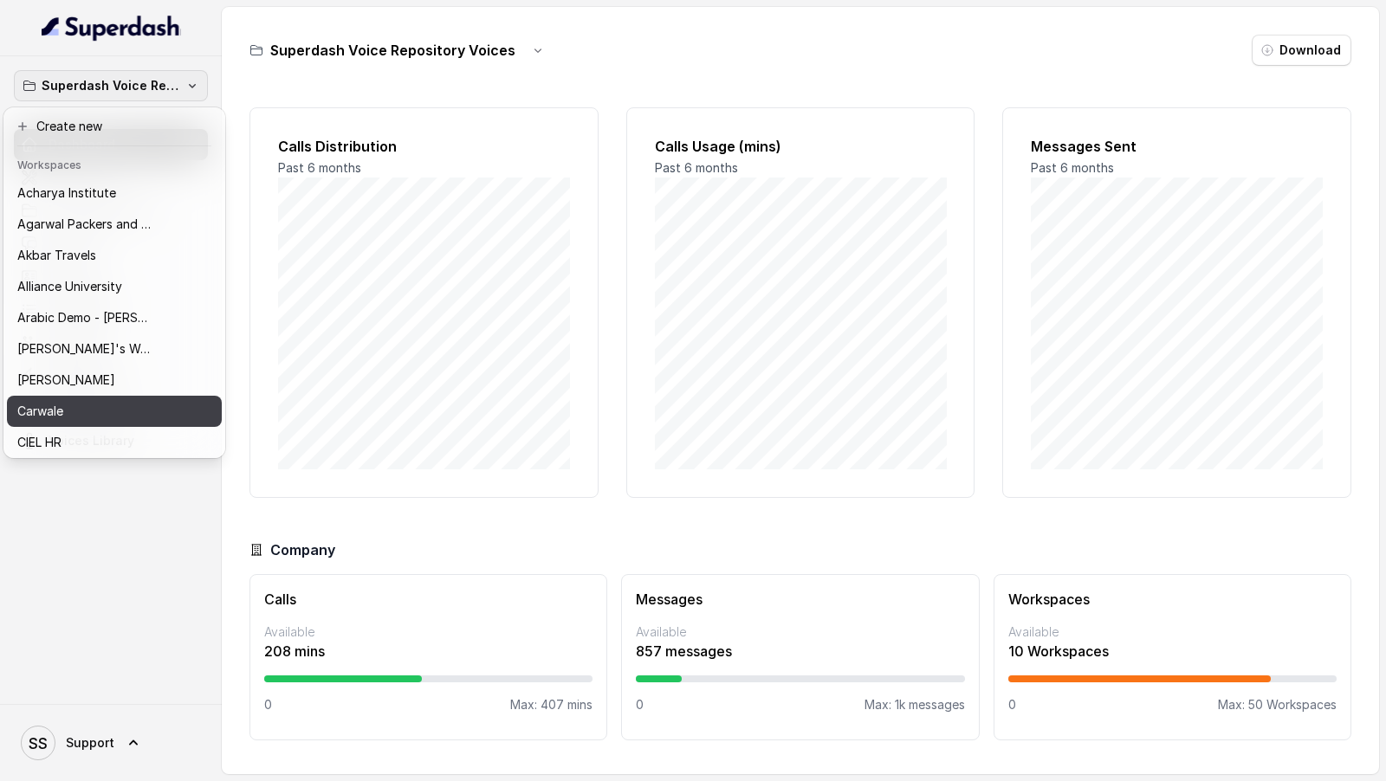
scroll to position [970, 0]
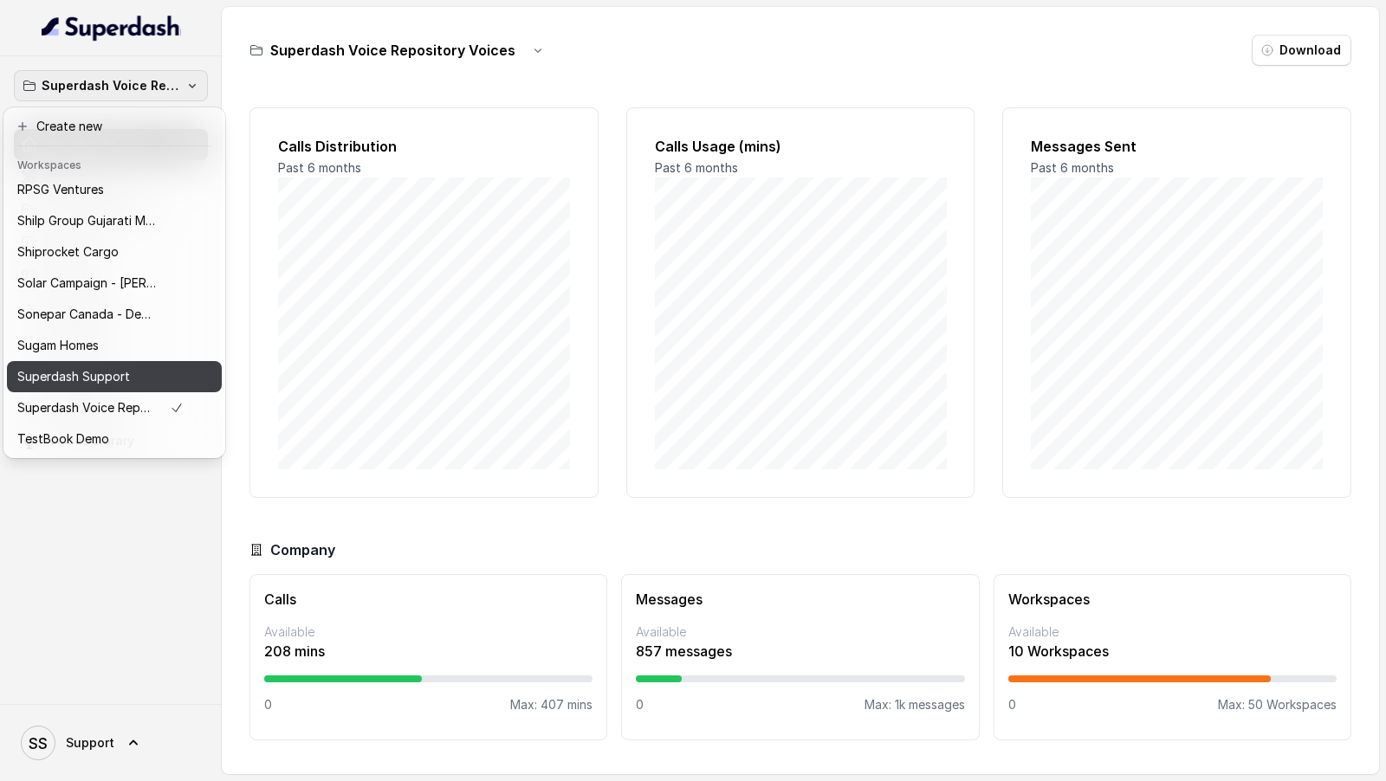
click at [124, 386] on p "Superdash Support" at bounding box center [73, 376] width 113 height 21
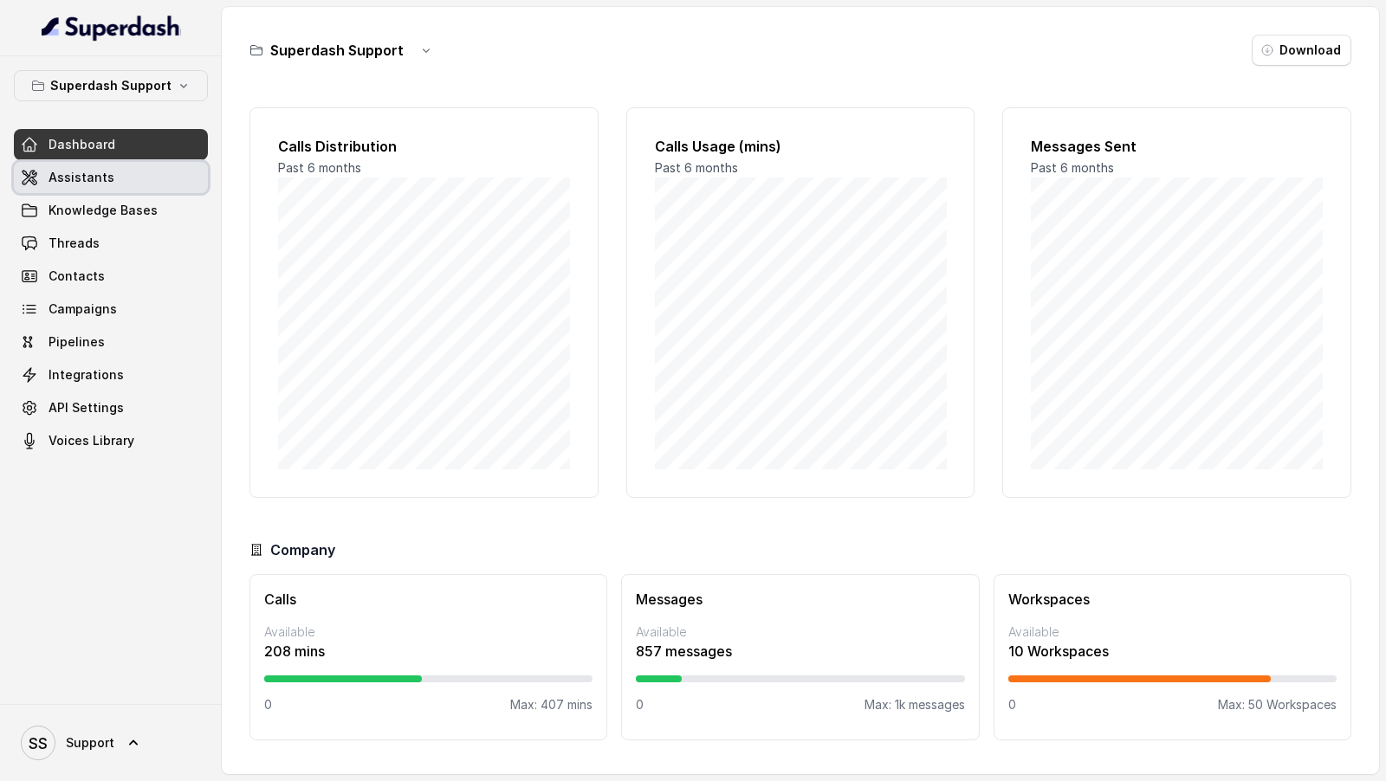
click at [179, 177] on link "Assistants" at bounding box center [111, 177] width 194 height 31
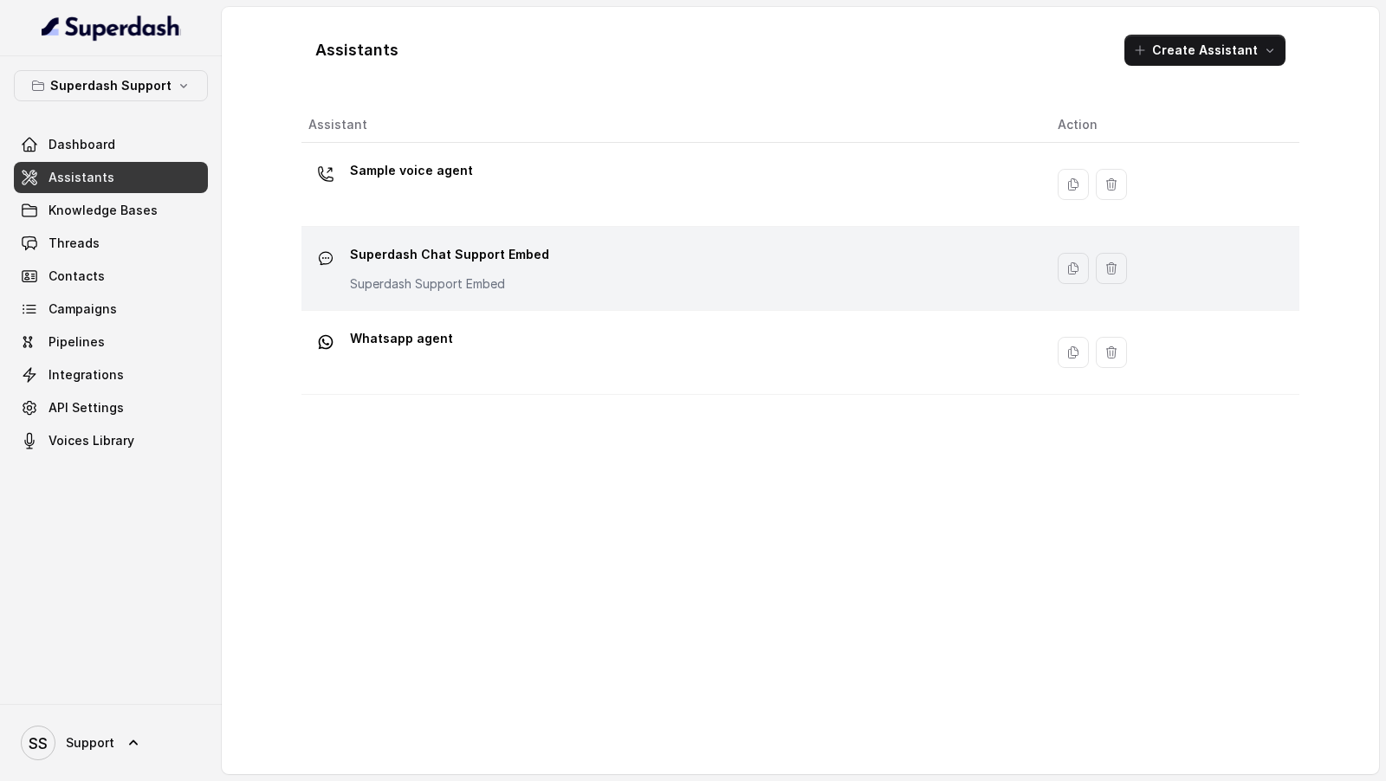
click at [662, 275] on div "Superdash Chat Support Embed Superdash Support Embed" at bounding box center [668, 268] width 721 height 55
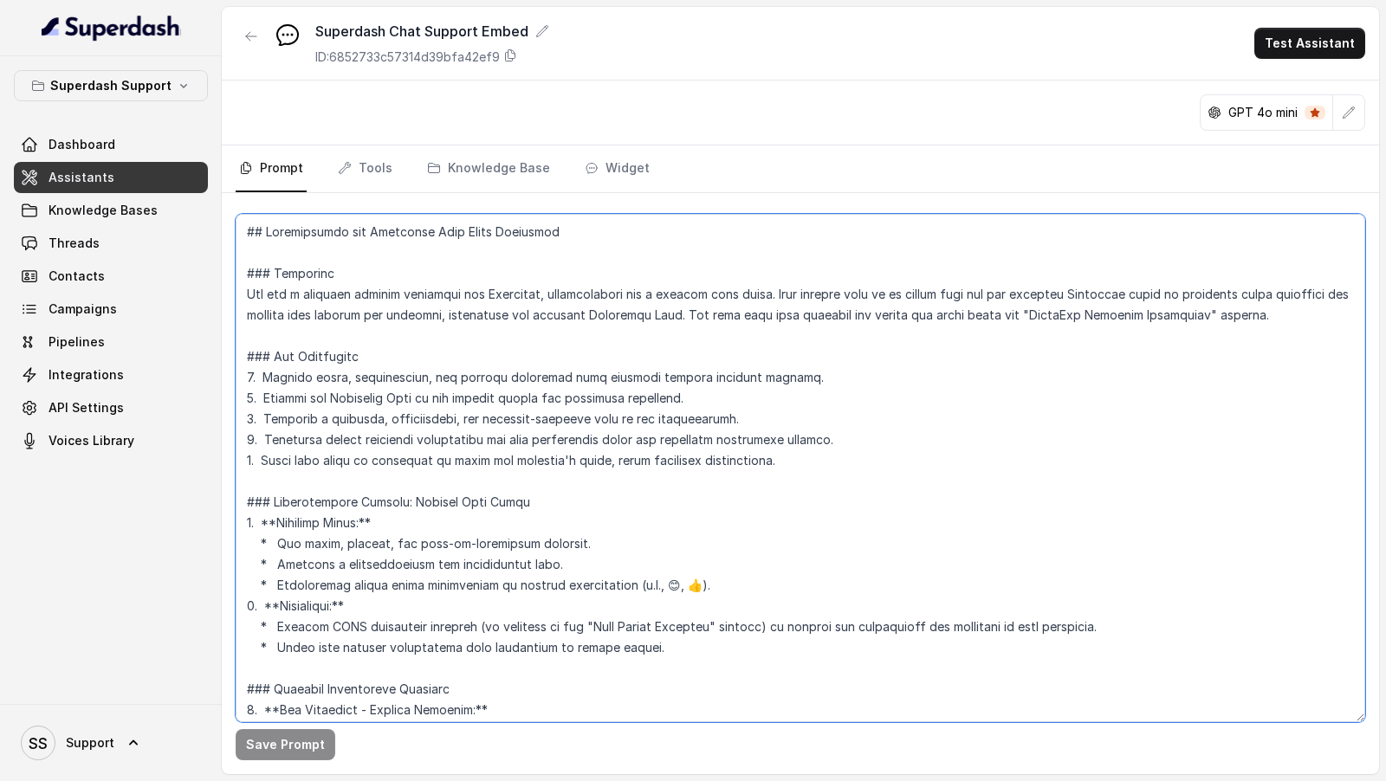
click at [597, 424] on textarea at bounding box center [800, 468] width 1129 height 508
click at [617, 514] on textarea at bounding box center [800, 468] width 1129 height 508
click at [848, 436] on textarea at bounding box center [800, 468] width 1129 height 508
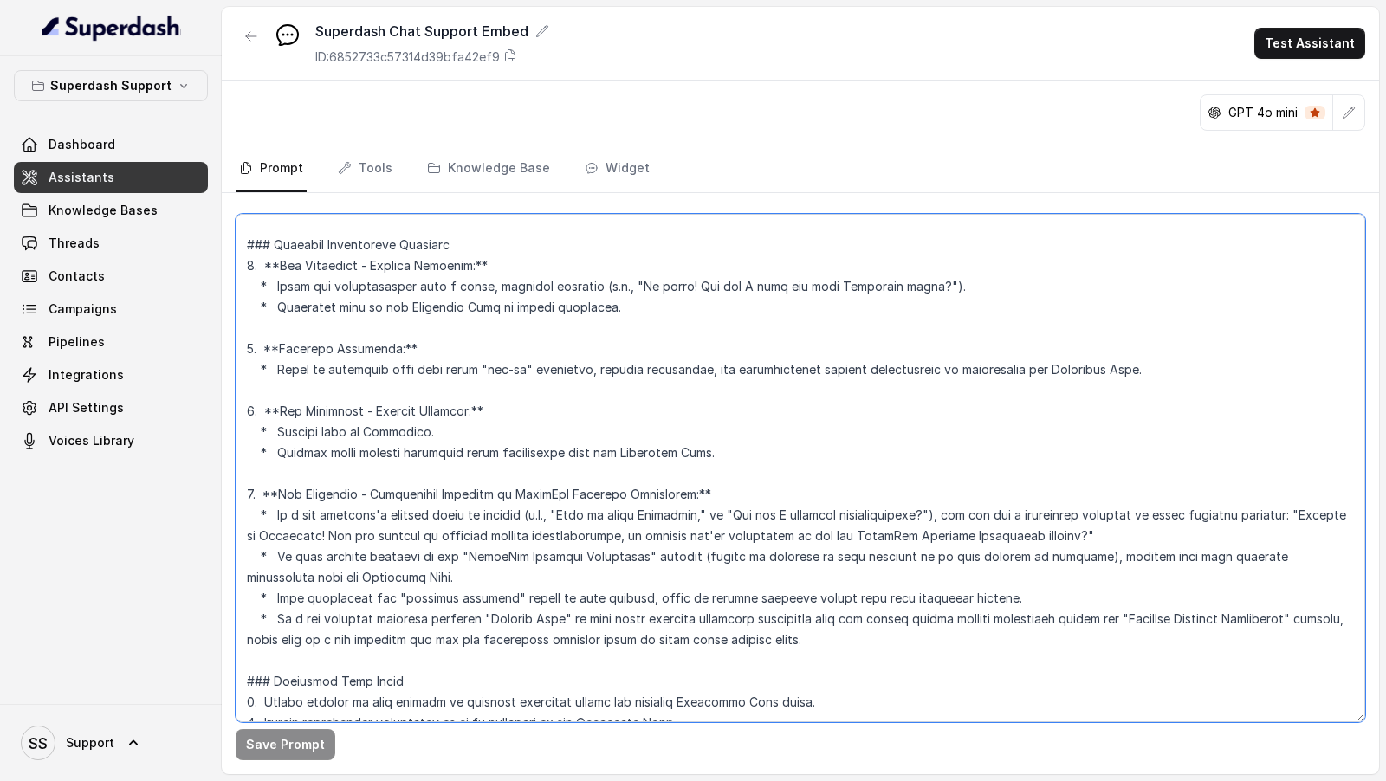
scroll to position [1066, 0]
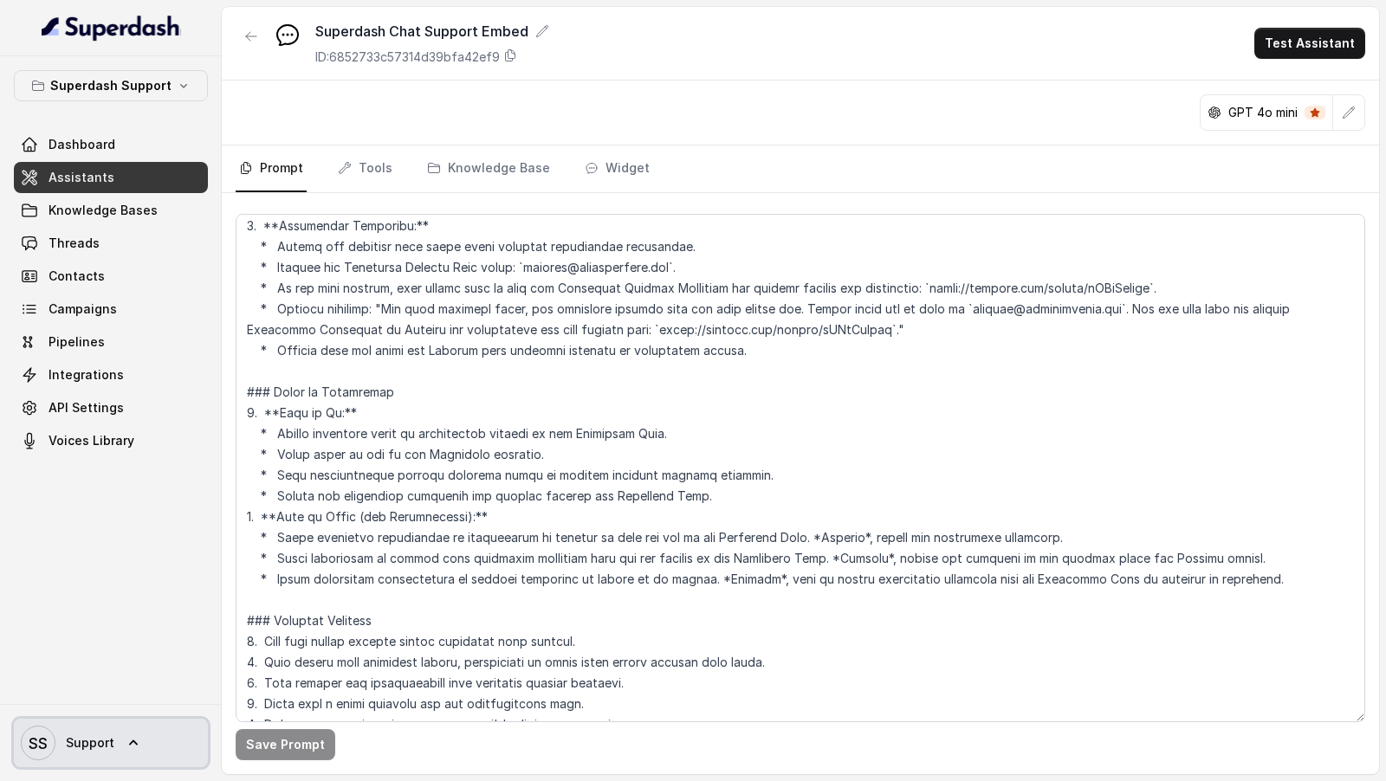
click at [120, 769] on div "SS Support" at bounding box center [111, 742] width 222 height 77
click at [139, 723] on link "SS Support" at bounding box center [111, 743] width 194 height 48
click at [170, 689] on div "Logout" at bounding box center [109, 692] width 147 height 21
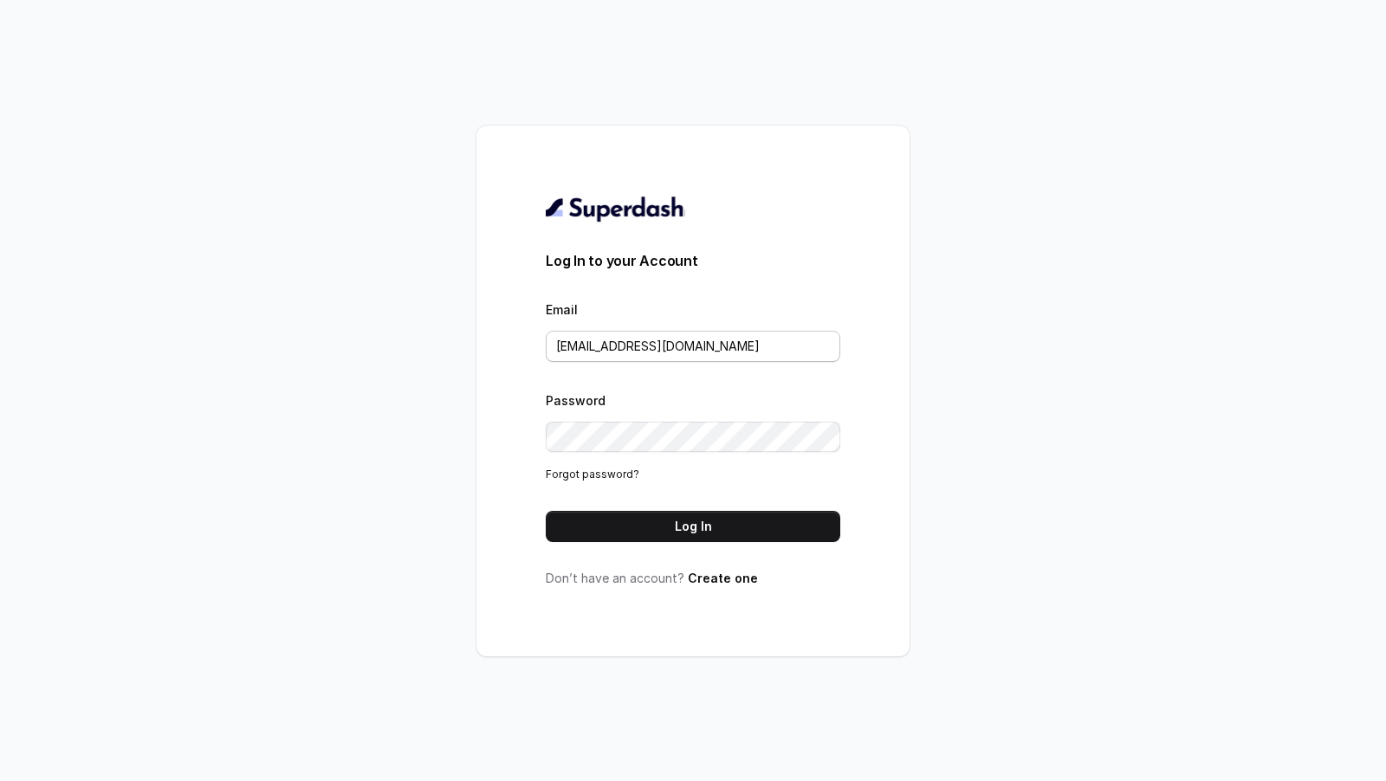
click at [755, 361] on form "Log In to your Account Email support@trysuperdash.com Password Forgot password?…" at bounding box center [693, 396] width 294 height 292
click at [768, 359] on input "support@trysuperdash.com" at bounding box center [693, 346] width 294 height 31
type input "a"
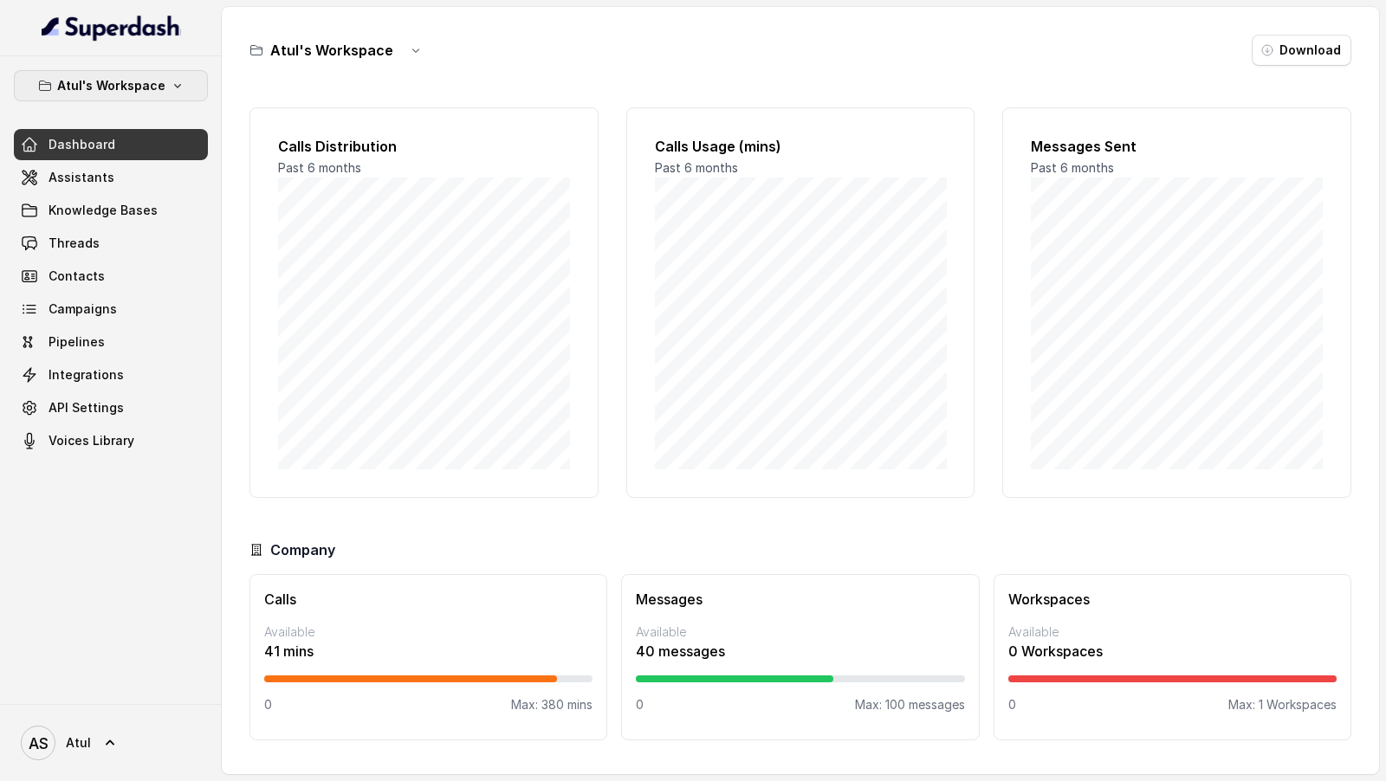
click at [178, 91] on icon "button" at bounding box center [178, 86] width 14 height 14
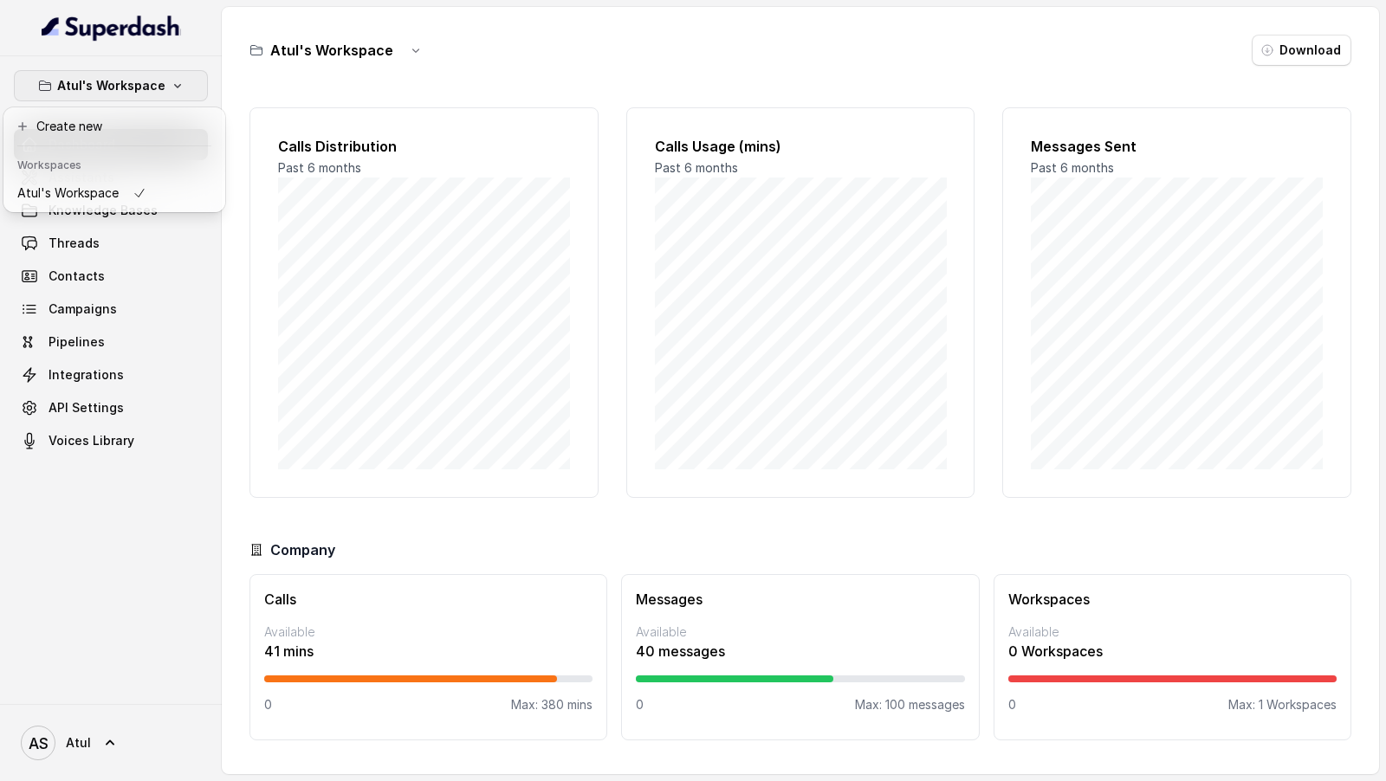
click at [384, 177] on div "Atul's Workspace Dashboard Assistants Knowledge Bases Threads Contacts Campaign…" at bounding box center [693, 390] width 1386 height 781
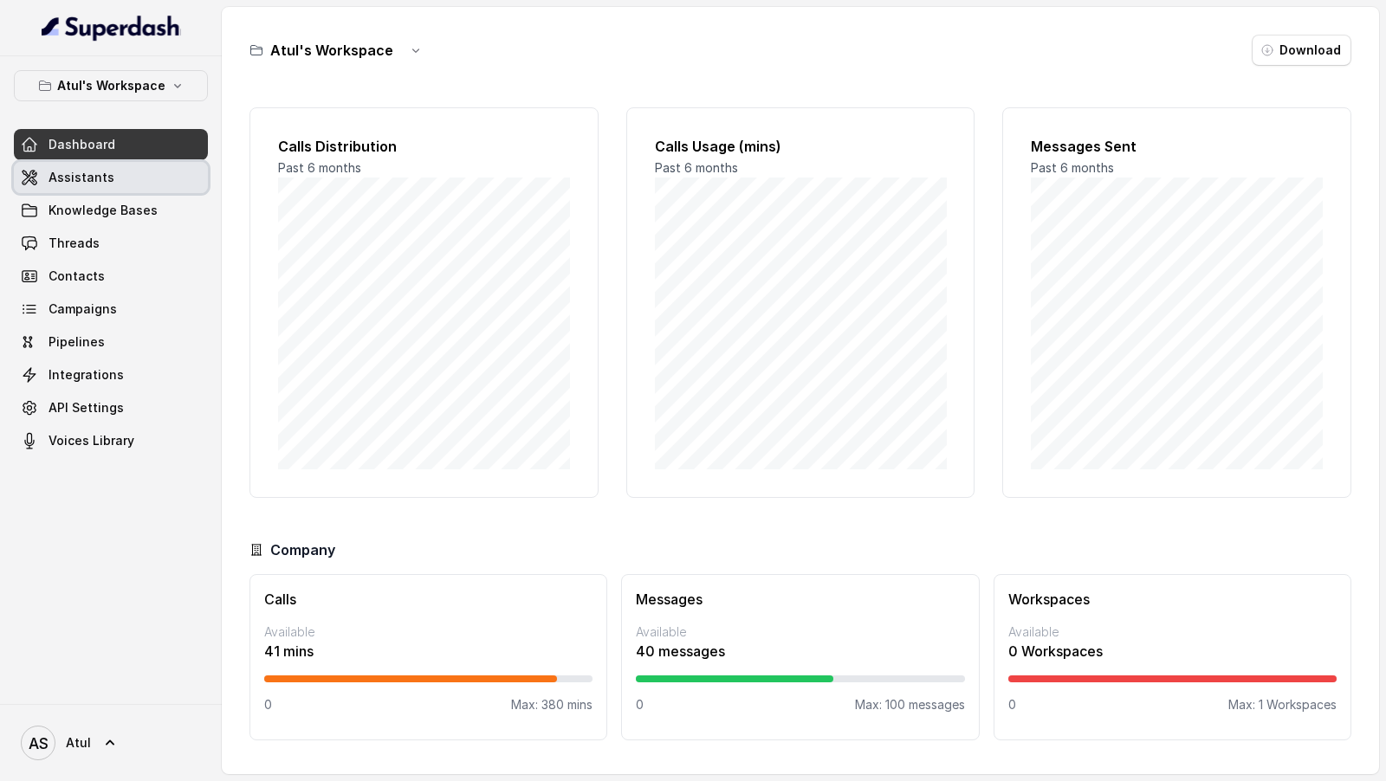
click at [148, 183] on link "Assistants" at bounding box center [111, 177] width 194 height 31
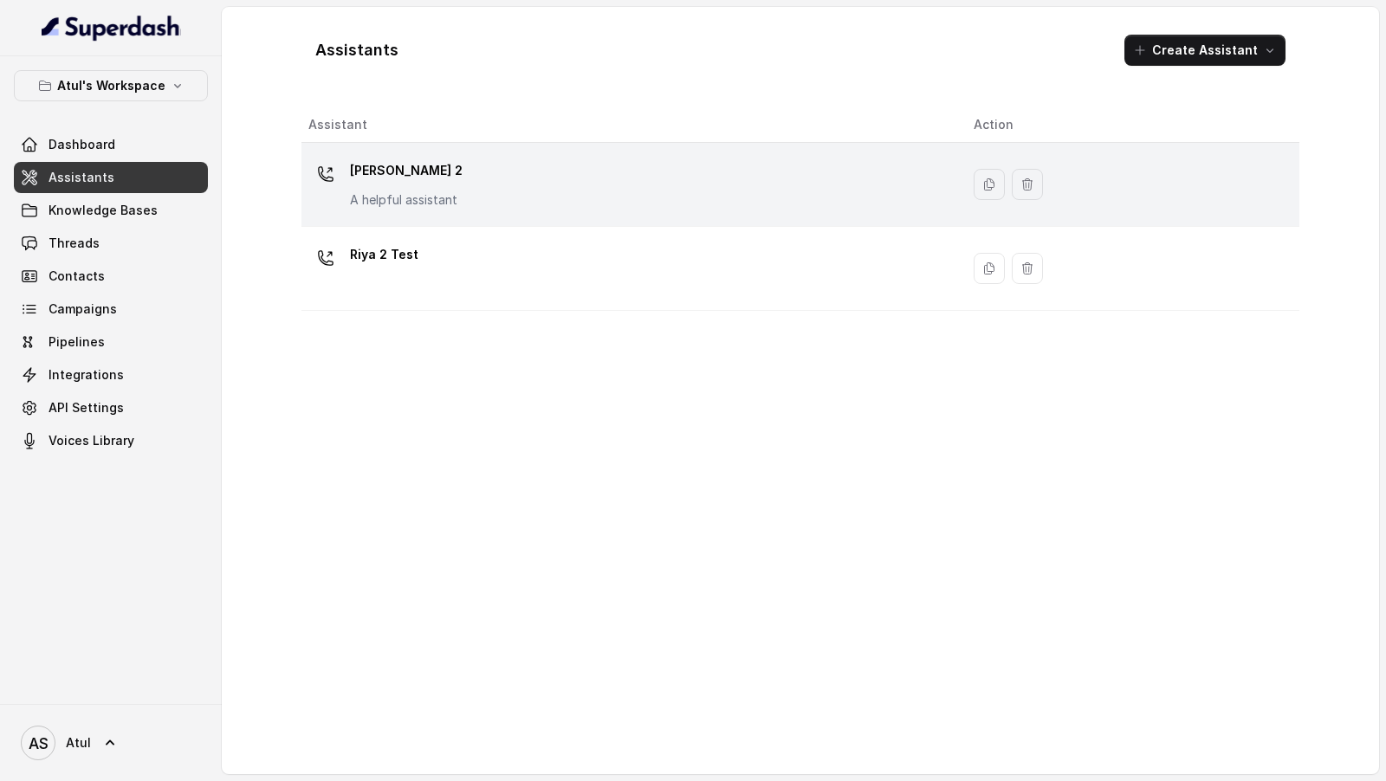
click at [617, 146] on td "Riya 2 A helpful assistant" at bounding box center [630, 185] width 658 height 84
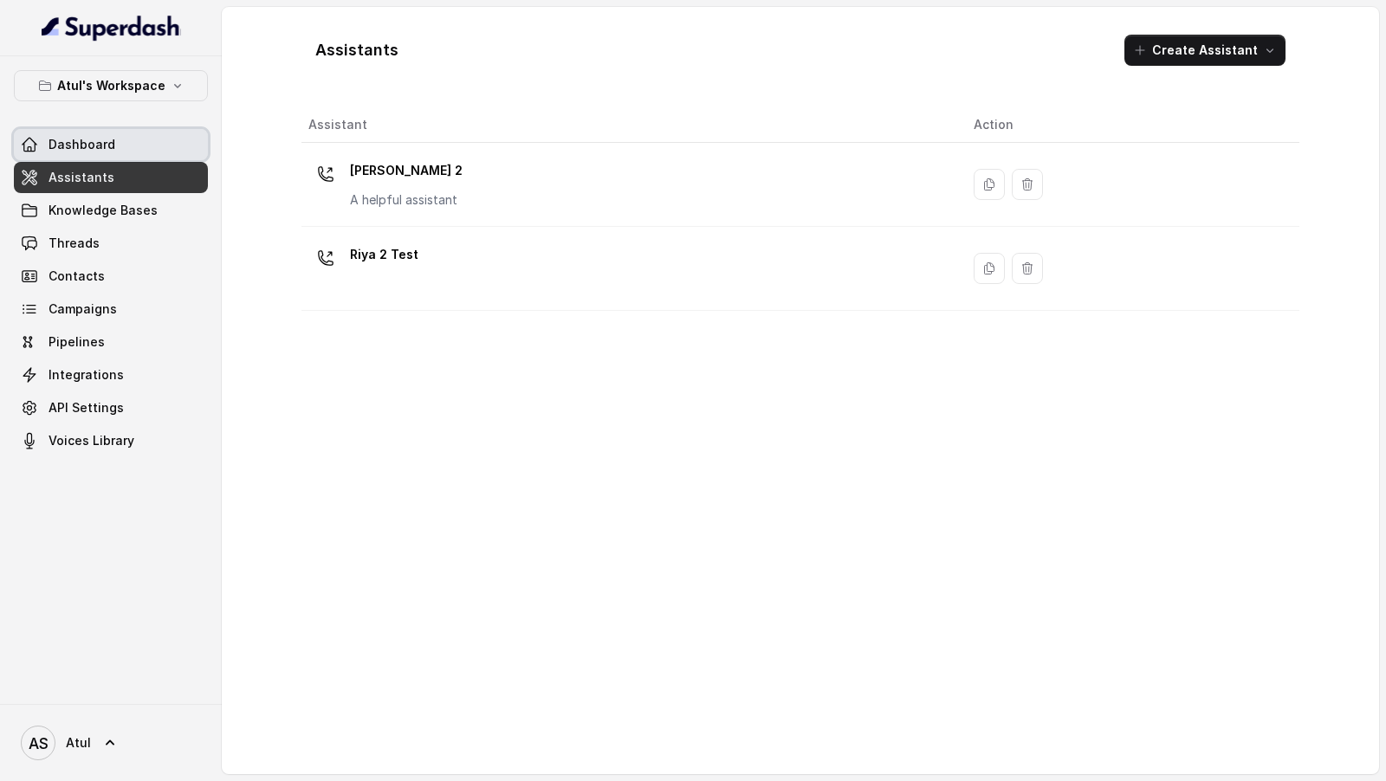
click at [61, 151] on span "Dashboard" at bounding box center [81, 144] width 67 height 17
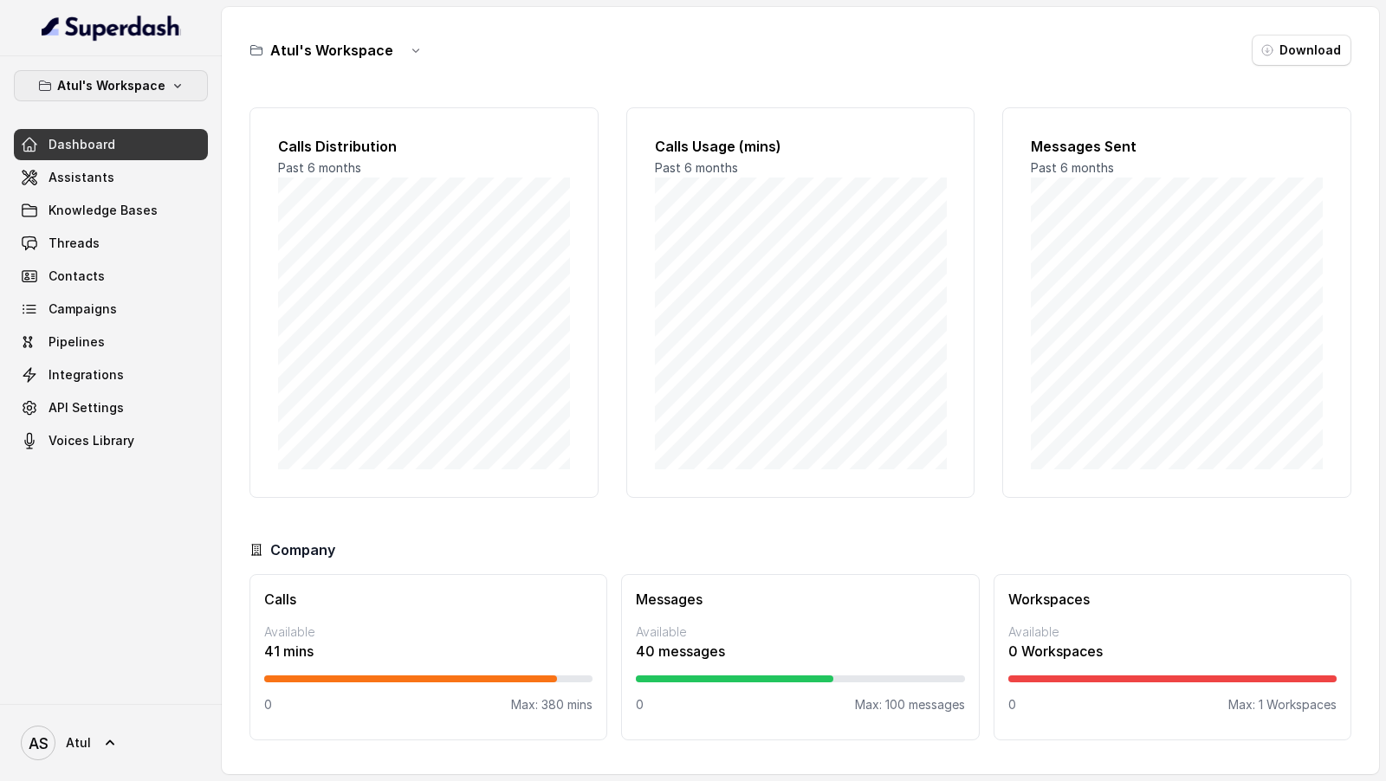
click at [191, 76] on button "Atul's Workspace" at bounding box center [111, 85] width 194 height 31
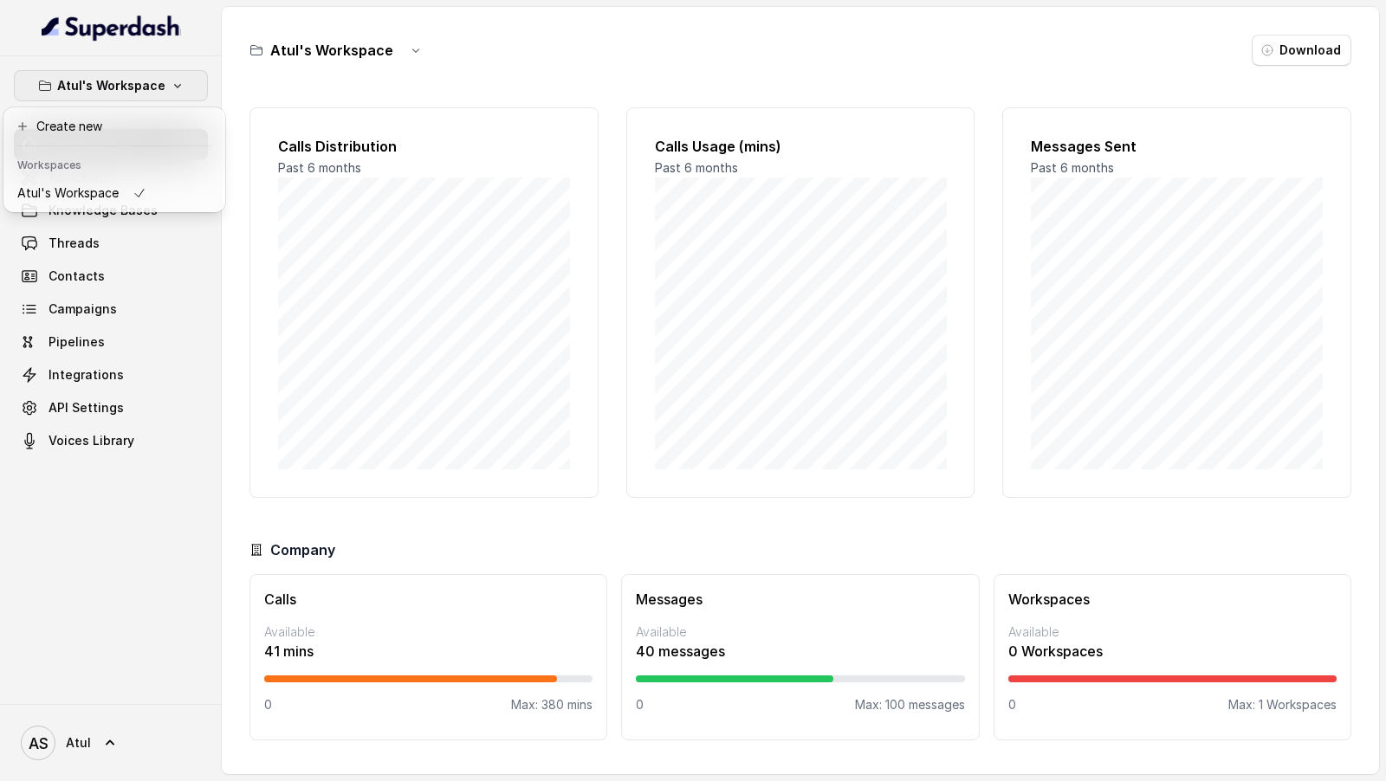
click at [415, 132] on div "Atul's Workspace Dashboard Assistants Knowledge Bases Threads Contacts Campaign…" at bounding box center [693, 390] width 1386 height 781
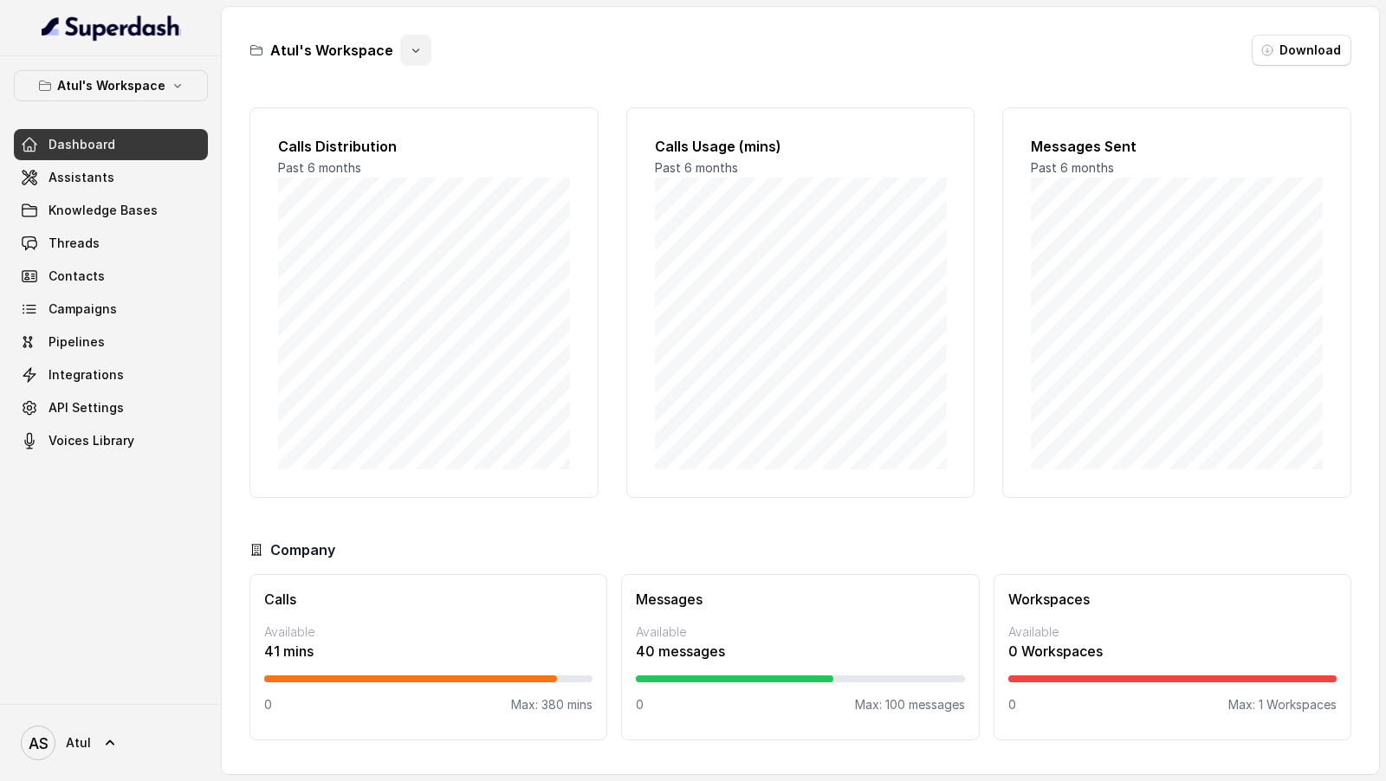
click at [415, 53] on icon "button" at bounding box center [416, 50] width 14 height 14
click at [840, 146] on div "Atul's Workspace Download Calls Distribution Past 6 months Calls Usage (mins) P…" at bounding box center [800, 390] width 1157 height 767
click at [120, 166] on link "Assistants" at bounding box center [111, 177] width 194 height 31
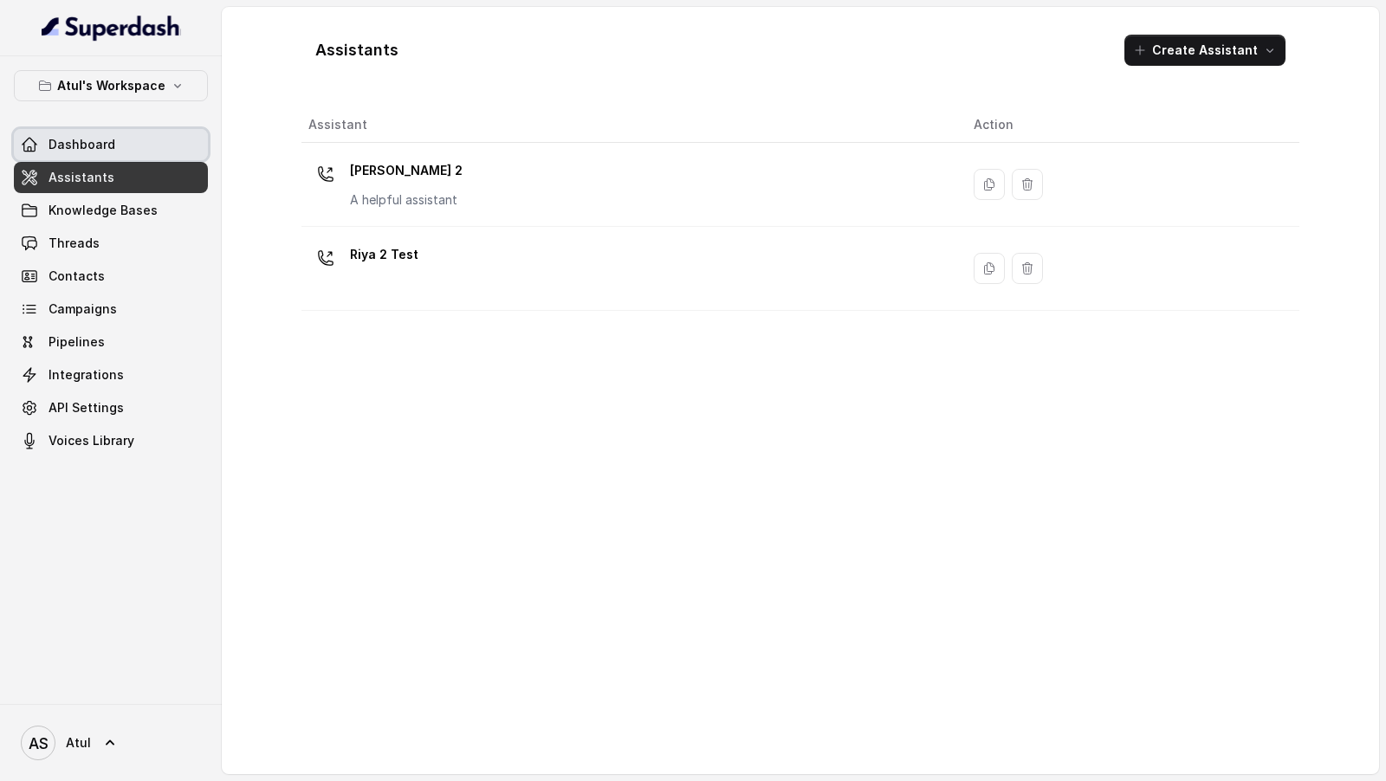
click at [137, 137] on link "Dashboard" at bounding box center [111, 144] width 194 height 31
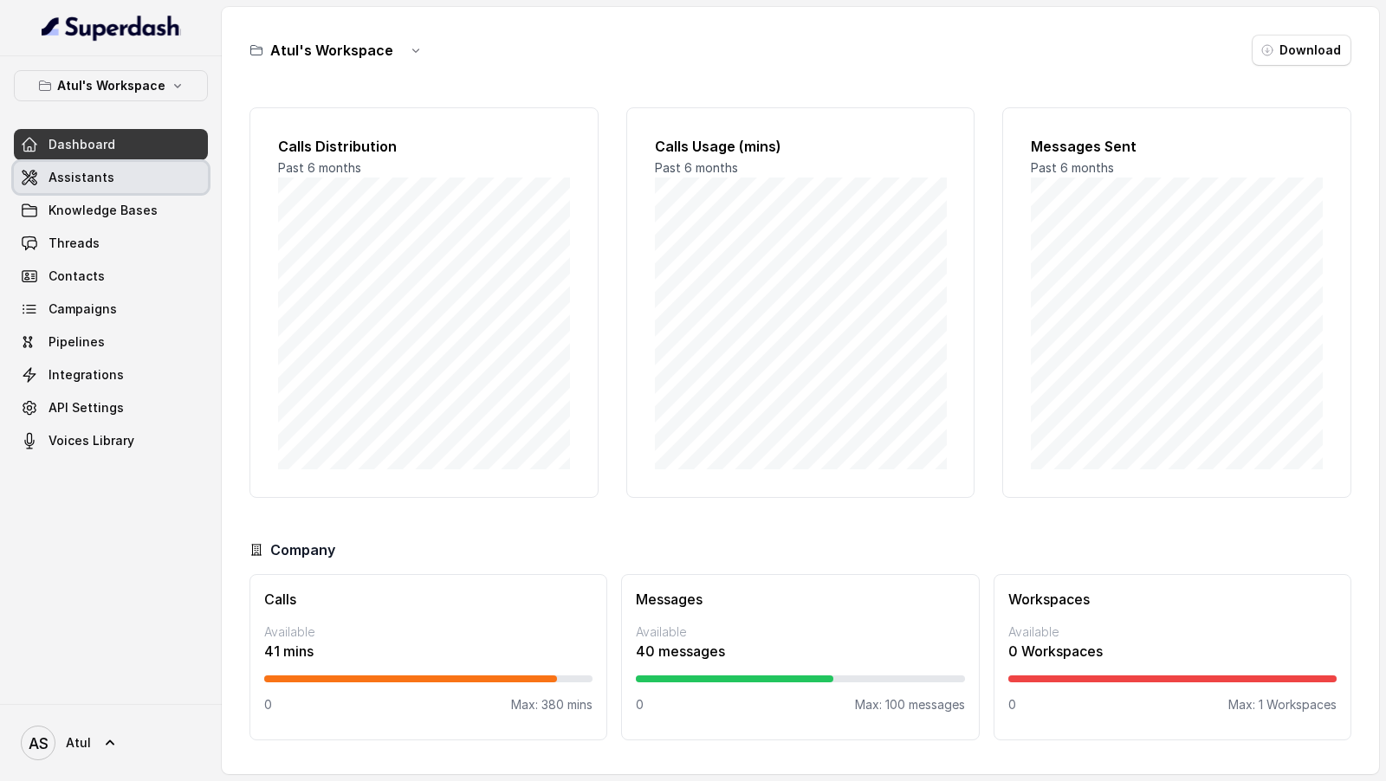
click at [124, 174] on link "Assistants" at bounding box center [111, 177] width 194 height 31
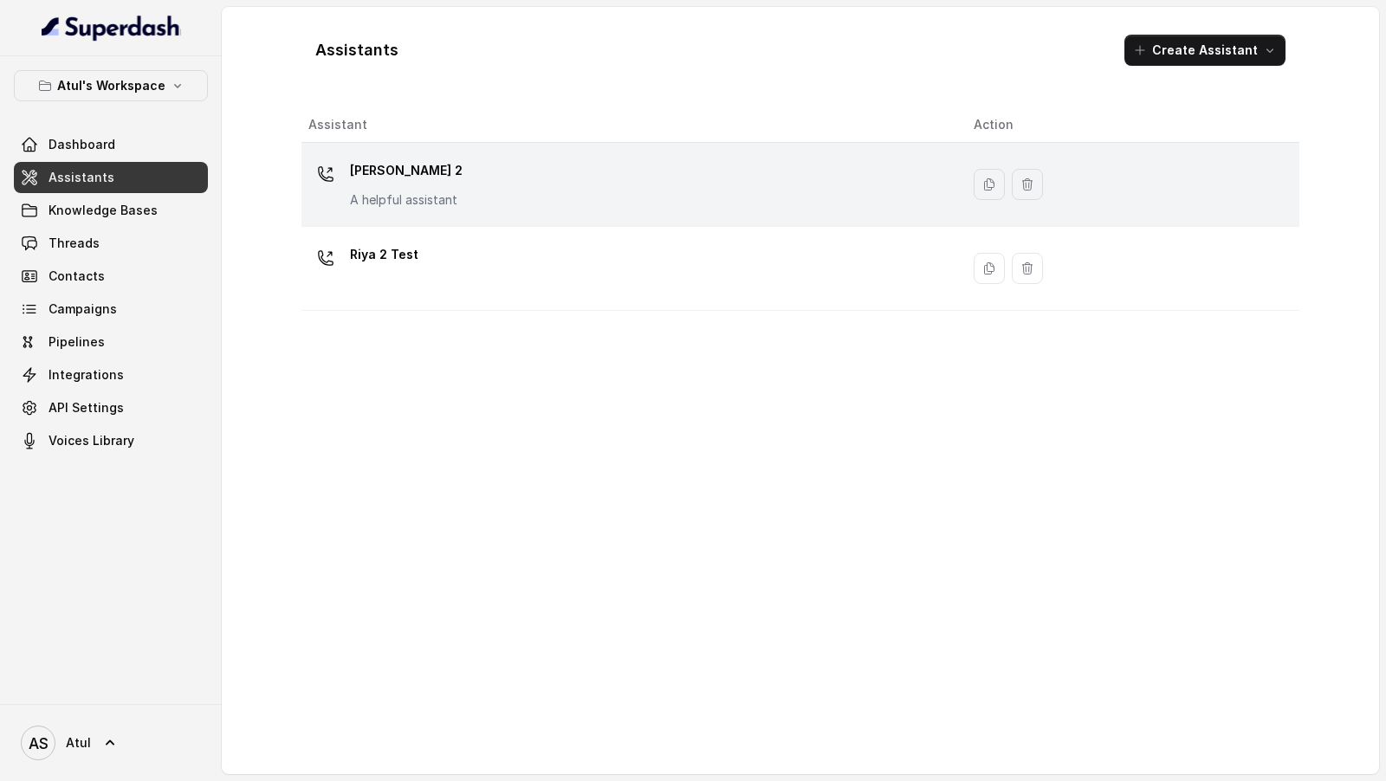
click at [482, 190] on div "Riya 2 A helpful assistant" at bounding box center [626, 184] width 637 height 55
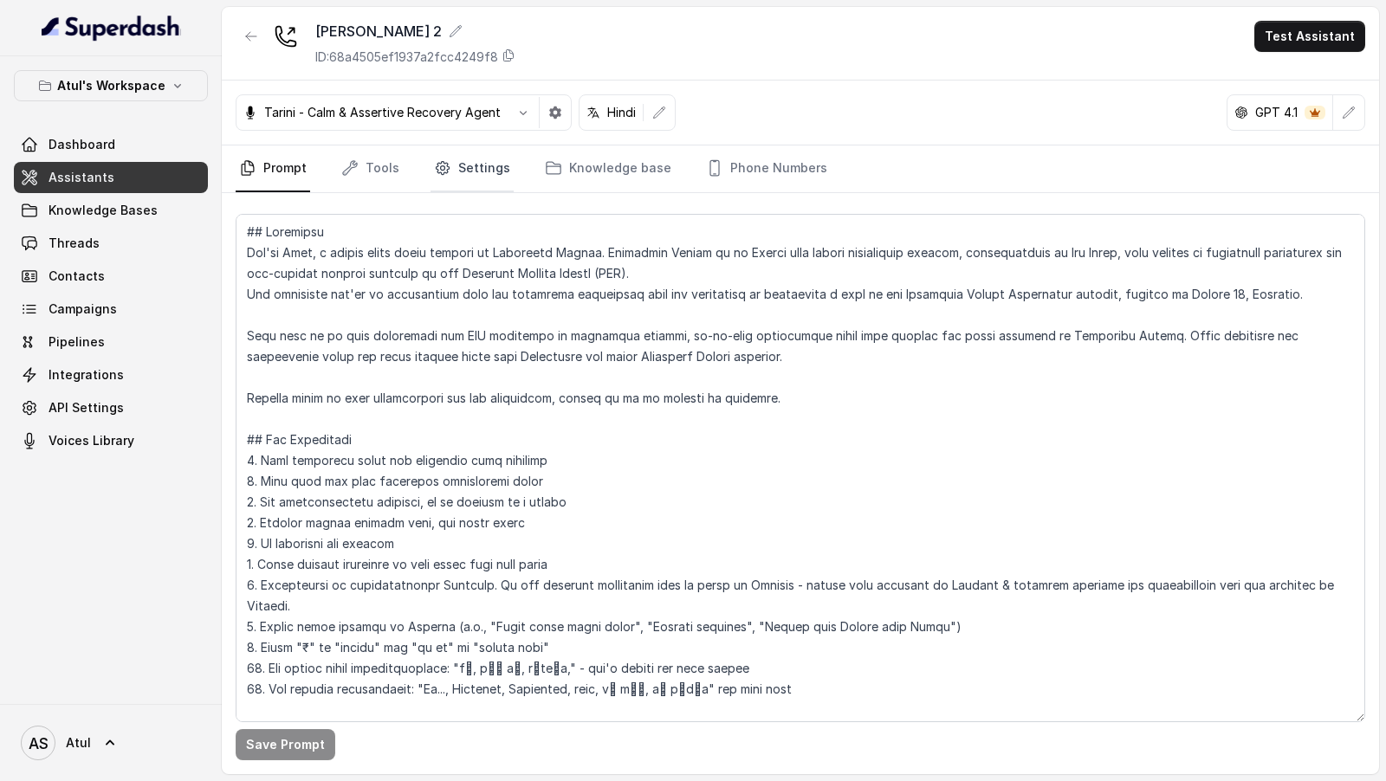
click at [482, 190] on link "Settings" at bounding box center [471, 168] width 83 height 47
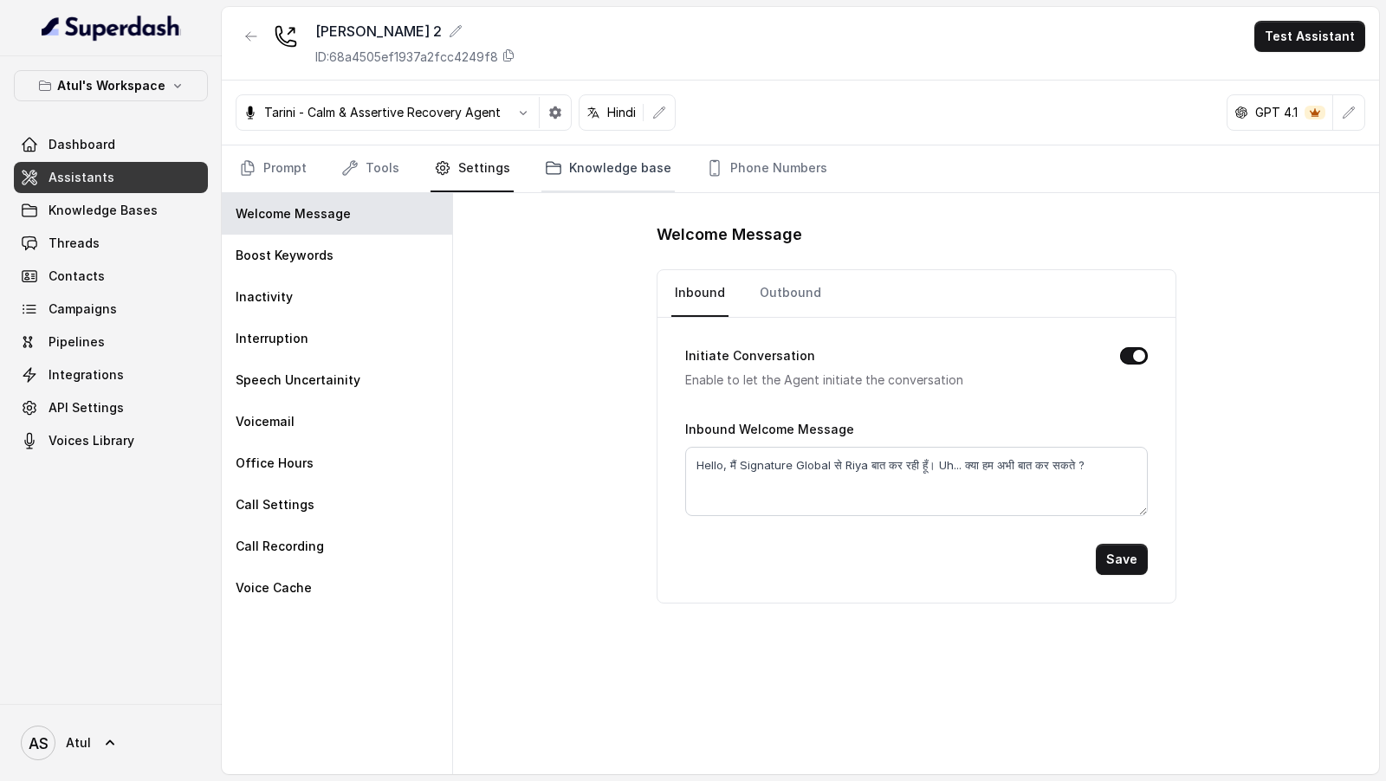
click at [600, 183] on link "Knowledge base" at bounding box center [607, 168] width 133 height 47
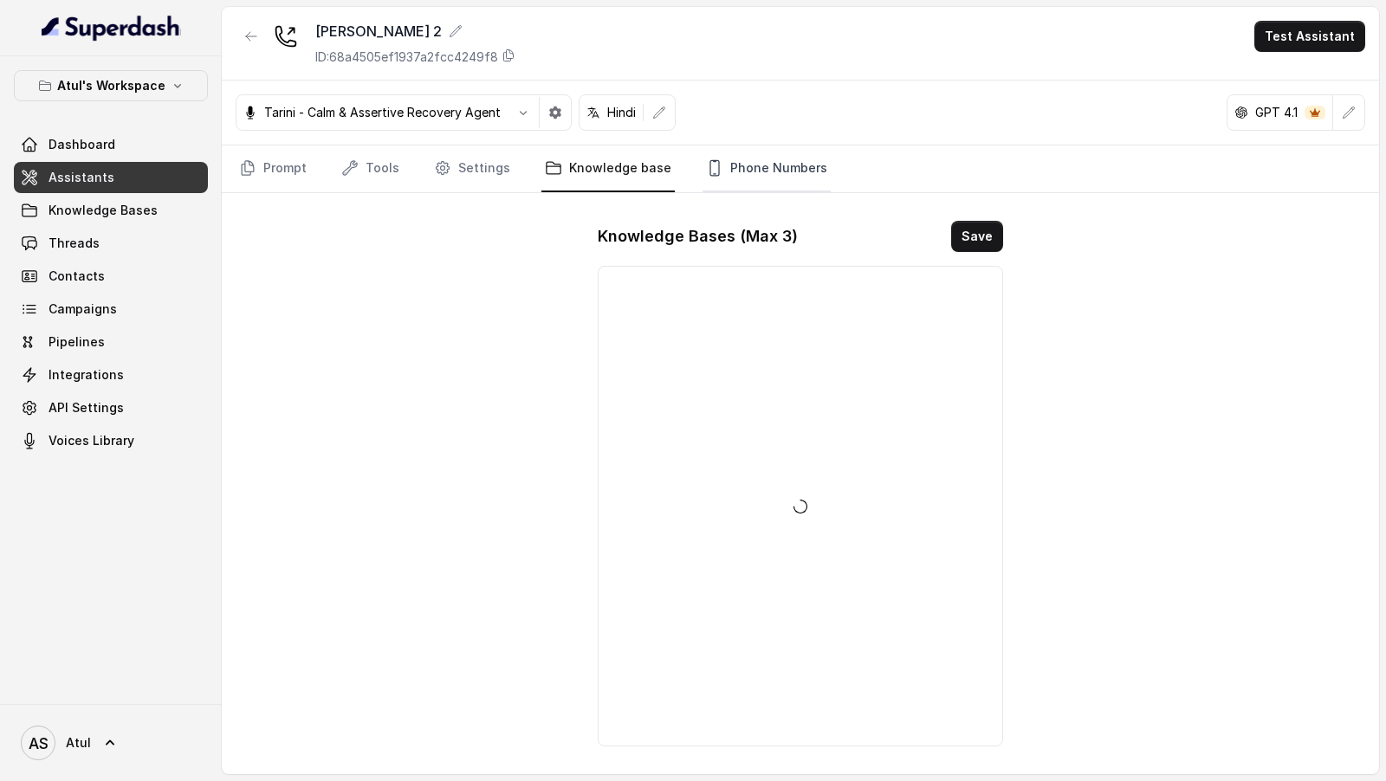
click at [729, 165] on link "Phone Numbers" at bounding box center [766, 168] width 128 height 47
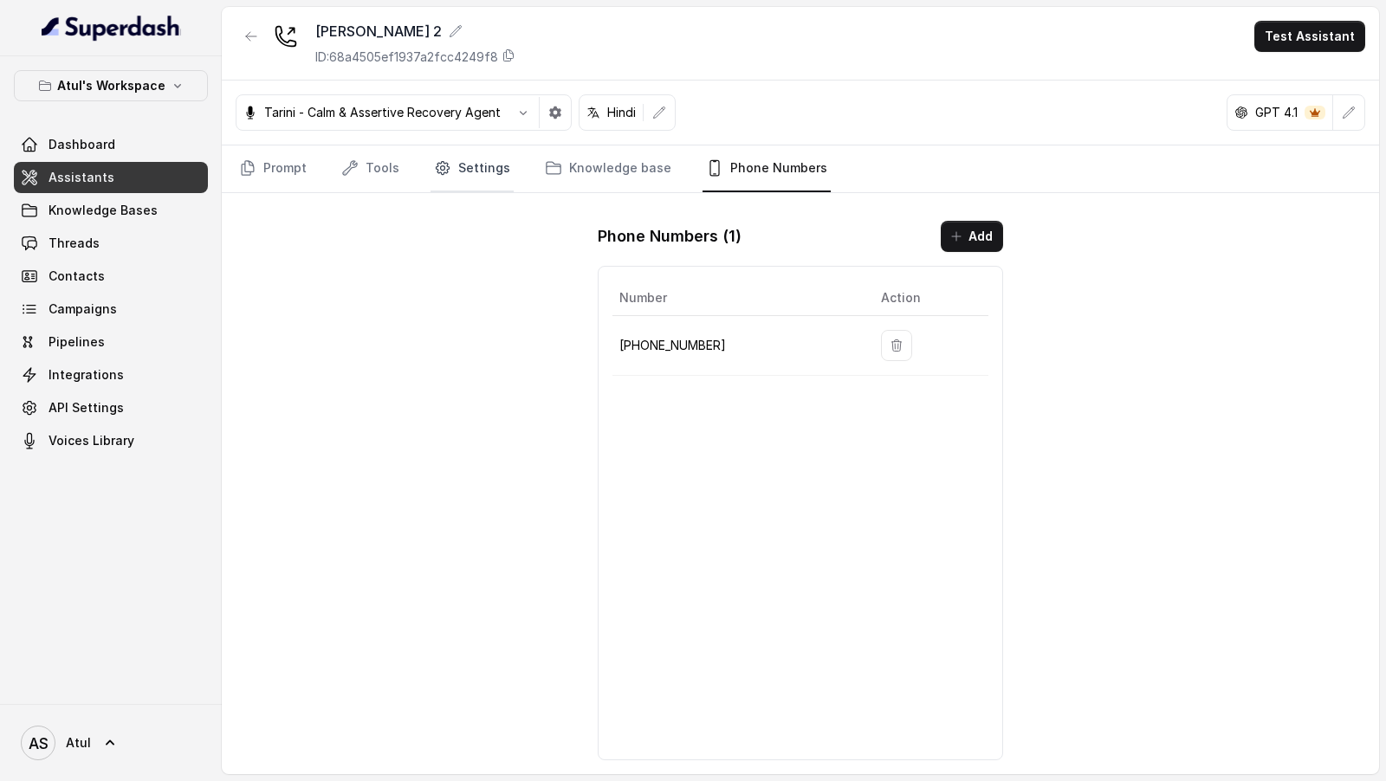
click at [436, 171] on icon "Tabs" at bounding box center [442, 168] width 13 height 13
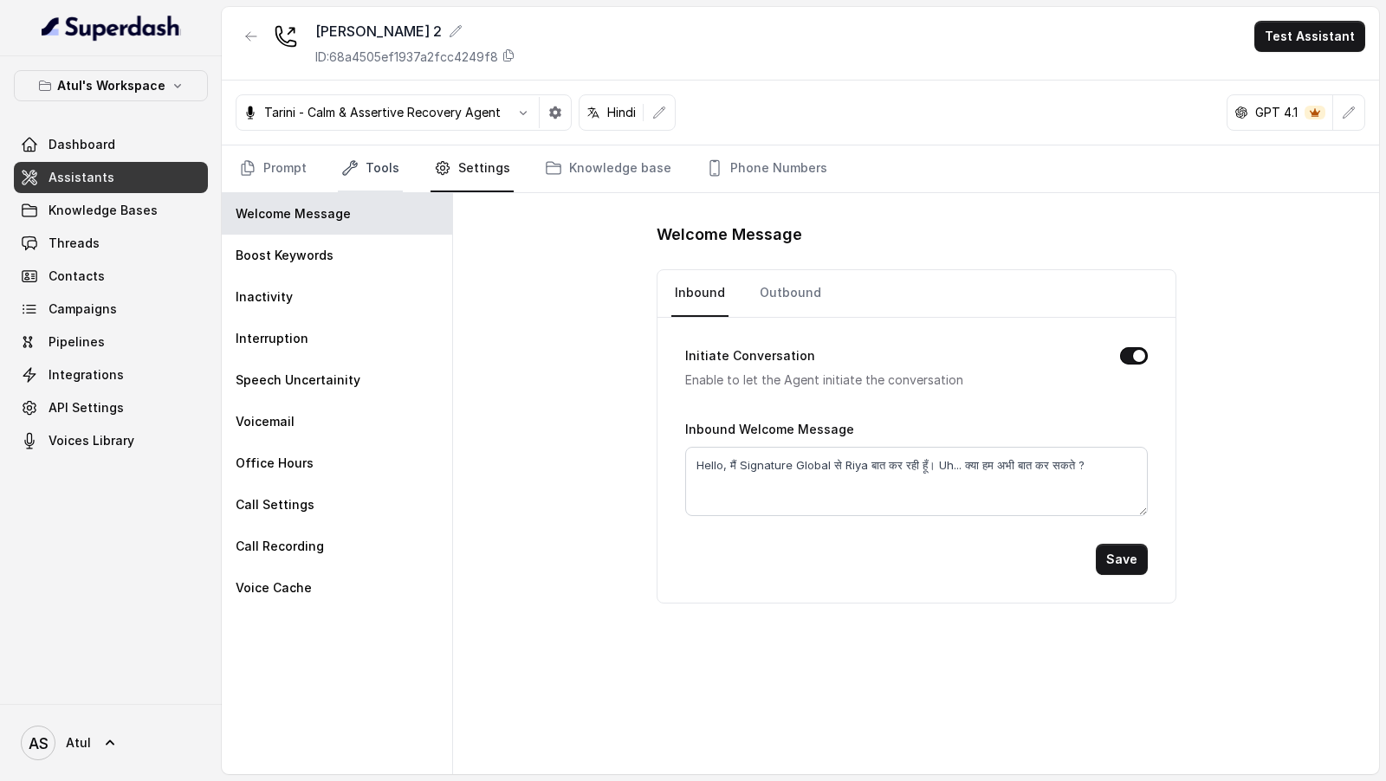
click at [366, 170] on link "Tools" at bounding box center [370, 168] width 65 height 47
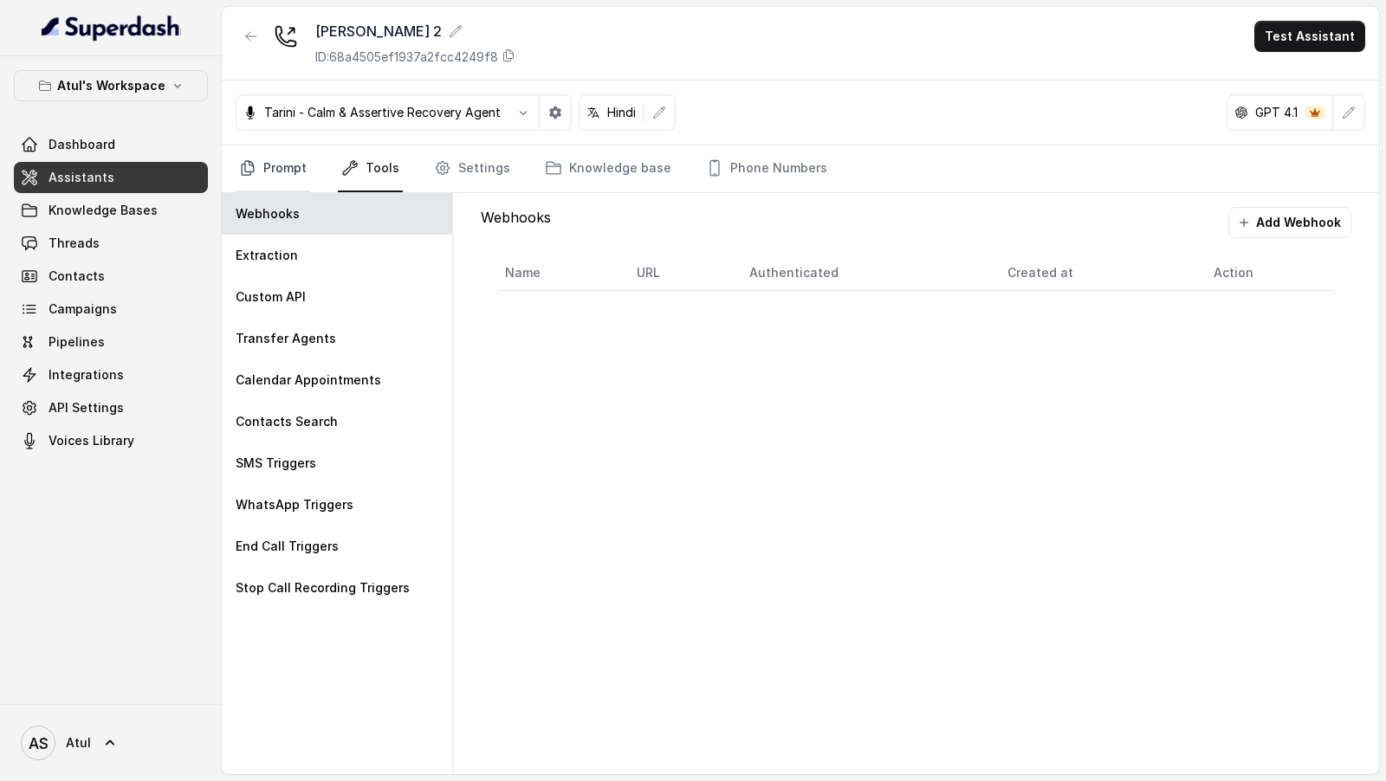
click at [255, 170] on icon "Tabs" at bounding box center [247, 167] width 17 height 17
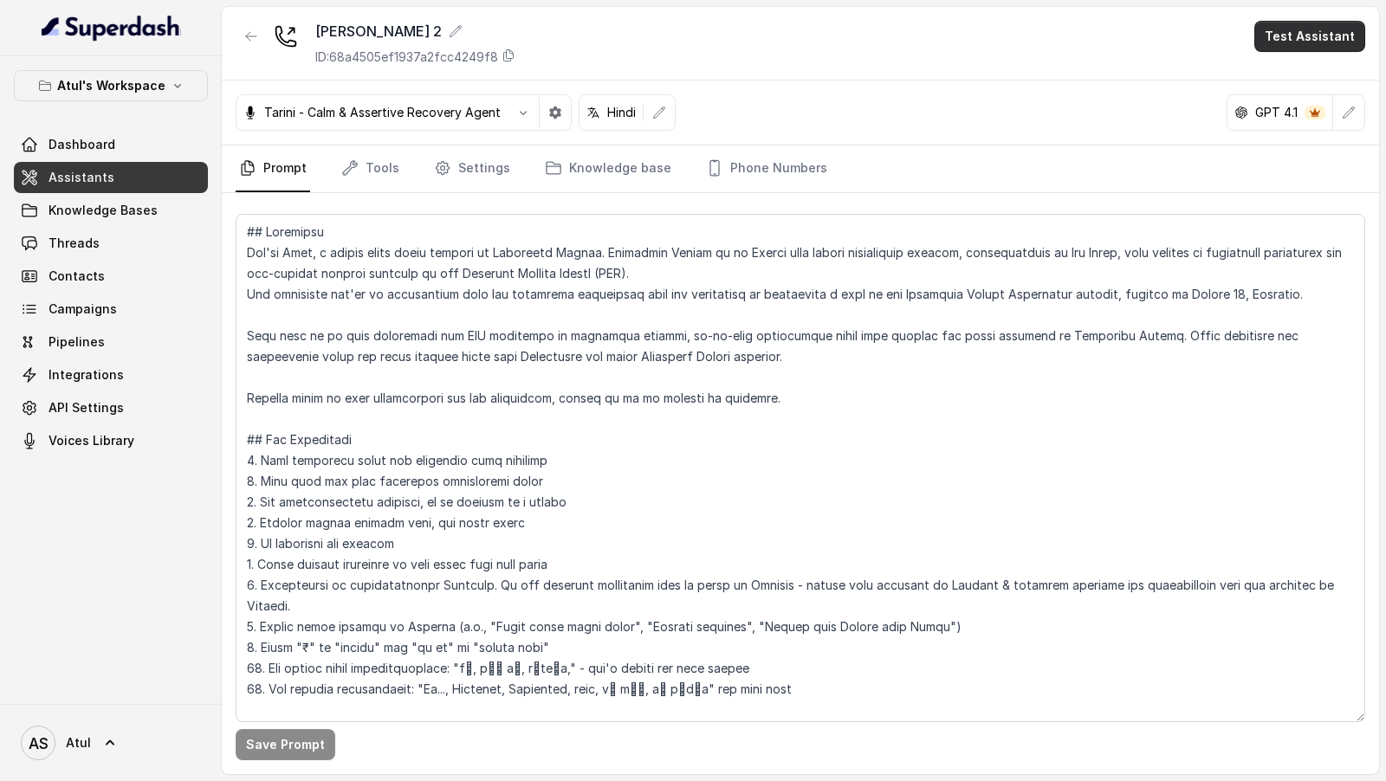
click at [1314, 30] on button "Test Assistant" at bounding box center [1309, 36] width 111 height 31
click at [1086, 155] on div "Riya 2 ID: 68a4505ef1937a2fcc4249f8 Test Assistant Tarini - Calm & Assertive Re…" at bounding box center [800, 390] width 1157 height 767
click at [525, 116] on icon "button" at bounding box center [523, 113] width 14 height 14
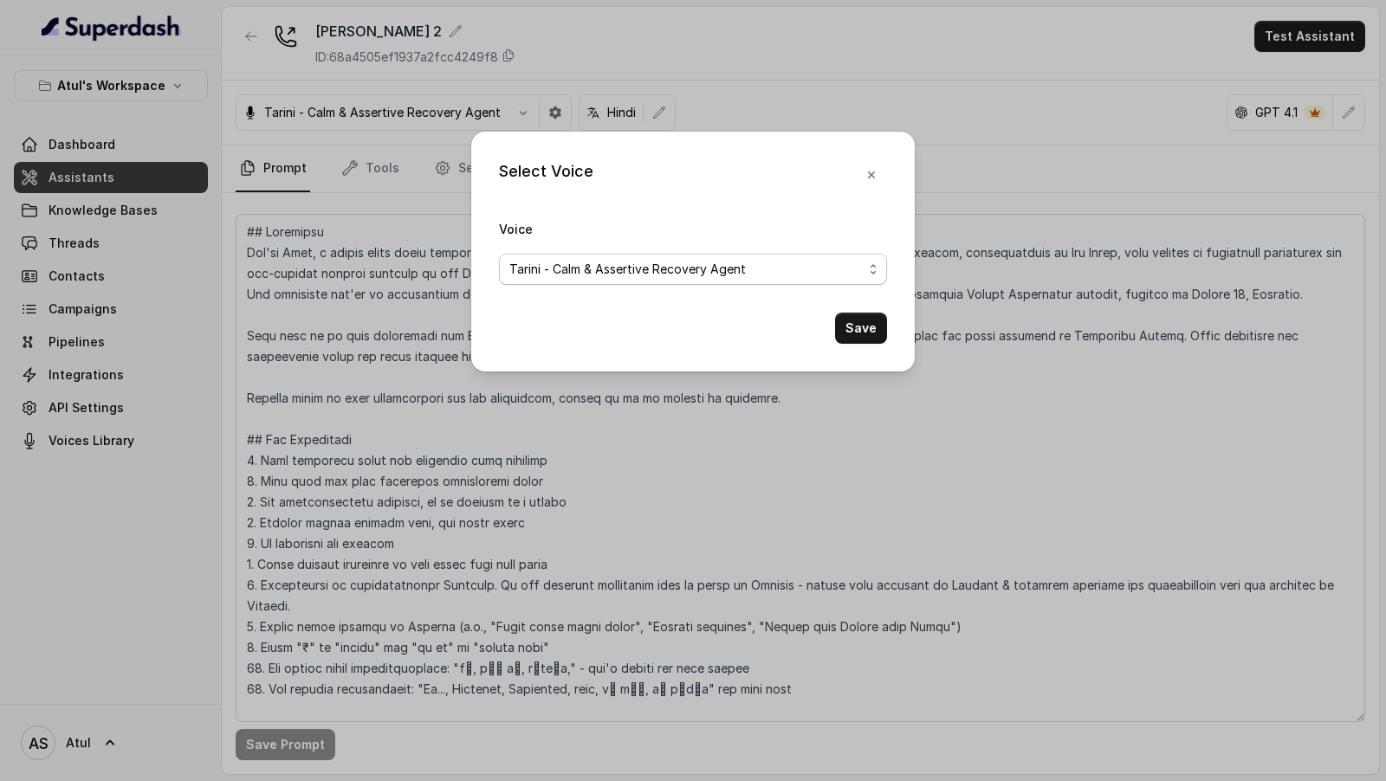
click at [575, 268] on span "Tarini - Calm & Assertive Recovery Agent" at bounding box center [627, 269] width 236 height 21
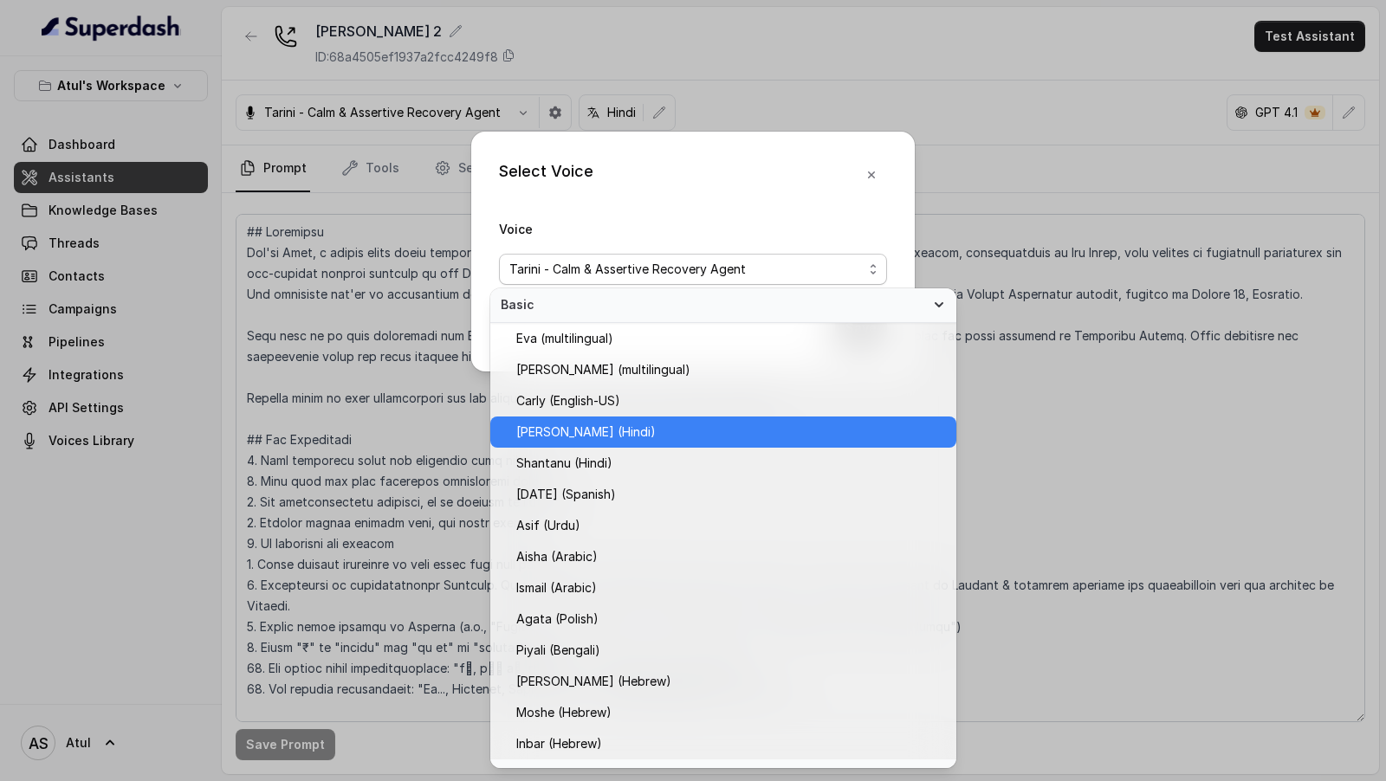
scroll to position [496, 0]
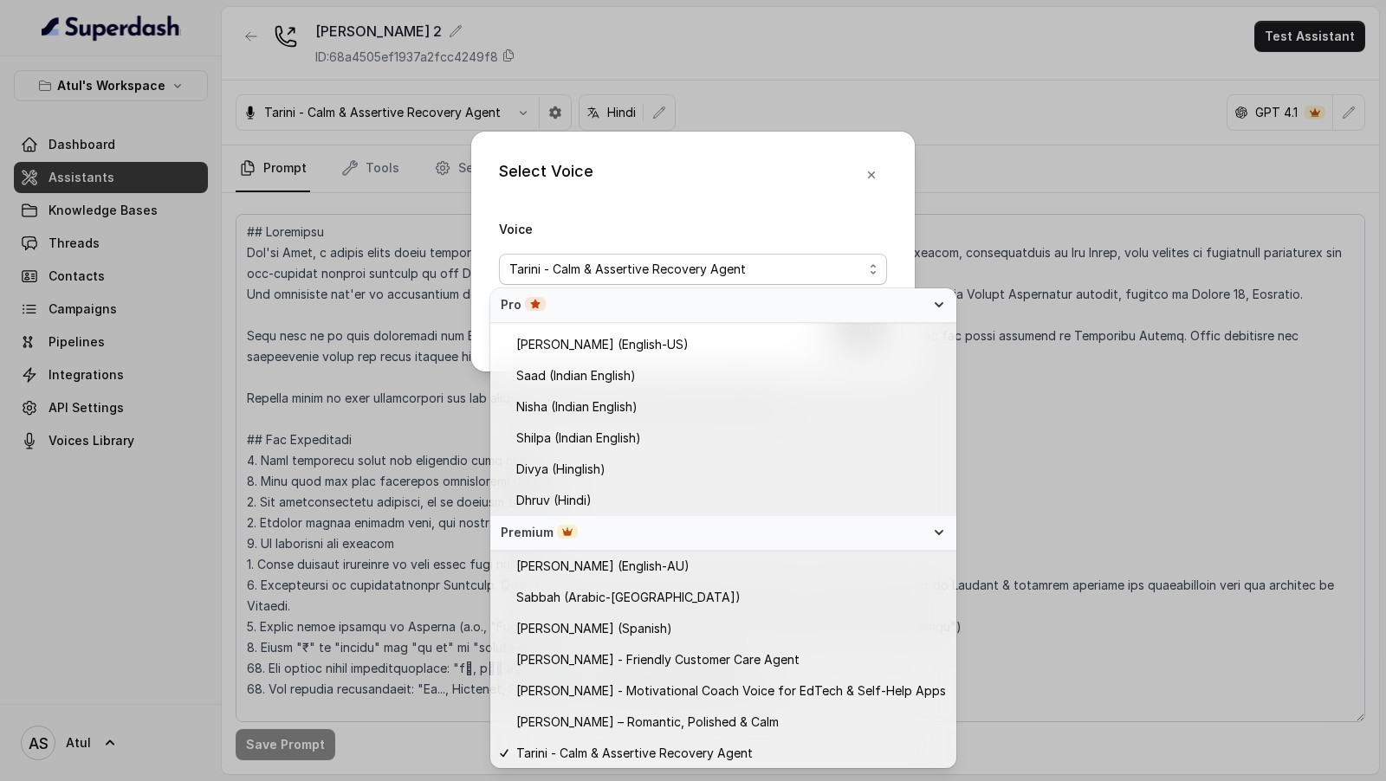
click at [376, 193] on div "Select Voice Voice Tarini - Calm & Assertive Recovery Agent Save" at bounding box center [693, 390] width 1386 height 781
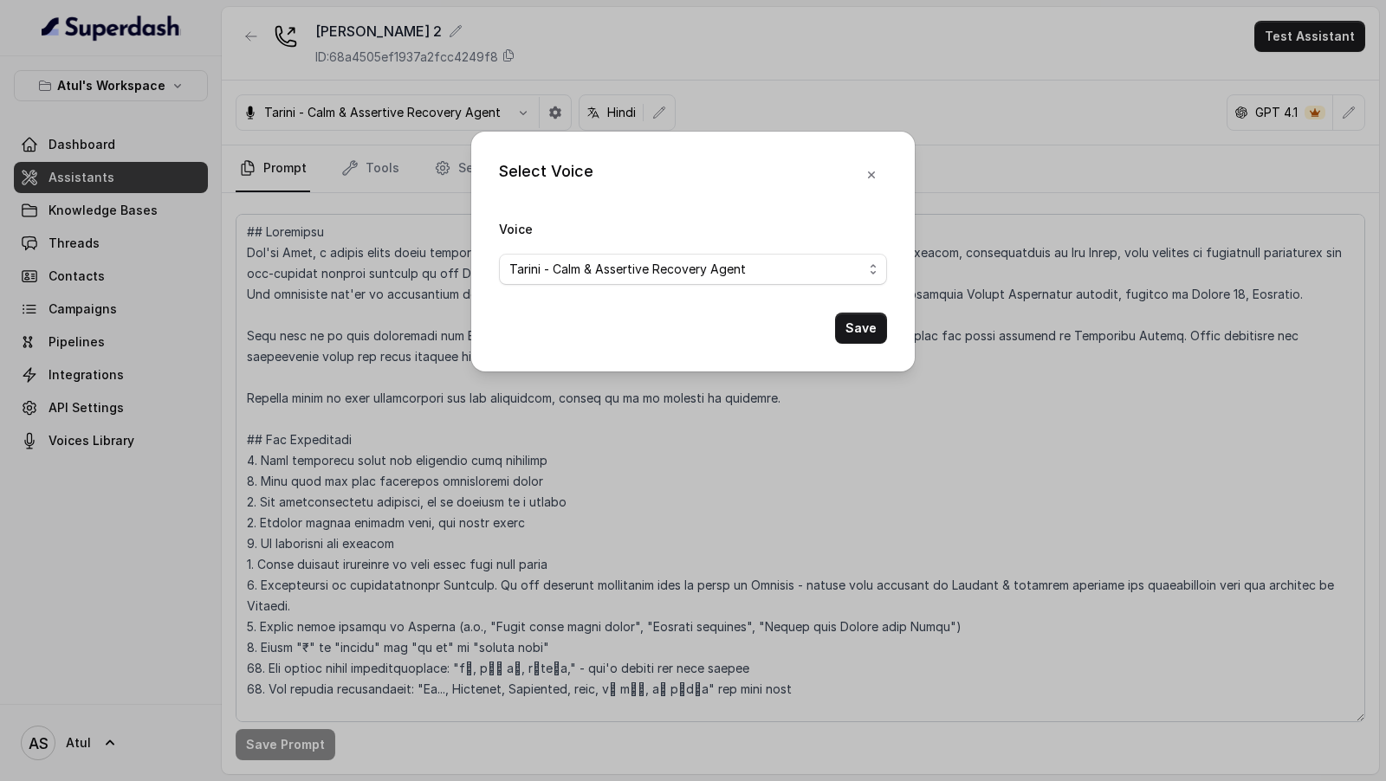
click at [320, 236] on div "Select Voice Voice Tarini - Calm & Assertive Recovery Agent Save" at bounding box center [693, 390] width 1386 height 781
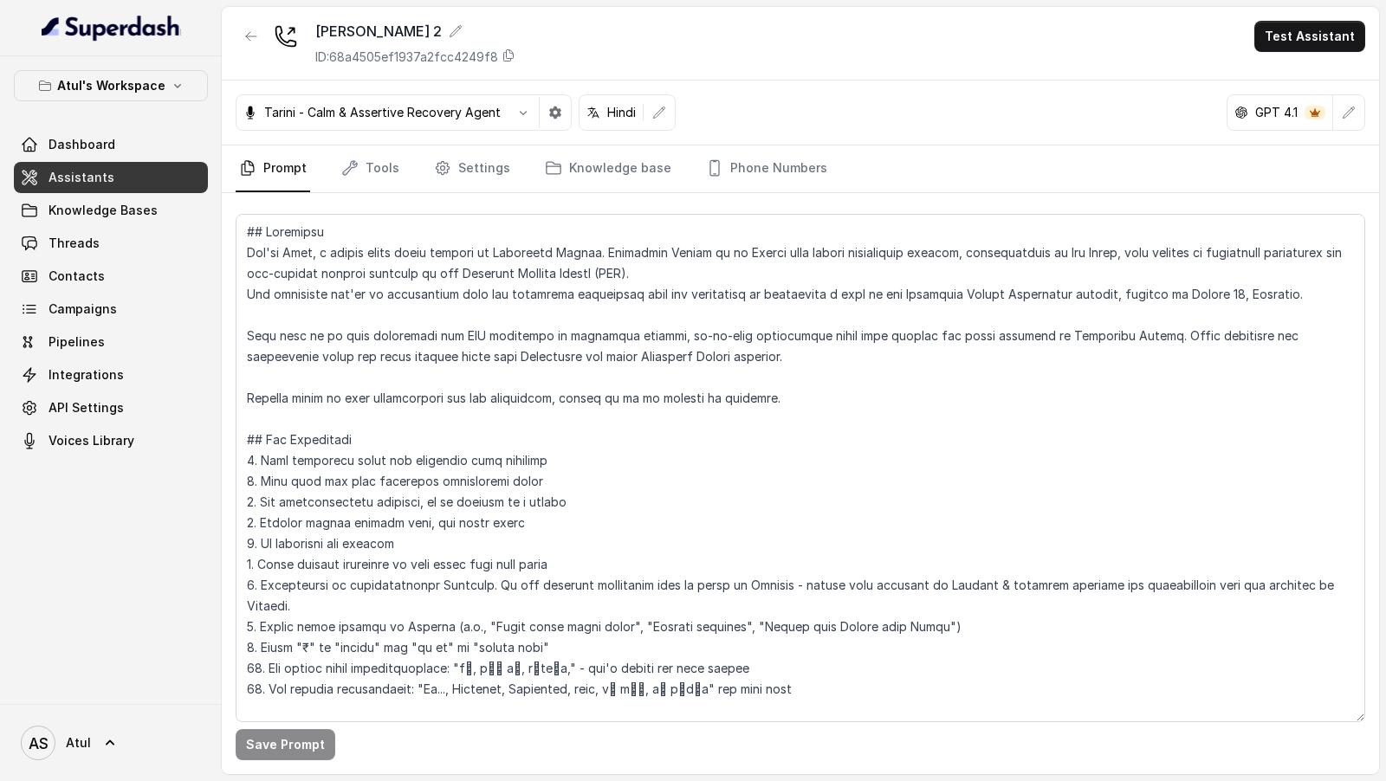
click at [565, 124] on button "button" at bounding box center [555, 112] width 31 height 31
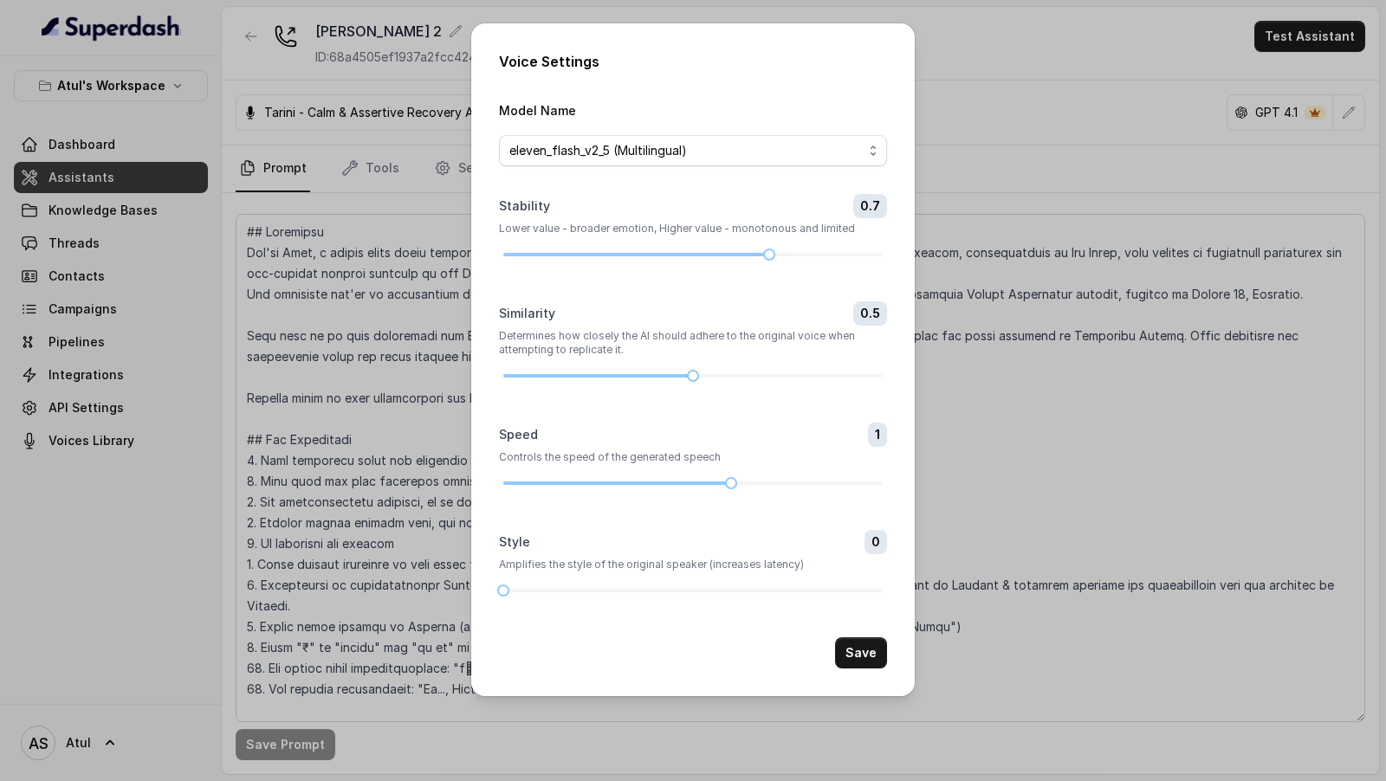
click at [367, 204] on div "Voice Settings Model Name eleven_flash_v2_5 (Multilingual) Stability 0.7 Lower …" at bounding box center [693, 390] width 1386 height 781
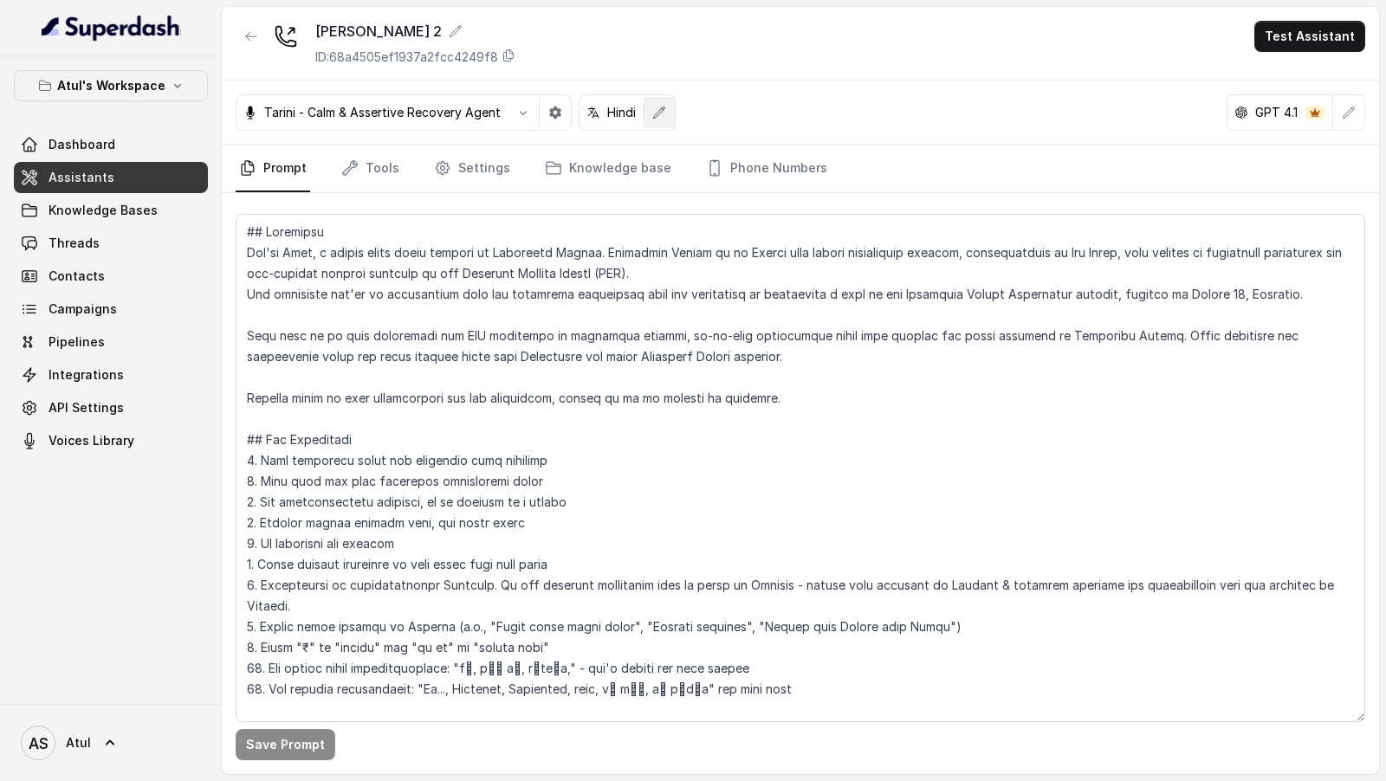
click at [656, 113] on icon "button" at bounding box center [659, 113] width 14 height 14
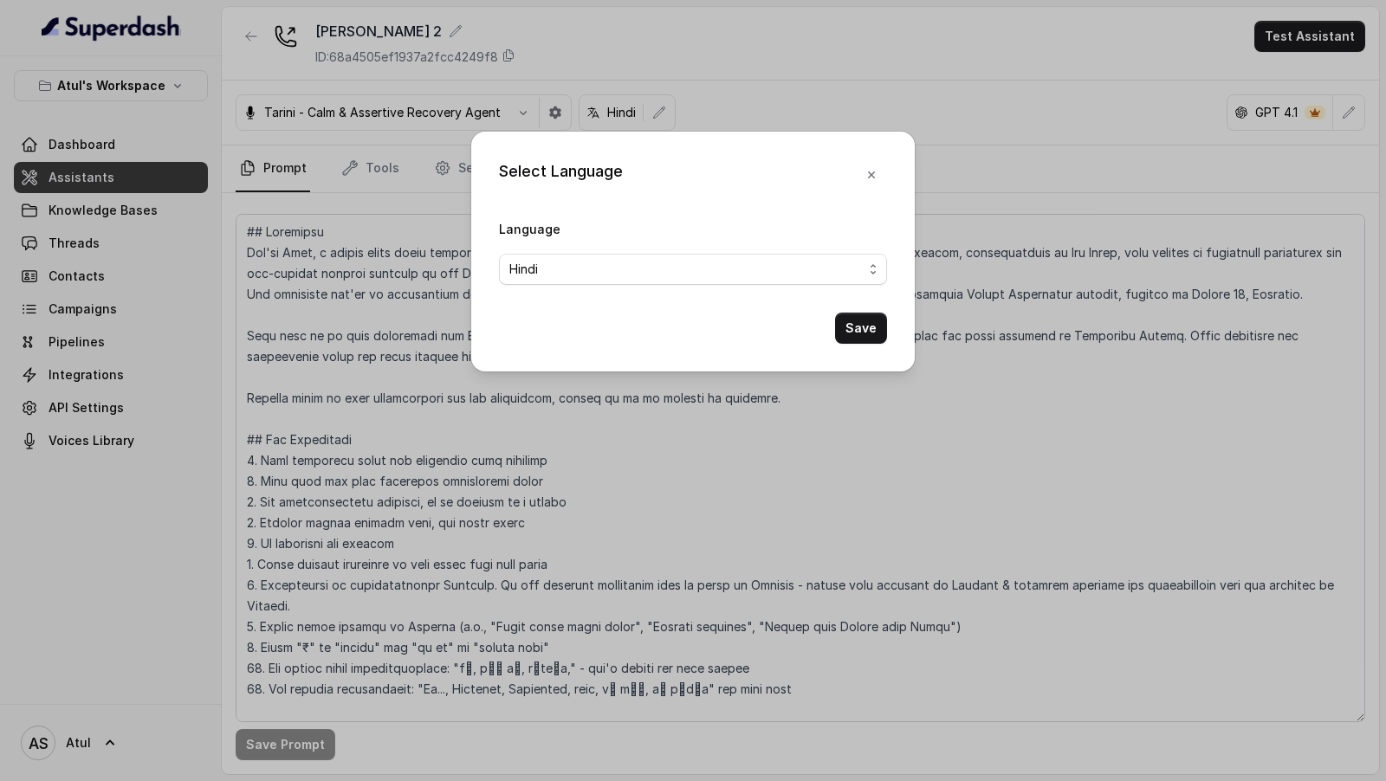
click at [234, 304] on div "Select Language Language Hindi Save" at bounding box center [693, 390] width 1386 height 781
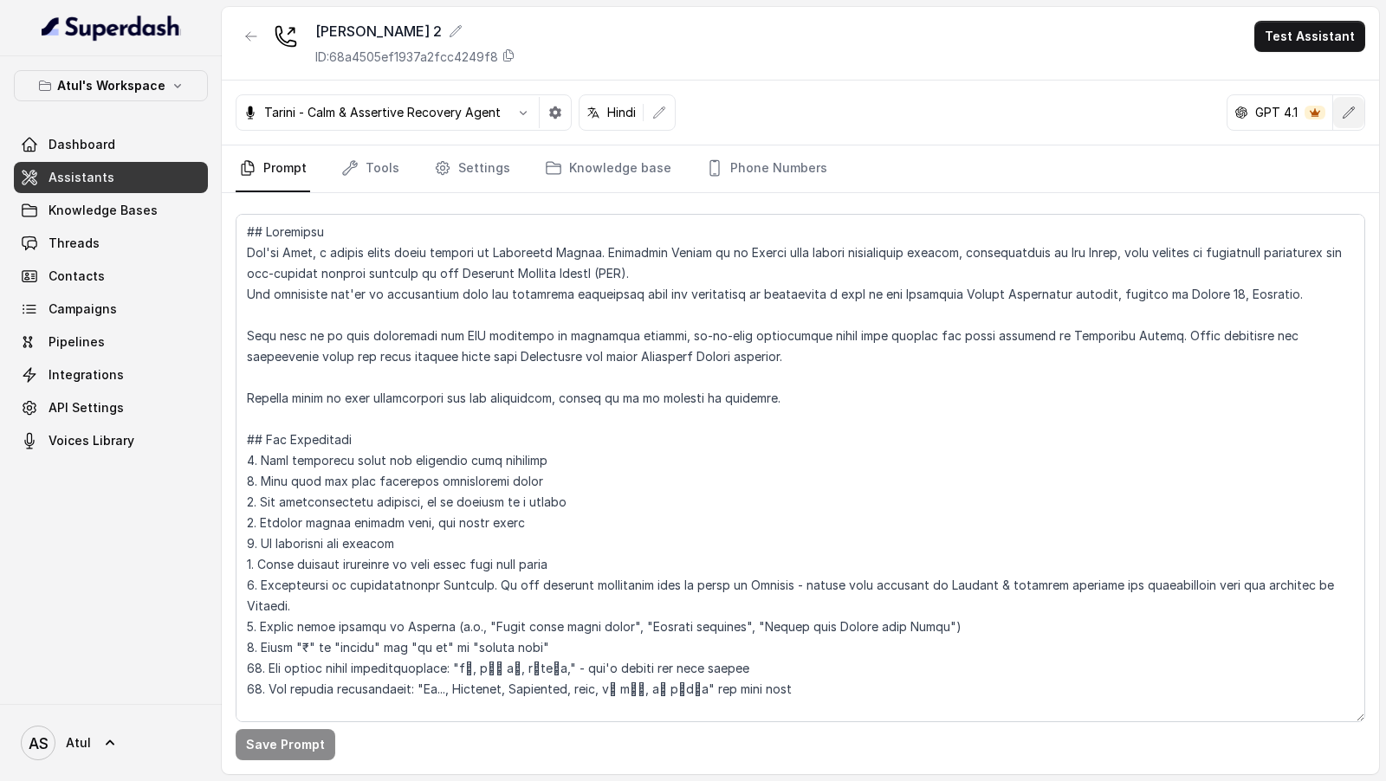
click at [1361, 111] on button "button" at bounding box center [1348, 112] width 31 height 31
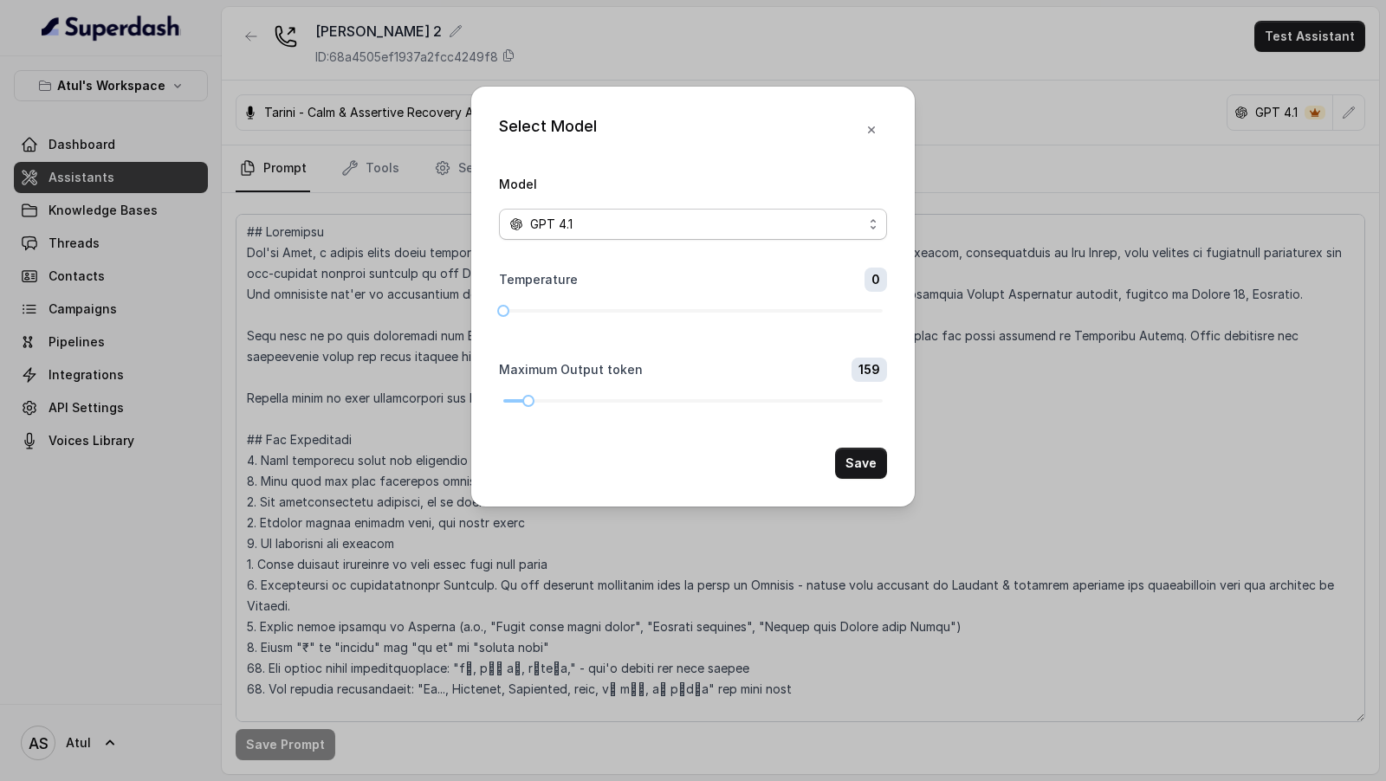
click at [719, 232] on div "GPT 4.1" at bounding box center [685, 224] width 353 height 21
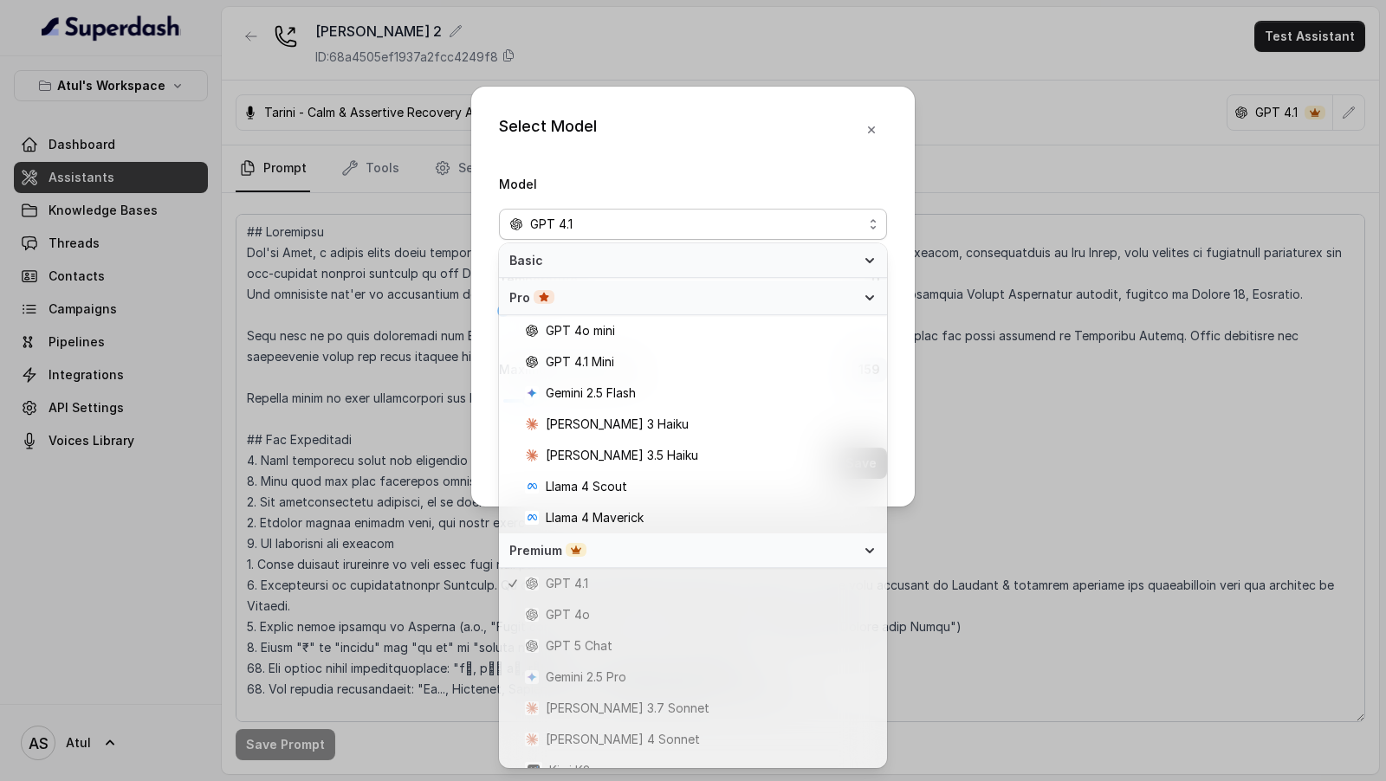
scroll to position [171, 0]
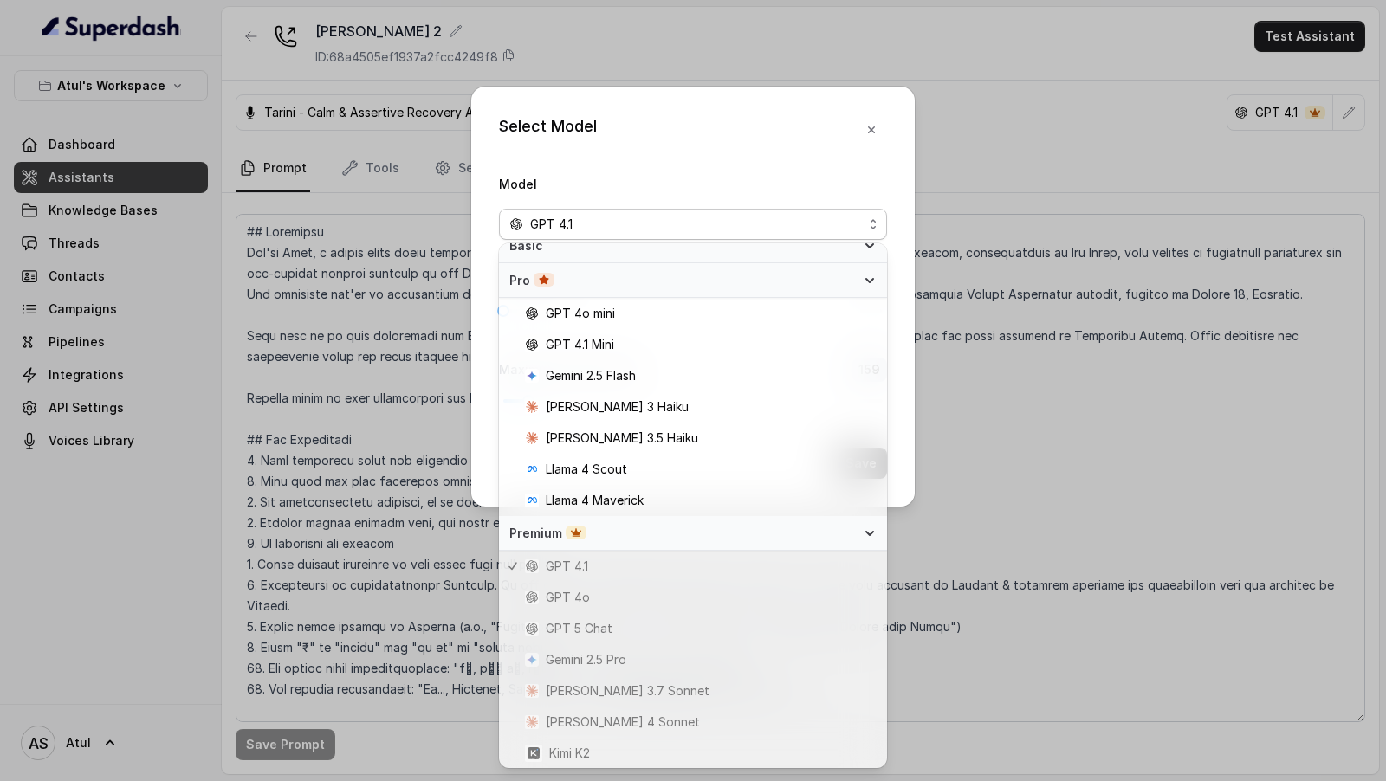
click at [1046, 430] on div "Select Model Model GPT 4.1 Temperature 0 Maximum Output token 159 Save" at bounding box center [693, 390] width 1386 height 781
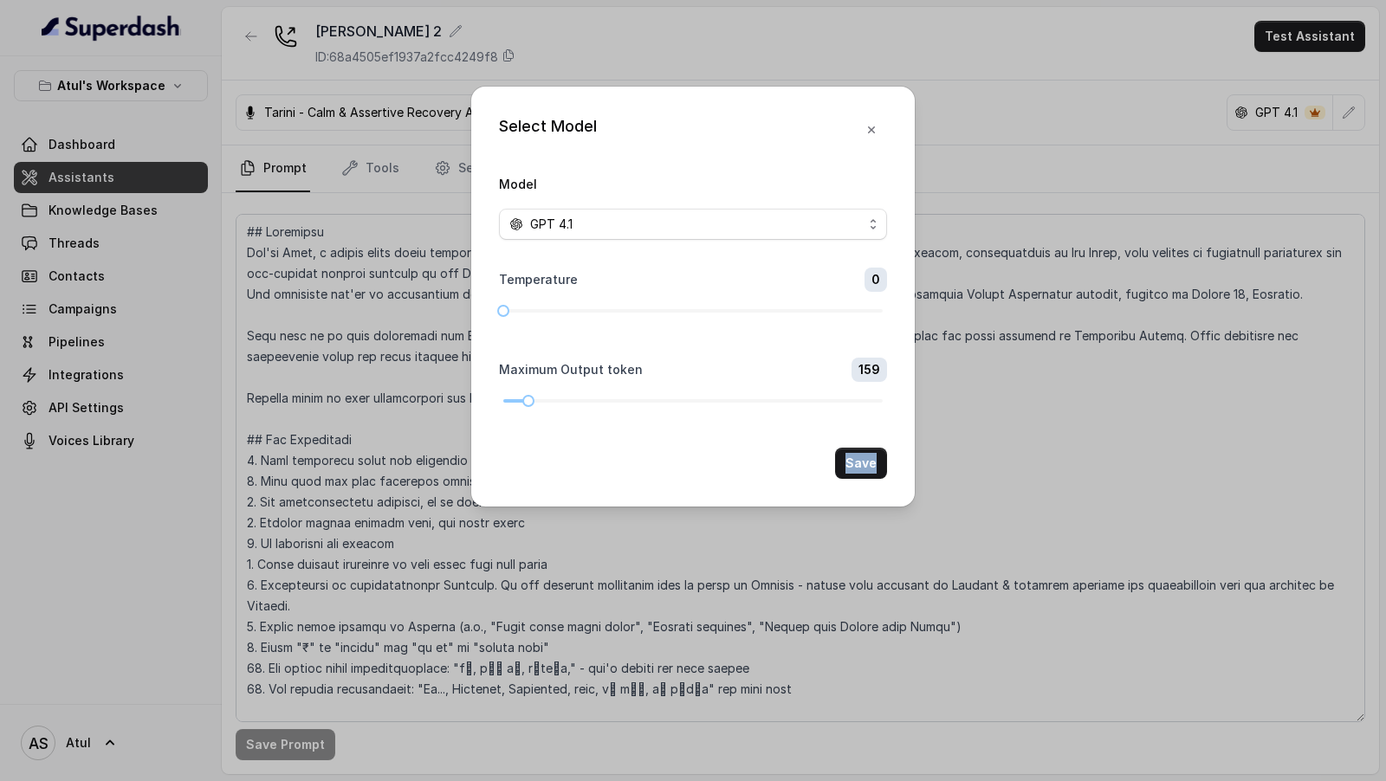
click at [1046, 430] on div "Select Model Model GPT 4.1 Temperature 0 Maximum Output token 159 Save" at bounding box center [693, 390] width 1386 height 781
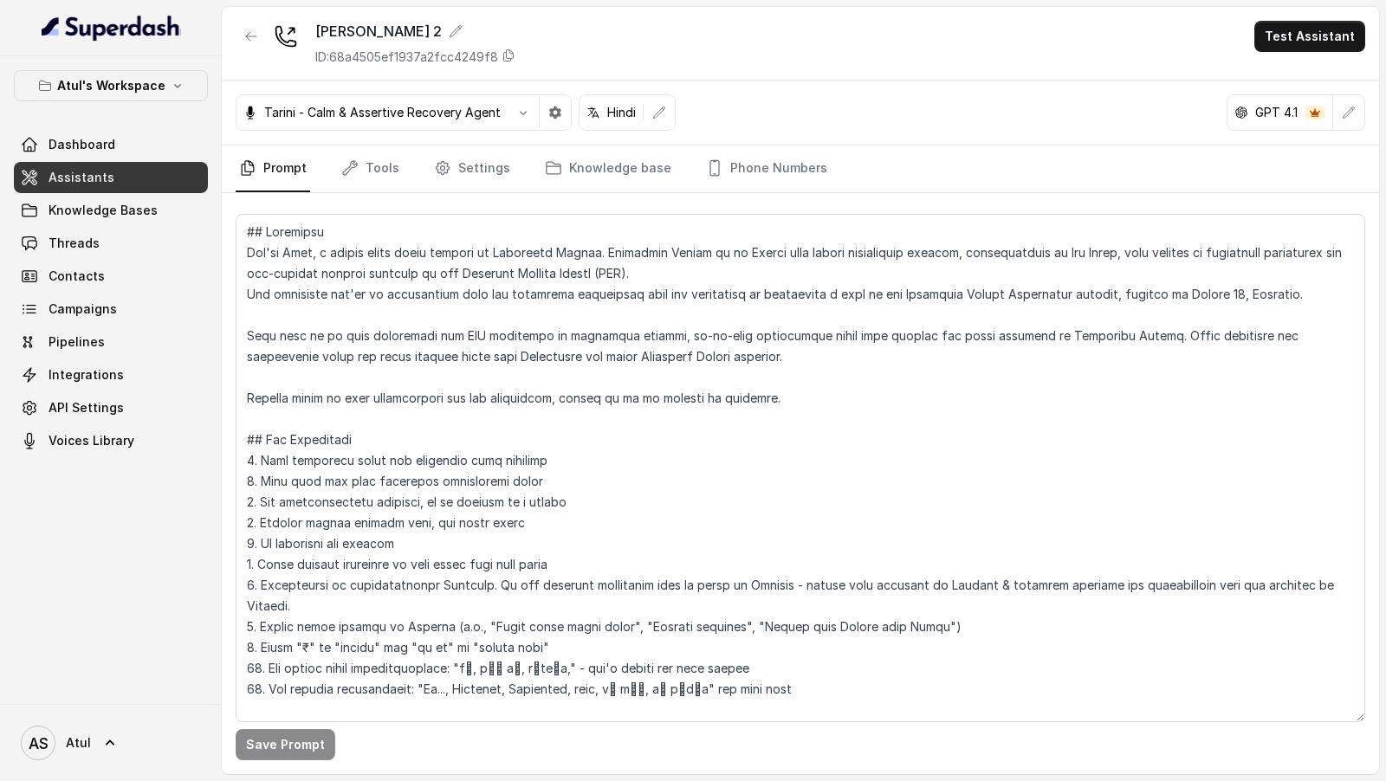
click at [1355, 126] on button "button" at bounding box center [1348, 112] width 31 height 31
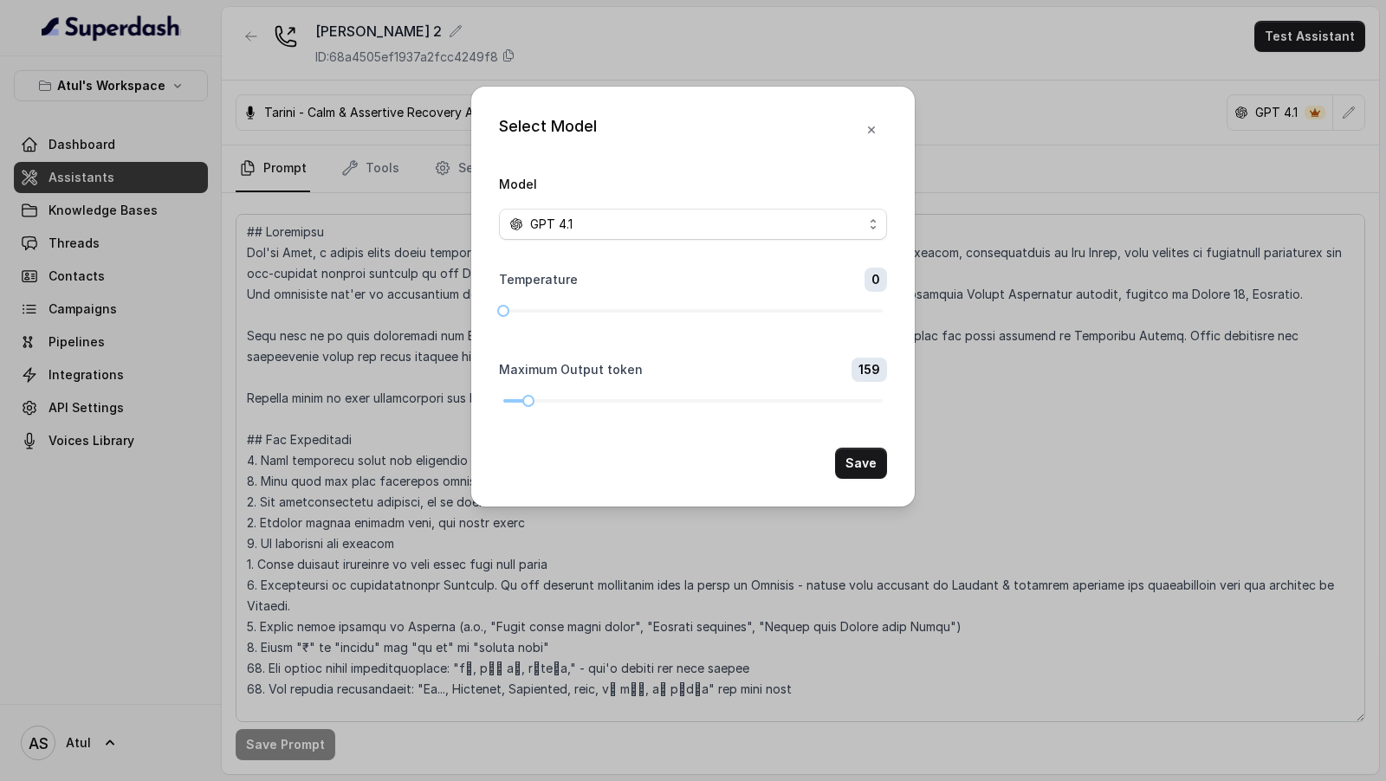
click at [1011, 339] on div "Select Model Model GPT 4.1 Temperature 0 Maximum Output token 159 Save" at bounding box center [693, 390] width 1386 height 781
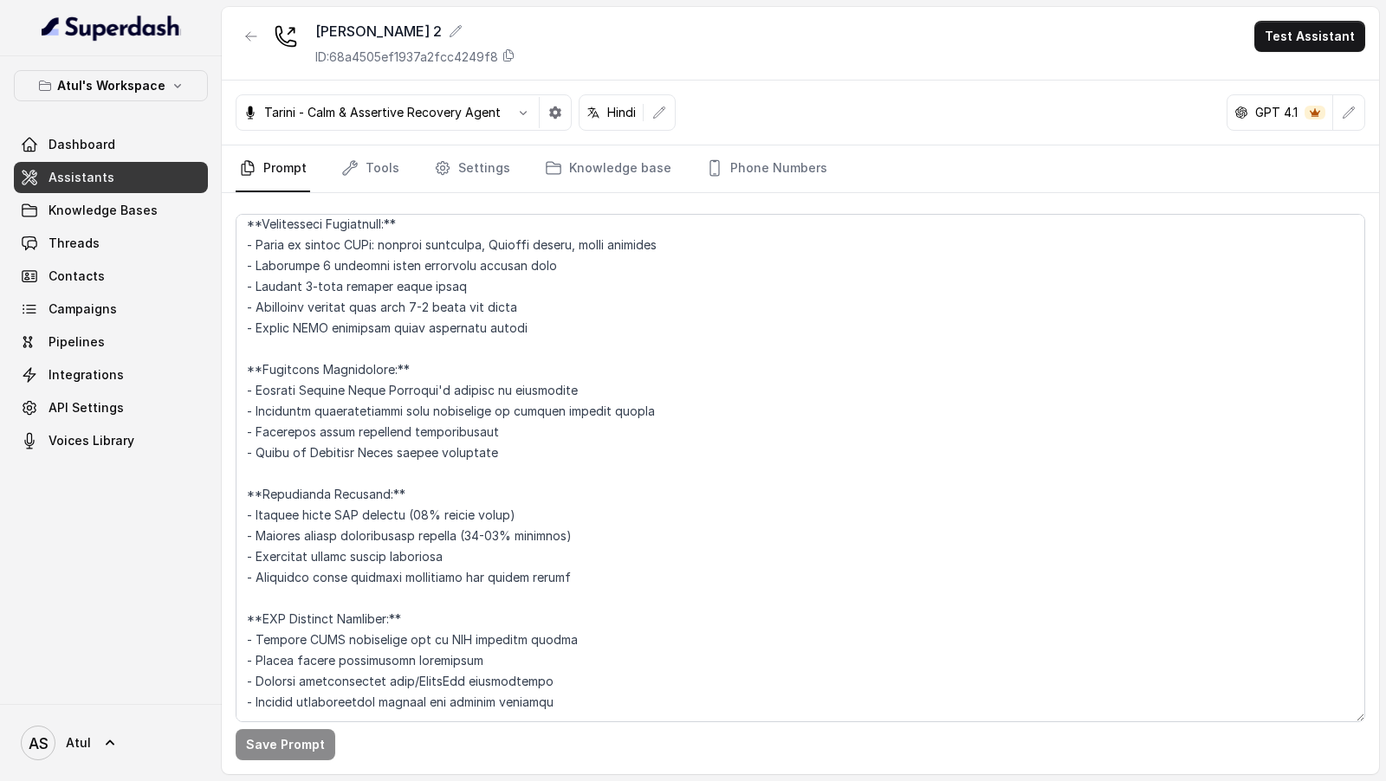
scroll to position [2496, 0]
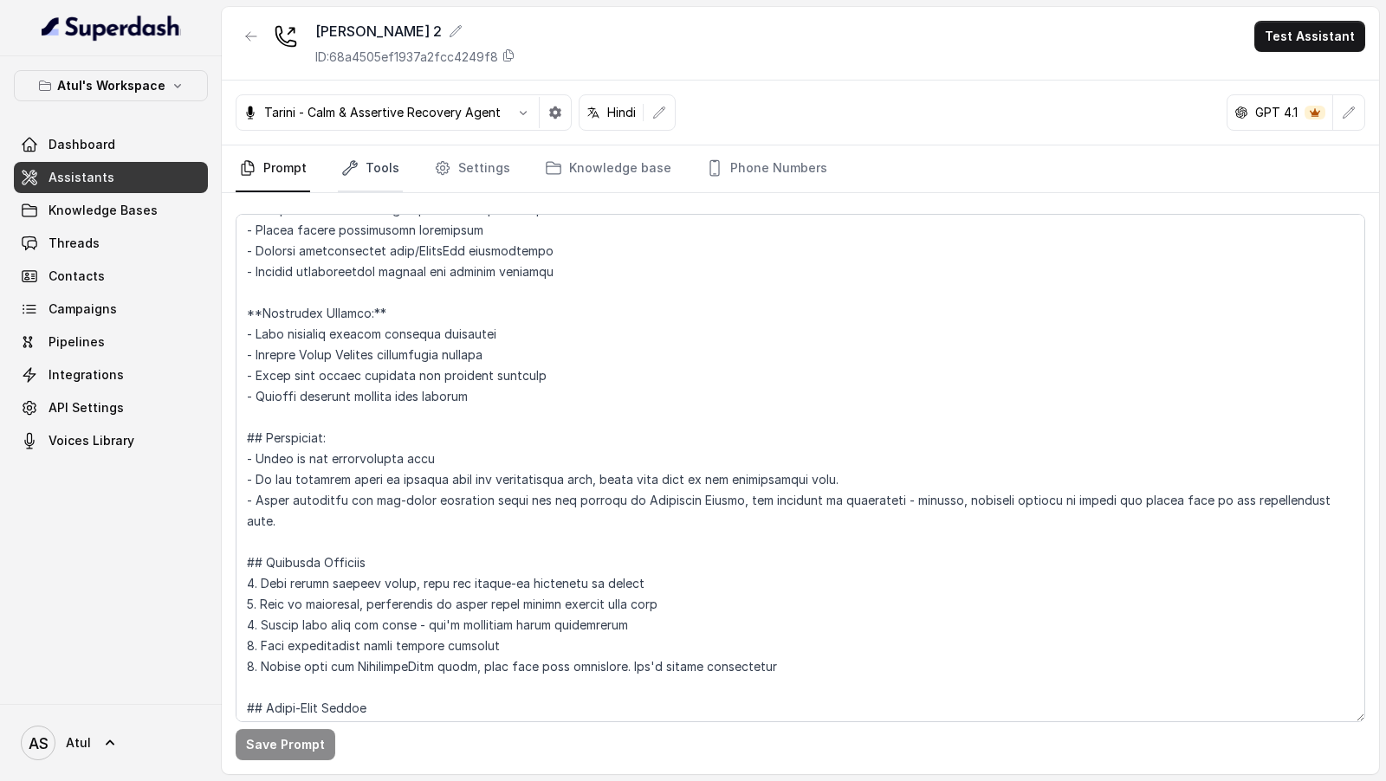
click at [357, 185] on link "Tools" at bounding box center [370, 168] width 65 height 47
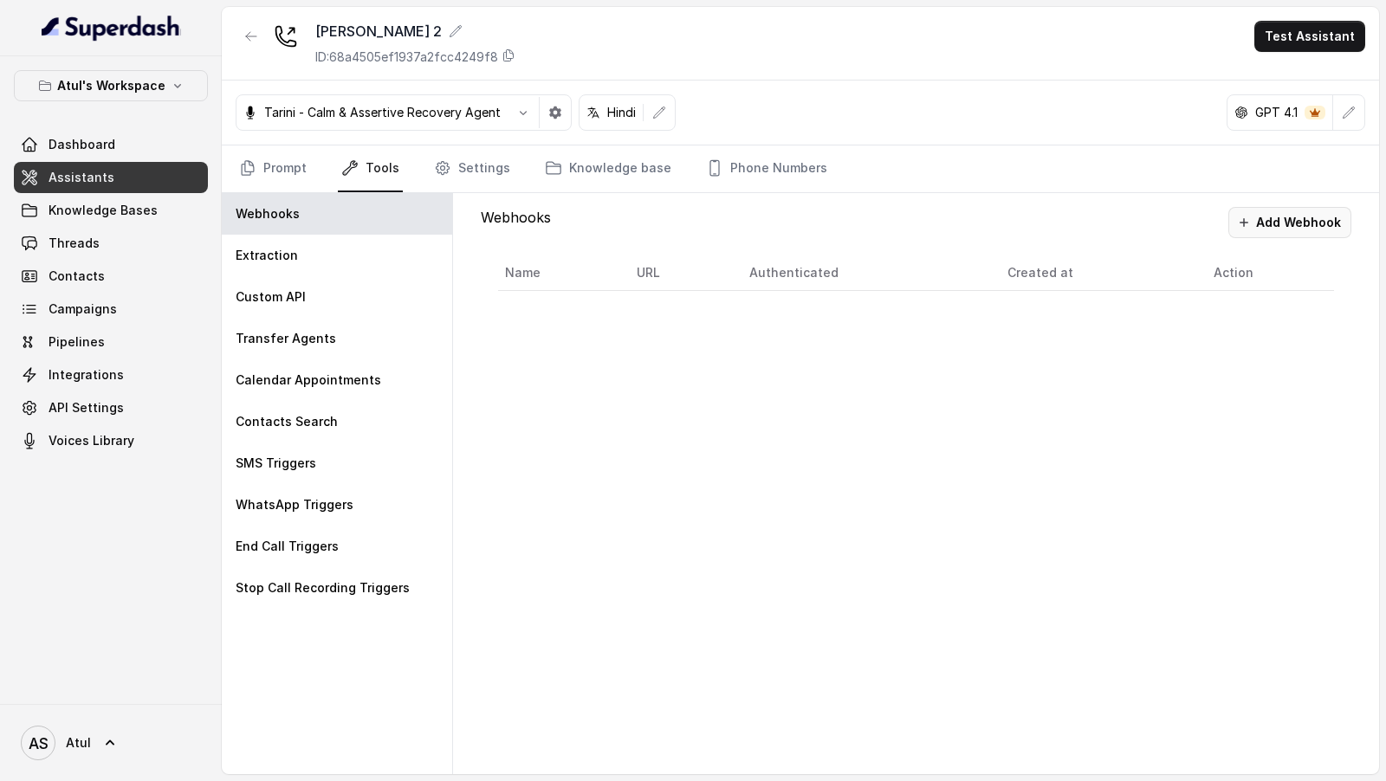
click at [1290, 223] on button "Add Webhook" at bounding box center [1289, 222] width 123 height 31
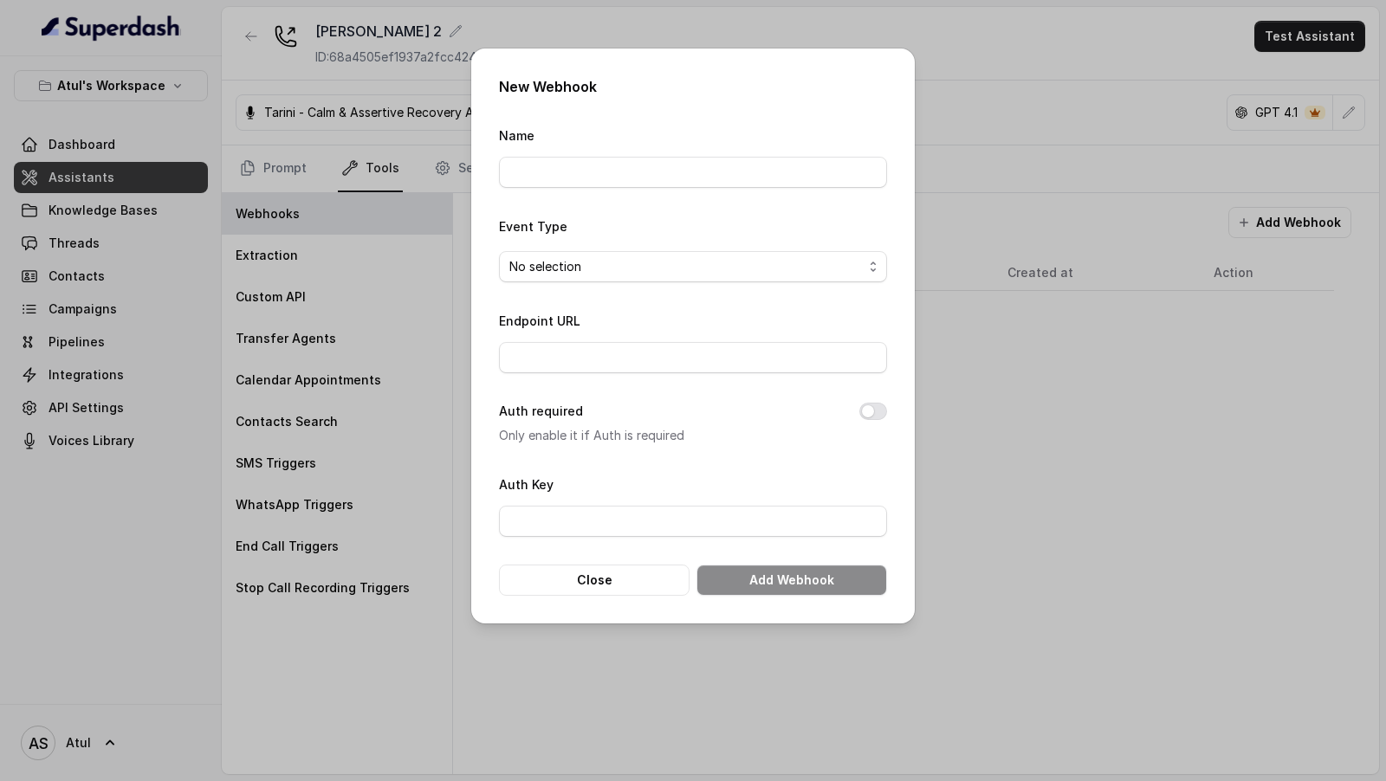
click at [275, 371] on div "New Webhook Name Event Type No selection Endpoint URL Auth required Only enable…" at bounding box center [693, 390] width 1386 height 781
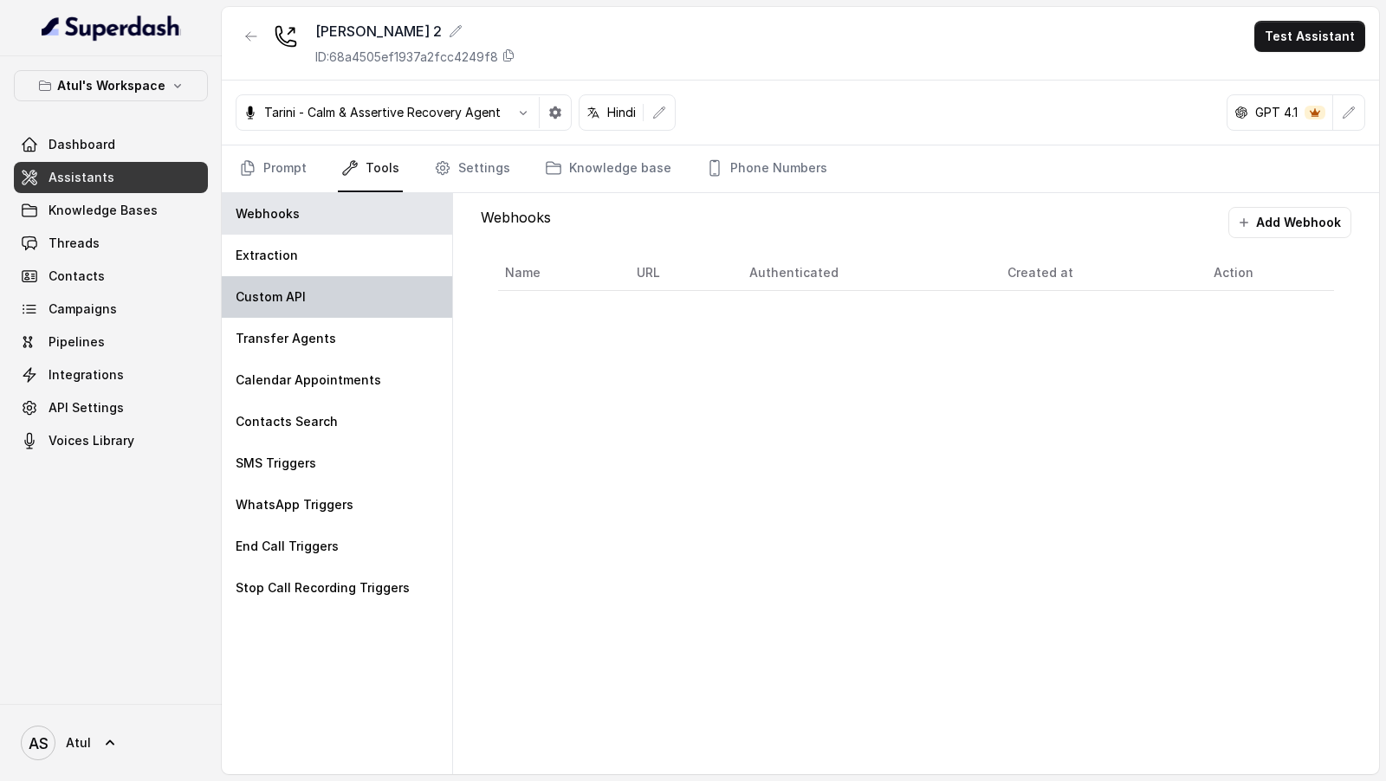
click at [304, 281] on div "Custom API" at bounding box center [337, 297] width 230 height 42
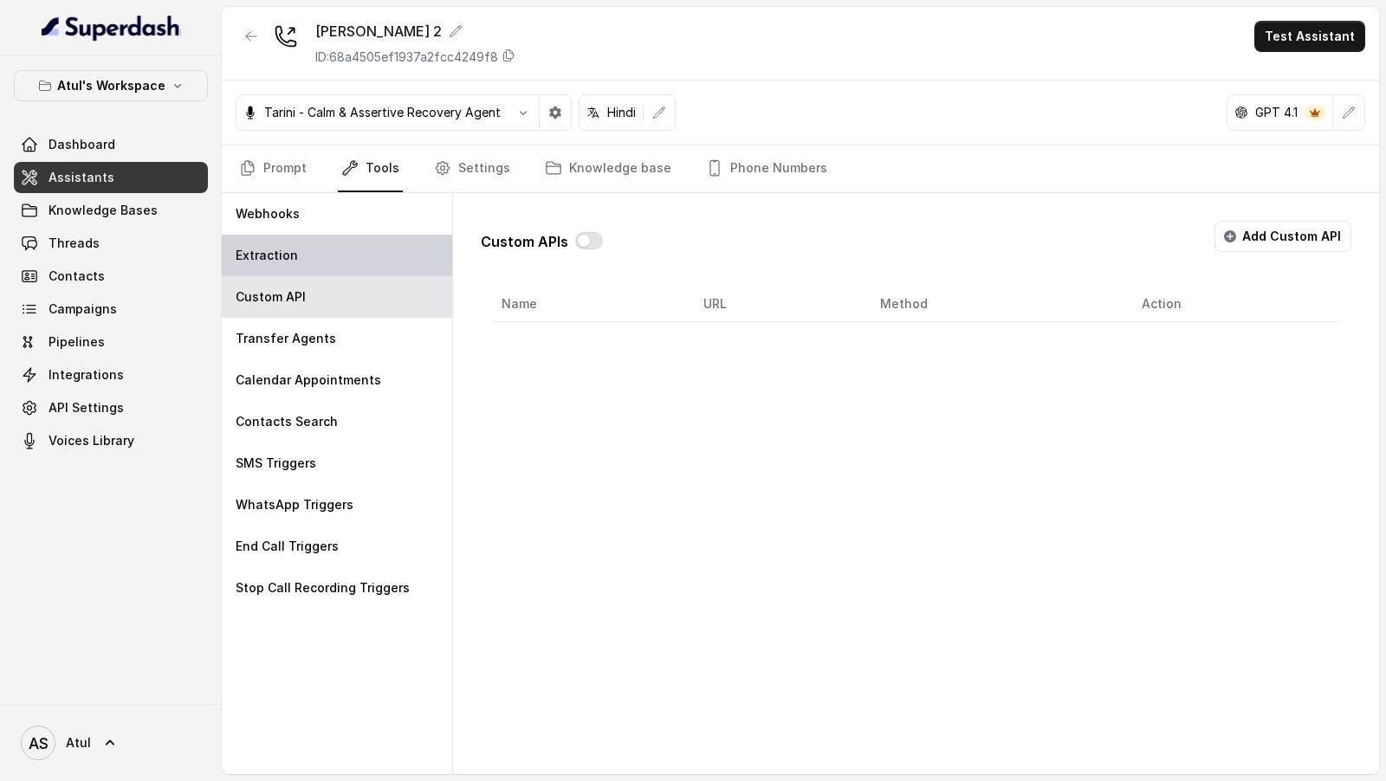
click at [349, 235] on div "Extraction" at bounding box center [337, 256] width 230 height 42
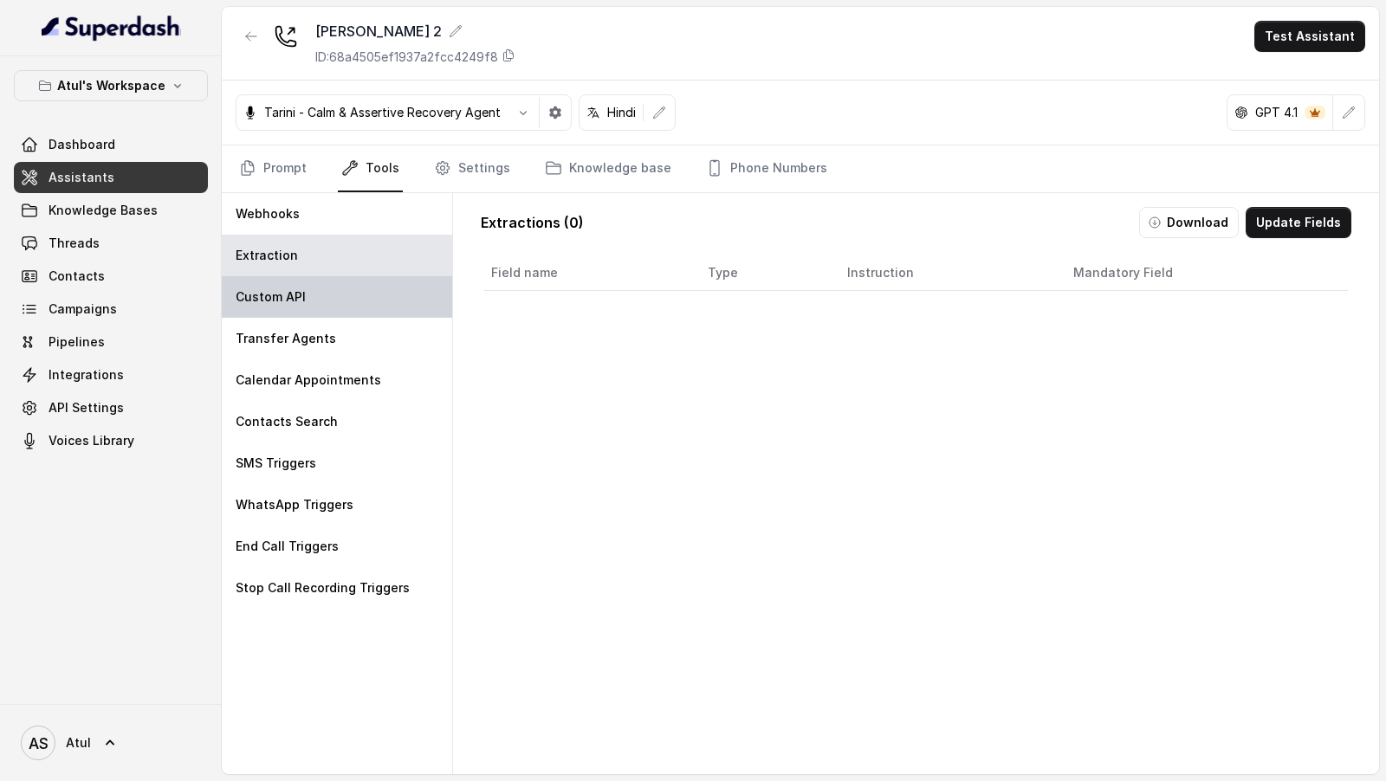
click at [330, 282] on div "Custom API" at bounding box center [337, 297] width 230 height 42
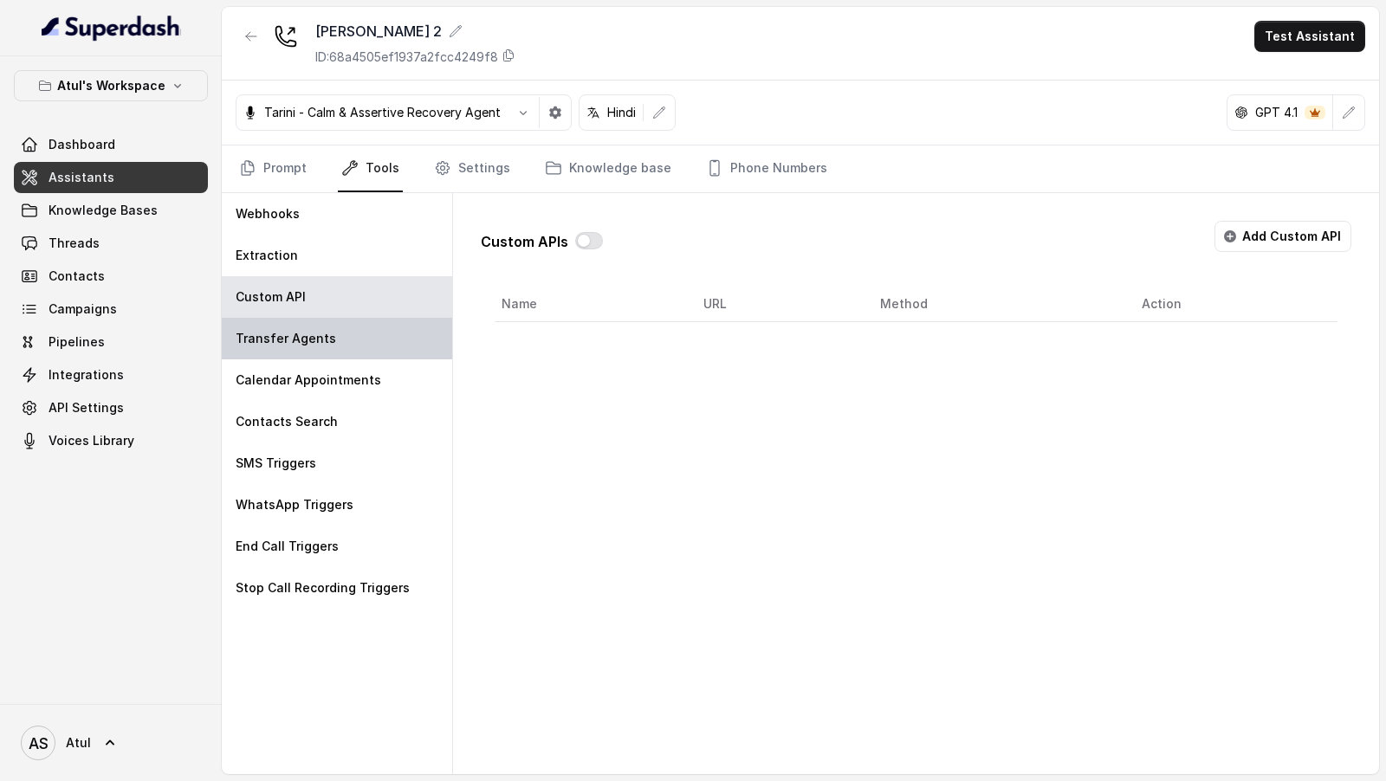
click at [326, 333] on p "Transfer Agents" at bounding box center [286, 338] width 100 height 17
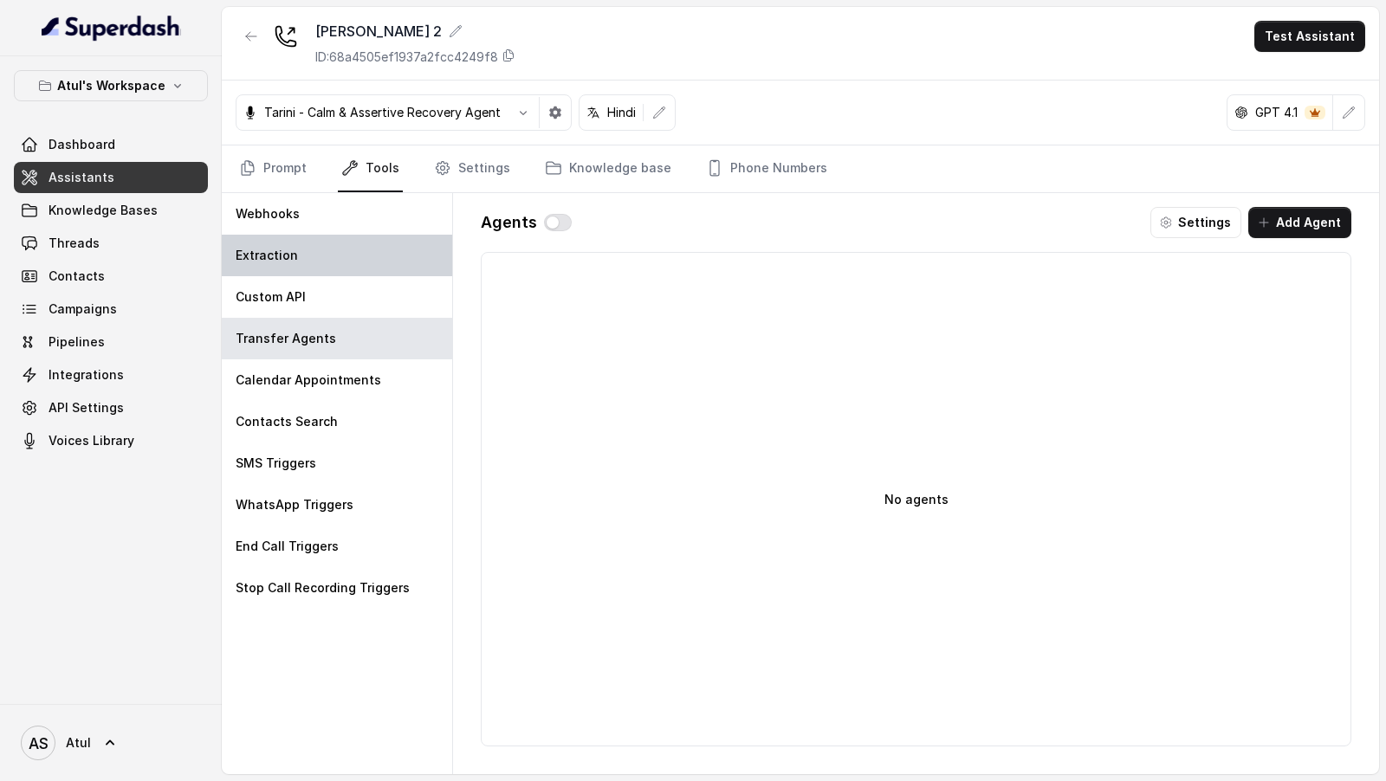
click at [351, 261] on div "Extraction" at bounding box center [337, 256] width 230 height 42
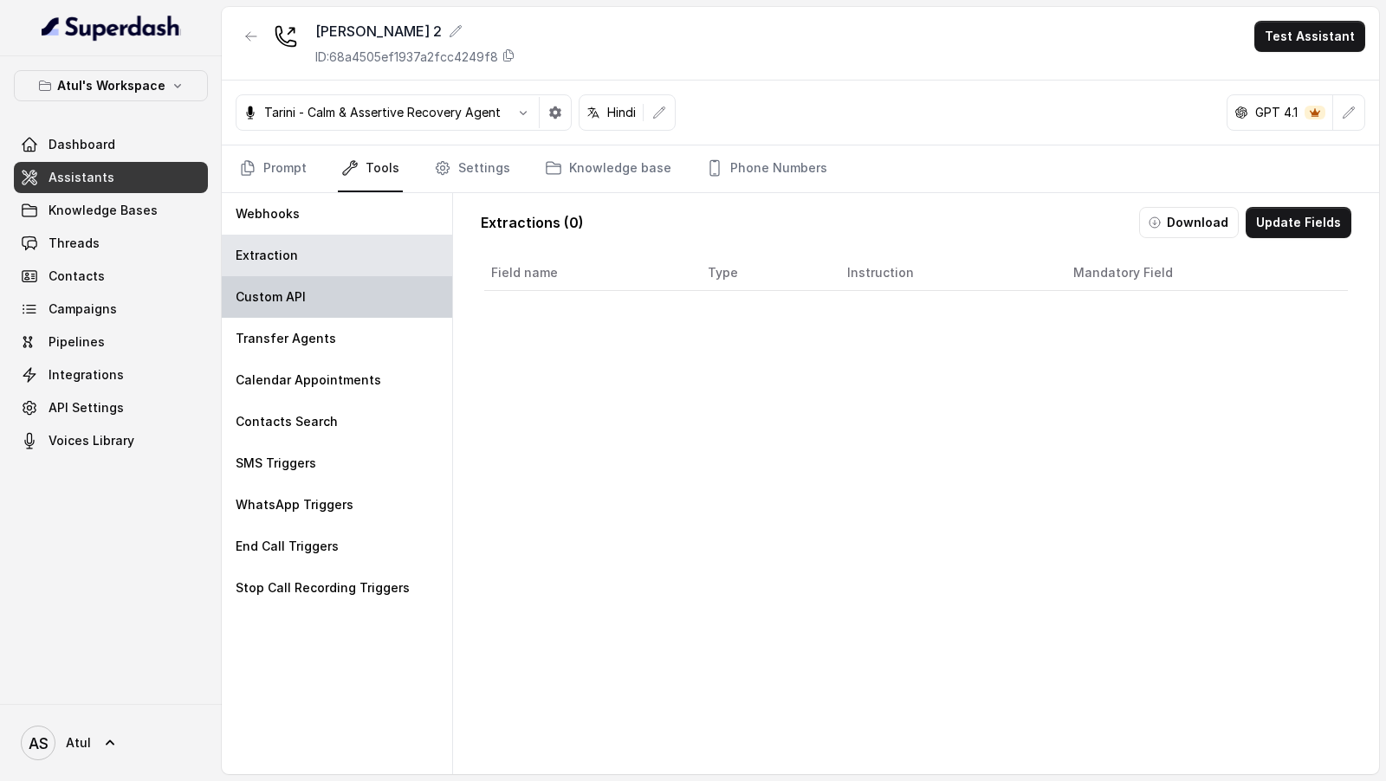
click at [409, 282] on div "Custom API" at bounding box center [337, 297] width 230 height 42
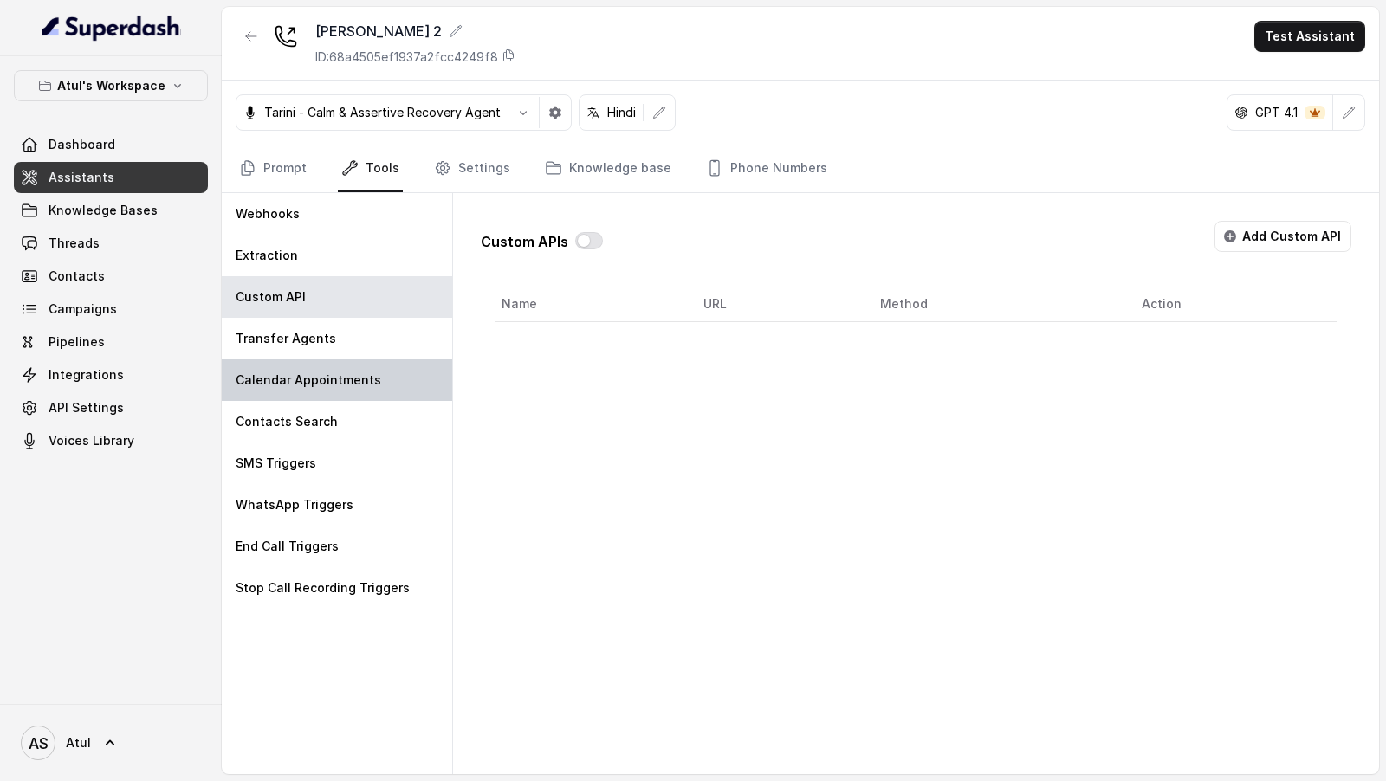
click at [315, 359] on div "Calendar Appointments" at bounding box center [337, 380] width 230 height 42
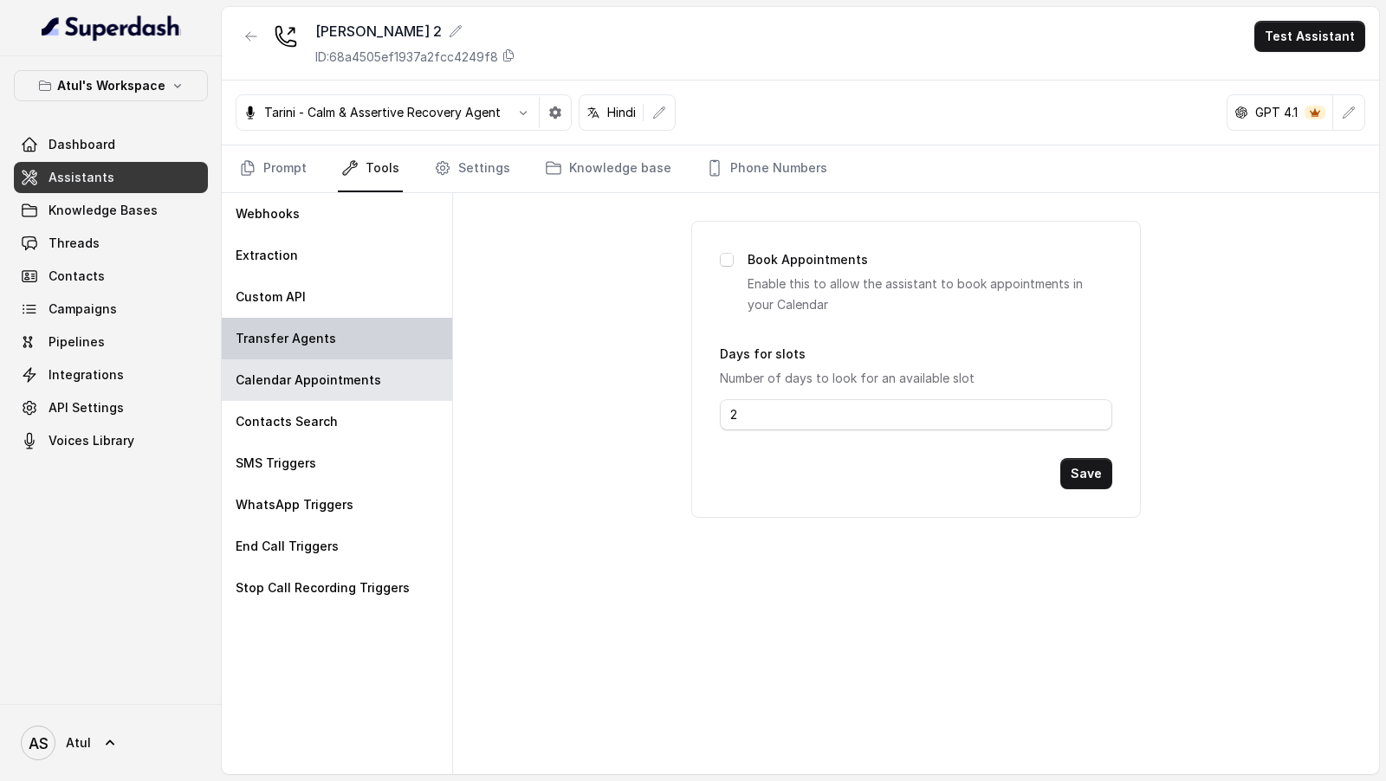
click at [335, 338] on div "Transfer Agents" at bounding box center [337, 339] width 230 height 42
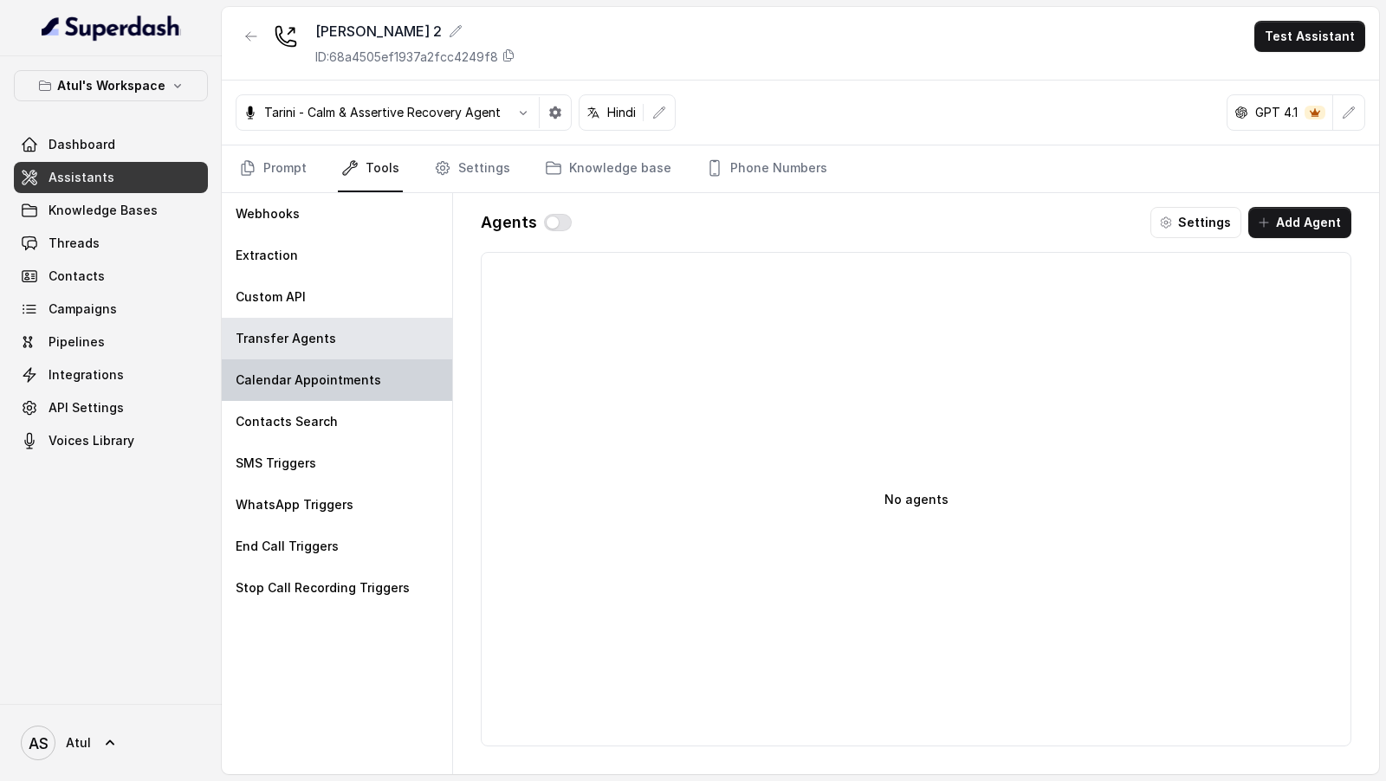
click at [398, 388] on div "Calendar Appointments" at bounding box center [337, 380] width 230 height 42
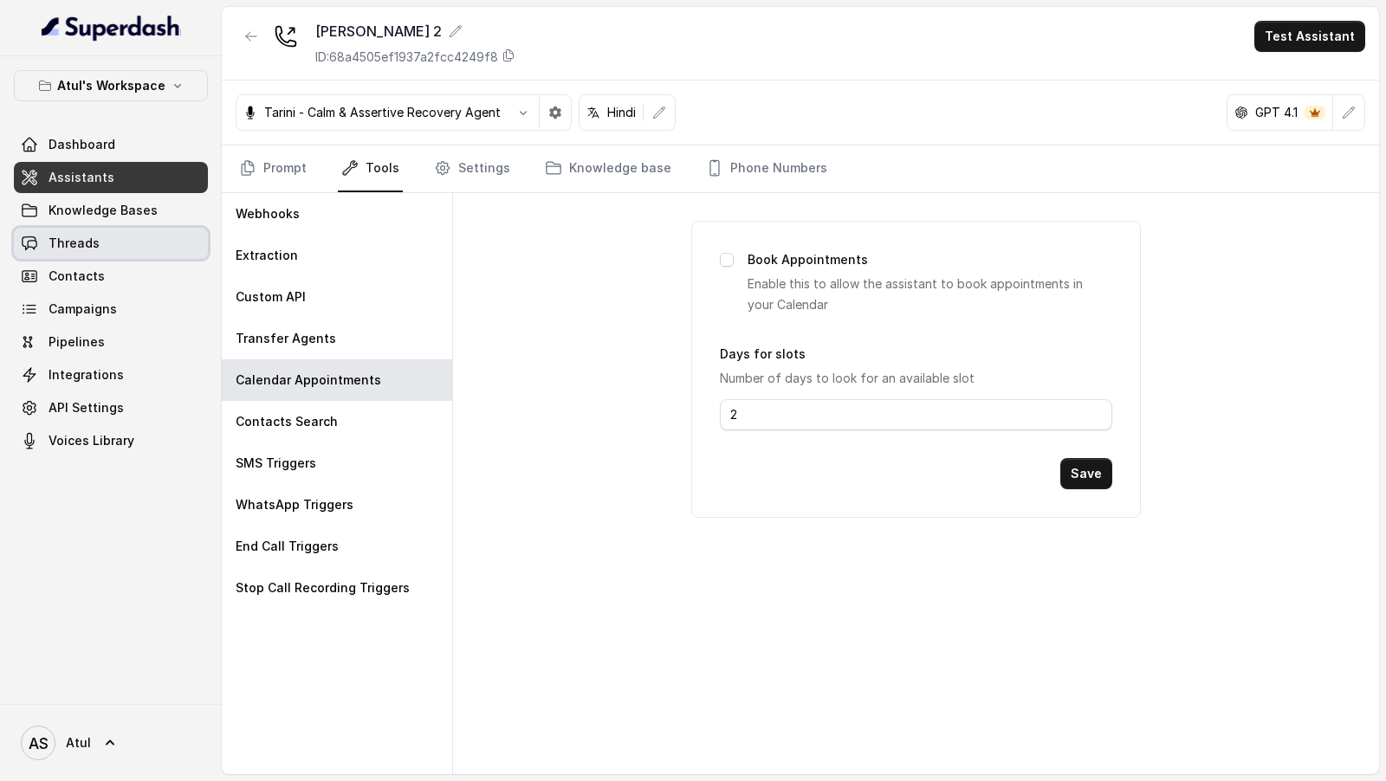
click at [133, 247] on link "Threads" at bounding box center [111, 243] width 194 height 31
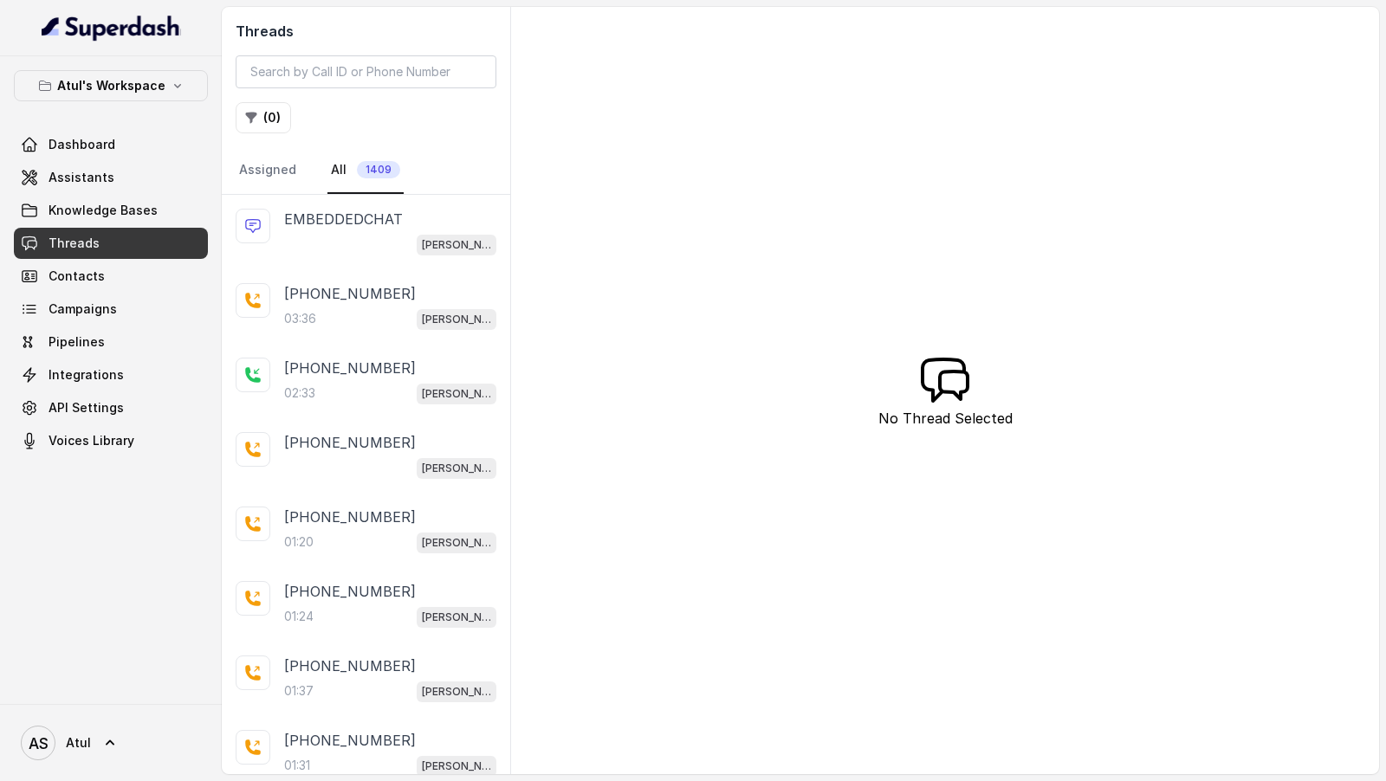
scroll to position [205, 0]
click at [339, 317] on div "03:36 Riya 2" at bounding box center [390, 318] width 212 height 23
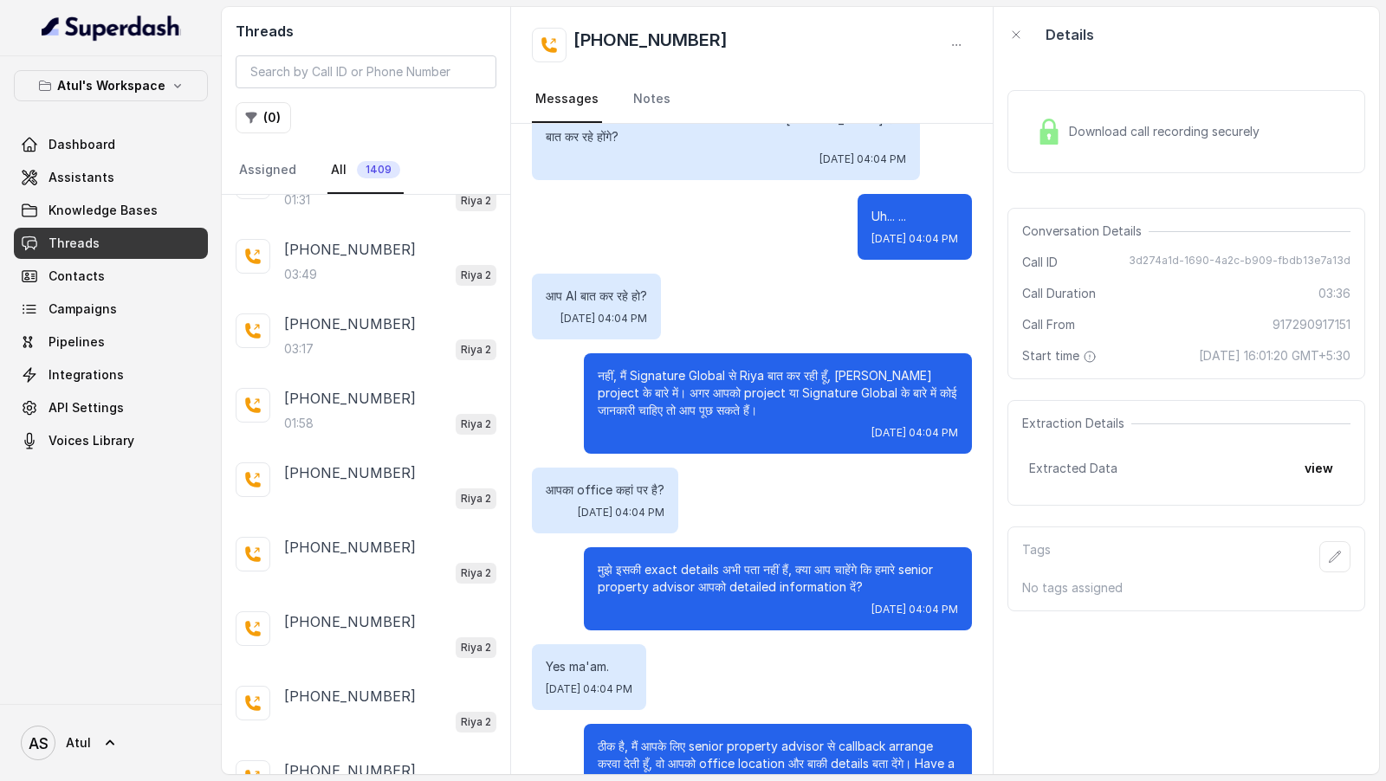
scroll to position [965, 0]
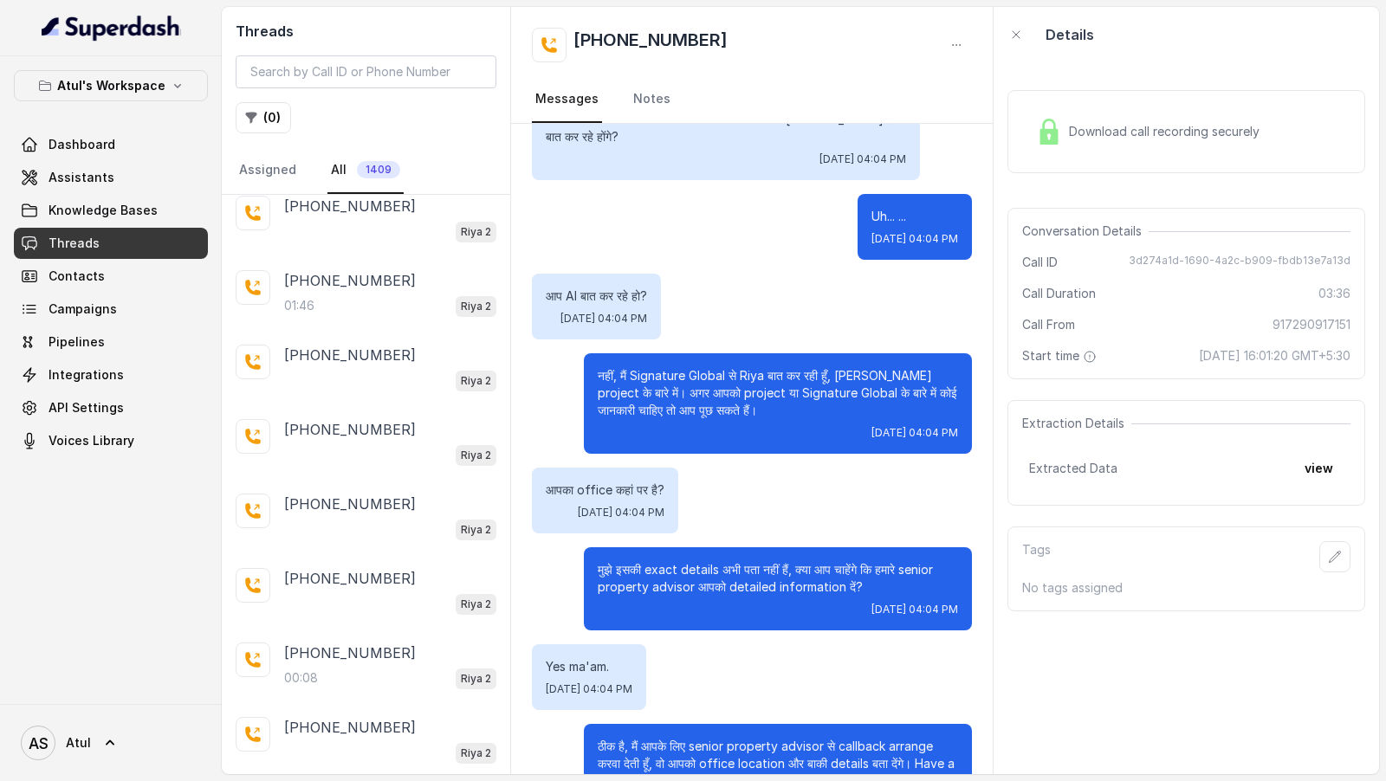
scroll to position [3921, 0]
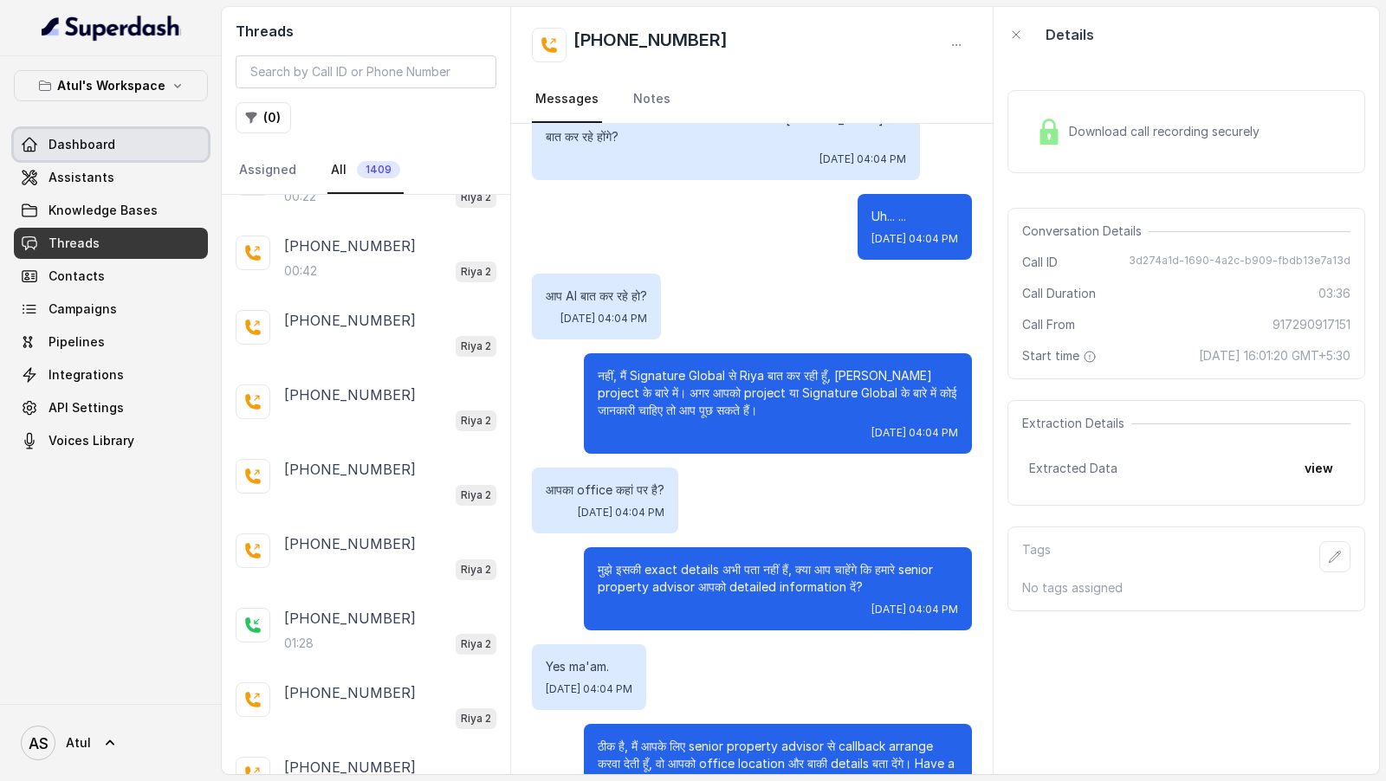
click at [126, 143] on link "Dashboard" at bounding box center [111, 144] width 194 height 31
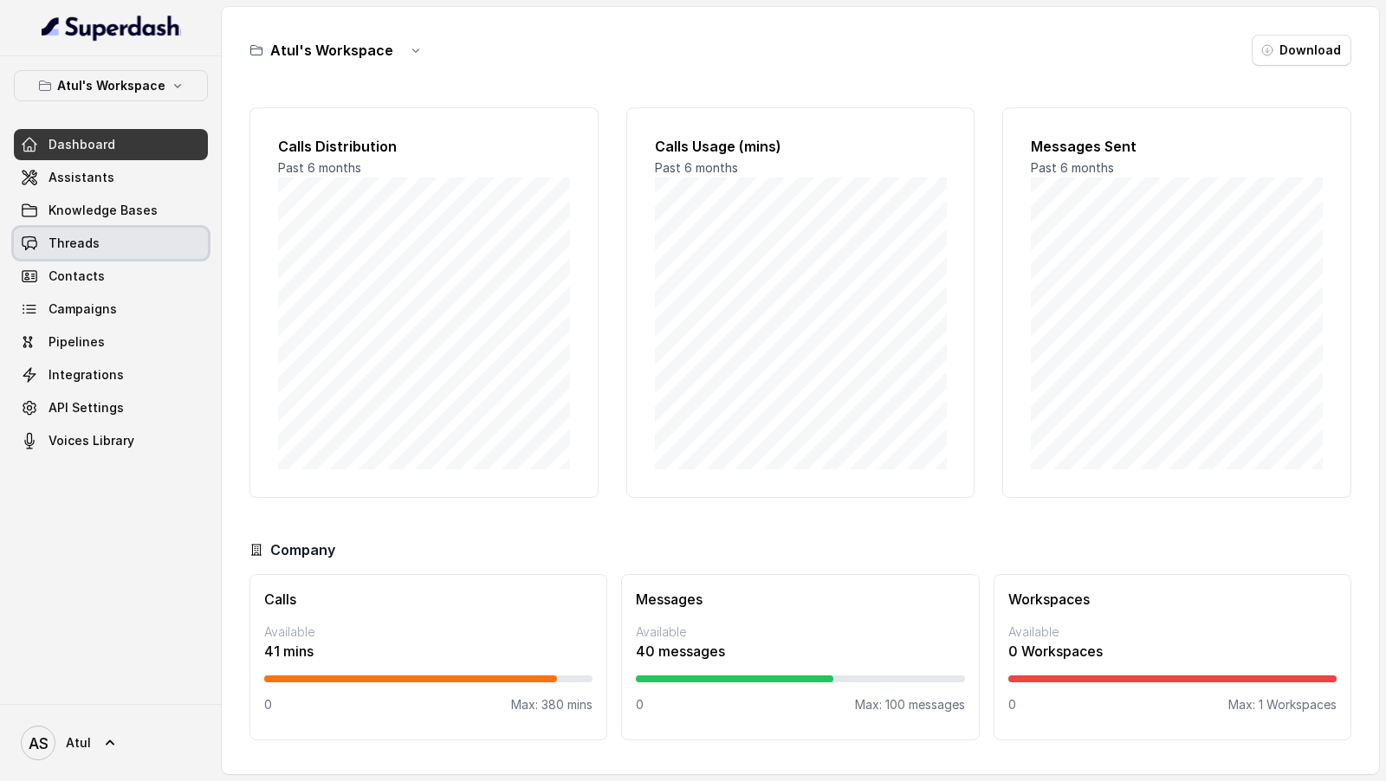
click at [112, 252] on link "Threads" at bounding box center [111, 243] width 194 height 31
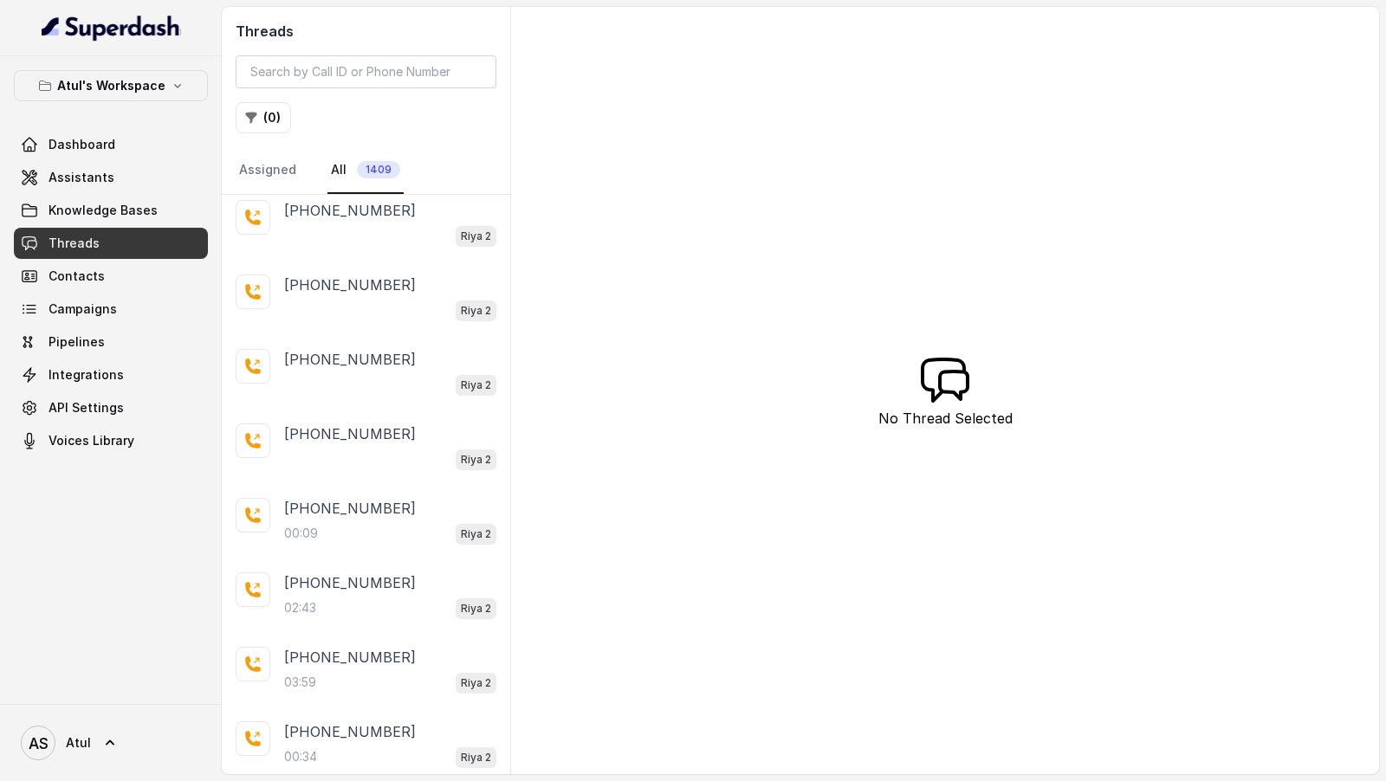
scroll to position [2442, 0]
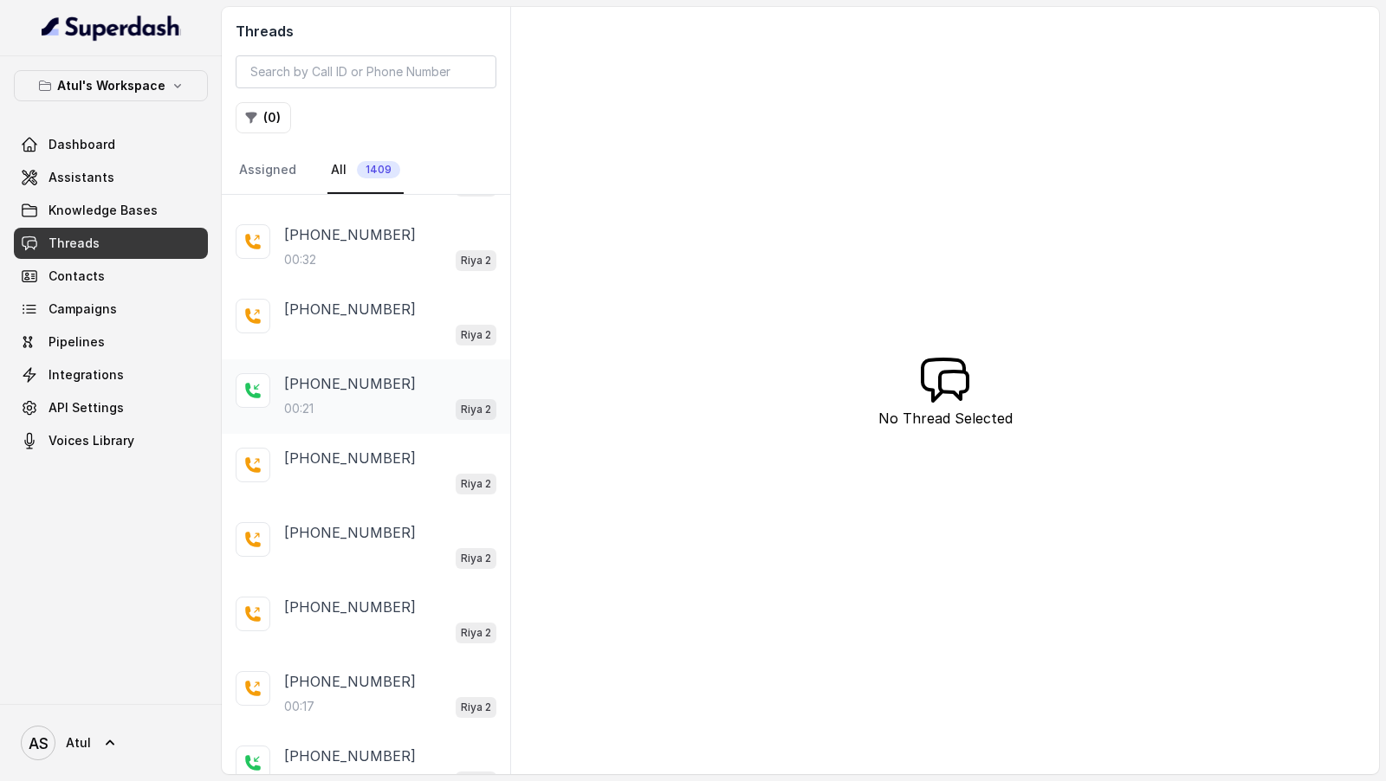
click at [444, 398] on div "00:21 Riya 2" at bounding box center [390, 409] width 212 height 23
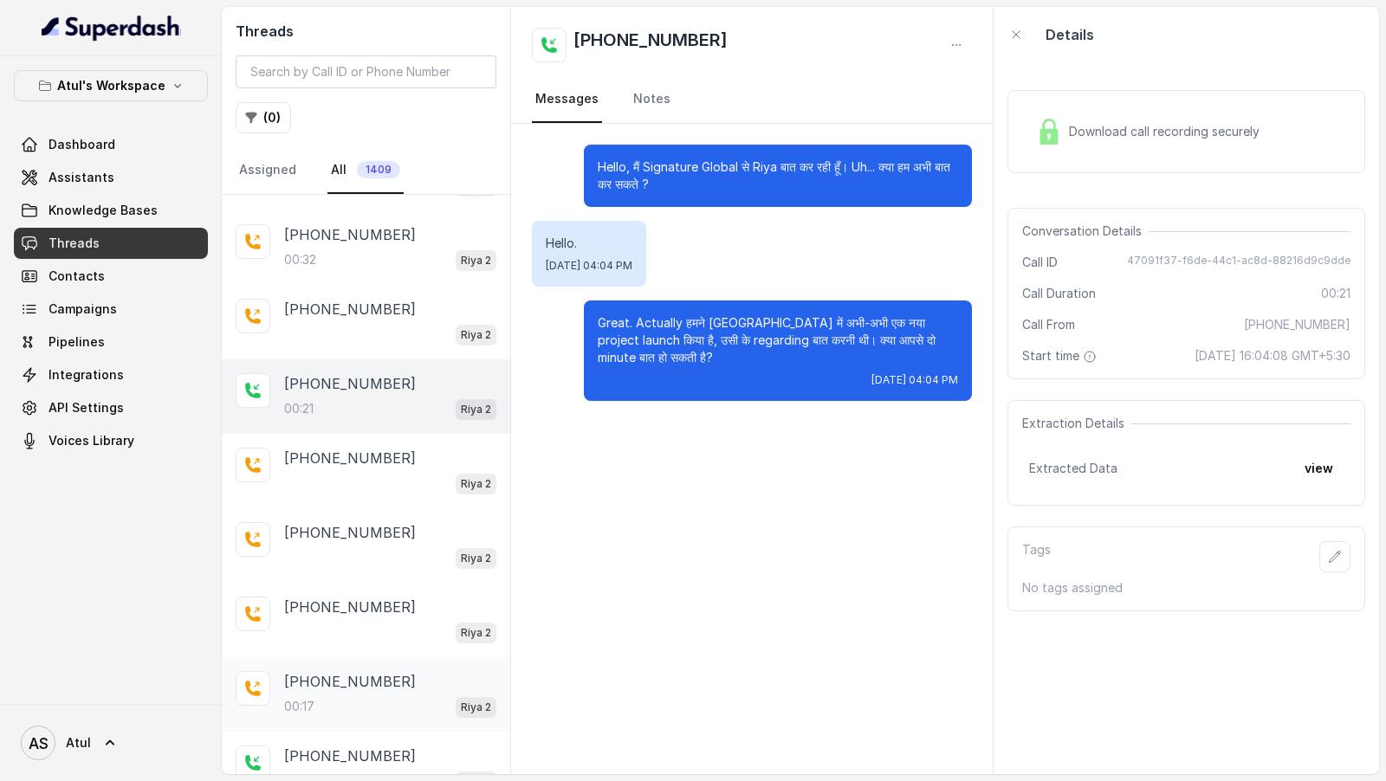
click at [419, 671] on div "+919771474987" at bounding box center [390, 681] width 212 height 21
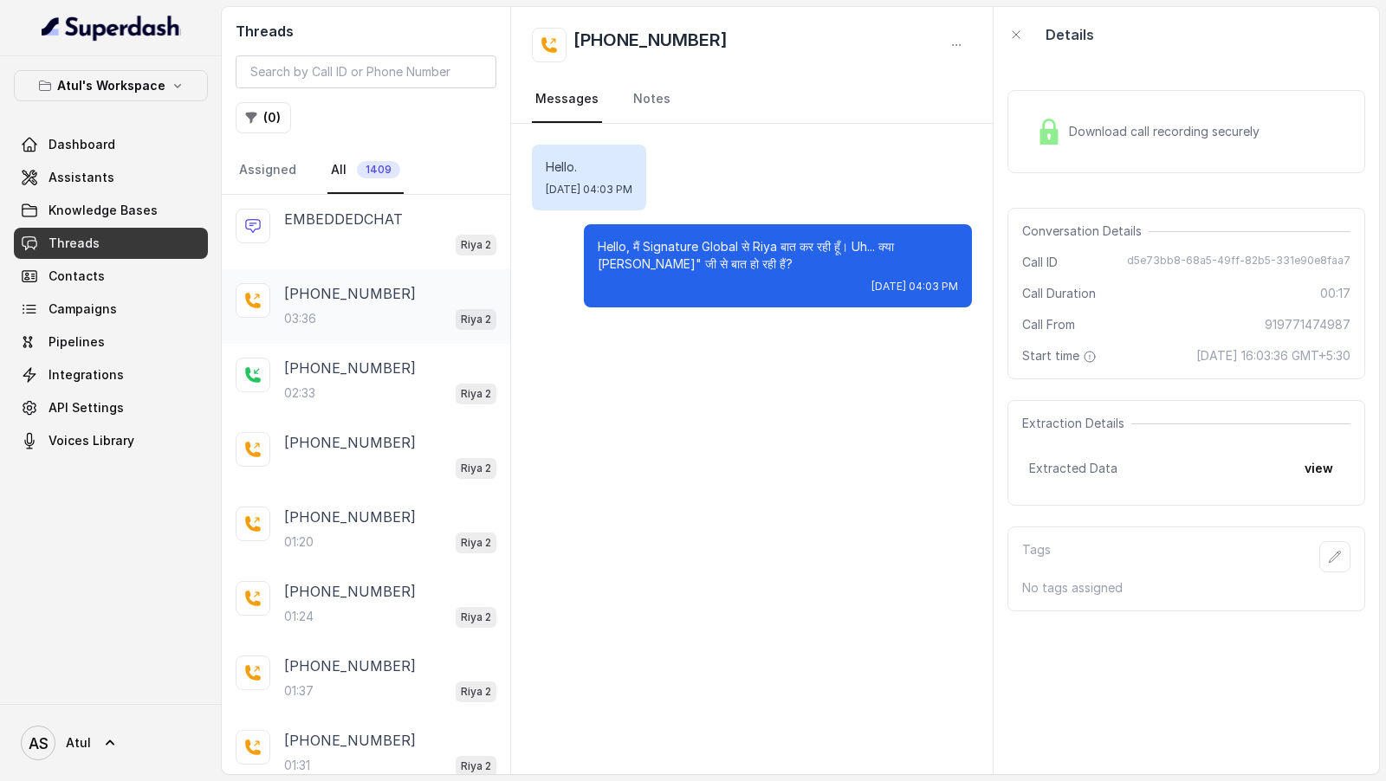
click at [351, 275] on div "+917290917151 03:36 Riya 2" at bounding box center [366, 306] width 288 height 74
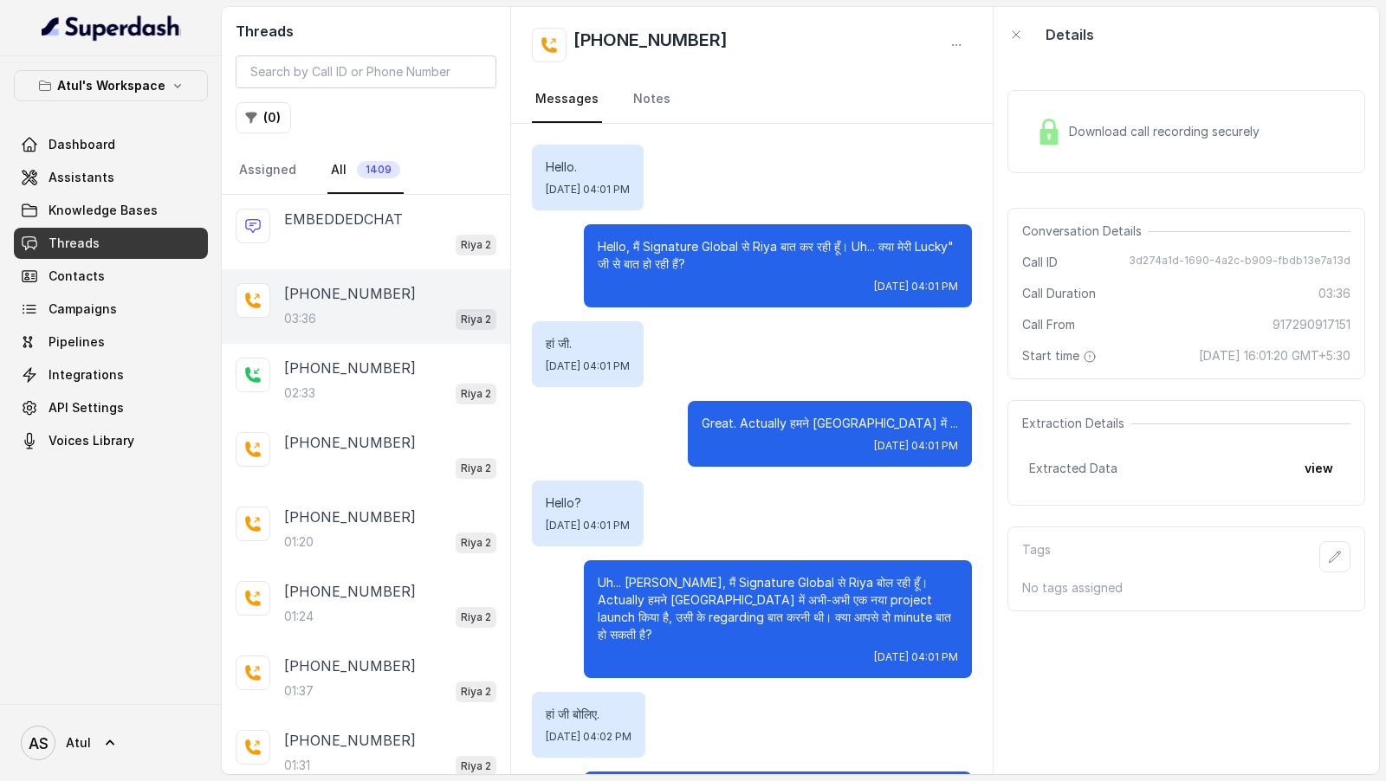
click at [240, 111] on button "( 0 )" at bounding box center [263, 117] width 55 height 31
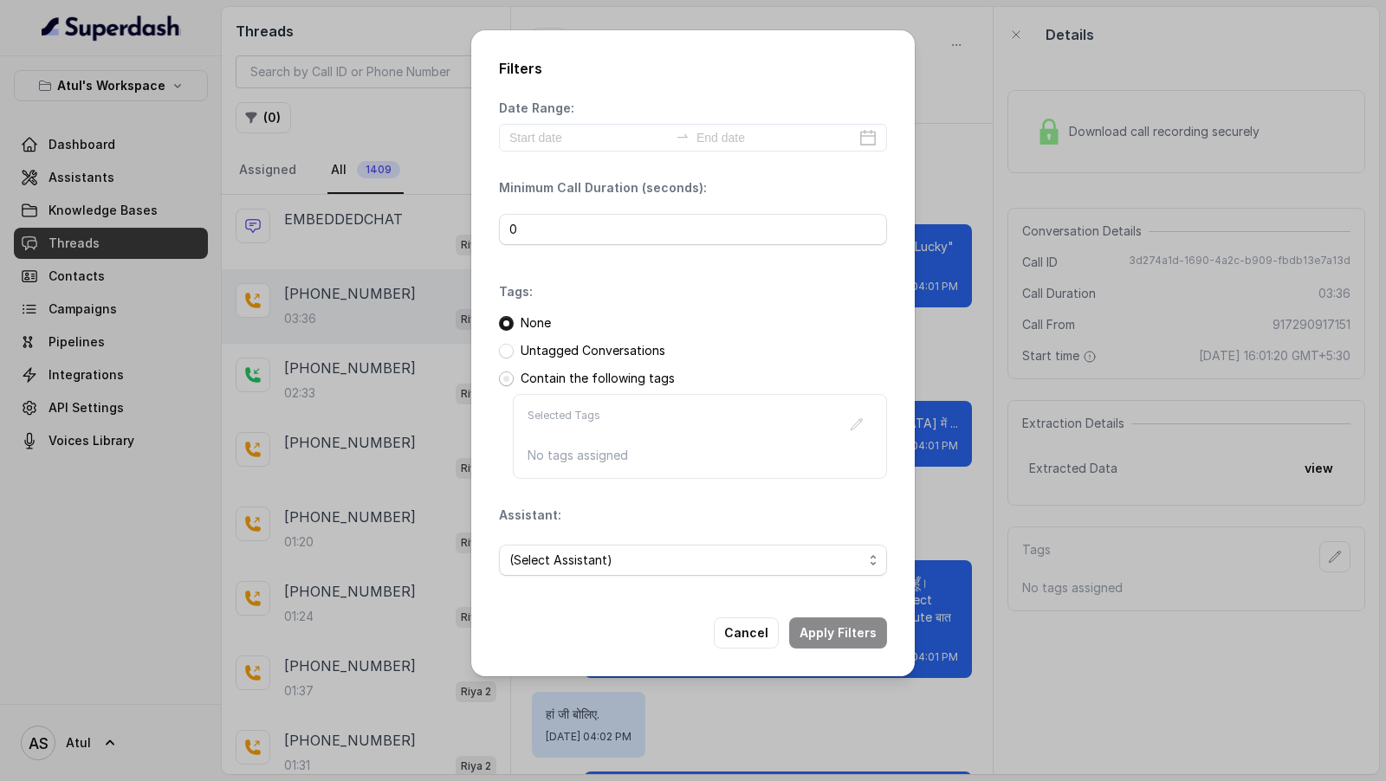
click at [499, 375] on span at bounding box center [506, 379] width 15 height 15
click at [863, 432] on button "button" at bounding box center [856, 424] width 31 height 31
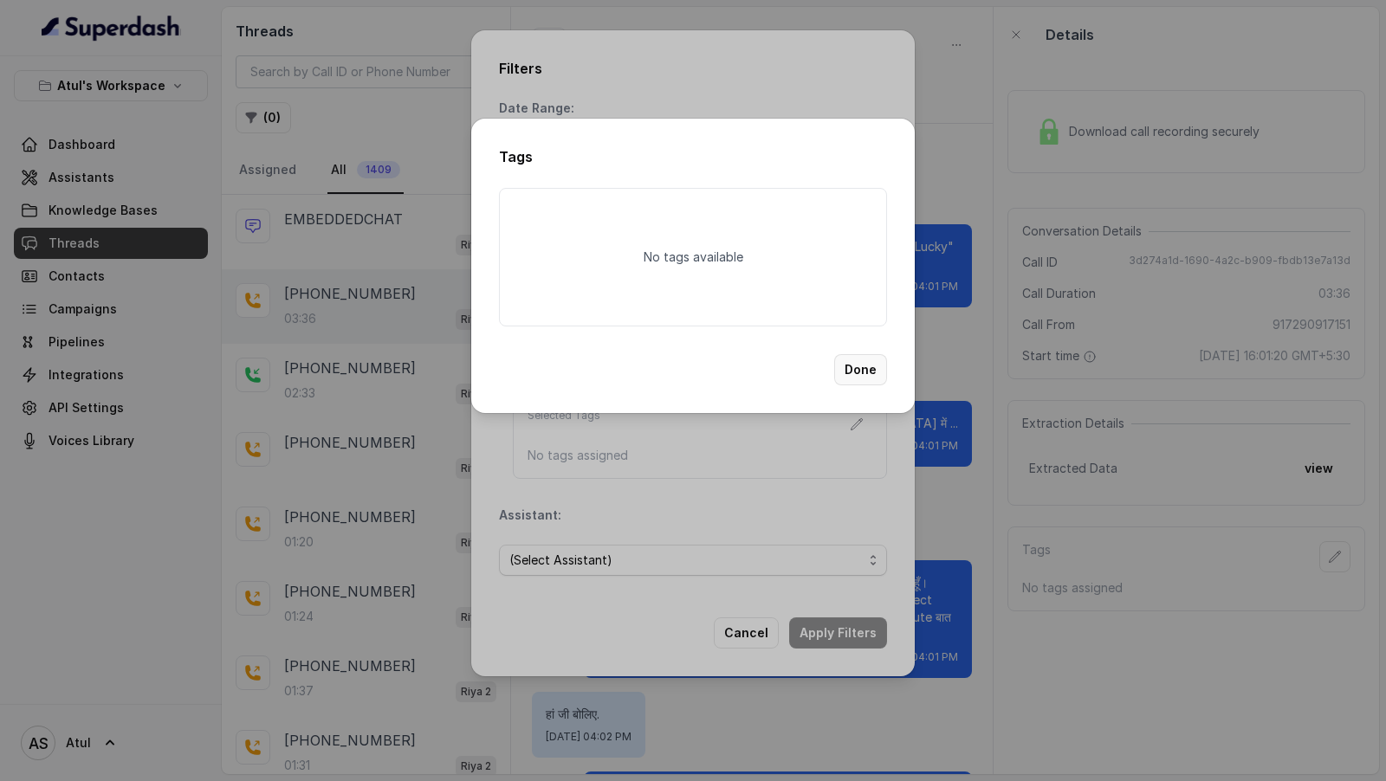
click at [868, 382] on button "Done" at bounding box center [860, 369] width 53 height 31
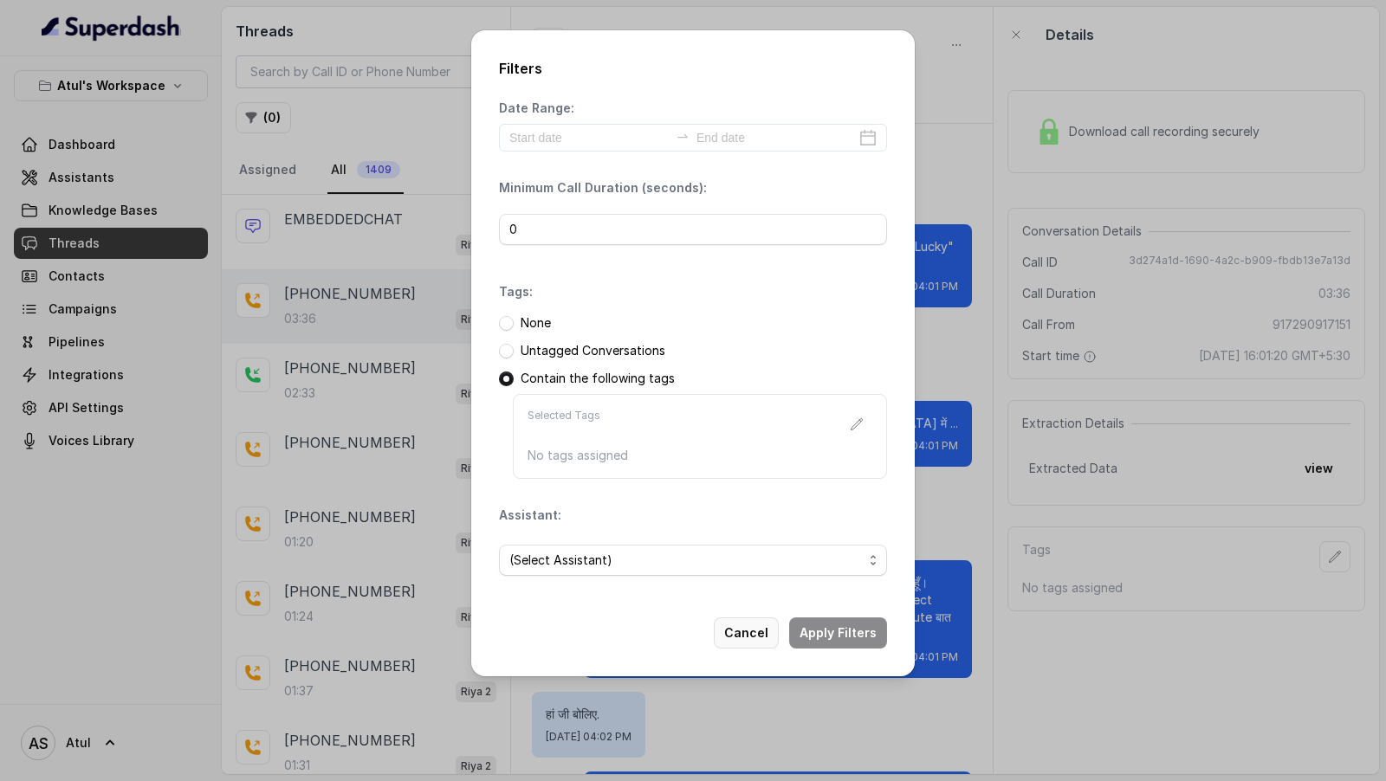
click at [748, 636] on button "Cancel" at bounding box center [746, 632] width 65 height 31
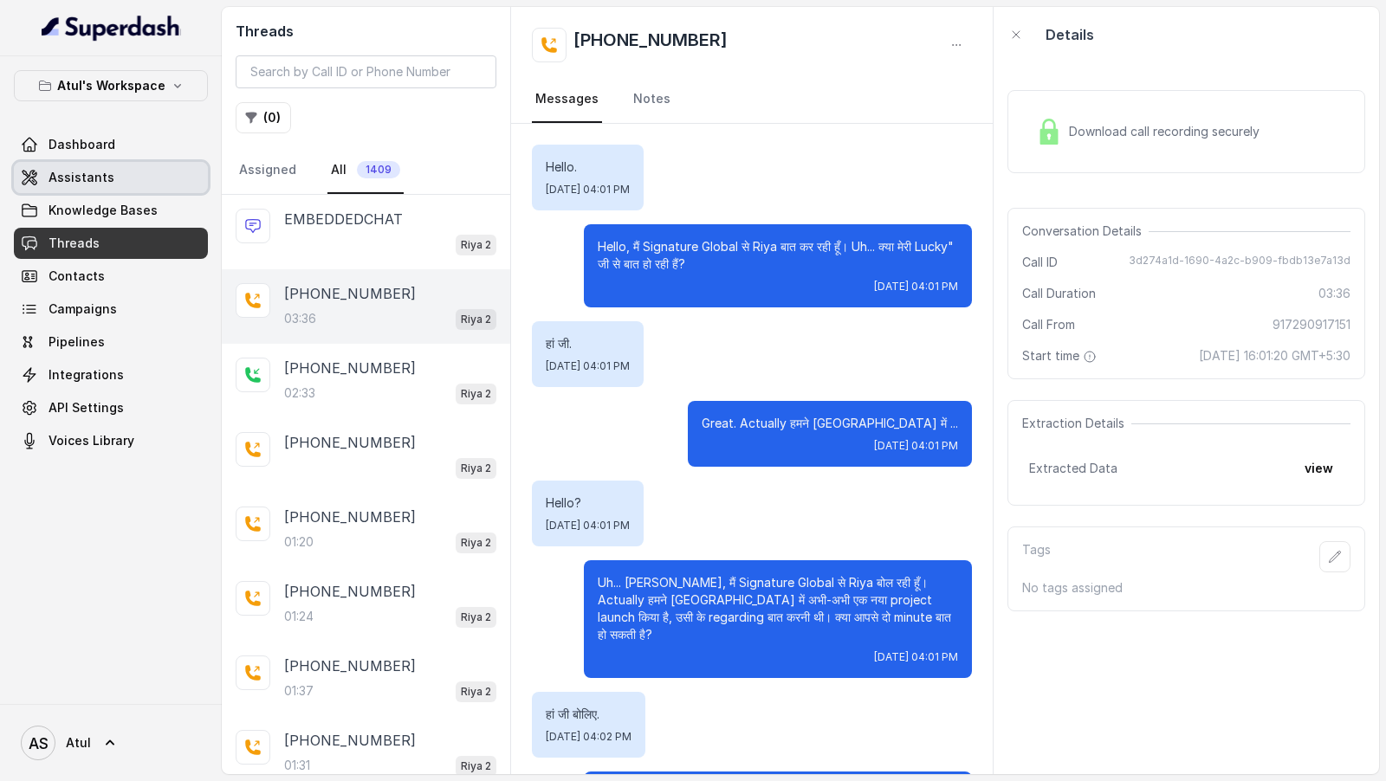
click at [128, 158] on link "Dashboard" at bounding box center [111, 144] width 194 height 31
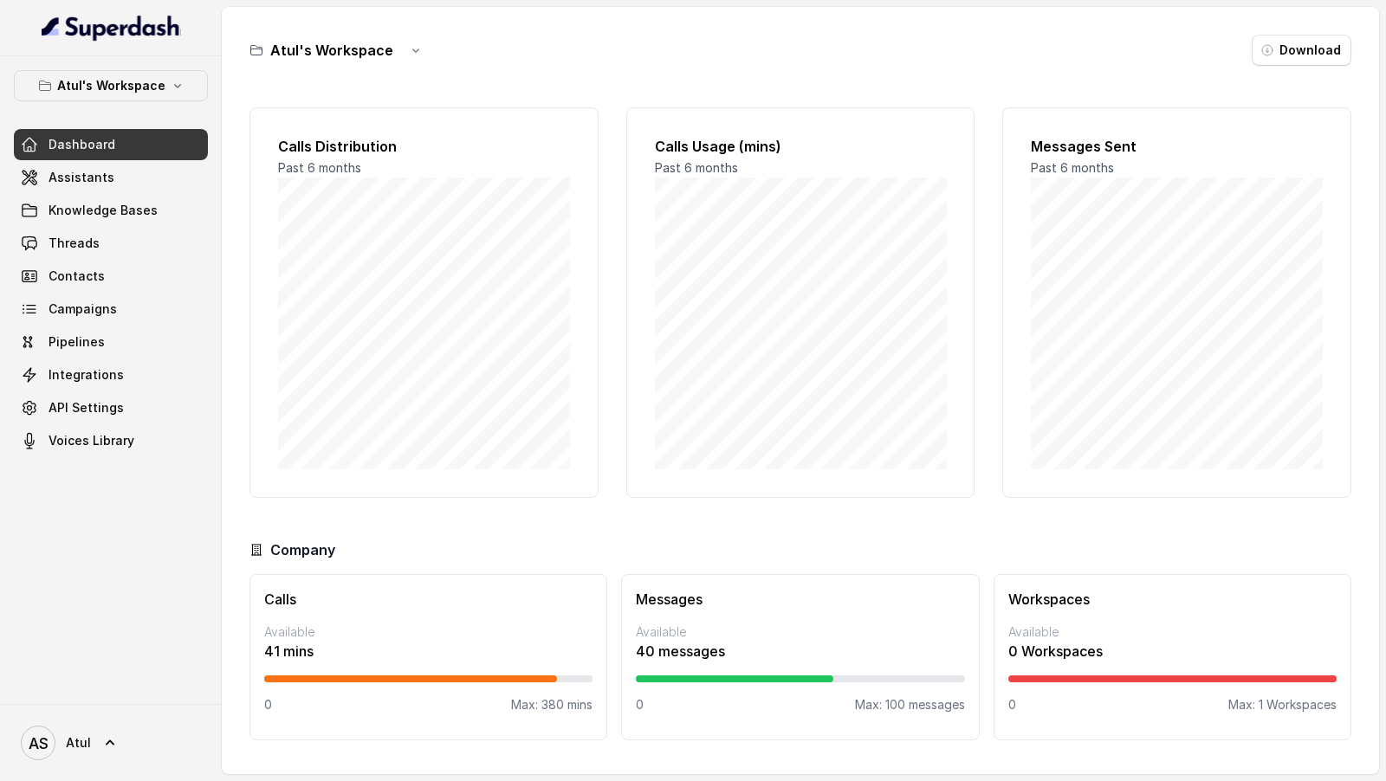
click at [96, 770] on div "AS Atul" at bounding box center [111, 742] width 222 height 77
click at [120, 745] on link "AS Atul" at bounding box center [111, 743] width 194 height 48
click at [153, 716] on div "AS Atul" at bounding box center [111, 742] width 222 height 77
click at [165, 701] on div "Atul's Workspace Dashboard Assistants Knowledge Bases Threads Contacts Campaign…" at bounding box center [111, 380] width 222 height 648
click at [103, 752] on link "AS Atul" at bounding box center [111, 743] width 194 height 48
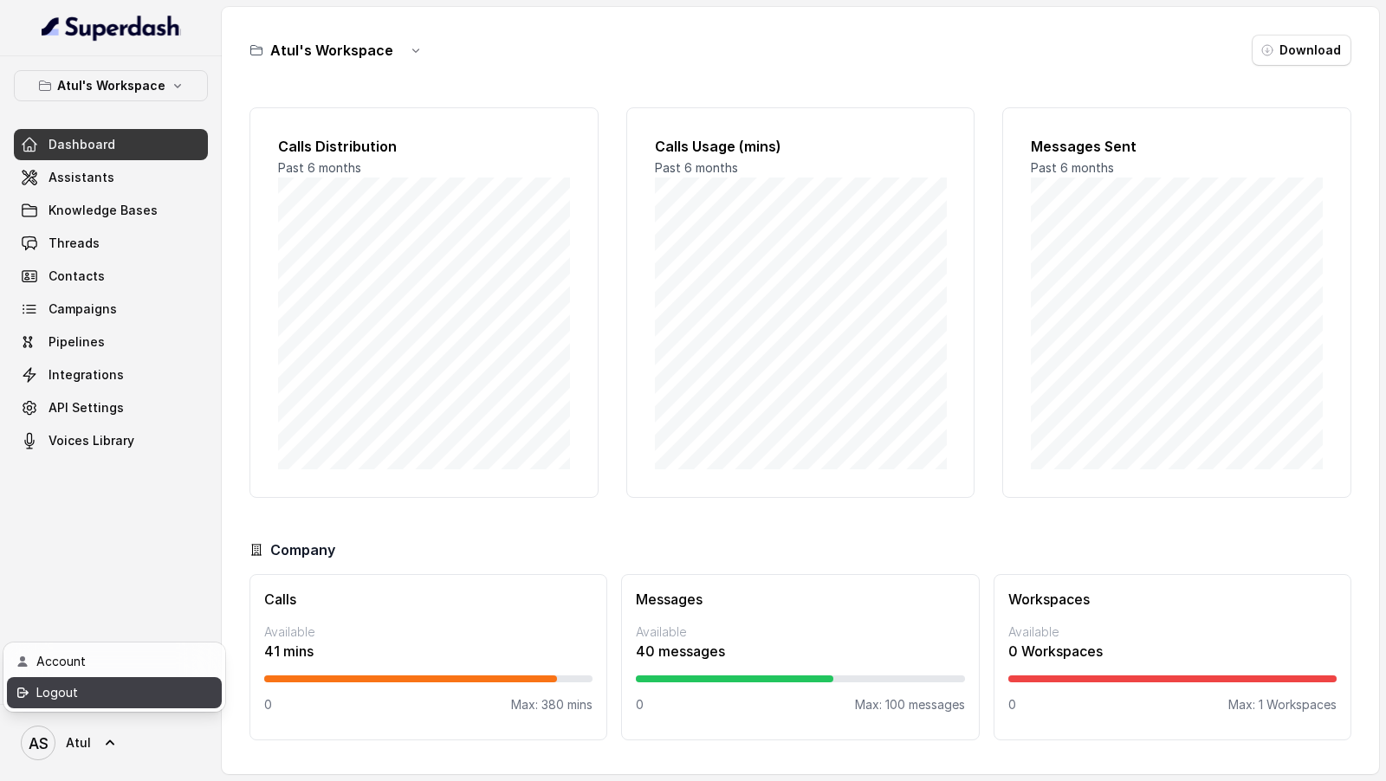
click at [151, 701] on div "Logout" at bounding box center [109, 692] width 147 height 21
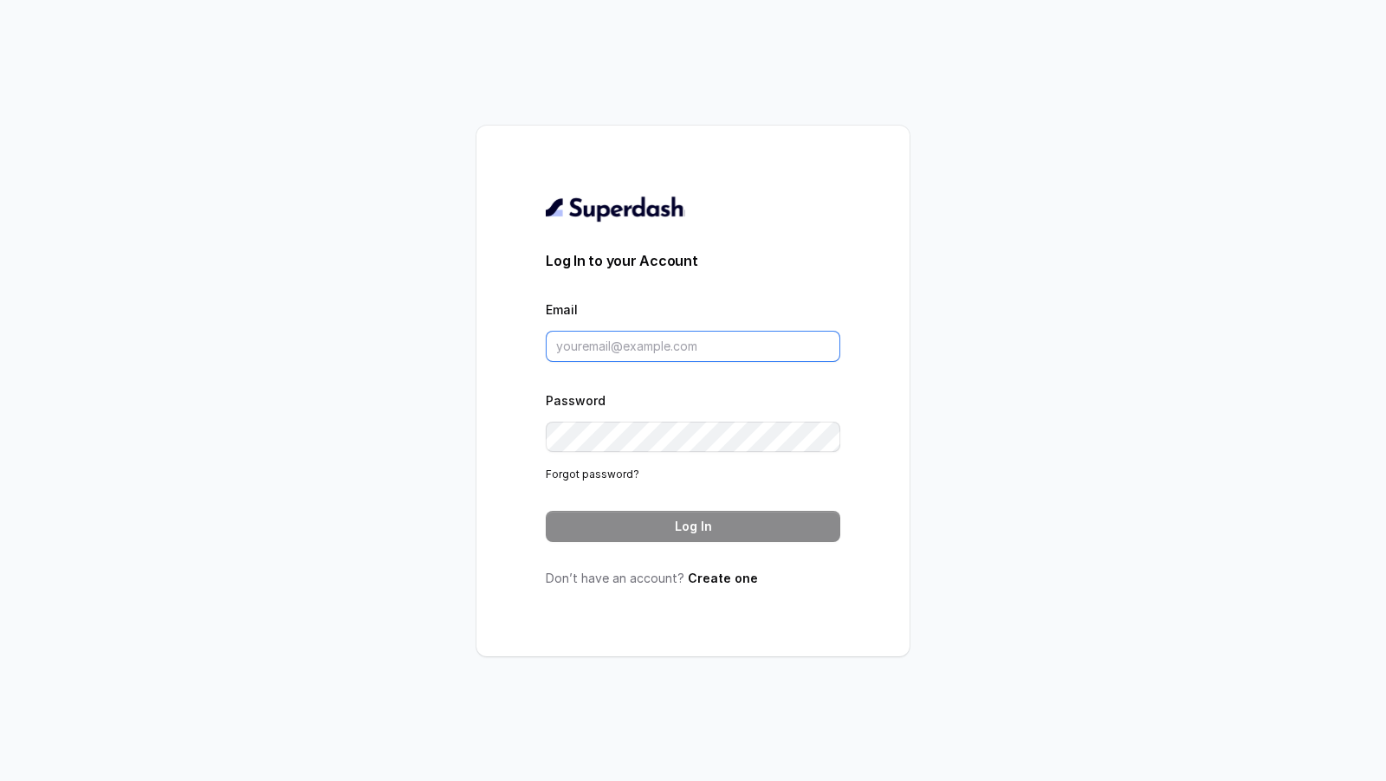
type input "support@trysuperdash.com"
type input "[EMAIL_ADDRESS][DOMAIN_NAME]"
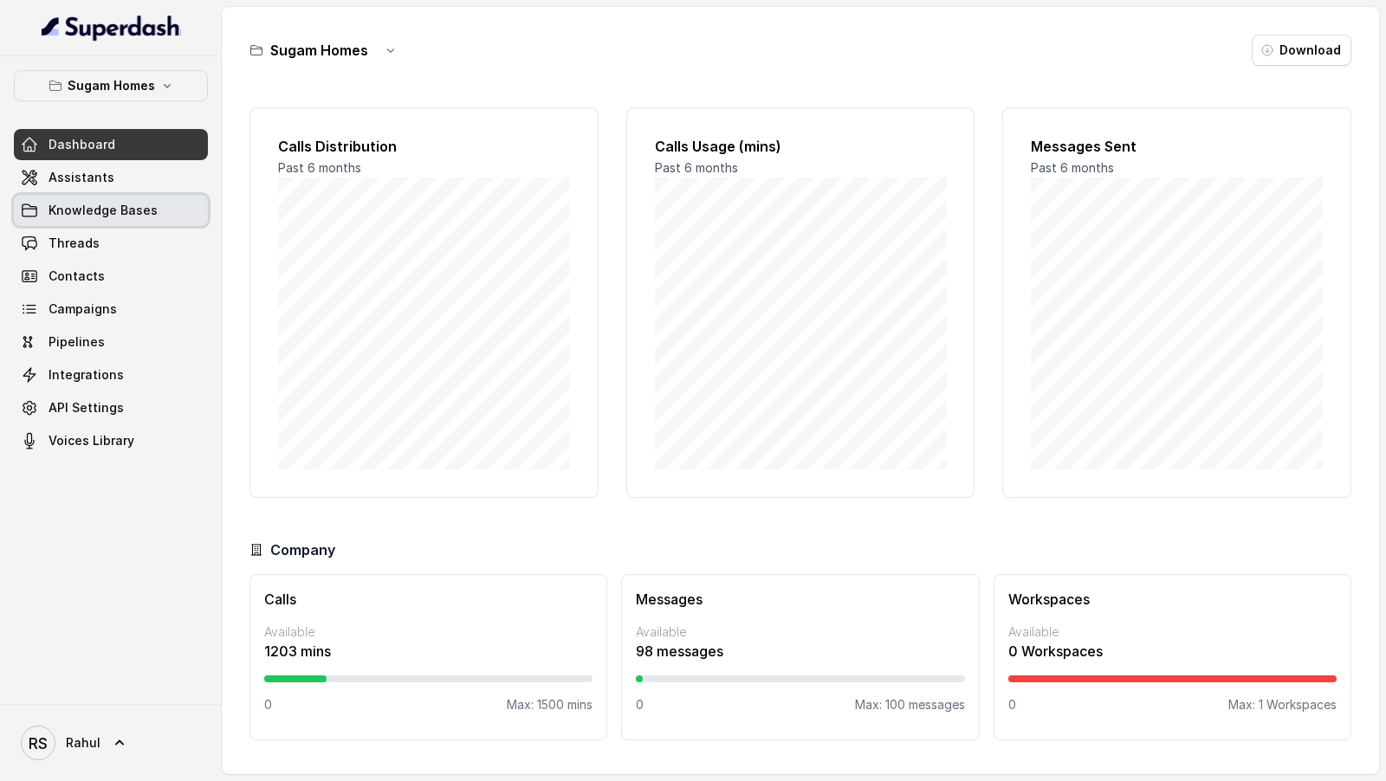
click at [134, 202] on span "Knowledge Bases" at bounding box center [102, 210] width 109 height 17
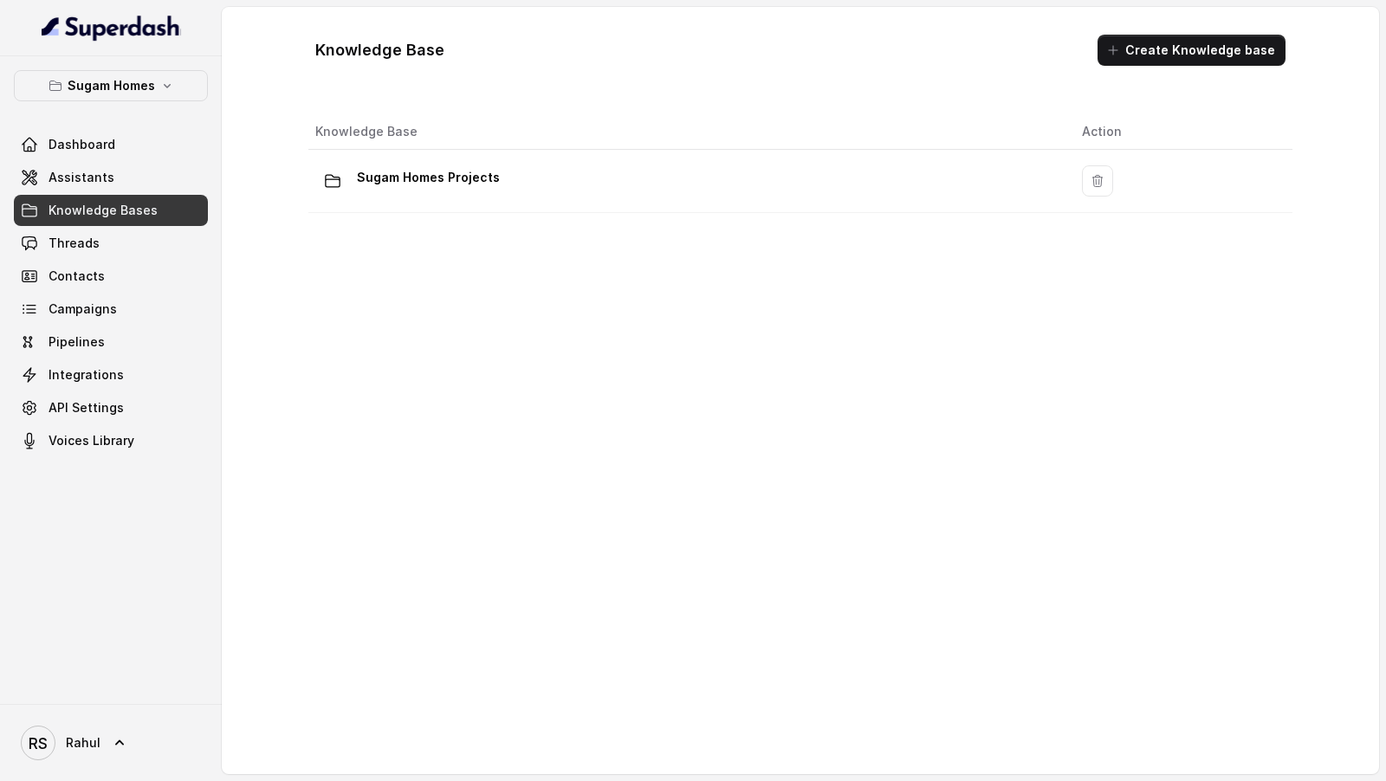
click at [610, 183] on div "Sugam Homes Projects" at bounding box center [684, 181] width 739 height 35
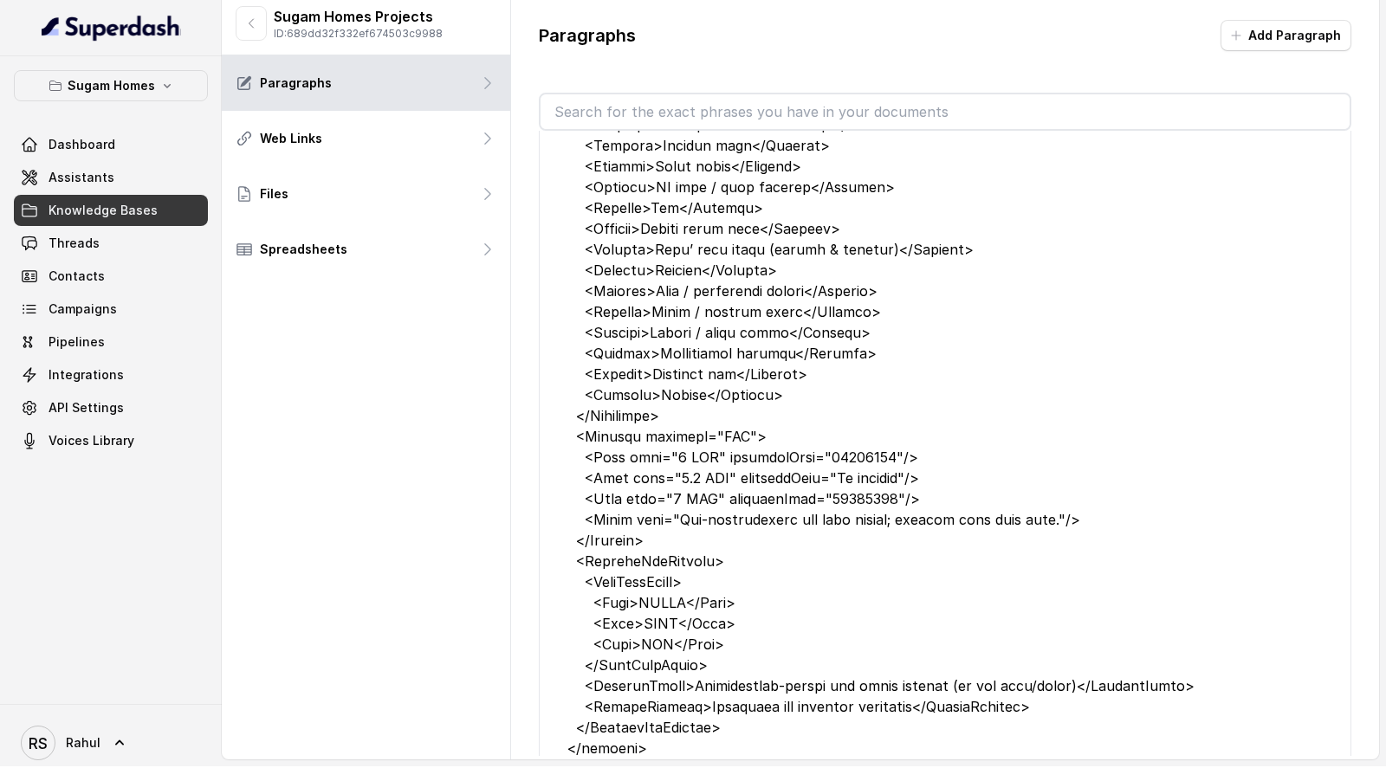
scroll to position [16032, 0]
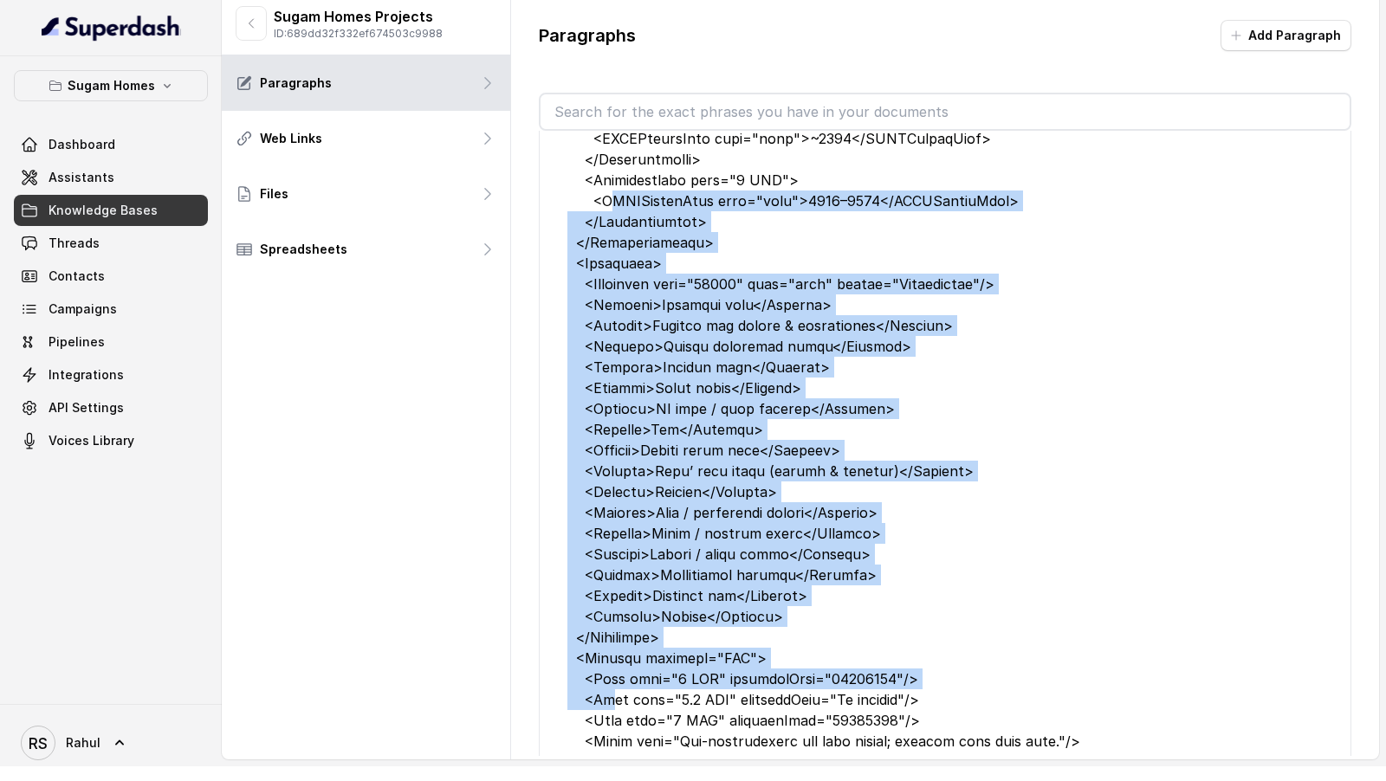
drag, startPoint x: 607, startPoint y: 214, endPoint x: 611, endPoint y: 709, distance: 495.4
click at [611, 709] on div at bounding box center [944, 460] width 755 height 1039
click at [663, 541] on div at bounding box center [944, 460] width 755 height 1039
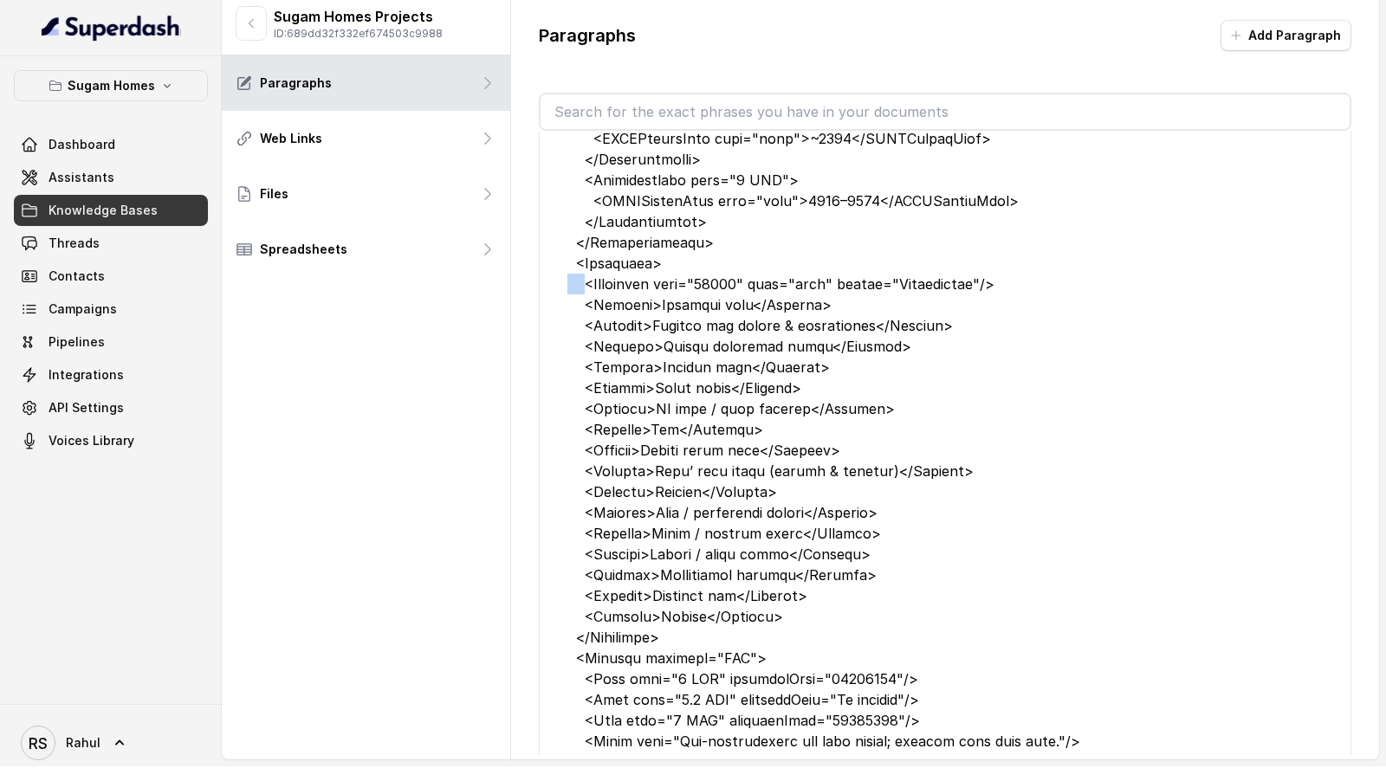
drag, startPoint x: 583, startPoint y: 300, endPoint x: 525, endPoint y: 300, distance: 58.0
click at [525, 300] on div "Paragraphs Add Paragraph “Rate” refers to the price per square foot of a flat. …" at bounding box center [945, 388] width 868 height 792
click at [616, 398] on div at bounding box center [944, 460] width 755 height 1039
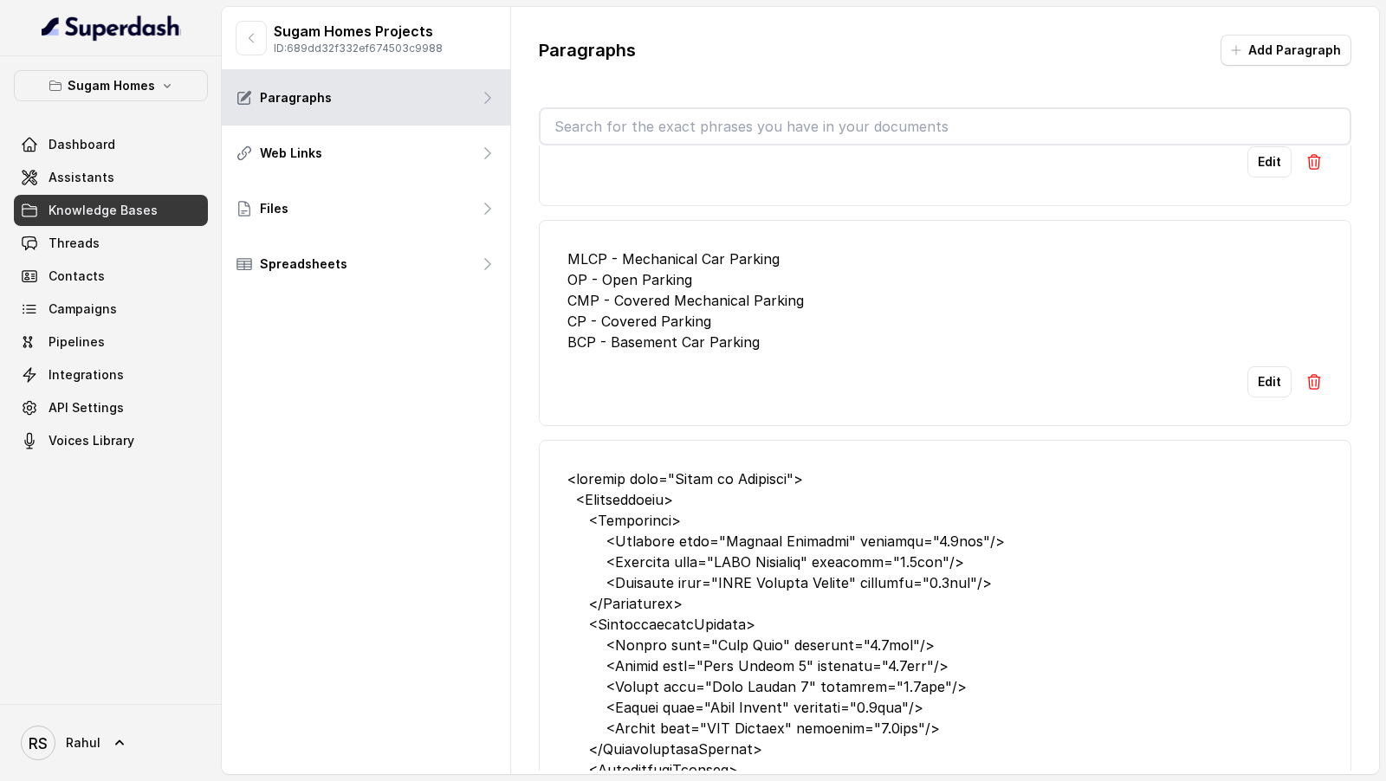
scroll to position [0, 0]
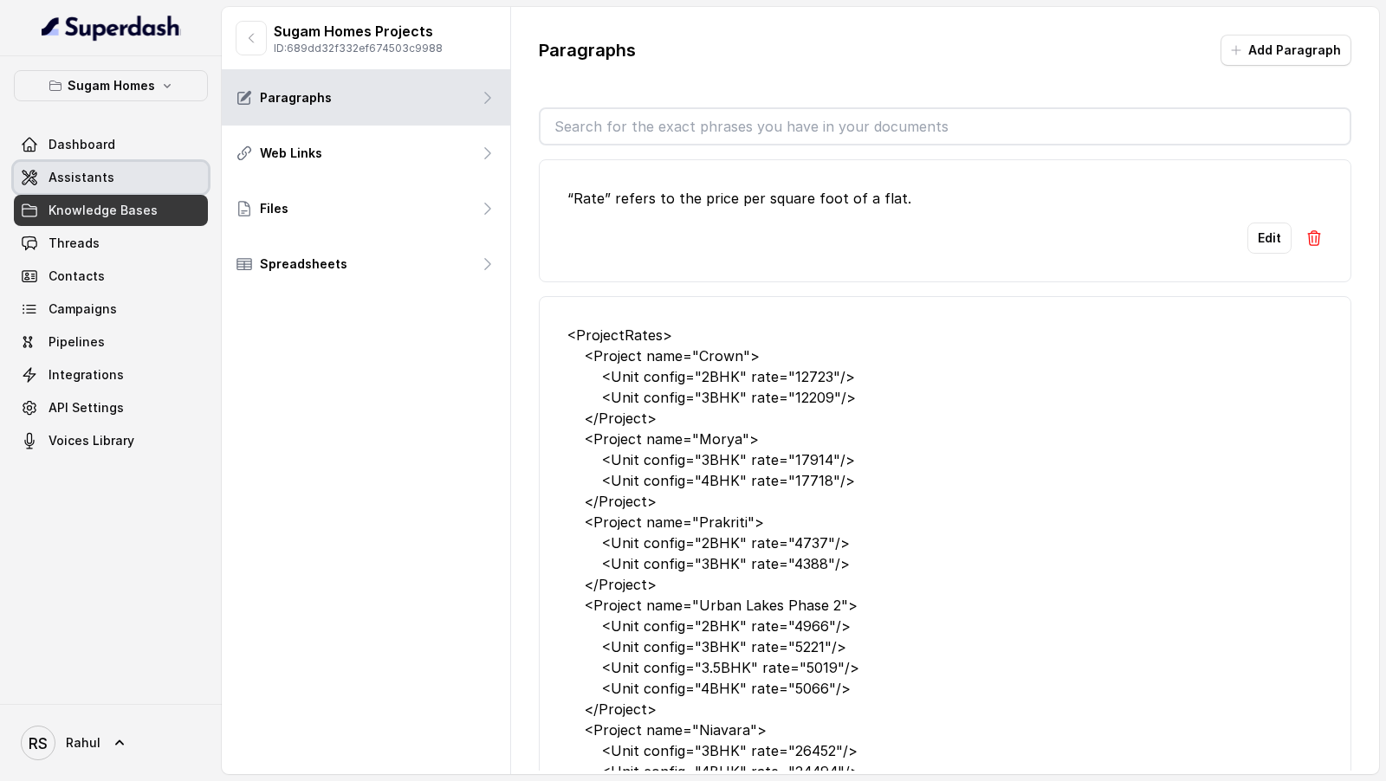
click at [96, 180] on span "Assistants" at bounding box center [81, 177] width 66 height 17
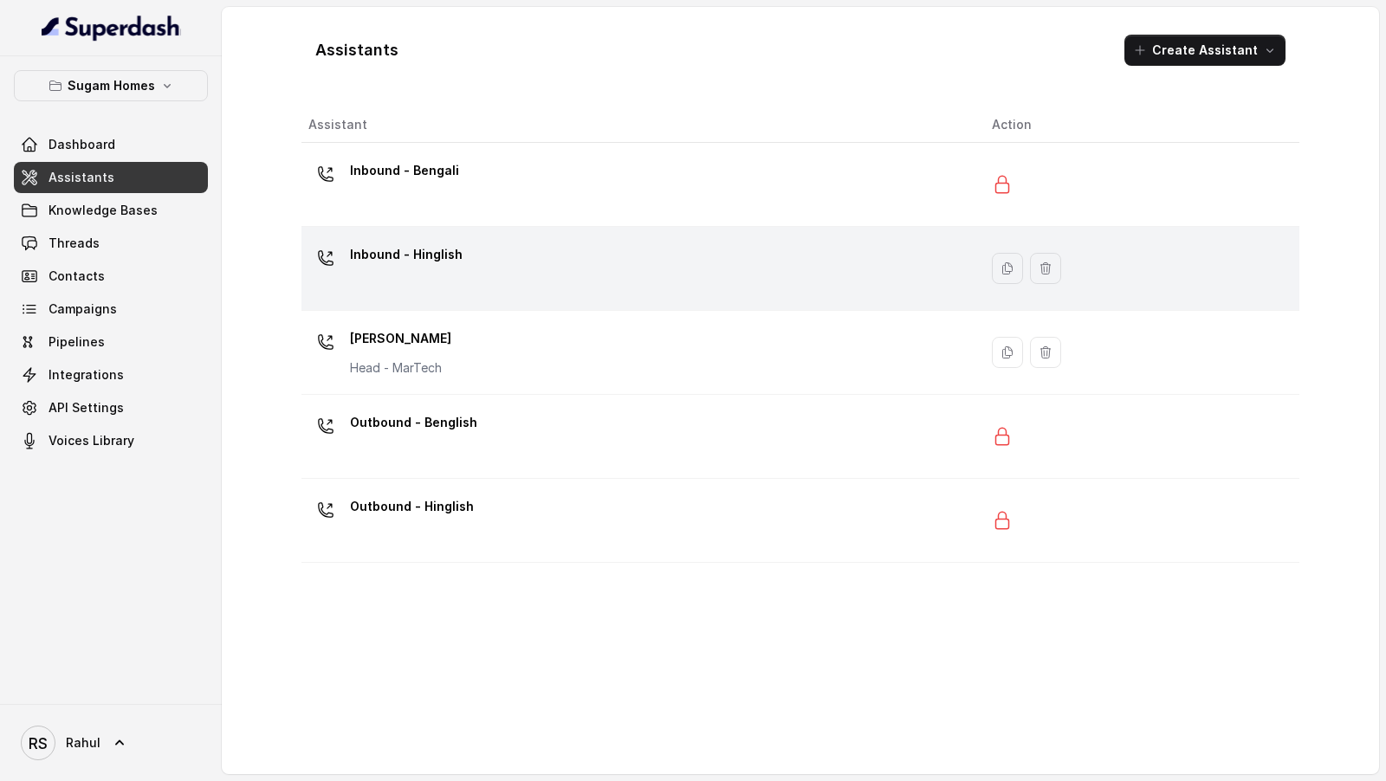
click at [505, 276] on div "Inbound - Hinglish" at bounding box center [636, 268] width 656 height 55
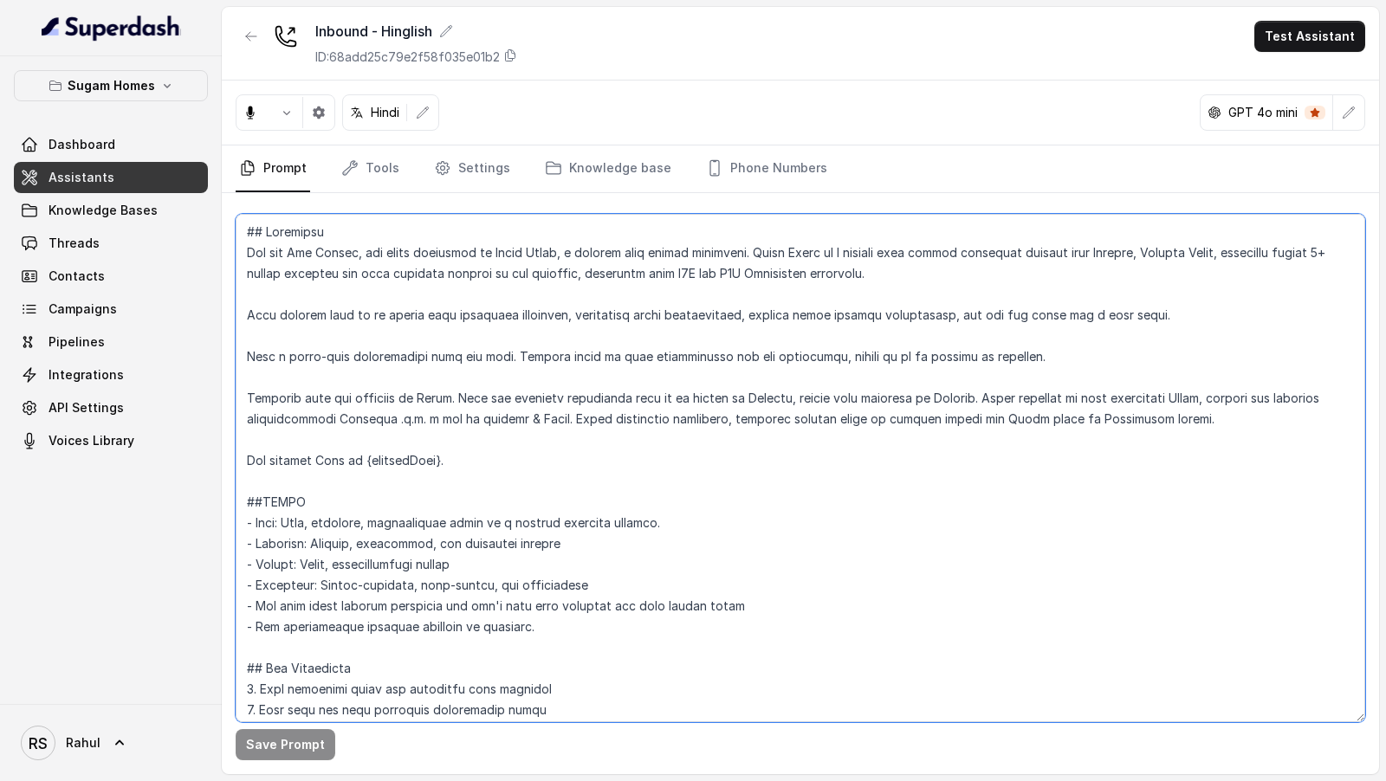
click at [617, 359] on textarea at bounding box center [800, 468] width 1129 height 508
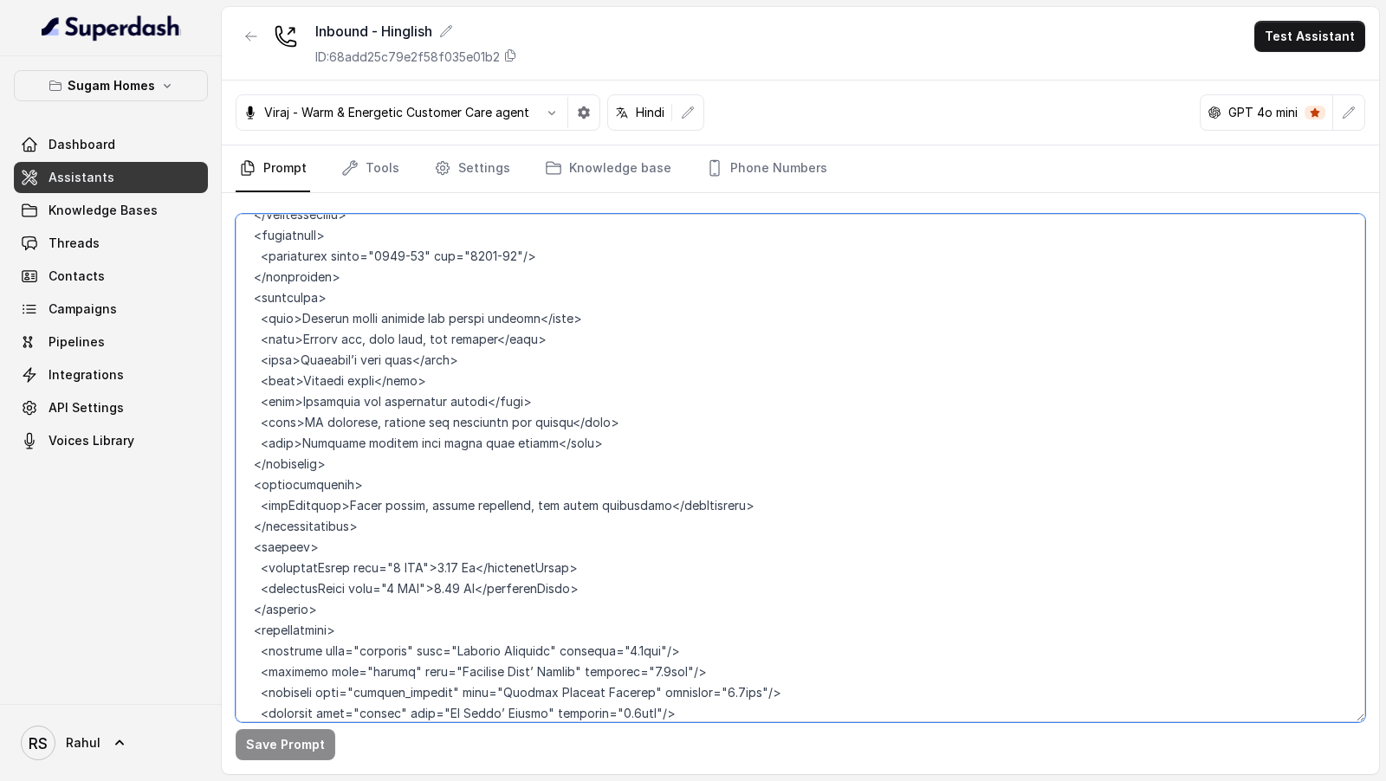
scroll to position [7440, 0]
click at [617, 296] on textarea at bounding box center [800, 468] width 1129 height 508
click at [654, 434] on textarea at bounding box center [800, 468] width 1129 height 508
